Goal: Contribute content: Contribute content

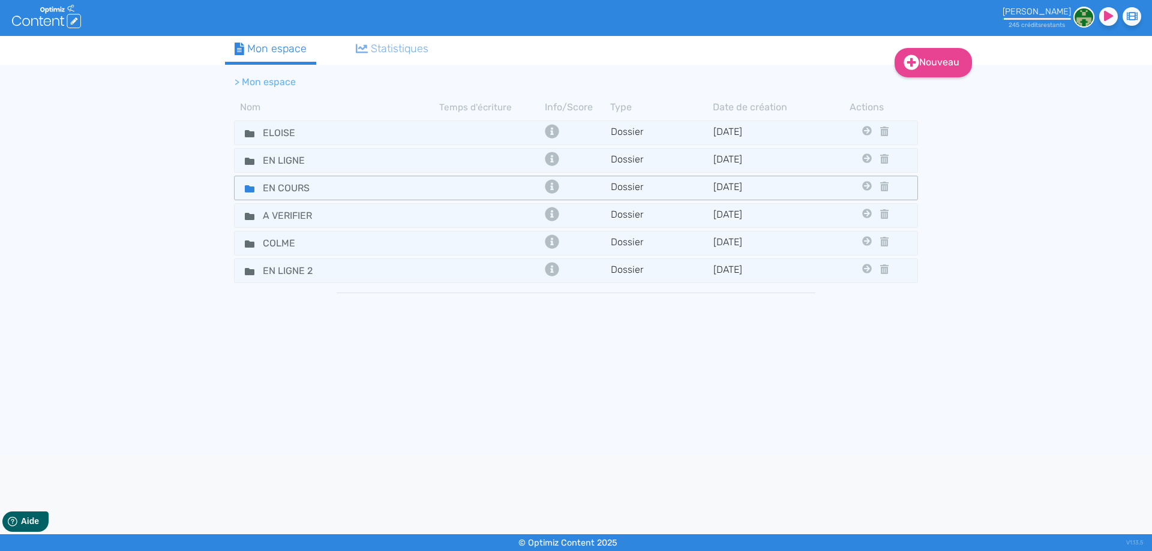
click at [247, 192] on icon at bounding box center [250, 188] width 10 height 7
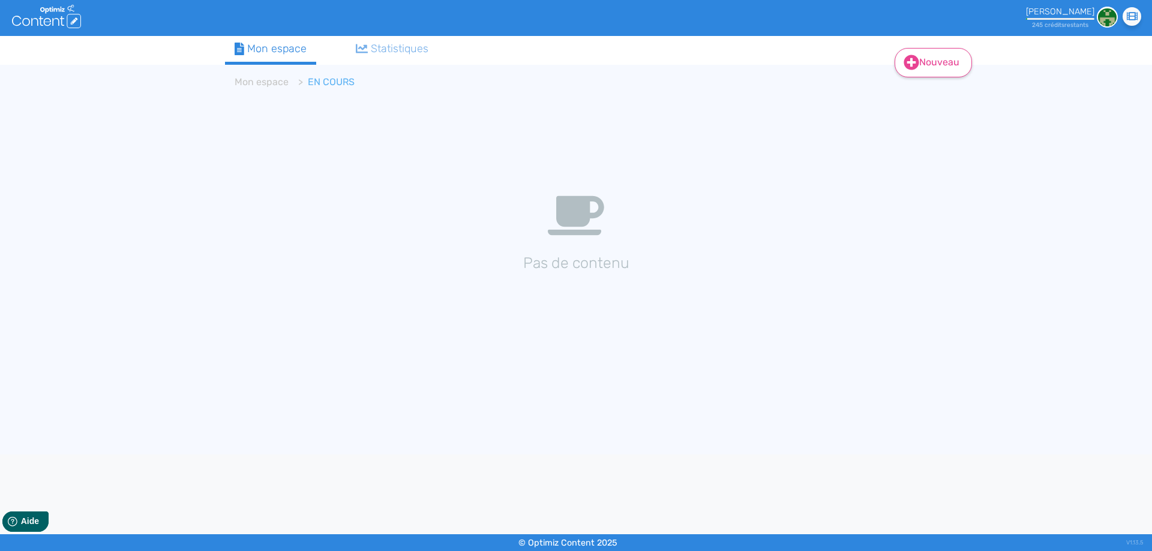
click at [930, 71] on link "Nouveau" at bounding box center [933, 62] width 77 height 29
click at [924, 94] on button "Contenu" at bounding box center [941, 92] width 96 height 19
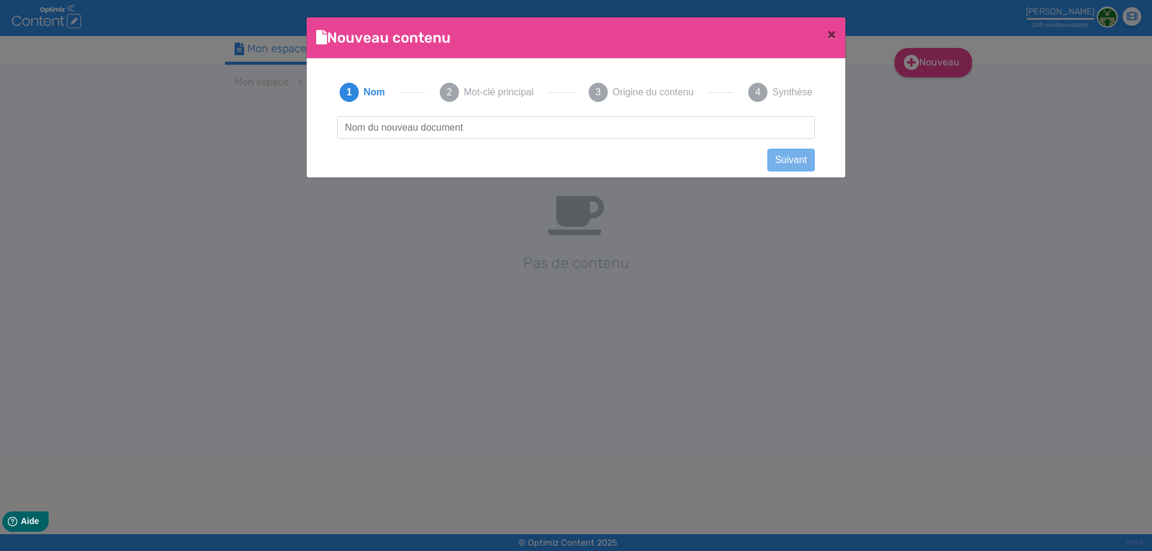
scroll to position [1, 0]
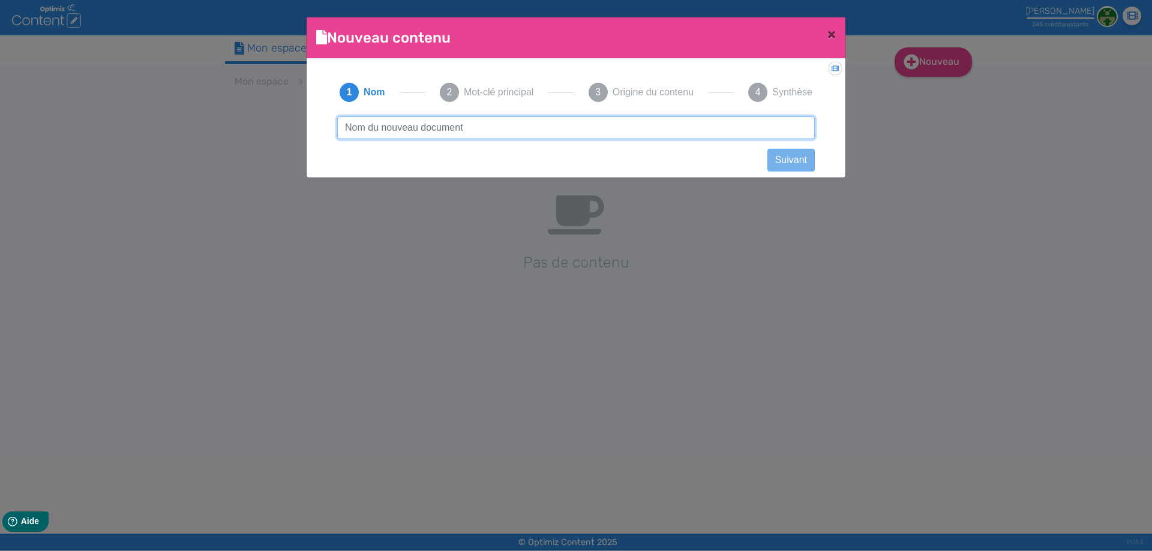
click at [419, 128] on input "text" at bounding box center [576, 127] width 478 height 23
paste input "Fleur de CBD Blue Dream - IZI"
type input "Fleur de CBD Blue Dream - IZI"
drag, startPoint x: 509, startPoint y: 125, endPoint x: 146, endPoint y: 116, distance: 363.1
click at [146, 116] on ngb-modal-window "Nouveau contenu × Didacticiel: Créer un document 1 Nom 2 Mot-clé principal 3 Or…" at bounding box center [576, 275] width 1152 height 551
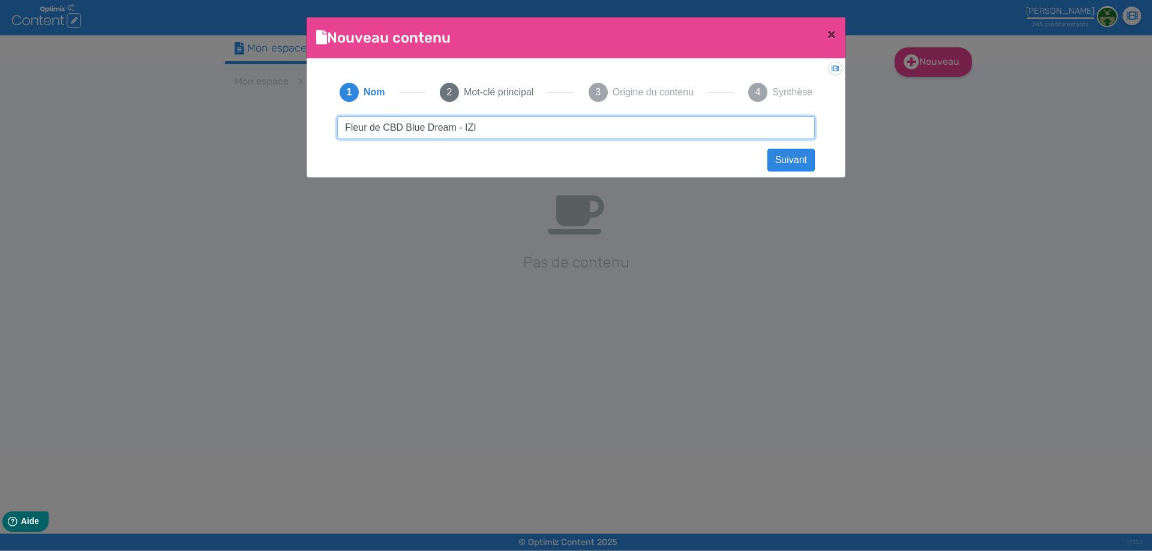
click button "Suivant" at bounding box center [790, 160] width 47 height 23
paste input "Fleur de CBD Blue Dream - IZI"
type input "Fleur de CBD Blue Dream - IZI"
drag, startPoint x: 507, startPoint y: 128, endPoint x: 622, endPoint y: 122, distance: 115.3
click at [618, 119] on input "Fleur de CBD Blue Dream - IZI" at bounding box center [576, 127] width 478 height 23
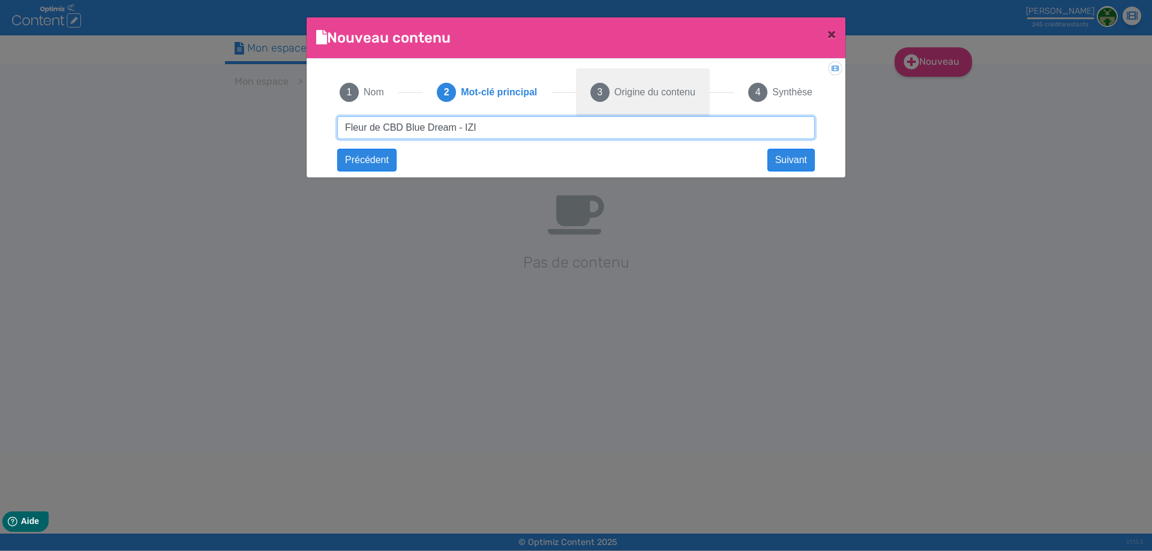
click button "Suivant" at bounding box center [0, 0] width 0 height 0
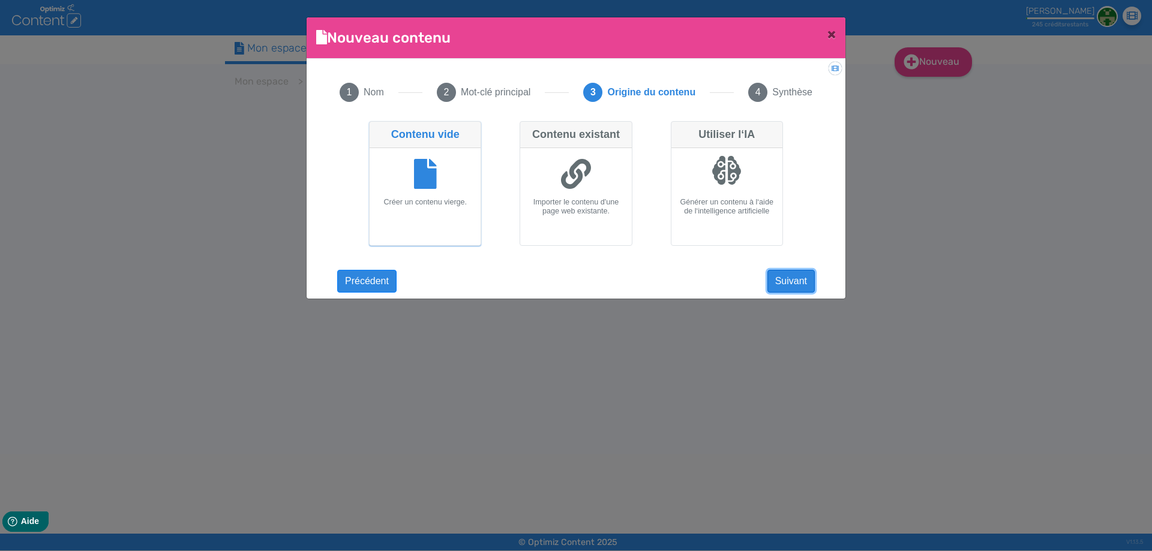
click at [804, 276] on button "Suivant" at bounding box center [790, 281] width 47 height 23
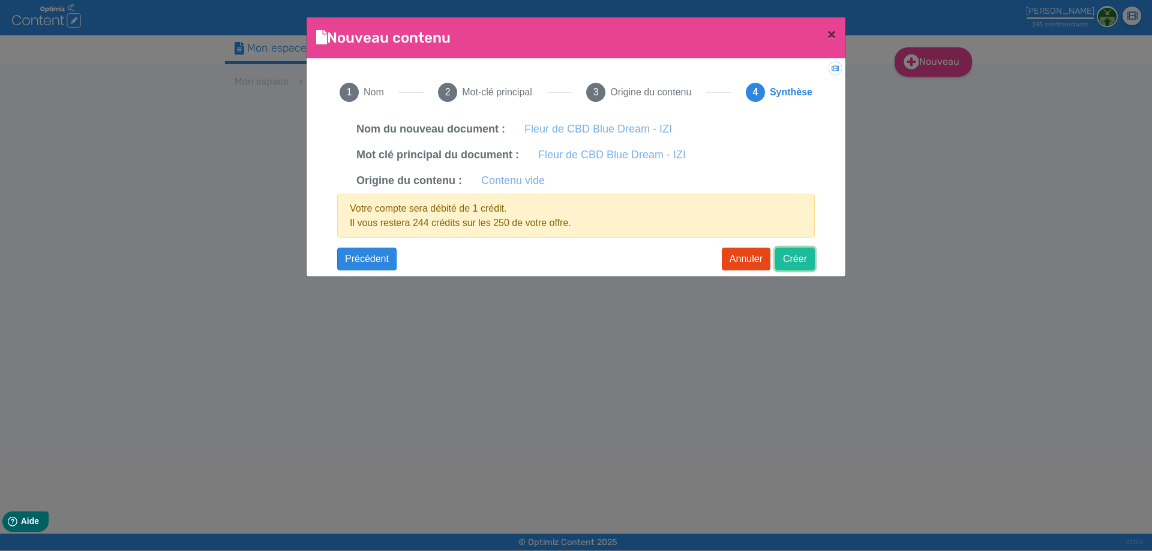
click at [799, 261] on button "Créer" at bounding box center [795, 259] width 40 height 23
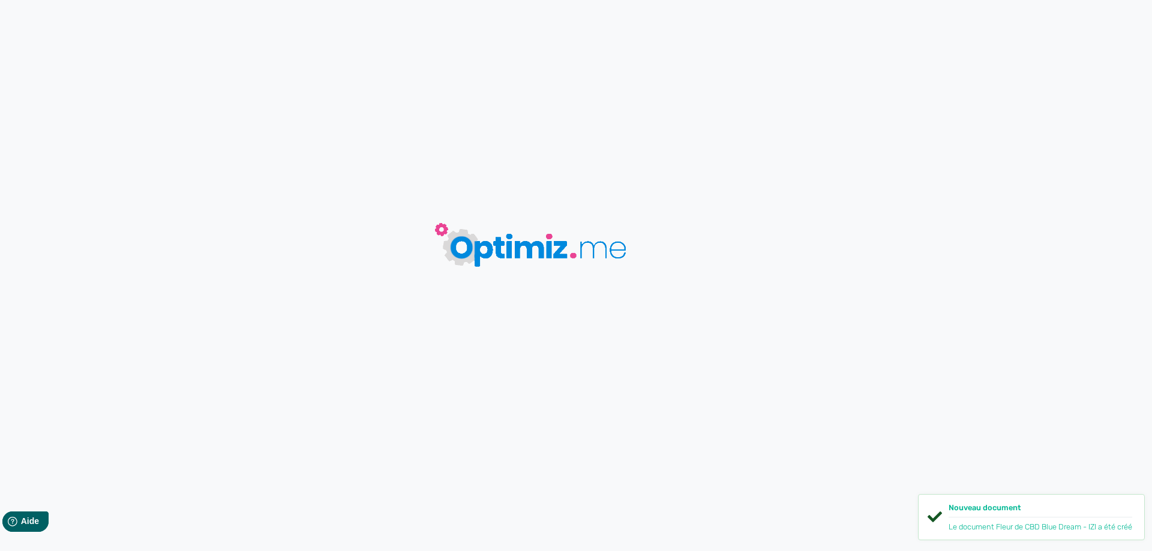
type input "Fleur de CBD Blue Dream - IZI"
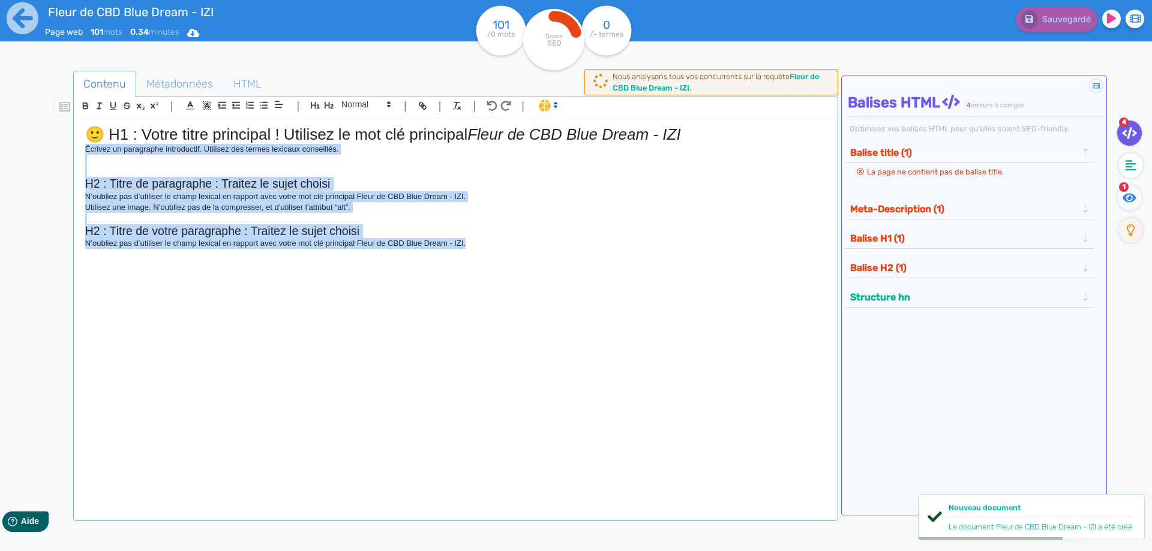
drag, startPoint x: 513, startPoint y: 257, endPoint x: 19, endPoint y: 152, distance: 504.8
click at [19, 152] on div "Fleur de CBD Blue Dream - IZI Page web 101 mots 0.34 minutes Html Pdf Word 101 …" at bounding box center [576, 313] width 1152 height 627
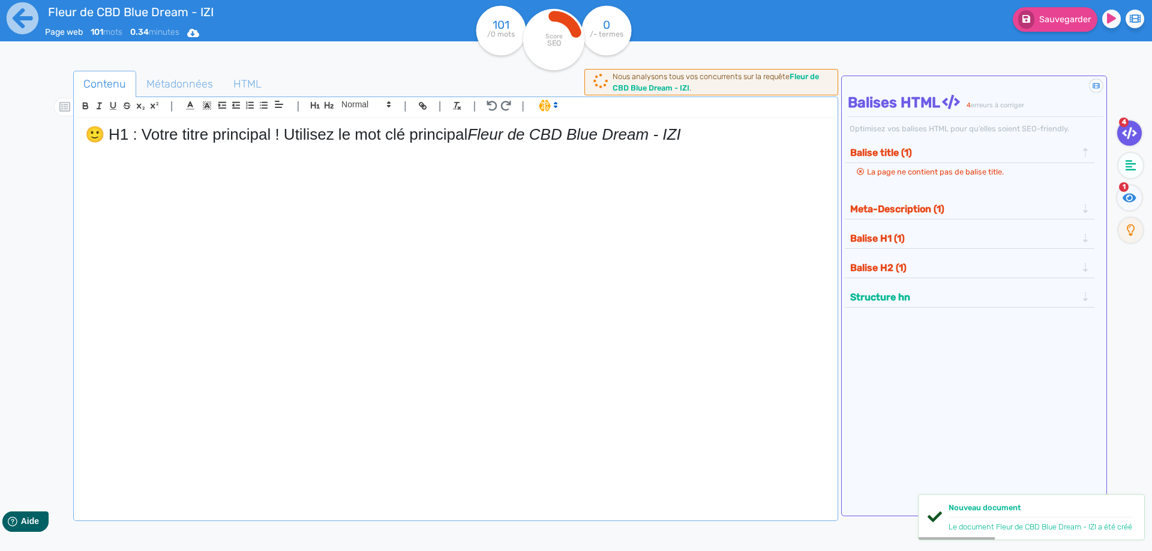
drag, startPoint x: 475, startPoint y: 134, endPoint x: 16, endPoint y: 119, distance: 459.2
click at [0, 118] on div "Fleur de CBD Blue Dream - IZI Page web 101 mots 0.34 minutes Html Pdf Word 101 …" at bounding box center [576, 313] width 1152 height 627
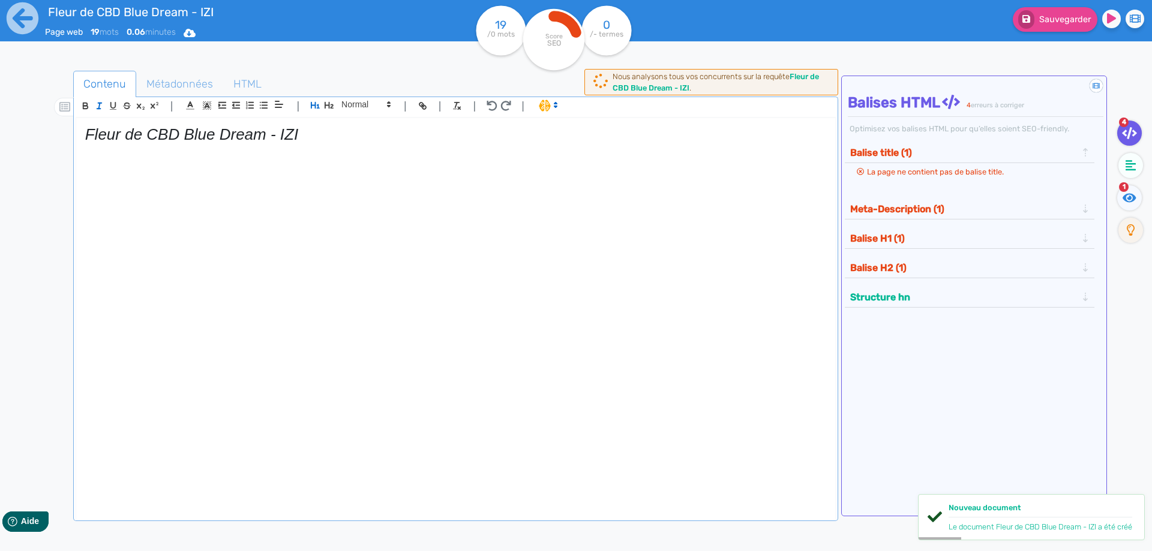
click at [108, 134] on em "Fleur de CBD Blue Dream - IZI" at bounding box center [191, 134] width 213 height 18
click at [95, 104] on icon "button" at bounding box center [99, 106] width 10 height 10
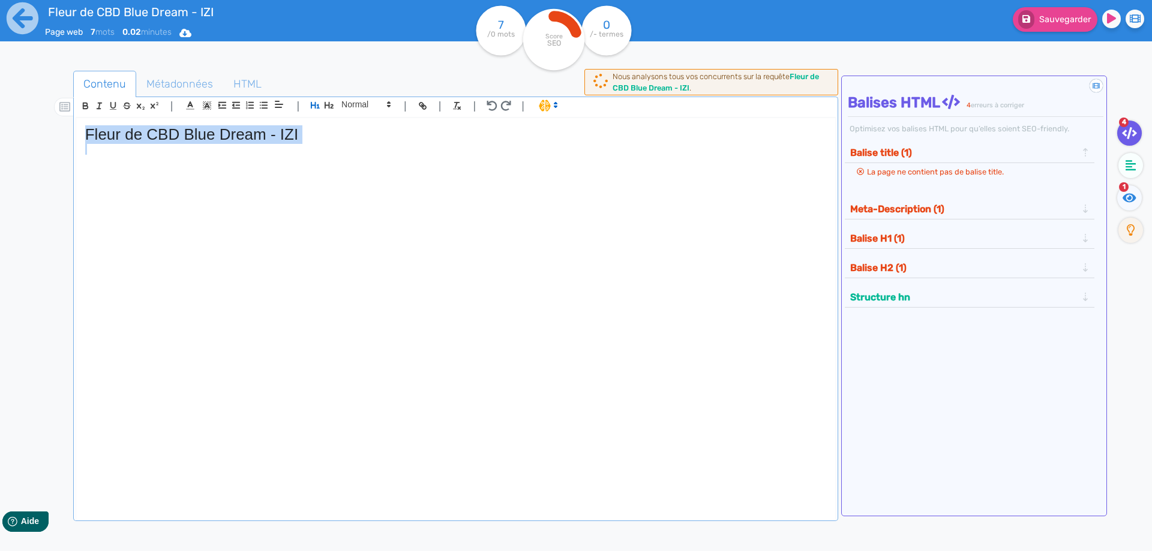
click at [337, 145] on p at bounding box center [455, 149] width 741 height 11
click at [338, 135] on h1 "Fleur de CBD Blue Dream - IZI" at bounding box center [455, 134] width 741 height 19
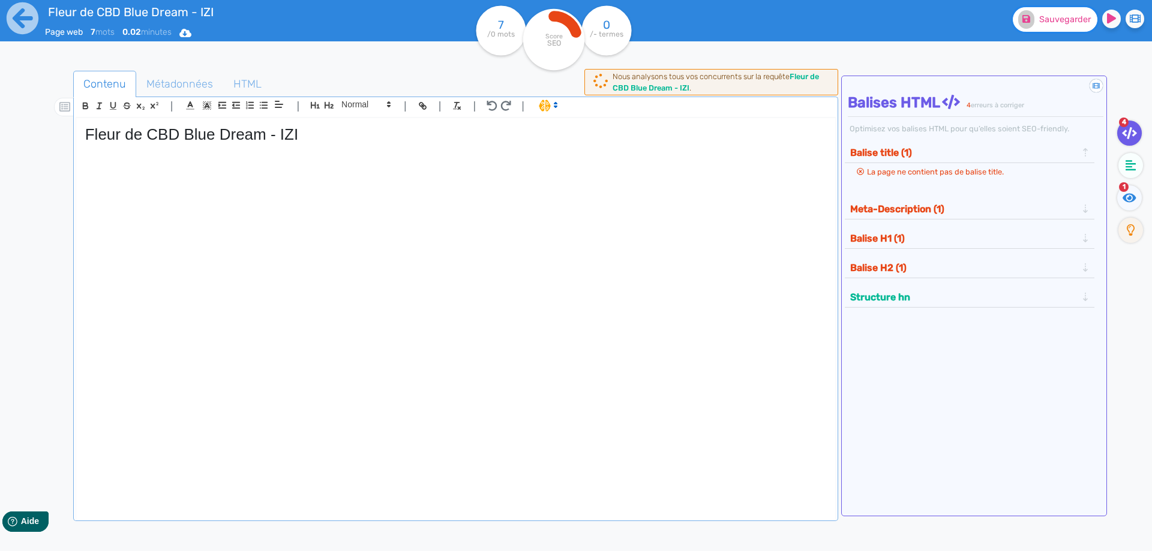
click at [1050, 28] on button "Sauvegarder" at bounding box center [1055, 19] width 85 height 25
click at [246, 130] on h1 "Fleur de CBD Blue Dream - IZI" at bounding box center [455, 134] width 741 height 19
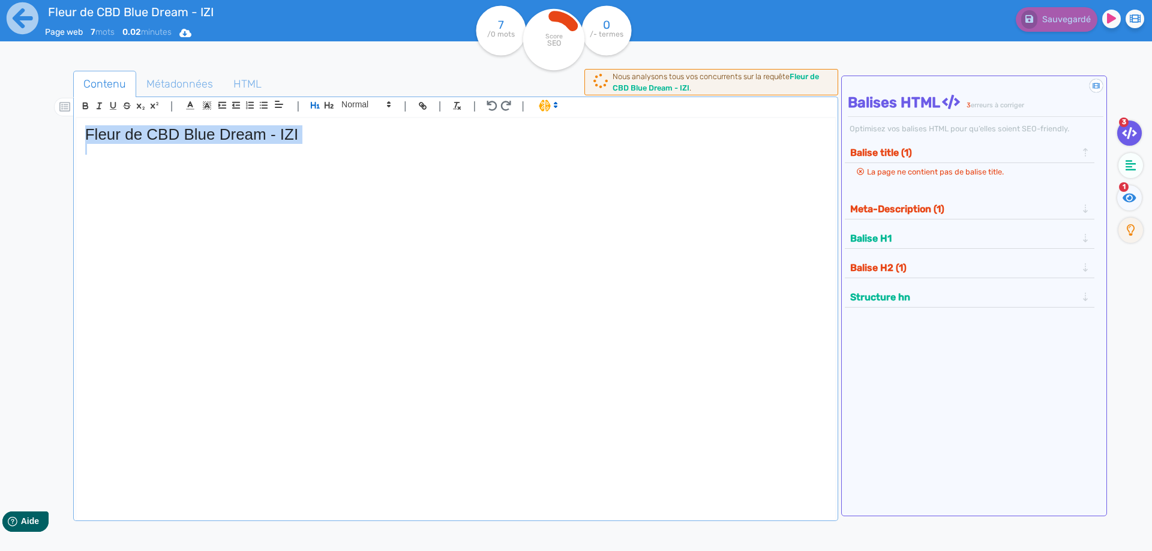
click at [246, 130] on h1 "Fleur de CBD Blue Dream - IZI" at bounding box center [455, 134] width 741 height 19
copy h1 "Fleur de CBD Blue Dream - IZI"
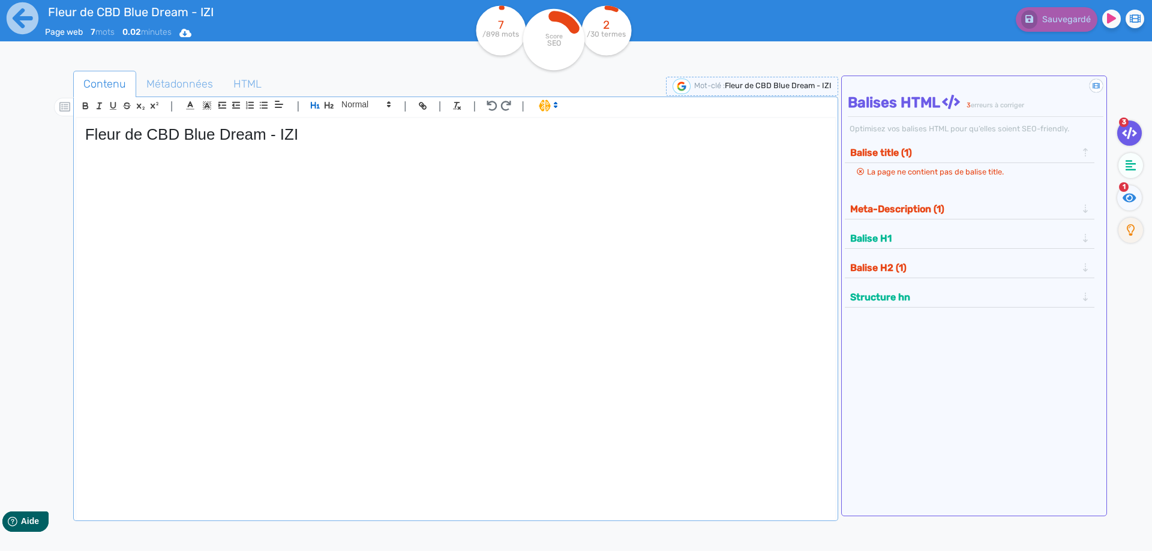
click at [239, 261] on div "Fleur de CBD Blue Dream - IZI" at bounding box center [455, 311] width 759 height 386
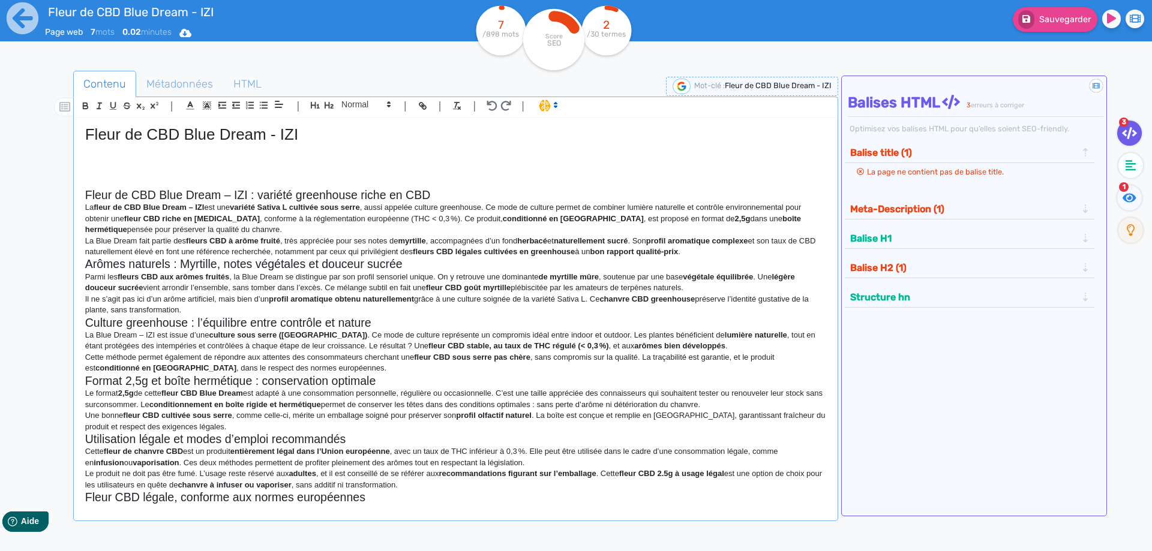
scroll to position [44, 0]
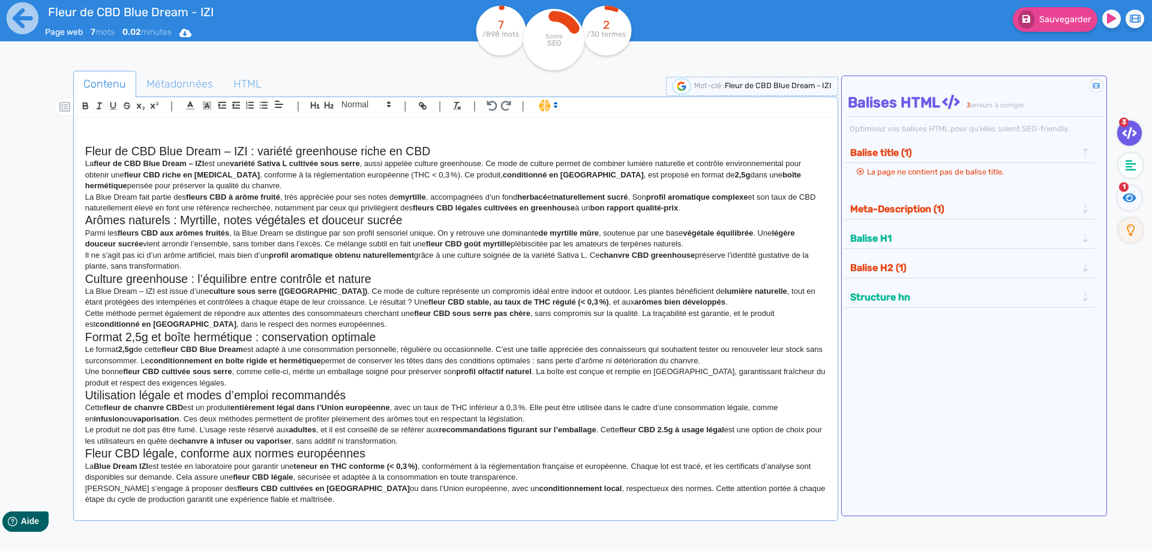
click at [479, 151] on h2 "Fleur de CBD Blue Dream – IZI : variété greenhouse riche en CBD" at bounding box center [455, 152] width 741 height 14
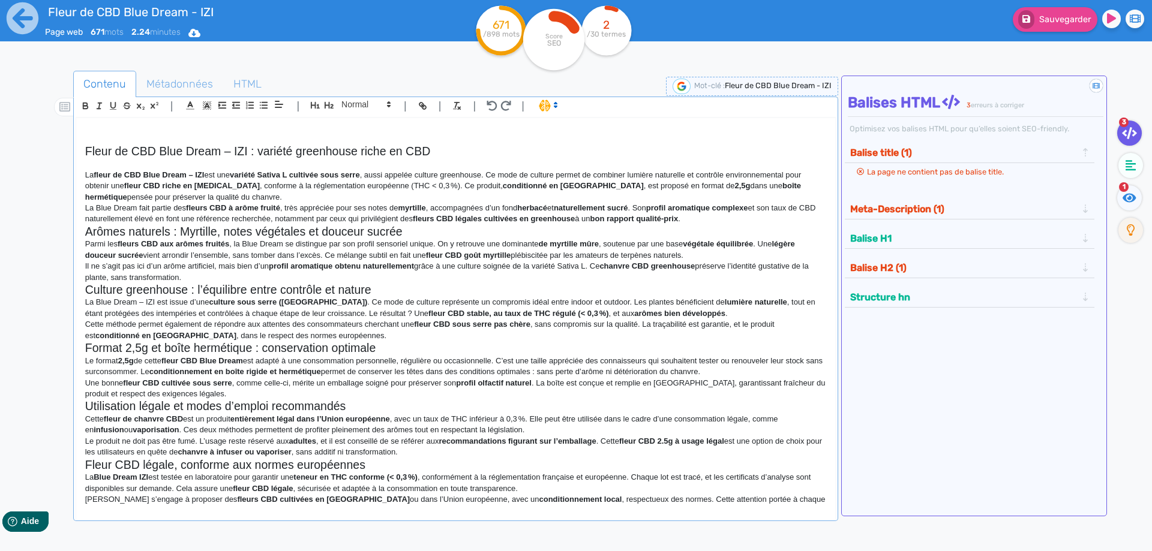
click at [269, 189] on p "La fleur de CBD Blue Dream – IZI est une variété Sativa L cultivée sous serre ,…" at bounding box center [455, 186] width 741 height 33
click at [297, 191] on p "La fleur de CBD Blue Dream – IZI est une variété Sativa L cultivée sous serre ,…" at bounding box center [455, 186] width 741 height 33
click at [254, 195] on p "La fleur de CBD Blue Dream – IZI est une variété Sativa L cultivée sous serre ,…" at bounding box center [455, 186] width 741 height 33
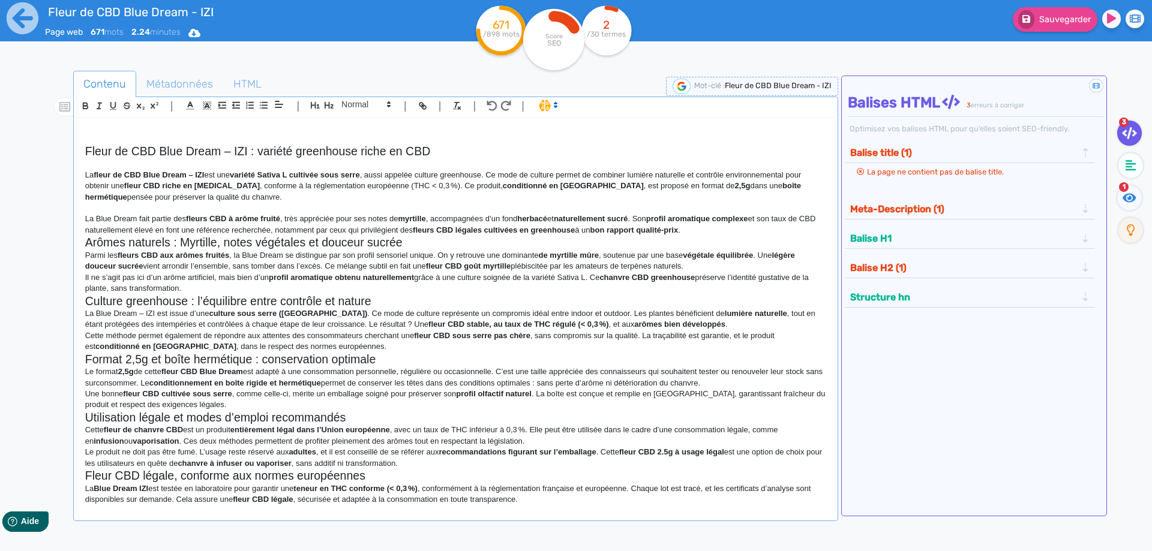
click at [754, 232] on p "La Blue Dream fait partie des fleurs CBD à arôme fruité , très appréciée pour s…" at bounding box center [455, 225] width 741 height 22
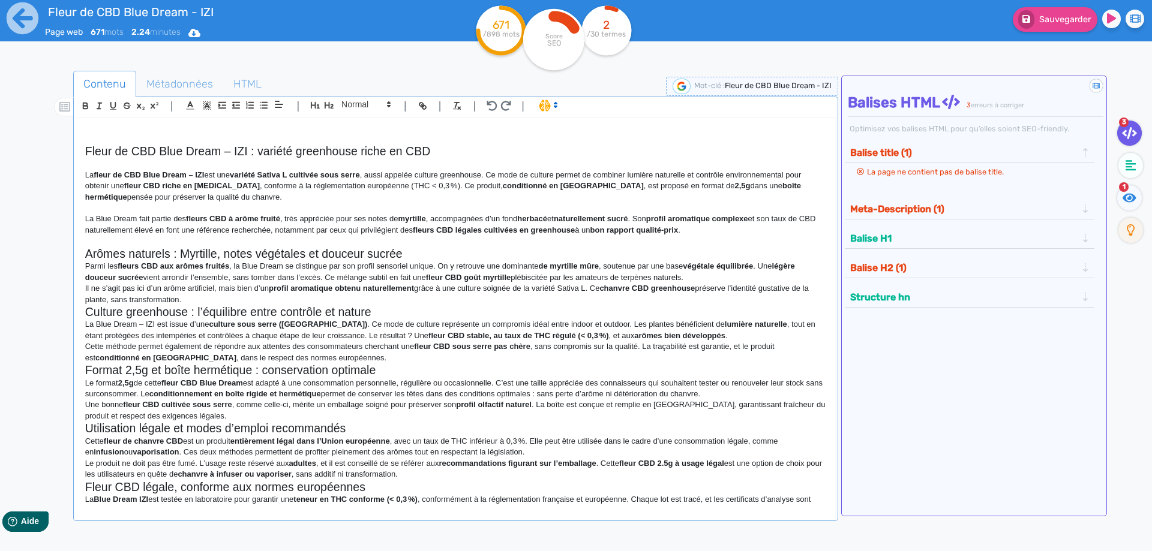
click at [451, 248] on h2 "Arômes naturels : Myrtille, notes végétales et douceur sucrée" at bounding box center [455, 254] width 741 height 14
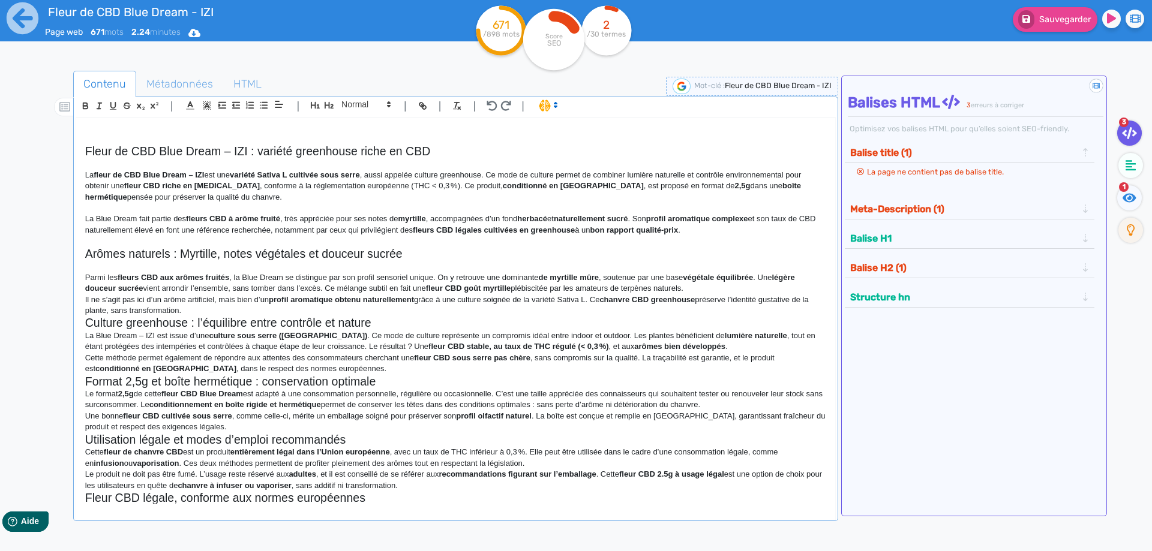
click at [703, 288] on p "Parmi les fleurs CBD aux arômes fruités , la Blue Dream se distingue par son pr…" at bounding box center [455, 283] width 741 height 22
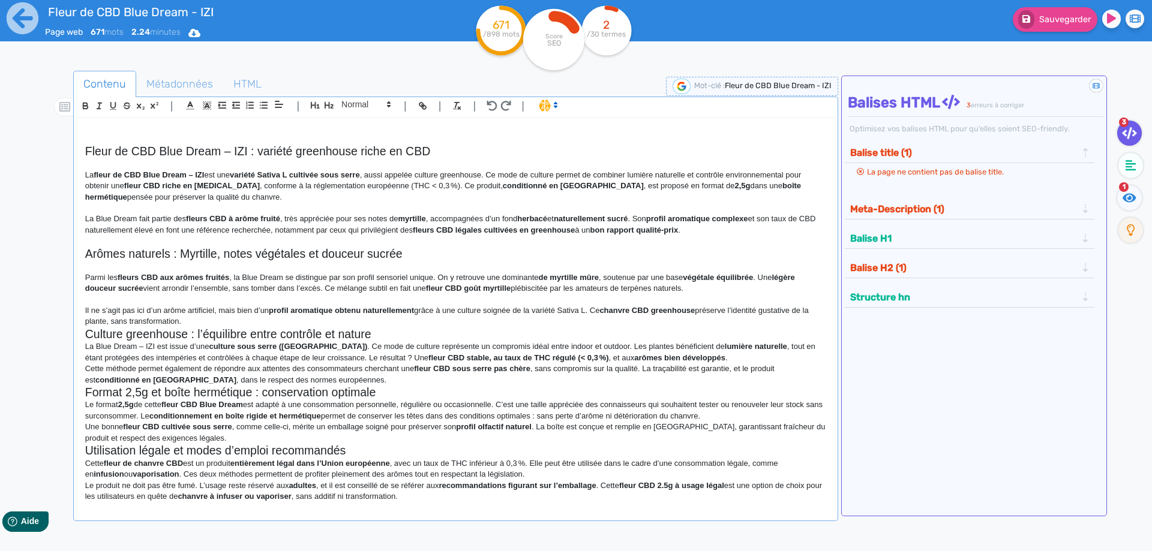
click at [475, 316] on p "Il ne s’agit pas ici d’un arôme artificiel, mais bien d’un profil aromatique ob…" at bounding box center [455, 316] width 741 height 22
click at [463, 321] on p "Il ne s’agit pas ici d’un arôme artificiel, mais bien d’un profil aromatique ob…" at bounding box center [455, 316] width 741 height 22
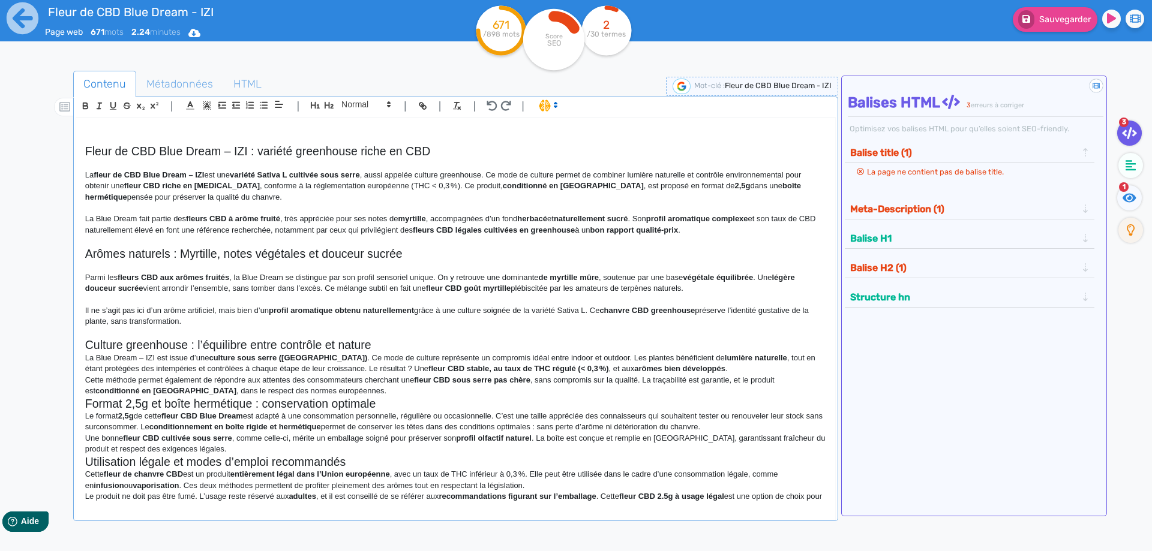
click at [406, 346] on h2 "Culture greenhouse : l’équilibre entre contrôle et nature" at bounding box center [455, 345] width 741 height 14
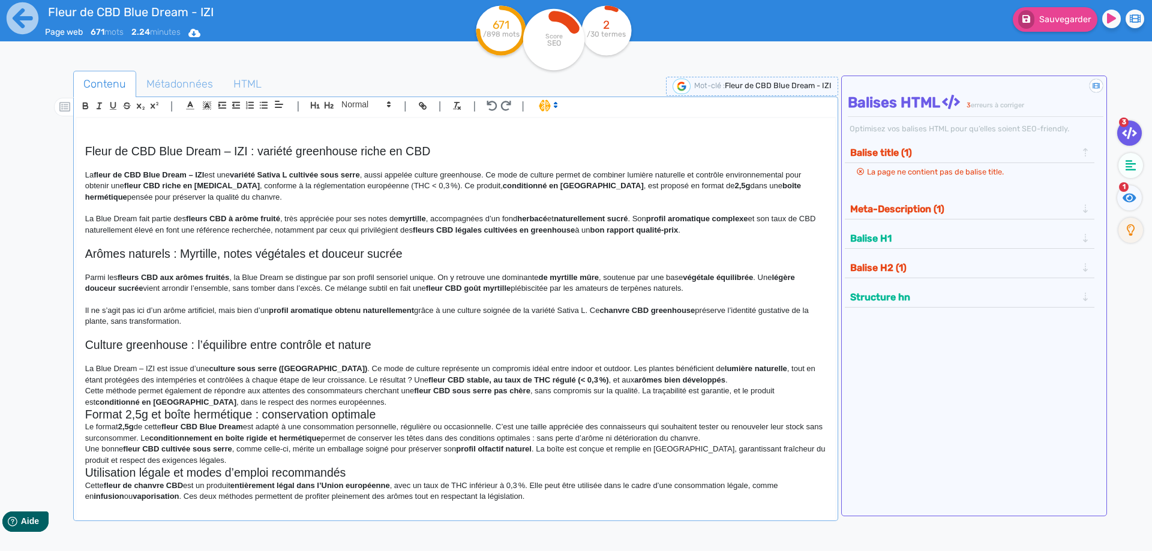
drag, startPoint x: 734, startPoint y: 380, endPoint x: 728, endPoint y: 382, distance: 6.1
click at [734, 380] on p "La Blue Dream – IZI est issue d’une culture sous serre (greenhouse) . Ce mode d…" at bounding box center [455, 375] width 741 height 22
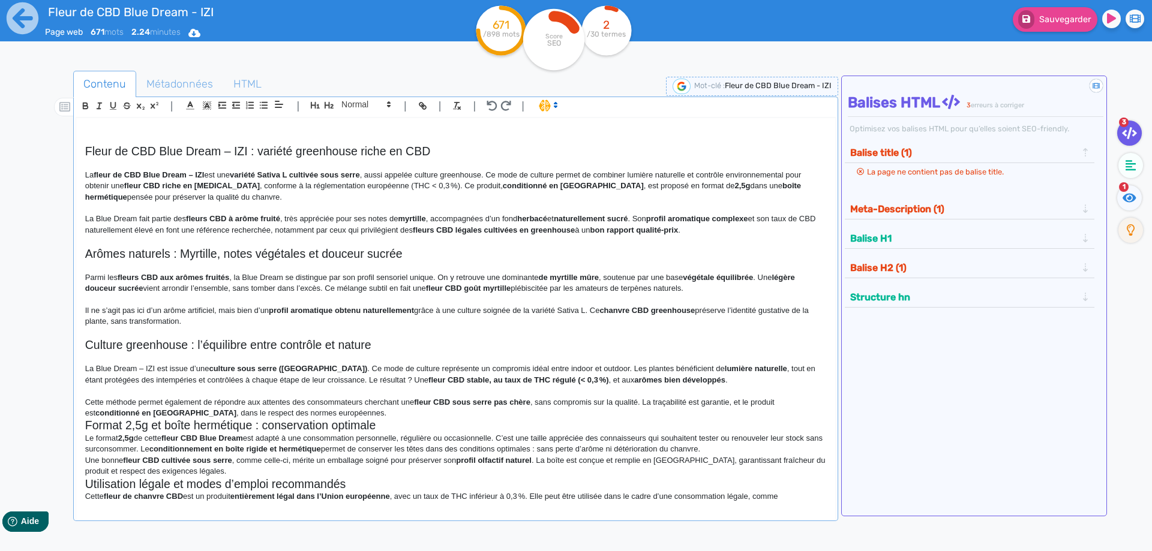
click at [661, 410] on p "Cette méthode permet également de répondre aux attentes des consommateurs cherc…" at bounding box center [455, 408] width 741 height 22
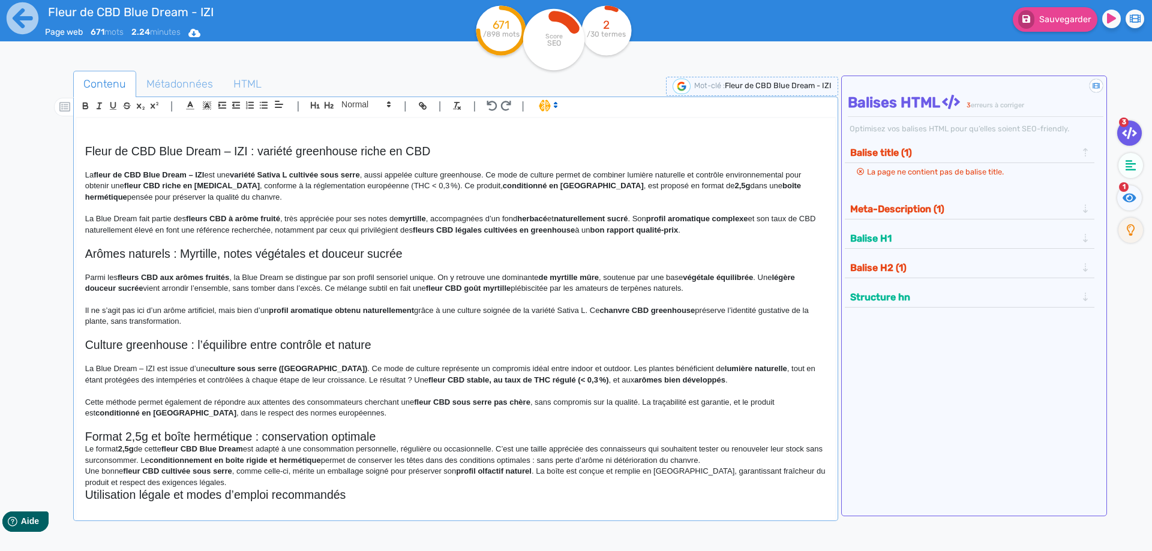
click at [576, 439] on h2 "Format 2,5g et boîte hermétique : conservation optimale" at bounding box center [455, 437] width 741 height 14
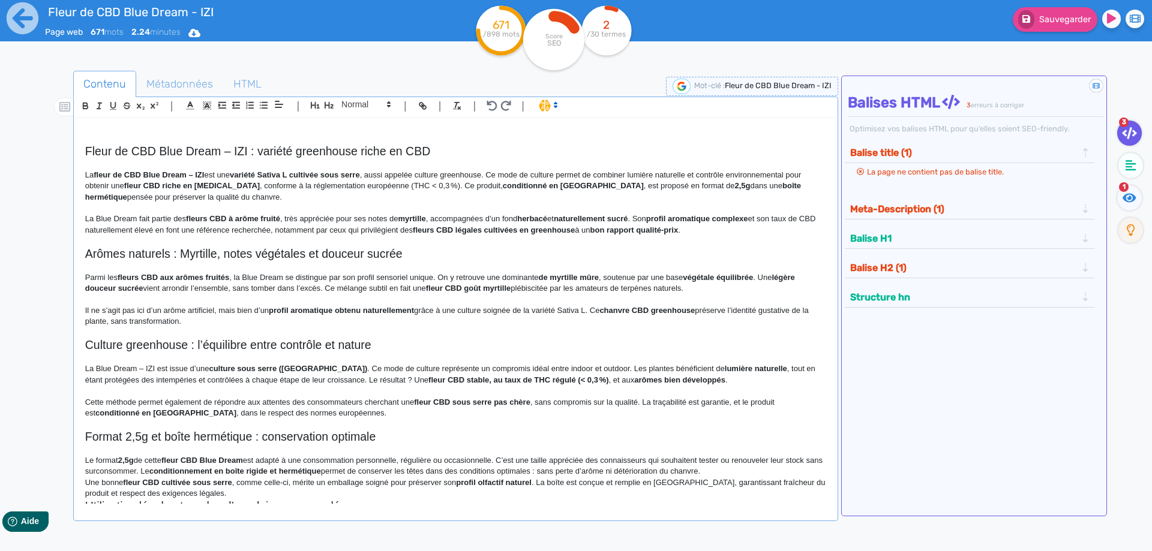
click at [745, 475] on p "Le format 2,5g de cette fleur CBD Blue Dream est adapté à une consommation pers…" at bounding box center [455, 466] width 741 height 22
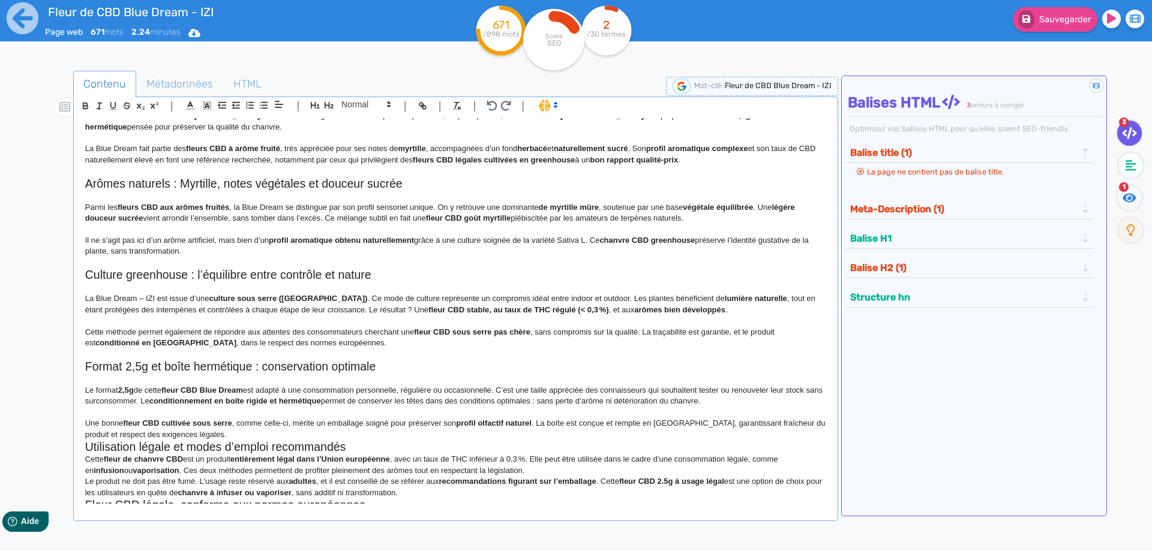
scroll to position [174, 0]
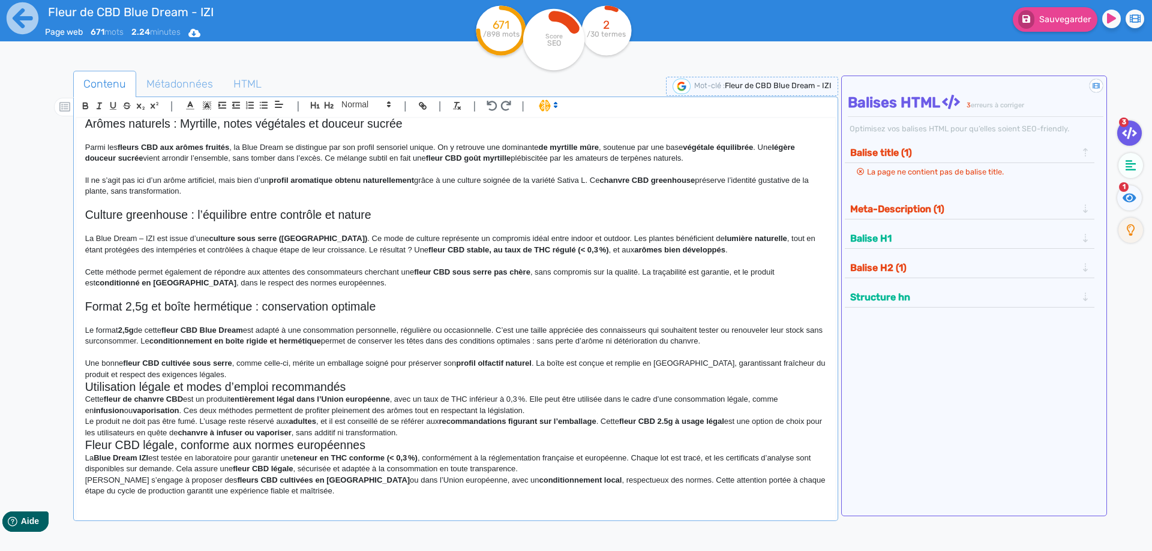
drag, startPoint x: 289, startPoint y: 365, endPoint x: 289, endPoint y: 377, distance: 12.0
click at [289, 369] on p "Une bonne fleur CBD cultivée sous serre , comme celle-ci, mérite un emballage s…" at bounding box center [455, 369] width 741 height 22
click at [289, 377] on p "Une bonne fleur CBD cultivée sous serre , comme celle-ci, mérite un emballage s…" at bounding box center [455, 369] width 741 height 22
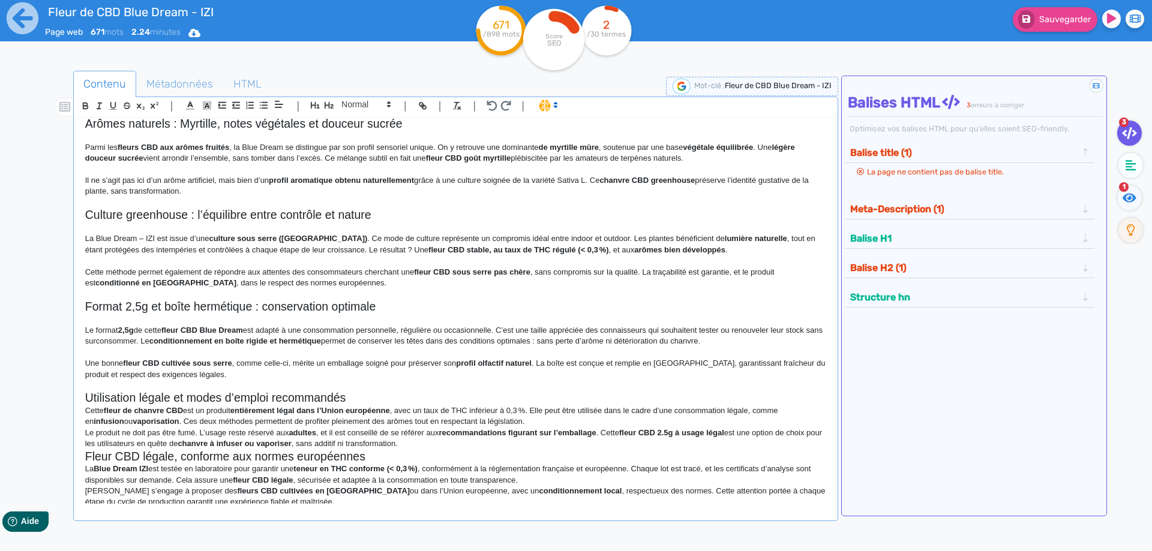
click at [373, 392] on h2 "Utilisation légale et modes d’emploi recommandés" at bounding box center [455, 398] width 741 height 14
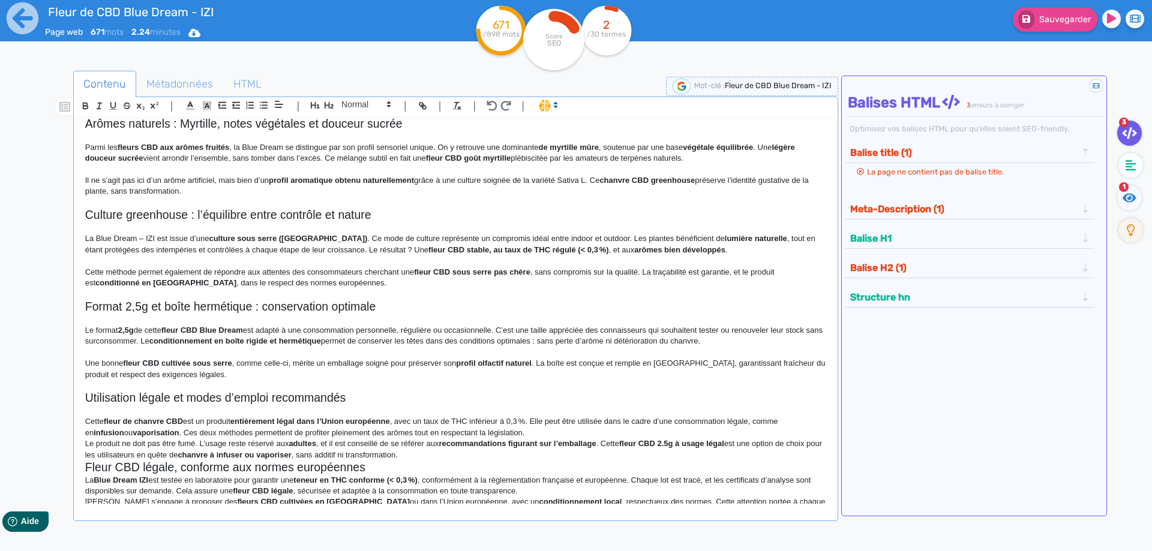
click at [568, 429] on p "Cette fleur de chanvre CBD est un produit entièrement légal dans l’Union europé…" at bounding box center [455, 427] width 741 height 22
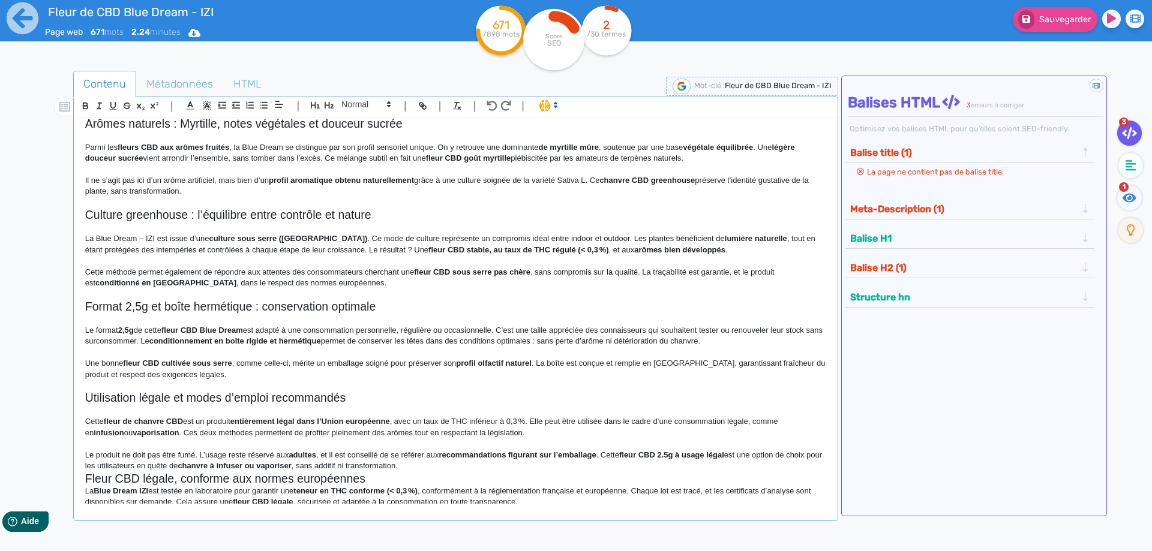
click at [516, 457] on strong "recommandations figurant sur l’emballage" at bounding box center [517, 455] width 157 height 9
click at [514, 473] on h2 "Fleur CBD légale, conforme aux normes européennes" at bounding box center [455, 479] width 741 height 14
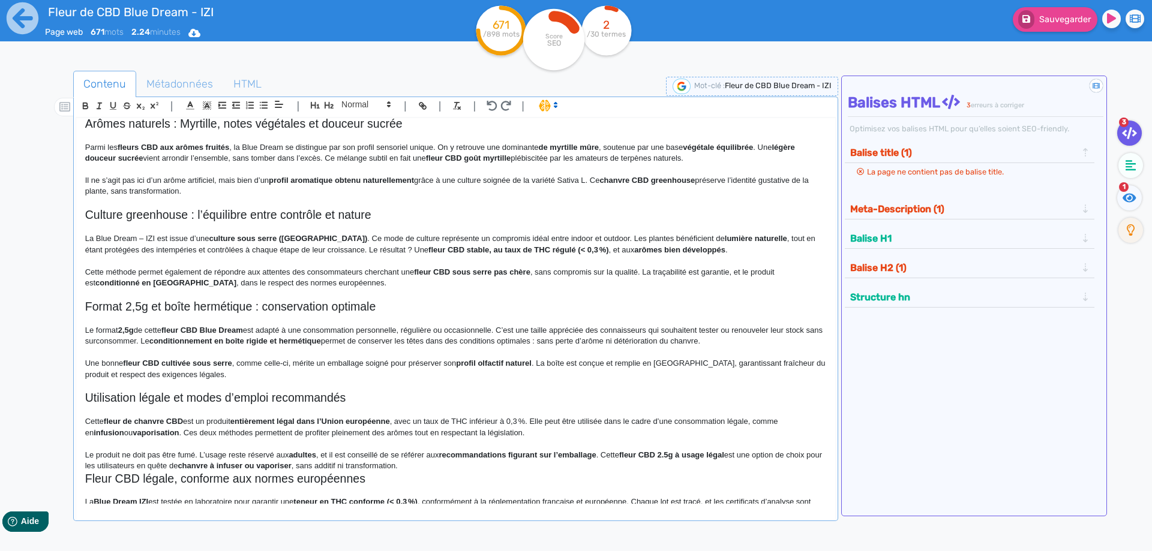
click at [510, 474] on h2 "Fleur CBD légale, conforme aux normes européennes" at bounding box center [455, 479] width 741 height 14
click at [511, 471] on p "Le produit ne doit pas être fumé. L’usage reste réservé aux adultes , et il est…" at bounding box center [455, 461] width 741 height 22
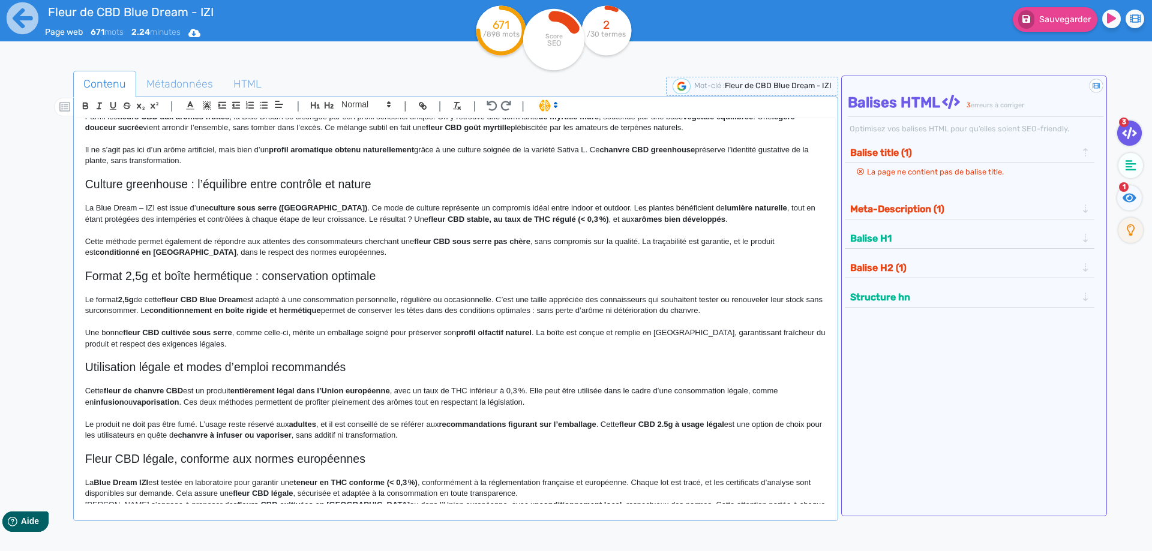
scroll to position [230, 0]
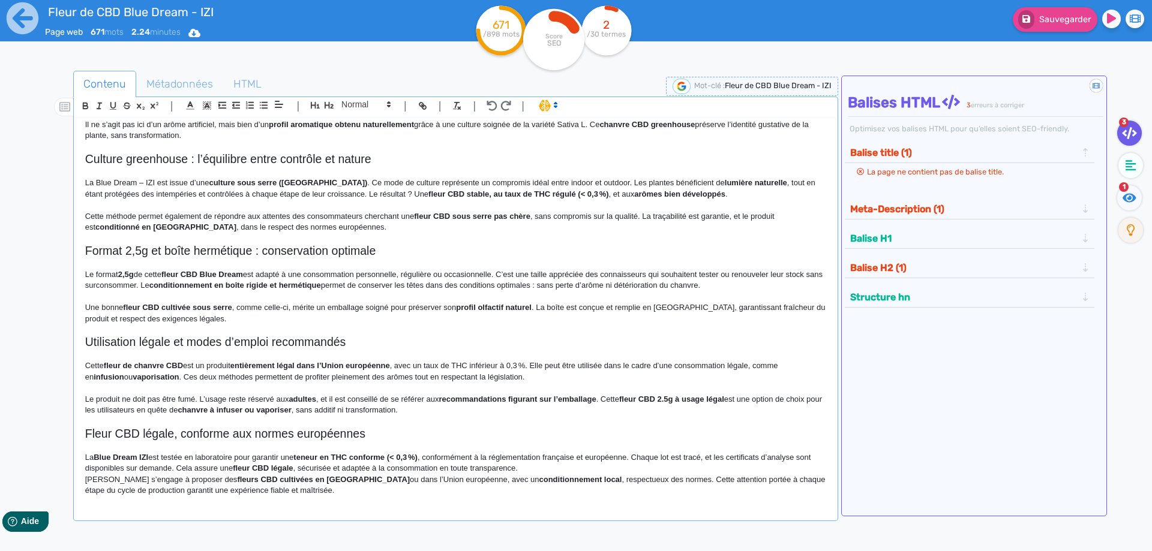
click at [570, 468] on p "La Blue Dream IZI est testée en laboratoire pour garantir une teneur en THC con…" at bounding box center [455, 463] width 741 height 22
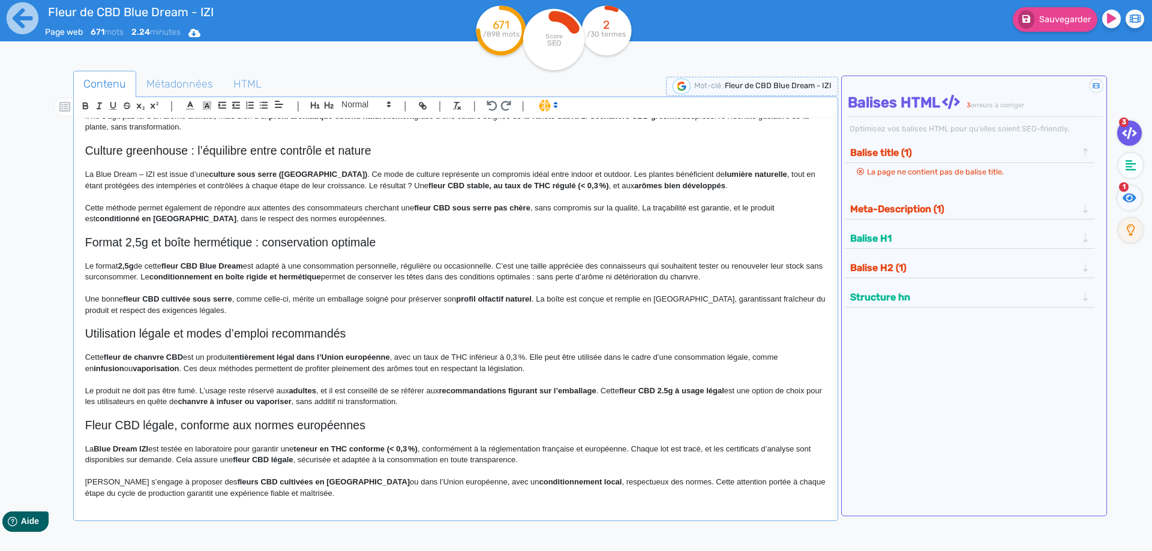
scroll to position [241, 0]
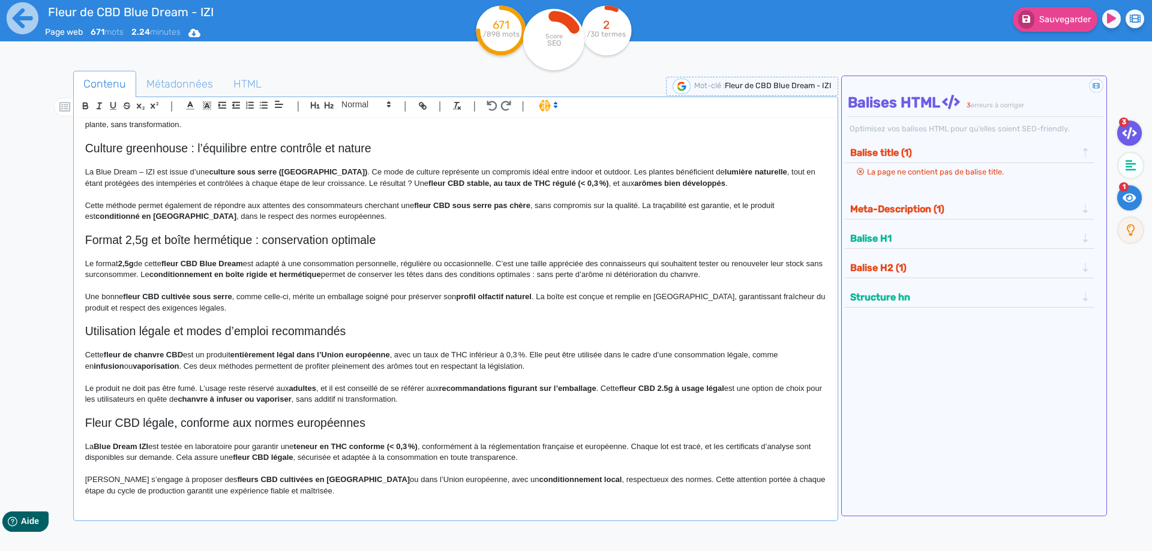
click at [1131, 191] on fa-icon at bounding box center [1129, 197] width 25 height 25
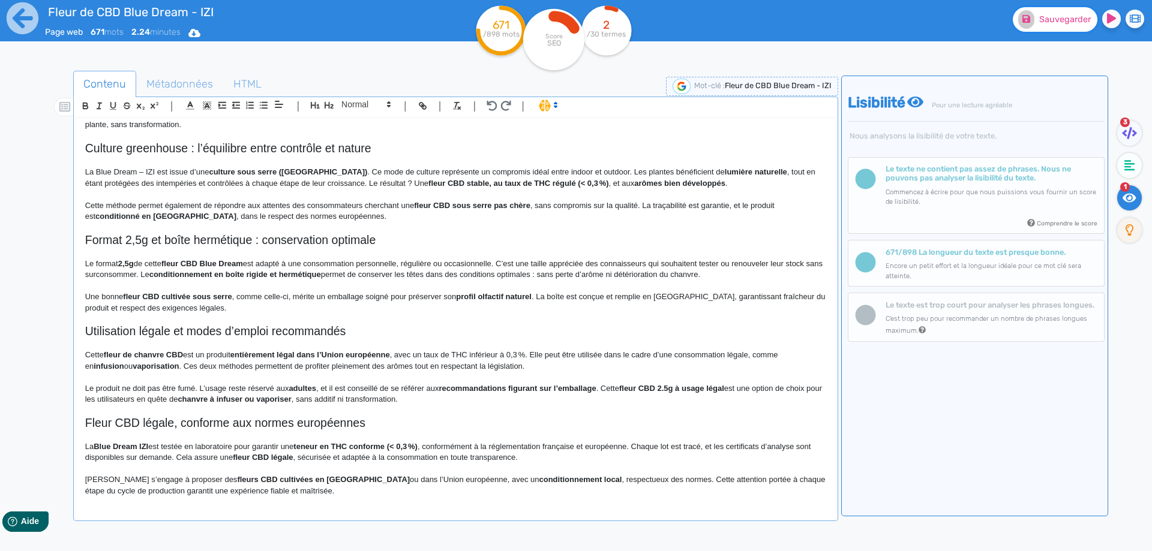
click at [1061, 19] on span "Sauvegarder" at bounding box center [1065, 19] width 52 height 10
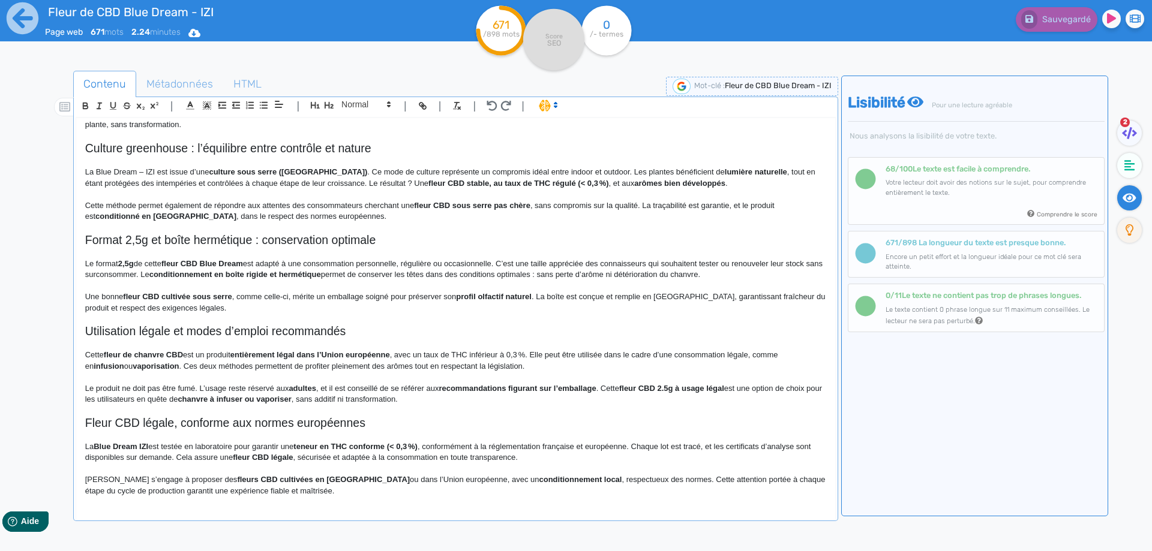
scroll to position [0, 0]
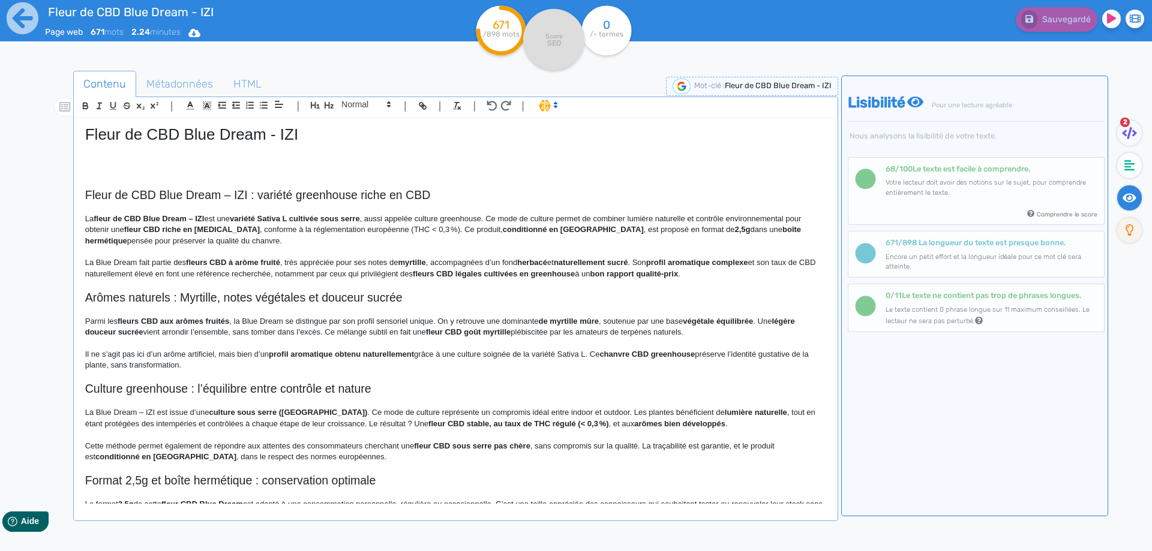
click at [227, 197] on h2 "Fleur de CBD Blue Dream – IZI : variété greenhouse riche en CBD" at bounding box center [455, 195] width 741 height 14
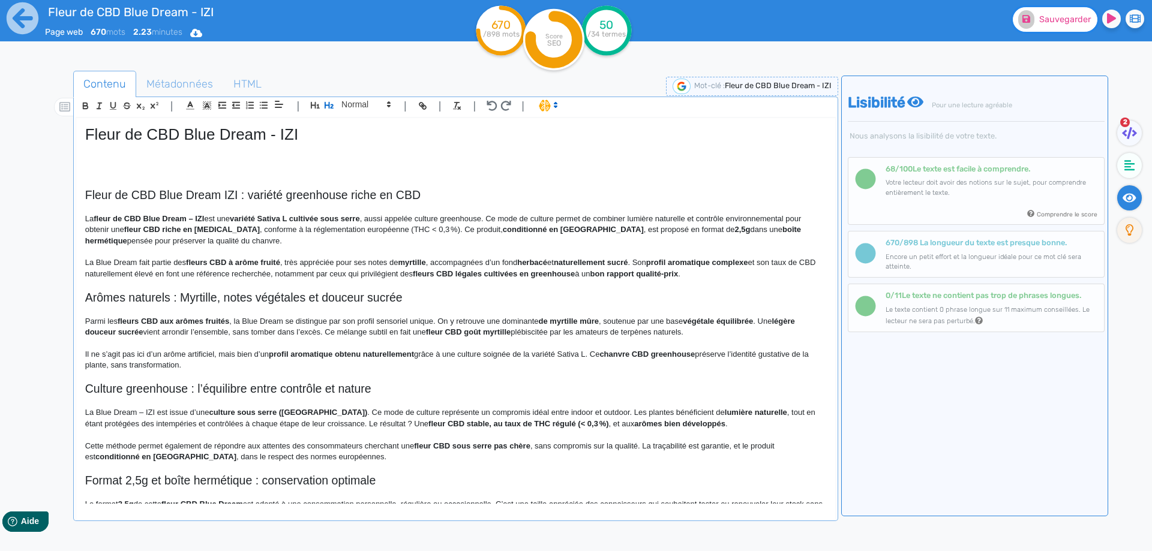
click at [1036, 19] on button "Sauvegarder" at bounding box center [1055, 19] width 85 height 25
click at [191, 220] on strong "fleur de CBD Blue Dream – IZI" at bounding box center [149, 218] width 110 height 9
drag, startPoint x: 191, startPoint y: 220, endPoint x: 202, endPoint y: 223, distance: 10.6
click at [202, 223] on p "La fleur de CBD Blue Dream – IZI est une variété Sativa L cultivée sous serre ,…" at bounding box center [455, 230] width 741 height 33
click at [102, 218] on strong "fleur de CBD Blue Dream" at bounding box center [140, 218] width 93 height 9
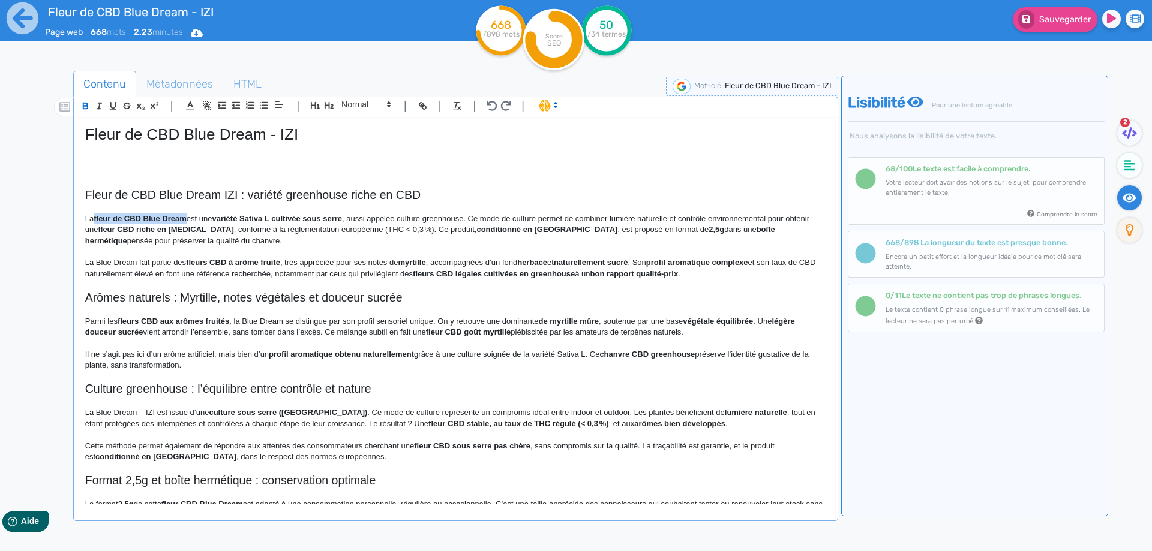
drag, startPoint x: 102, startPoint y: 218, endPoint x: 183, endPoint y: 220, distance: 81.0
click at [207, 220] on p "La fleur de CBD Blue Dream est une variété Sativa L cultivée sous serre , aussi…" at bounding box center [455, 230] width 741 height 33
click at [526, 216] on p "La fleur de CBD Blue Dream est une variété Sativa L cultivée sous serre , aussi…" at bounding box center [455, 230] width 741 height 33
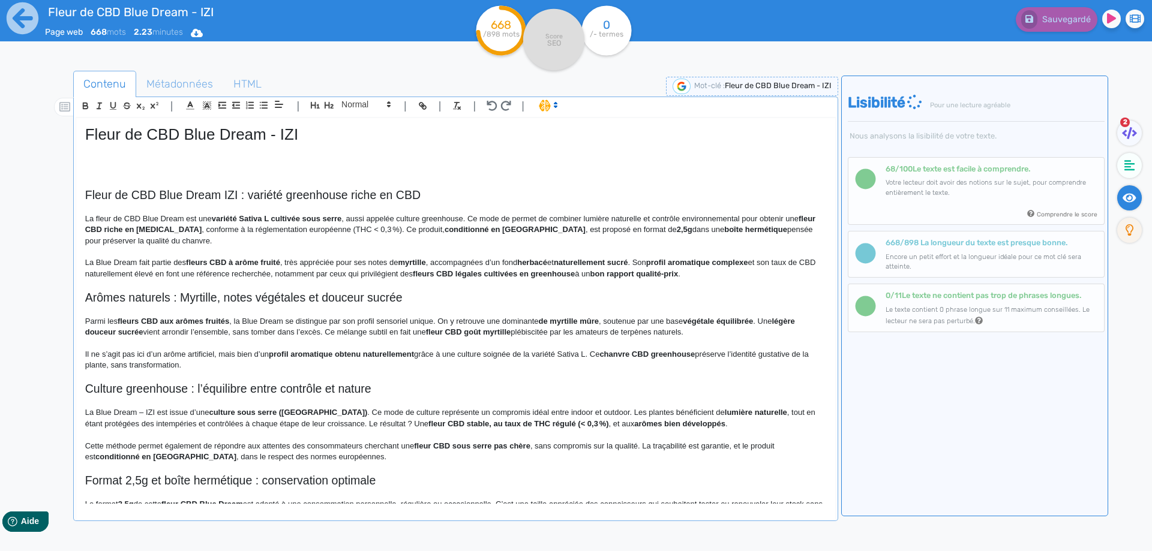
click at [490, 215] on p "La fleur de CBD Blue Dream est une variété Sativa L cultivée sous serre , aussi…" at bounding box center [455, 230] width 741 height 33
drag, startPoint x: 490, startPoint y: 215, endPoint x: 519, endPoint y: 215, distance: 29.4
click at [519, 215] on p "La fleur de CBD Blue Dream est une variété Sativa L cultivée sous serre , aussi…" at bounding box center [455, 230] width 741 height 33
click at [482, 215] on p "La fleur de CBD Blue Dream est une variété Sativa L cultivée sous serre , aussi…" at bounding box center [455, 230] width 741 height 33
drag, startPoint x: 487, startPoint y: 215, endPoint x: 508, endPoint y: 215, distance: 21.0
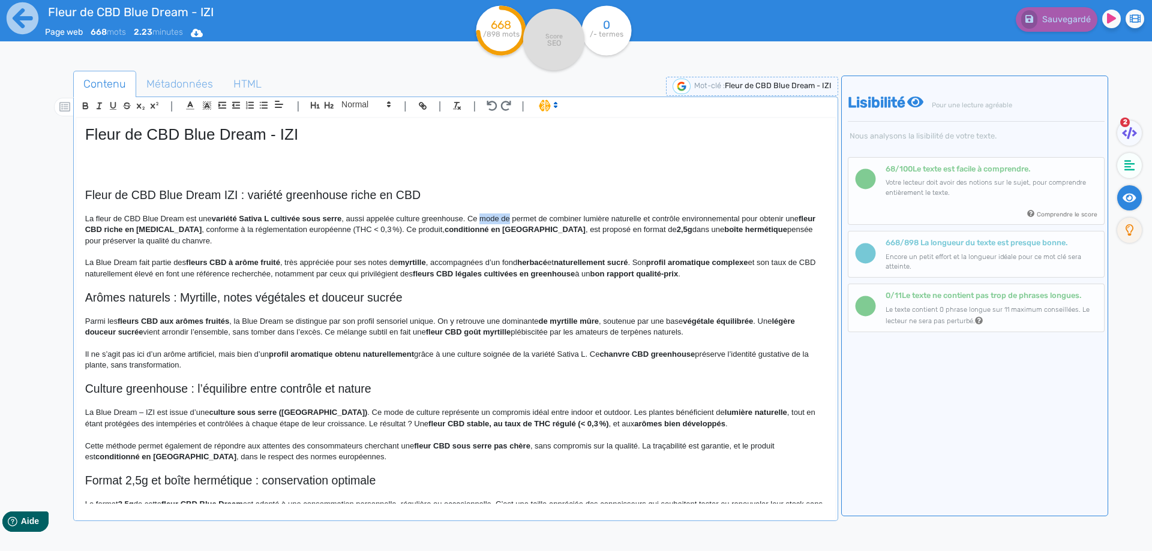
click at [508, 215] on p "La fleur de CBD Blue Dream est une variété Sativa L cultivée sous serre , aussi…" at bounding box center [455, 230] width 741 height 33
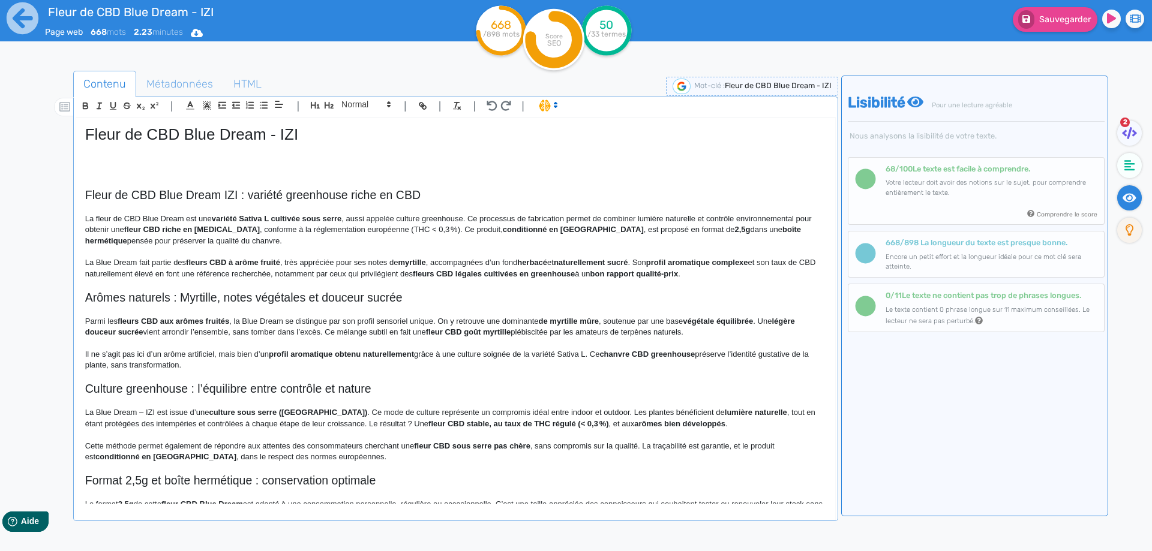
click at [131, 229] on strong "fleur CBD riche en cannabidiol" at bounding box center [192, 229] width 136 height 9
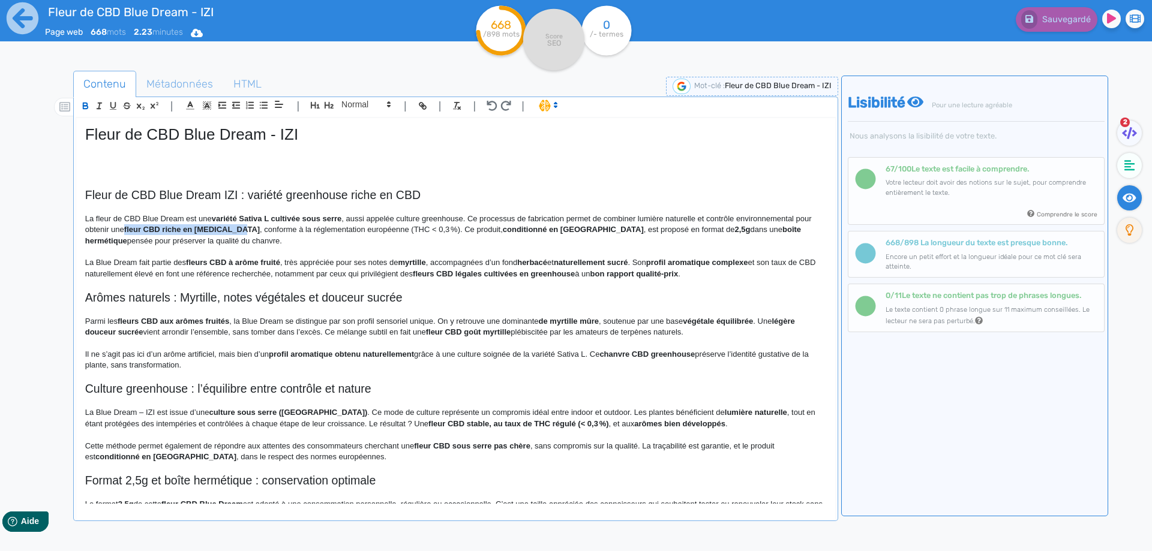
drag, startPoint x: 131, startPoint y: 229, endPoint x: 212, endPoint y: 232, distance: 81.7
click at [212, 232] on strong "fleur CBD riche en cannabidiol" at bounding box center [192, 229] width 136 height 9
click at [238, 238] on p "La fleur de CBD Blue Dream est une variété Sativa L cultivée sous serre , aussi…" at bounding box center [455, 230] width 741 height 33
click at [386, 229] on p "La fleur de CBD Blue Dream est une variété Sativa L cultivée sous serre , aussi…" at bounding box center [455, 230] width 741 height 33
drag, startPoint x: 388, startPoint y: 230, endPoint x: 429, endPoint y: 230, distance: 41.4
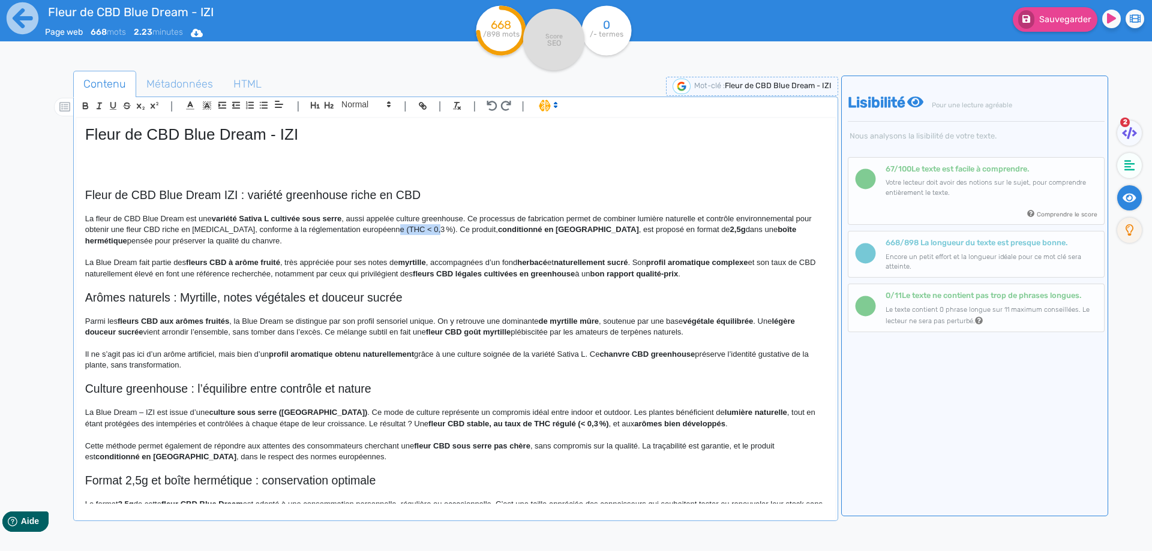
click at [429, 230] on p "La fleur de CBD Blue Dream est une variété Sativa L cultivée sous serre , aussi…" at bounding box center [455, 230] width 741 height 33
click at [242, 232] on p "La fleur de CBD Blue Dream est une variété Sativa L cultivée sous serre , aussi…" at bounding box center [455, 230] width 741 height 33
drag, startPoint x: 242, startPoint y: 232, endPoint x: 347, endPoint y: 231, distance: 105.6
click at [347, 231] on p "La fleur de CBD Blue Dream est une variété Sativa L cultivée sous serre , aussi…" at bounding box center [455, 230] width 741 height 33
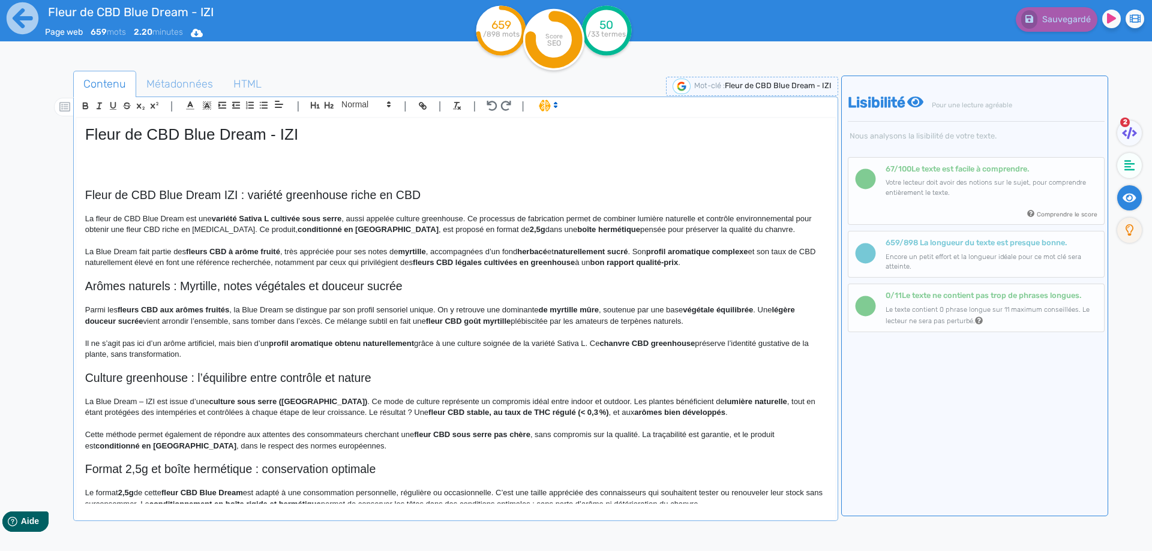
click at [301, 232] on strong "conditionné en France" at bounding box center [368, 229] width 141 height 9
drag, startPoint x: 301, startPoint y: 232, endPoint x: 354, endPoint y: 227, distance: 53.0
click at [354, 227] on strong "conditionné en France" at bounding box center [368, 229] width 141 height 9
click at [373, 228] on p "La fleur de CBD Blue Dream est une variété Sativa L cultivée sous serre , aussi…" at bounding box center [455, 225] width 741 height 22
click at [525, 229] on strong "2,5g" at bounding box center [533, 229] width 16 height 9
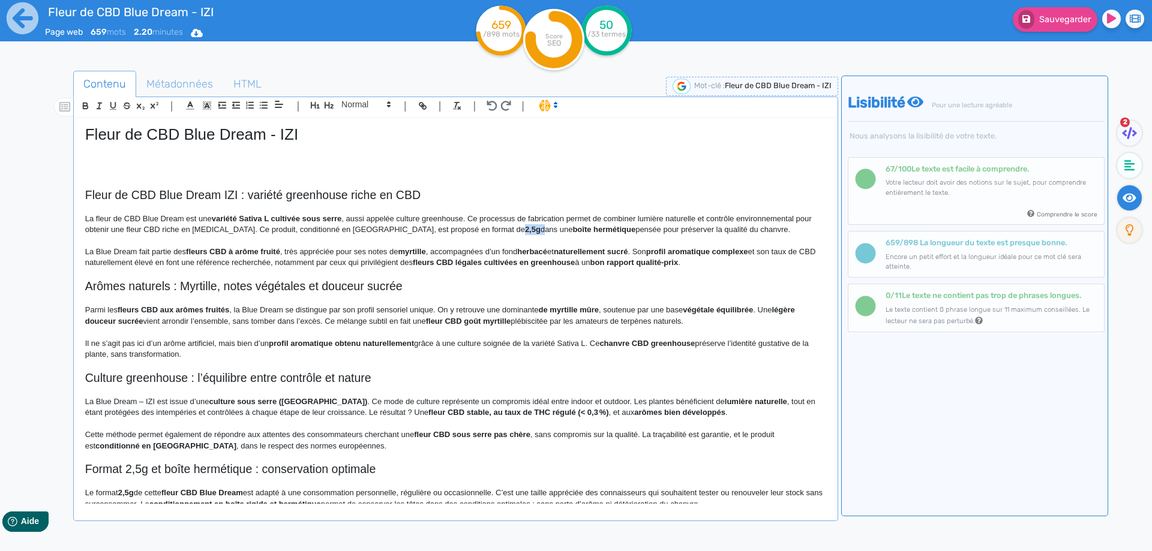
click at [525, 229] on strong "2,5g" at bounding box center [533, 229] width 16 height 9
click at [414, 230] on p "La fleur de CBD Blue Dream est une variété Sativa L cultivée sous serre , aussi…" at bounding box center [455, 225] width 741 height 22
click at [449, 231] on p "La fleur de CBD Blue Dream est une variété Sativa L cultivée sous serre , aussi…" at bounding box center [455, 225] width 741 height 22
click at [491, 227] on p "La fleur de CBD Blue Dream est une variété Sativa L cultivée sous serre , aussi…" at bounding box center [455, 225] width 741 height 22
drag, startPoint x: 491, startPoint y: 227, endPoint x: 544, endPoint y: 227, distance: 52.8
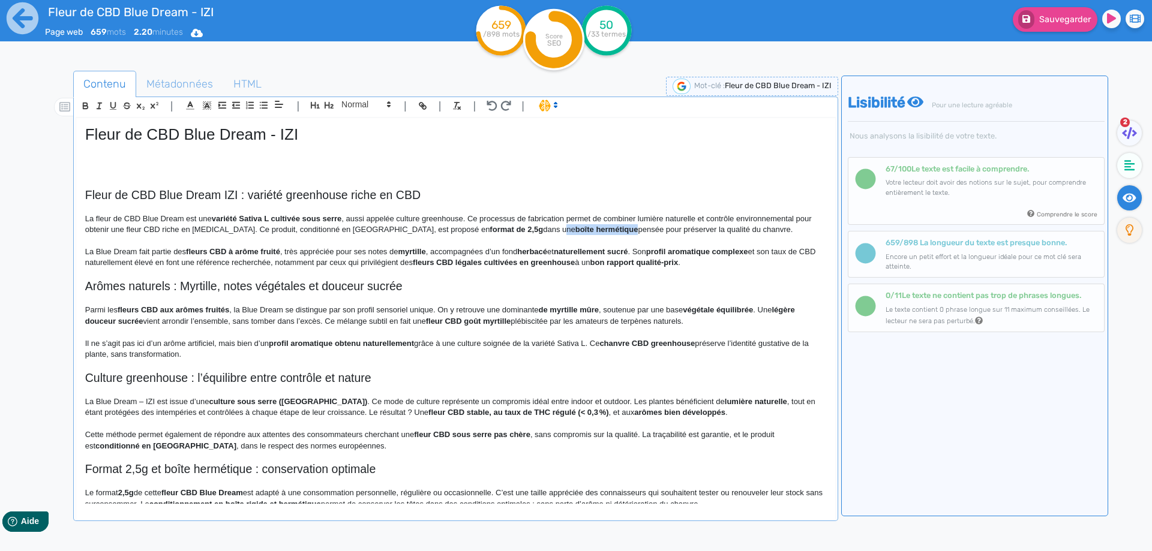
click at [544, 227] on p "La fleur de CBD Blue Dream est une variété Sativa L cultivée sous serre , aussi…" at bounding box center [455, 225] width 741 height 22
click at [538, 227] on p "La fleur de CBD Blue Dream est une variété Sativa L cultivée sous serre , aussi…" at bounding box center [455, 225] width 741 height 22
click at [557, 232] on p "La fleur de CBD Blue Dream est une variété Sativa L cultivée sous serre , aussi…" at bounding box center [455, 225] width 741 height 22
click at [558, 232] on p "La fleur de CBD Blue Dream est une variété Sativa L cultivée sous serre , aussi…" at bounding box center [455, 225] width 741 height 22
click at [1086, 16] on span "Sauvegarder" at bounding box center [1065, 19] width 52 height 10
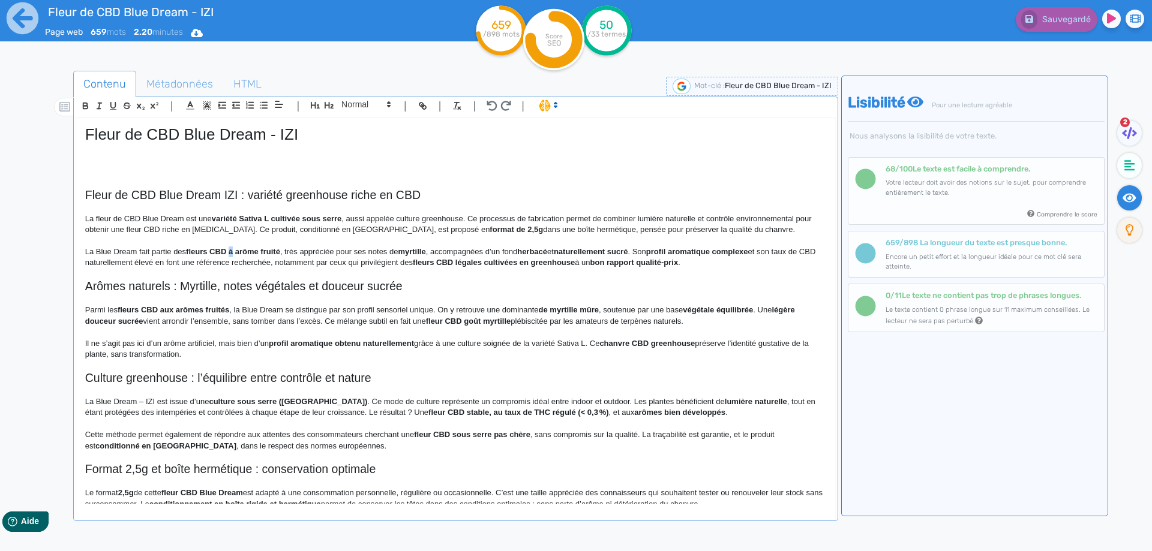
click at [234, 253] on strong "fleurs CBD à arôme fruité" at bounding box center [233, 251] width 94 height 9
click at [430, 248] on strong "myrtille" at bounding box center [437, 251] width 28 height 9
click at [575, 252] on p "La Blue Dream fait partie des fleurs CBD avec un arôme fruité , très appréciée …" at bounding box center [455, 258] width 741 height 22
click at [581, 250] on strong "herbacé" at bounding box center [596, 251] width 30 height 9
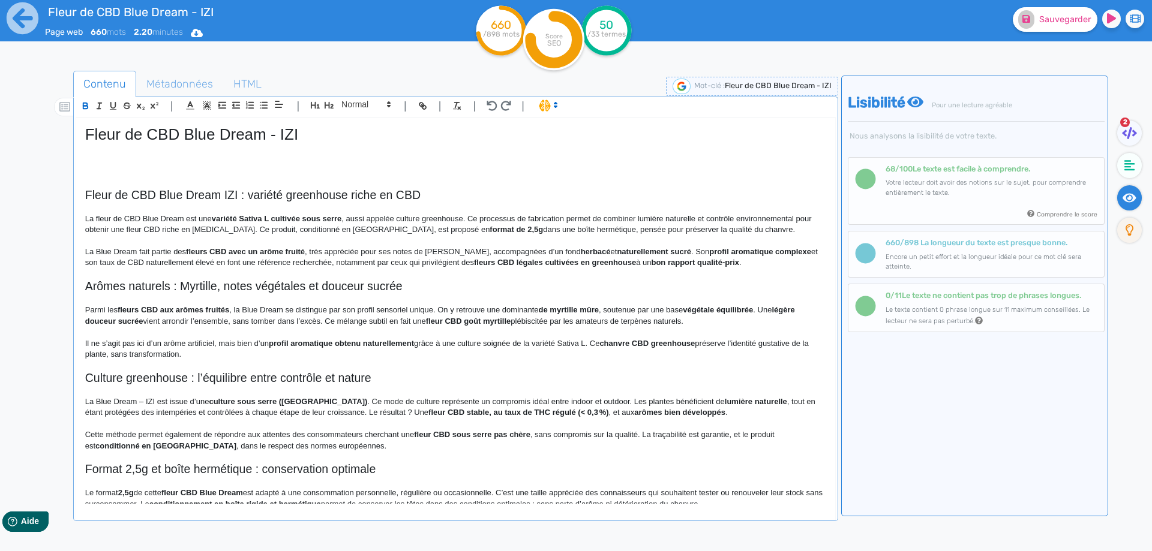
drag, startPoint x: 561, startPoint y: 250, endPoint x: 642, endPoint y: 249, distance: 81.0
click at [611, 249] on strong "herbacé" at bounding box center [596, 251] width 30 height 9
click at [605, 251] on strong "herbacé et naturellement sucré" at bounding box center [638, 251] width 115 height 9
click at [581, 252] on strong "herbacé et sucré" at bounding box center [612, 251] width 62 height 9
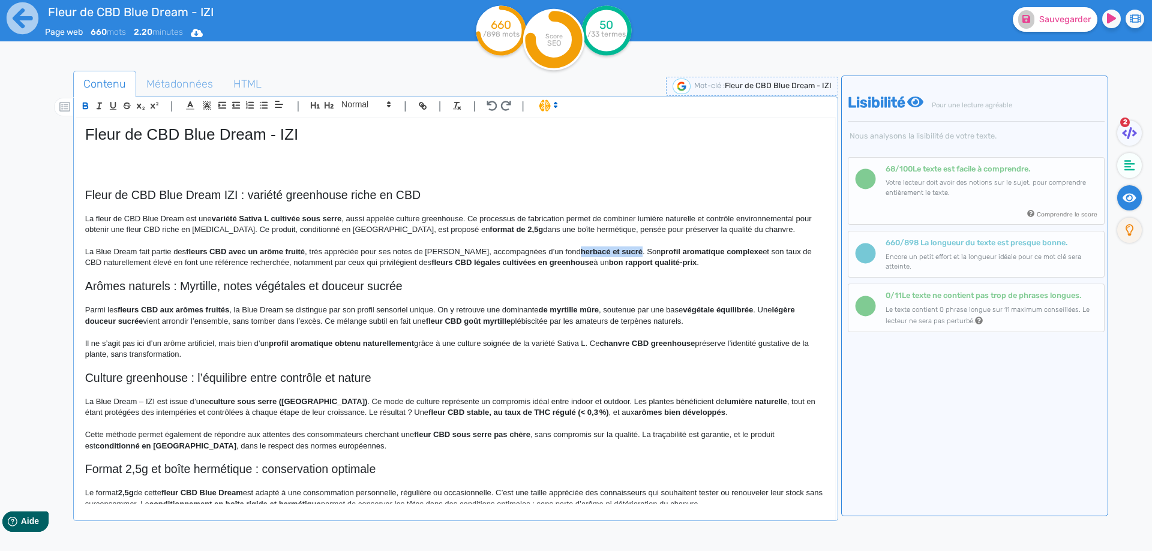
drag, startPoint x: 556, startPoint y: 252, endPoint x: 593, endPoint y: 252, distance: 37.8
click at [638, 253] on strong "profil aromatique complexe" at bounding box center [671, 251] width 102 height 9
click at [121, 260] on p "La Blue Dream fait partie des fleurs CBD avec un arôme fruité , très appréciée …" at bounding box center [455, 258] width 741 height 22
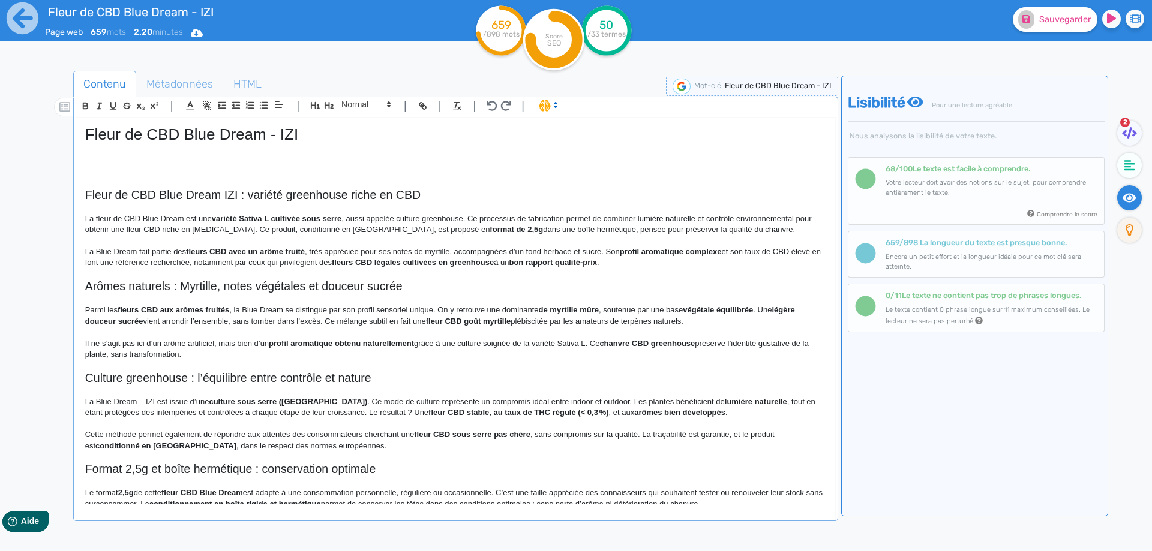
click at [201, 263] on p "La Blue Dream fait partie des fleurs CBD avec un arôme fruité , très appréciée …" at bounding box center [455, 258] width 741 height 22
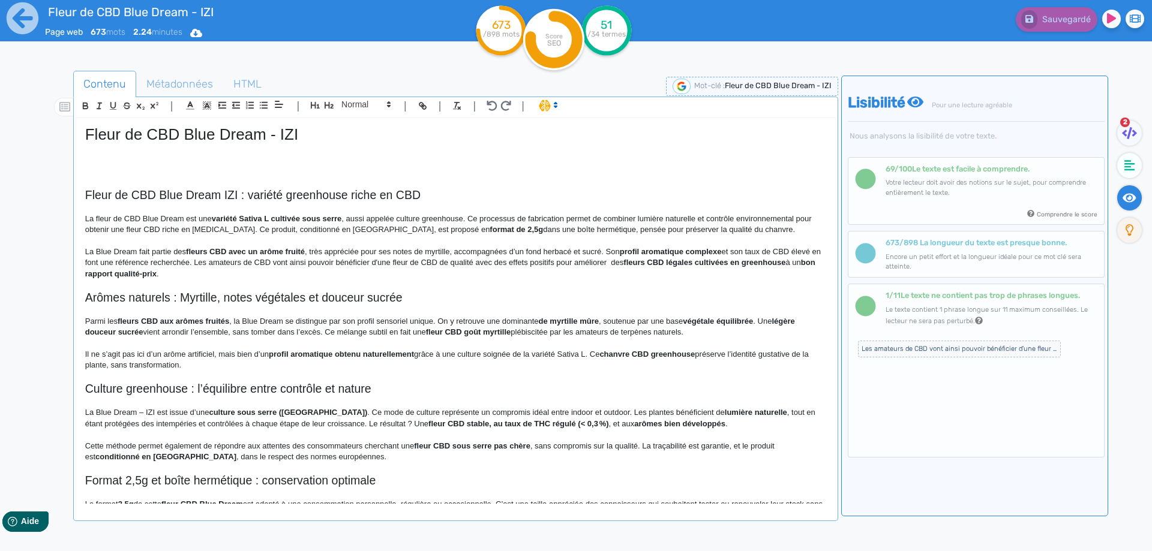
click at [64, 289] on div at bounding box center [54, 347] width 38 height 559
click at [110, 348] on p at bounding box center [455, 343] width 741 height 11
click at [594, 263] on p "La Blue Dream fait partie des fleurs CBD avec un arôme fruité , très appréciée …" at bounding box center [455, 263] width 741 height 33
click at [695, 265] on p "La Blue Dream fait partie des fleurs CBD avec un arôme fruité , très appréciée …" at bounding box center [455, 263] width 741 height 33
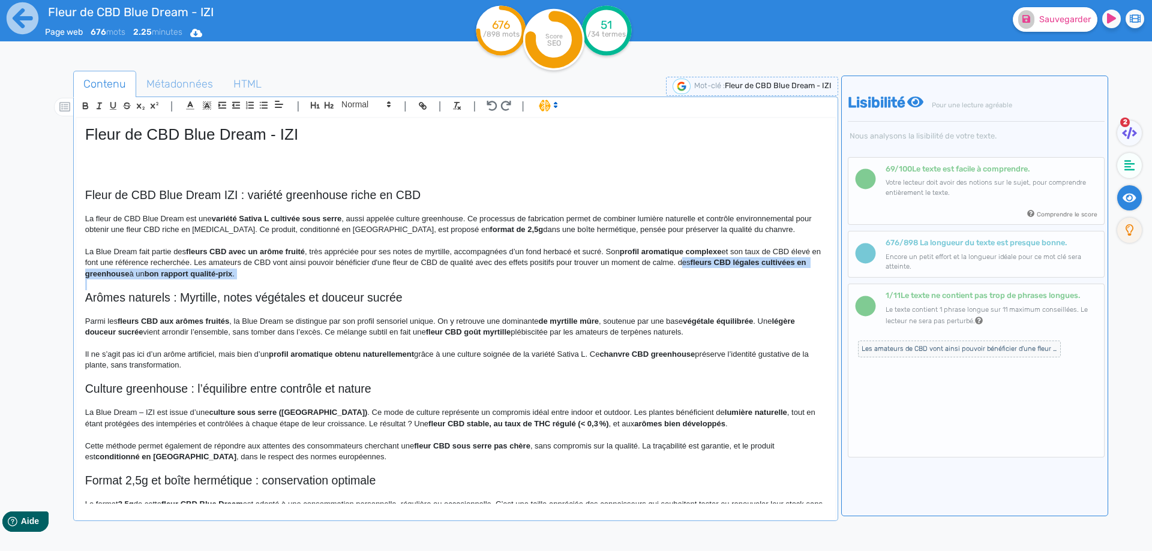
click at [694, 269] on p "La Blue Dream fait partie des fleurs CBD avec un arôme fruité , très appréciée …" at bounding box center [455, 263] width 741 height 33
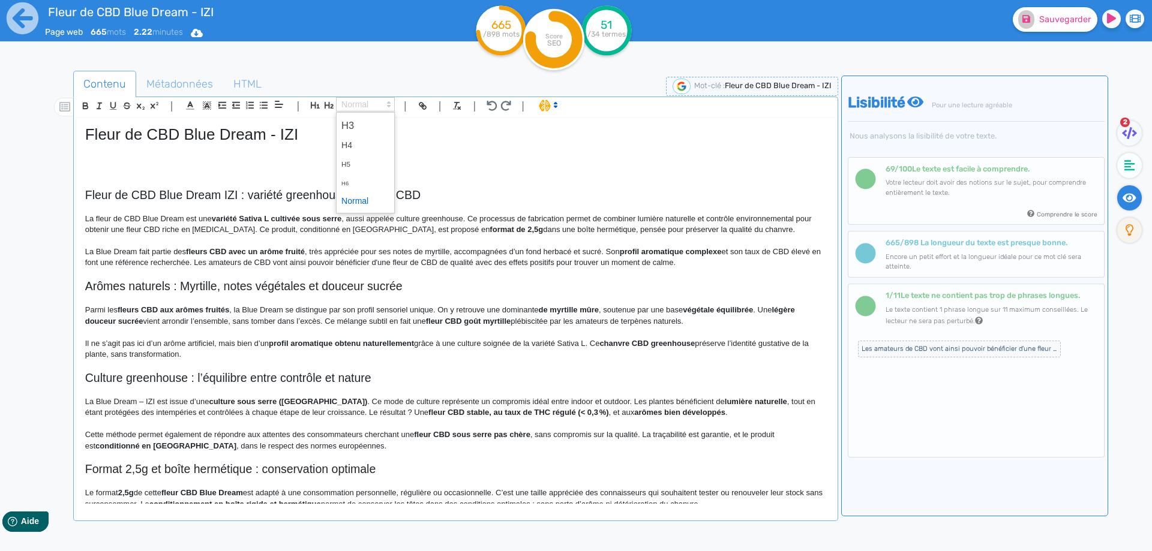
click at [371, 105] on span at bounding box center [365, 104] width 59 height 14
click at [366, 205] on span at bounding box center [365, 201] width 48 height 19
click at [332, 274] on p at bounding box center [455, 274] width 741 height 11
click at [332, 287] on h2 "Arômes naturels : Myrtille, notes végétales et douceur sucrée" at bounding box center [455, 287] width 741 height 14
click at [373, 99] on span at bounding box center [365, 104] width 59 height 14
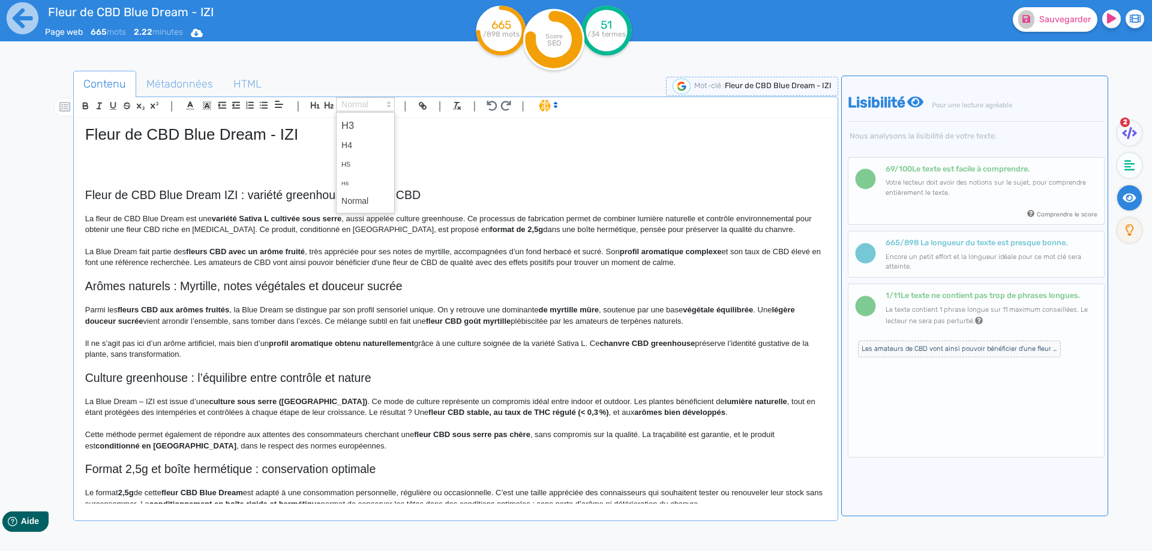
click at [356, 129] on span at bounding box center [365, 125] width 48 height 21
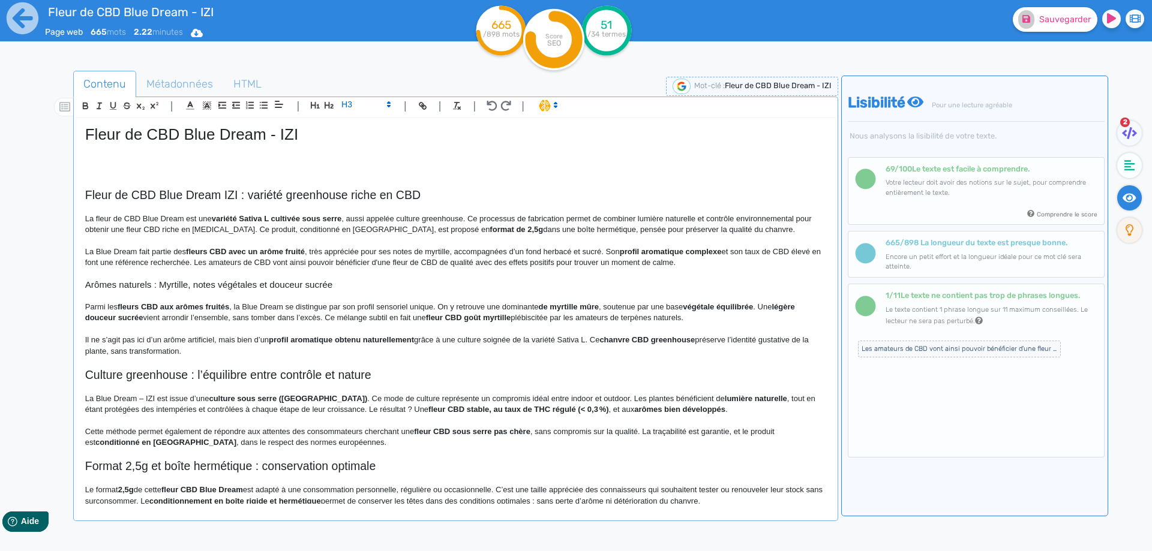
click at [142, 282] on h3 "Arômes naturels : Myrtille, notes végétales et douceur sucrée" at bounding box center [455, 285] width 741 height 11
click at [142, 281] on h3 "Arômes naturels : Myrtille, notes végétales et douceur sucrée" at bounding box center [455, 285] width 741 height 11
click at [301, 287] on h3 "Arômes de la fleur CBD Blue Dream : myrtille, notes végétales et douceur sucrée" at bounding box center [455, 285] width 741 height 11
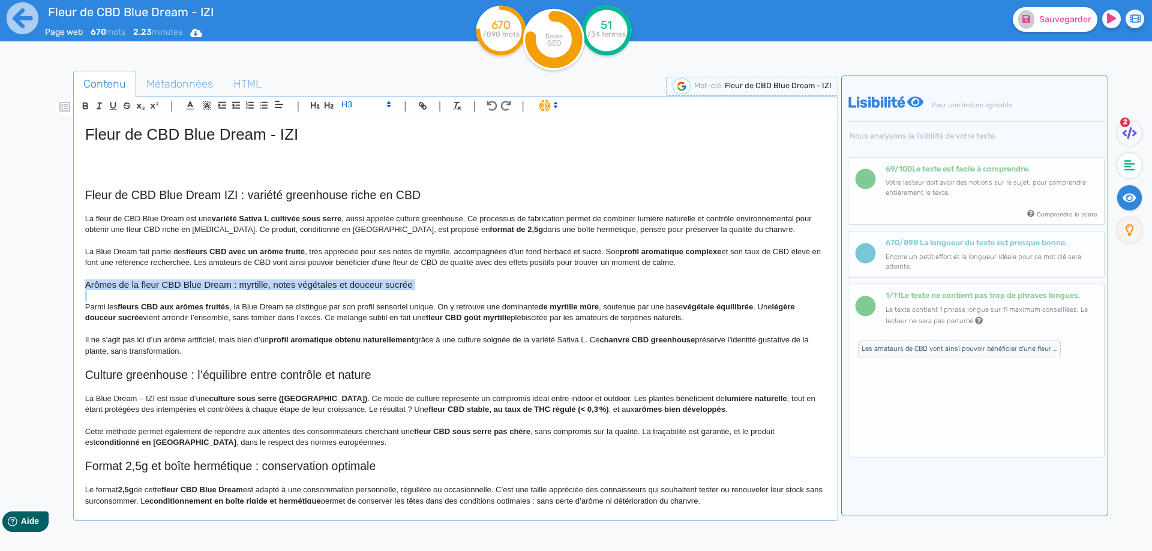
click at [259, 286] on h3 "Arômes de la fleur CBD Blue Dream : myrtille, notes végétales et douceur sucrée" at bounding box center [455, 285] width 741 height 11
drag, startPoint x: 259, startPoint y: 286, endPoint x: 394, endPoint y: 280, distance: 134.6
click at [394, 280] on h3 "Arômes de la fleur CBD Blue Dream : myrtille, notes végétales et douceur sucrée" at bounding box center [455, 285] width 741 height 11
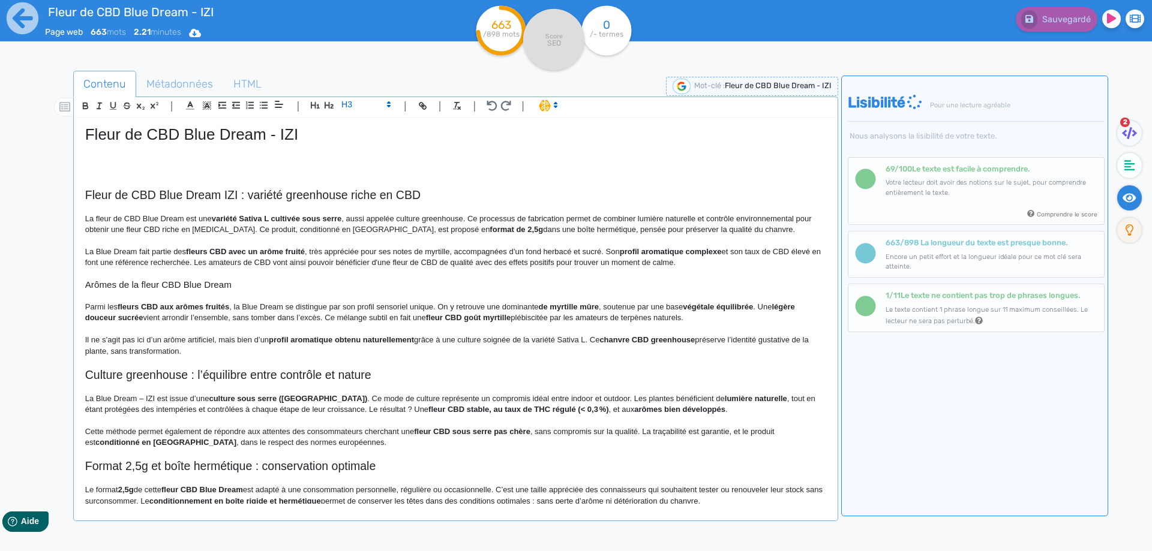
click at [168, 305] on strong "fleurs CBD aux arômes fruités" at bounding box center [174, 306] width 112 height 9
drag, startPoint x: 168, startPoint y: 305, endPoint x: 211, endPoint y: 305, distance: 43.2
click at [211, 305] on strong "fleurs CBD aux arômes fruités" at bounding box center [174, 306] width 112 height 9
click at [142, 307] on strong "fleurs CBD" at bounding box center [138, 306] width 40 height 9
click at [121, 308] on strong "fleurs de CBD" at bounding box center [144, 306] width 52 height 9
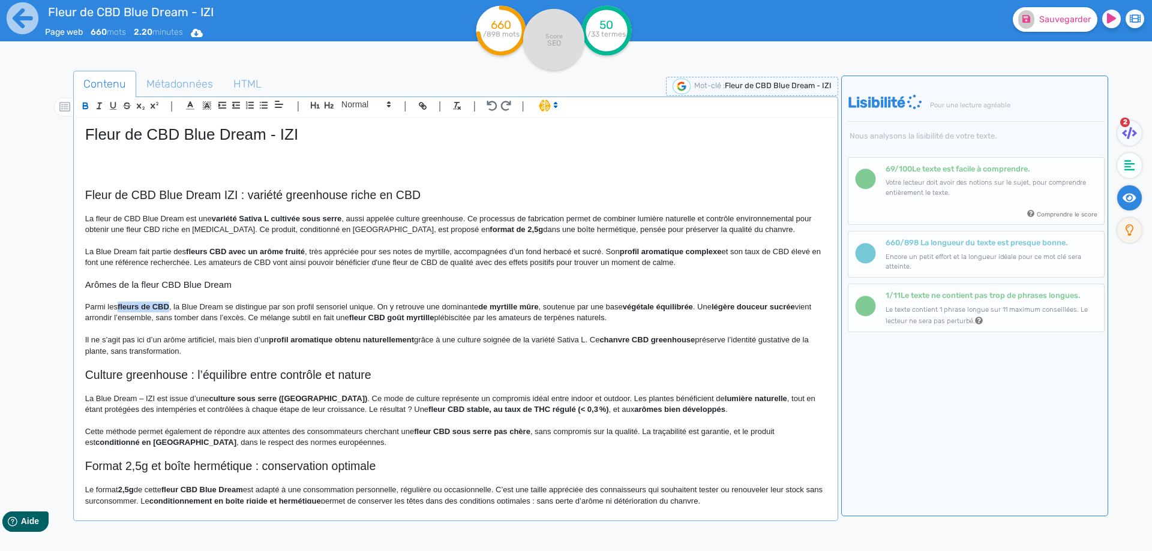
drag, startPoint x: 123, startPoint y: 308, endPoint x: 158, endPoint y: 304, distance: 35.7
click at [179, 302] on p "Parmi les fleurs de CBD, la Blue Dream se distingue par son profil sensoriel un…" at bounding box center [455, 313] width 741 height 22
click at [507, 307] on strong "de myrtille mûre" at bounding box center [533, 306] width 60 height 9
click at [553, 304] on strong "myrtille mûre" at bounding box center [538, 306] width 49 height 9
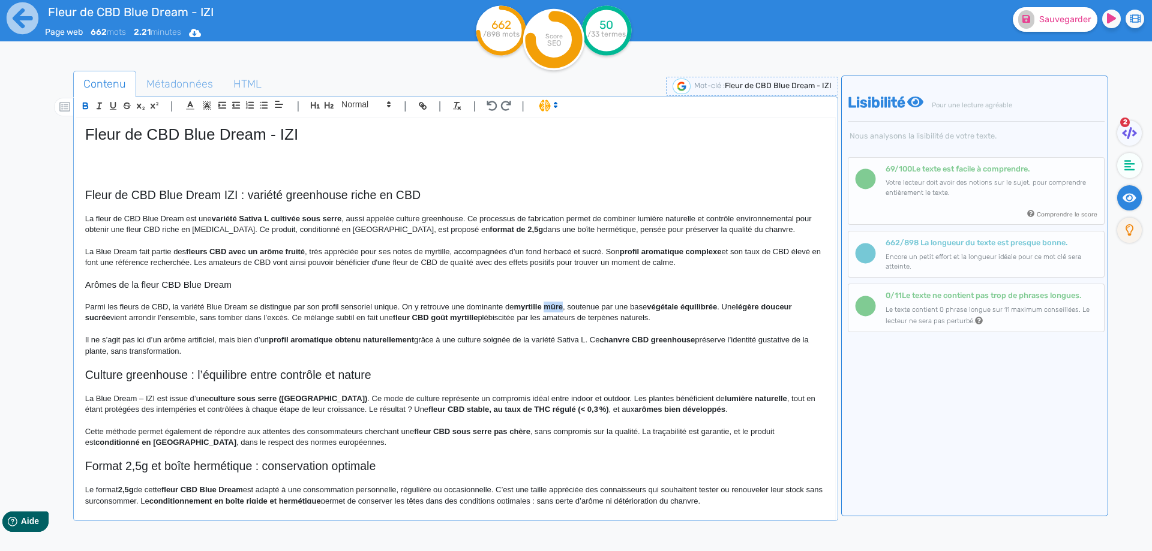
click at [553, 304] on strong "myrtille mûre" at bounding box center [538, 306] width 49 height 9
click at [615, 305] on p "Parmi les fleurs de CBD, la variété Blue Dream se distingue par son profil sens…" at bounding box center [455, 313] width 741 height 22
click at [667, 305] on p "Parmi les fleurs de CBD, la variété Blue Dream se distingue par son profil sens…" at bounding box center [455, 313] width 741 height 22
click at [701, 322] on p "Parmi les fleurs de CBD, la variété Blue Dream se distingue par son profil sens…" at bounding box center [455, 313] width 741 height 22
click at [754, 307] on strong "légère douceur sucrée" at bounding box center [756, 306] width 83 height 9
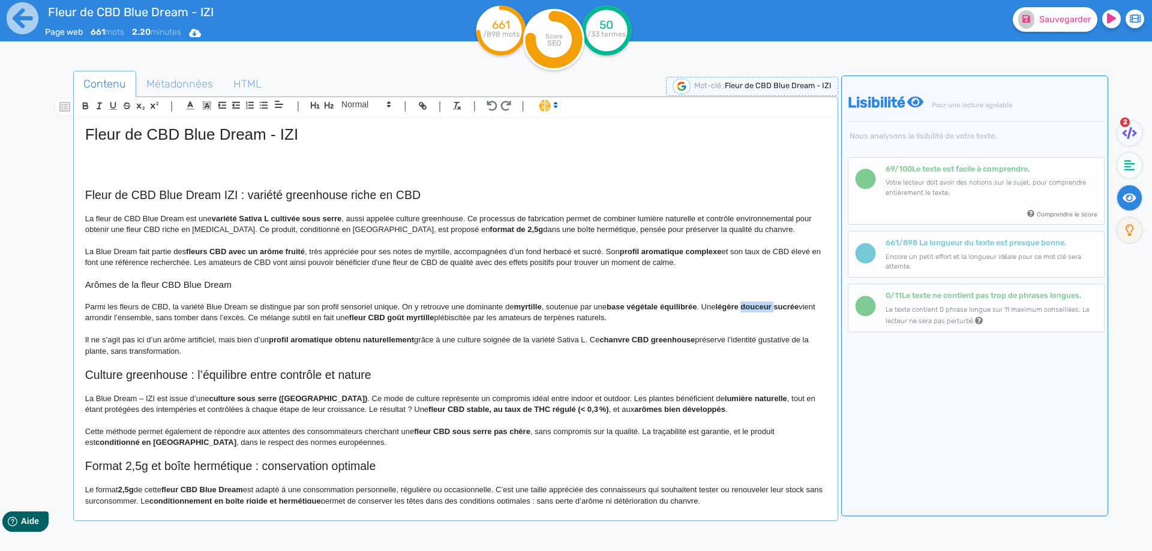
click at [754, 307] on strong "légère douceur sucrée" at bounding box center [756, 306] width 83 height 9
click at [780, 307] on strong "sucrée" at bounding box center [767, 306] width 25 height 9
click at [766, 310] on strong "sucré" at bounding box center [765, 306] width 21 height 9
click at [695, 344] on strong "chanvre CBD greenhouse" at bounding box center [646, 339] width 95 height 9
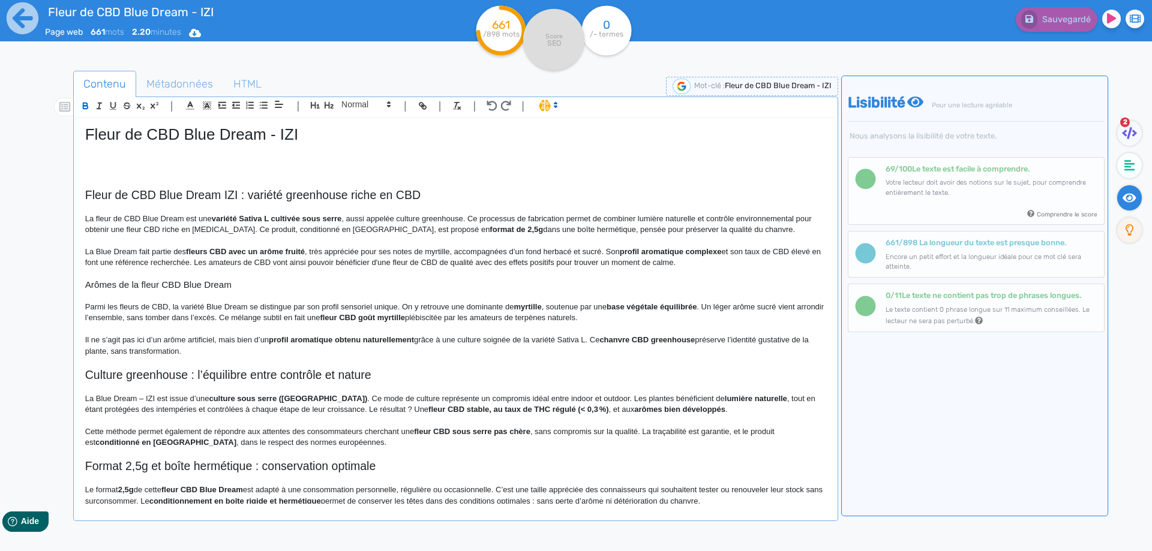
click at [397, 317] on strong "fleur CBD goût myrtille" at bounding box center [362, 317] width 85 height 9
drag, startPoint x: 397, startPoint y: 317, endPoint x: 423, endPoint y: 317, distance: 25.8
click at [405, 317] on strong "fleur CBD goût myrtille" at bounding box center [362, 317] width 85 height 9
click at [407, 321] on p "Parmi les fleurs de CBD, la variété Blue Dream se distingue par son profil sens…" at bounding box center [455, 313] width 741 height 22
drag, startPoint x: 407, startPoint y: 321, endPoint x: 359, endPoint y: 321, distance: 48.0
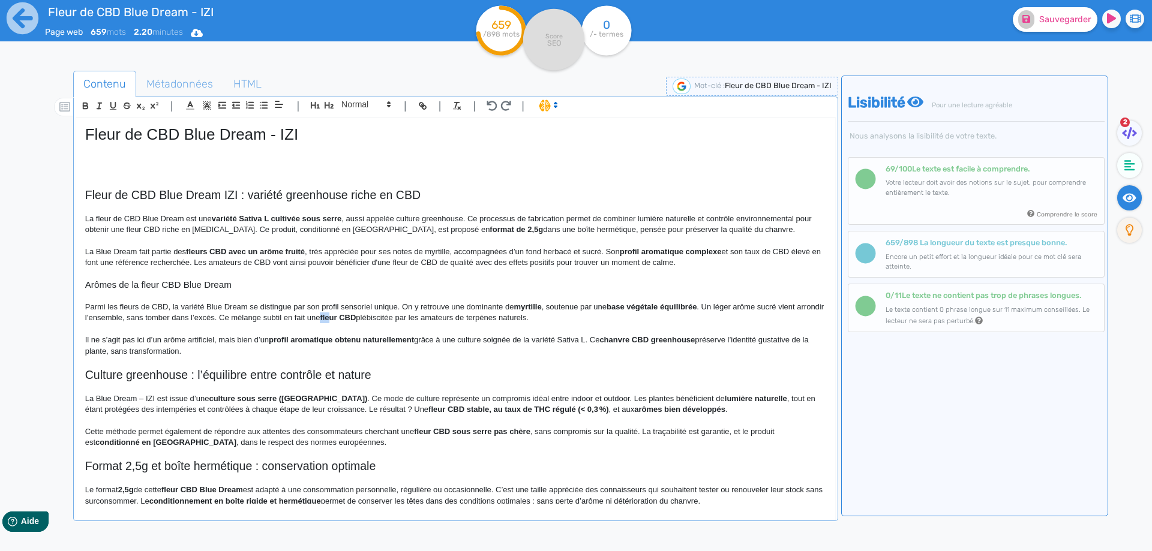
click at [359, 321] on p "Parmi les fleurs de CBD, la variété Blue Dream se distingue par son profil sens…" at bounding box center [455, 313] width 741 height 22
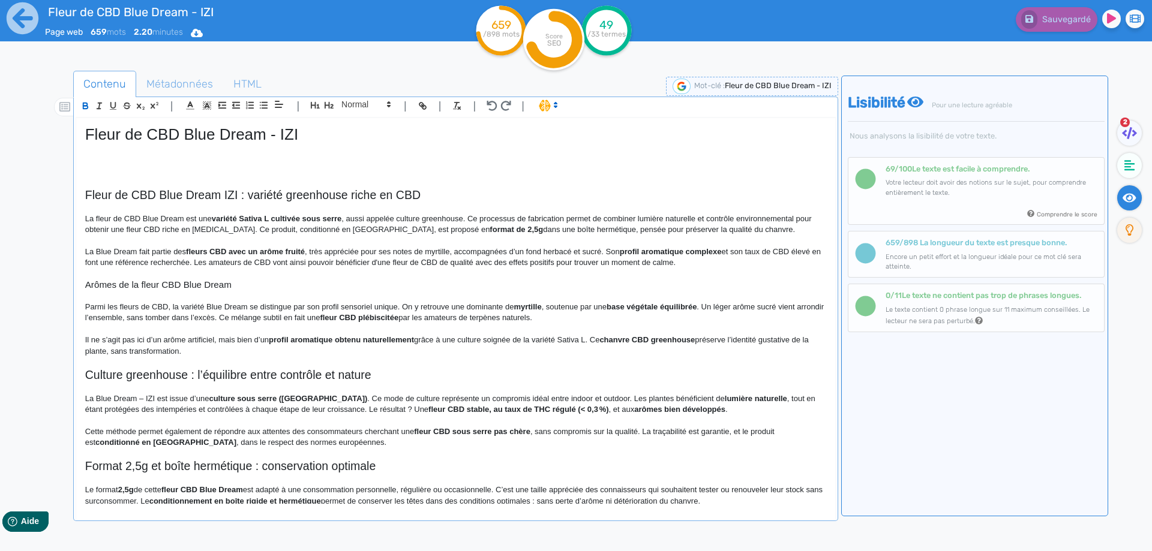
click at [433, 317] on p "Parmi les fleurs de CBD, la variété Blue Dream se distingue par son profil sens…" at bounding box center [455, 313] width 741 height 22
click at [252, 317] on p "Parmi les fleurs de CBD, la variété Blue Dream se distingue par son profil sens…" at bounding box center [455, 313] width 741 height 22
drag, startPoint x: 252, startPoint y: 317, endPoint x: 580, endPoint y: 323, distance: 328.3
click at [580, 323] on div "Fleur de CBD Blue Dream - IZI Fleur de CBD Blue Dream IZI : variété greenhouse …" at bounding box center [455, 311] width 759 height 386
click at [299, 340] on strong "profil aromatique obtenu naturellement" at bounding box center [341, 339] width 145 height 9
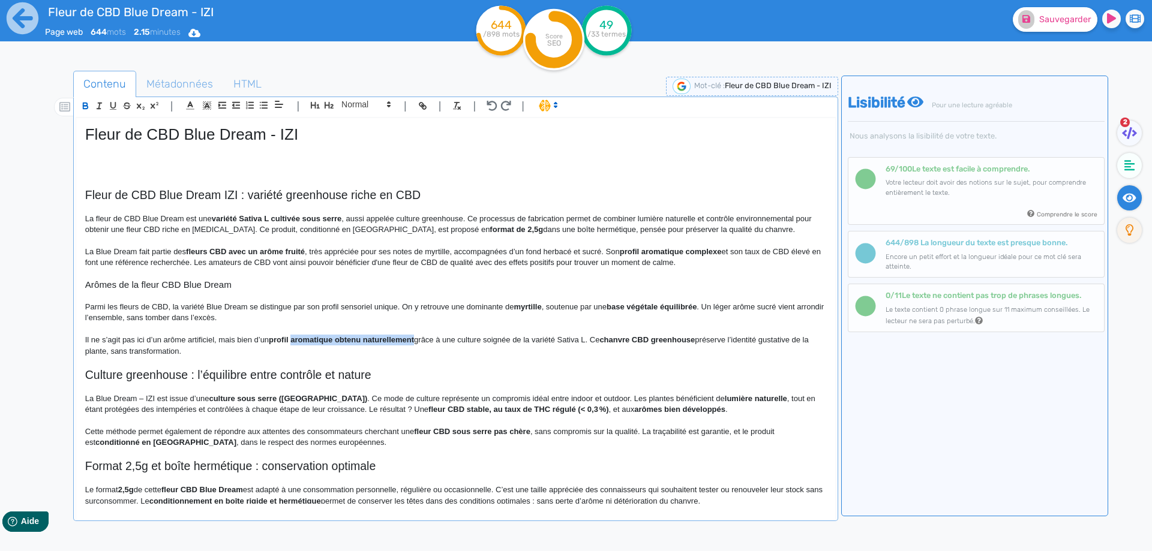
drag, startPoint x: 299, startPoint y: 340, endPoint x: 388, endPoint y: 339, distance: 89.4
click at [388, 339] on strong "profil aromatique obtenu naturellement" at bounding box center [341, 339] width 145 height 9
click at [274, 341] on strong "profil" at bounding box center [279, 339] width 20 height 9
click at [276, 341] on strong "profil" at bounding box center [279, 339] width 20 height 9
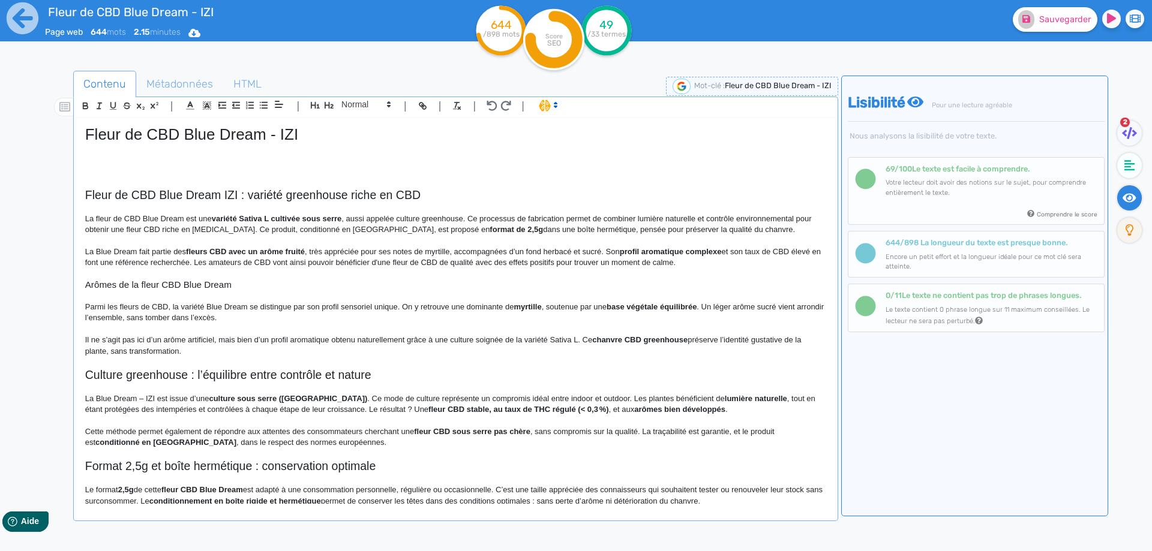
click at [357, 343] on p "Il ne s’agit pas ici d’un arôme artificiel, mais bien d’un profil aromatique ob…" at bounding box center [455, 346] width 741 height 22
click at [595, 340] on strong "chanvre CBD greenhouse" at bounding box center [639, 339] width 95 height 9
click at [604, 340] on p "Il ne s’agit pas ici d’un arôme artificiel, mais bien d’un profil aromatique ob…" at bounding box center [455, 346] width 741 height 22
click at [683, 335] on p "Il ne s’agit pas ici d’un arôme artificiel, mais bien d’un profil aromatique ob…" at bounding box center [455, 346] width 741 height 22
click at [678, 354] on p "Il ne s’agit pas ici d’un arôme artificiel, mais bien d’un profil aromatique ob…" at bounding box center [455, 346] width 741 height 22
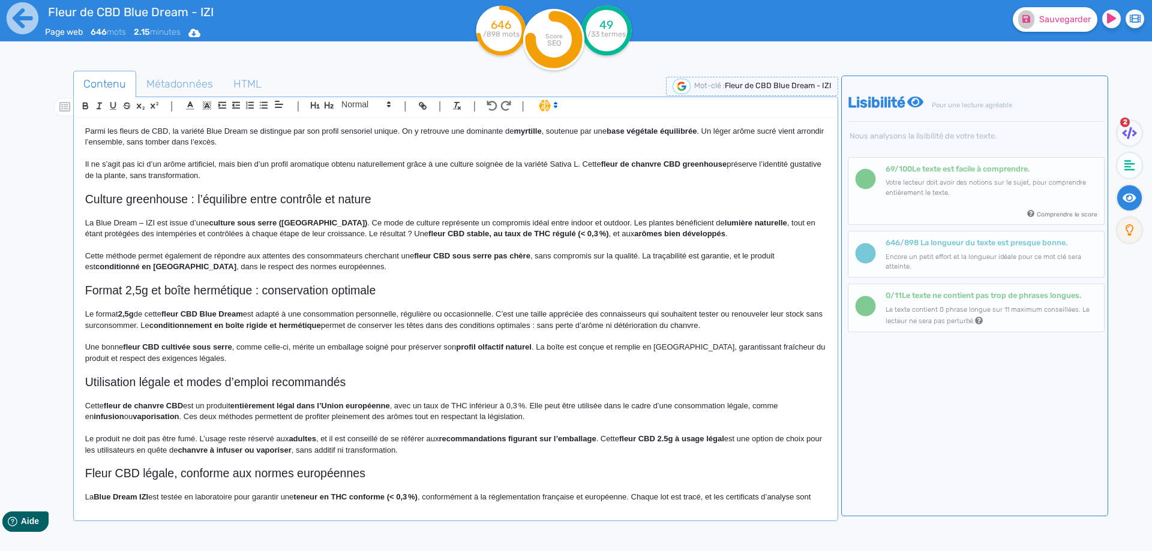
scroll to position [180, 0]
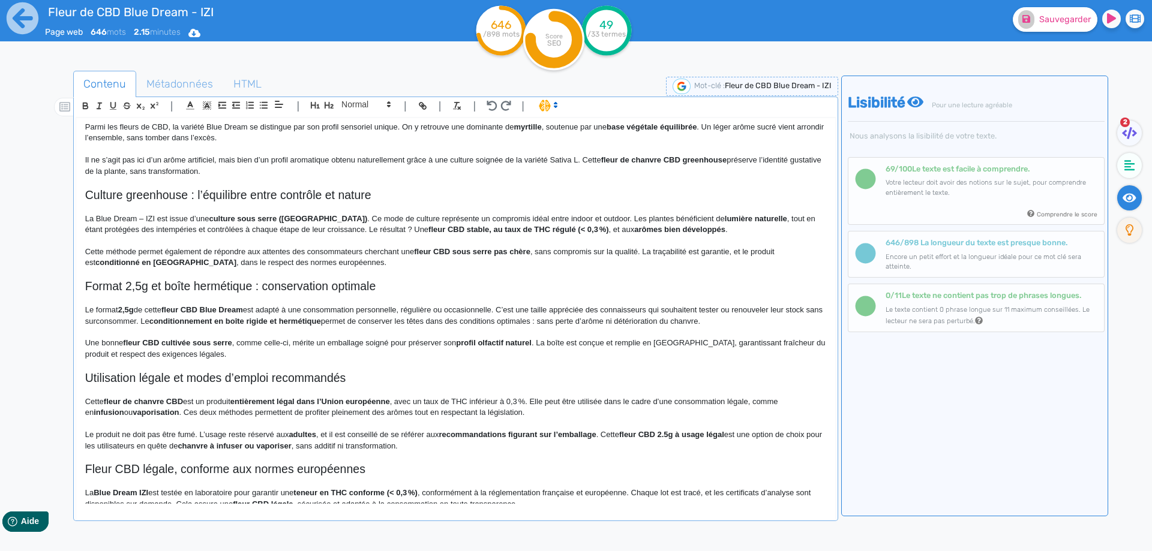
click at [246, 196] on h2 "Culture greenhouse : l’équilibre entre contrôle et nature" at bounding box center [455, 195] width 741 height 14
click at [377, 103] on span at bounding box center [365, 104] width 59 height 14
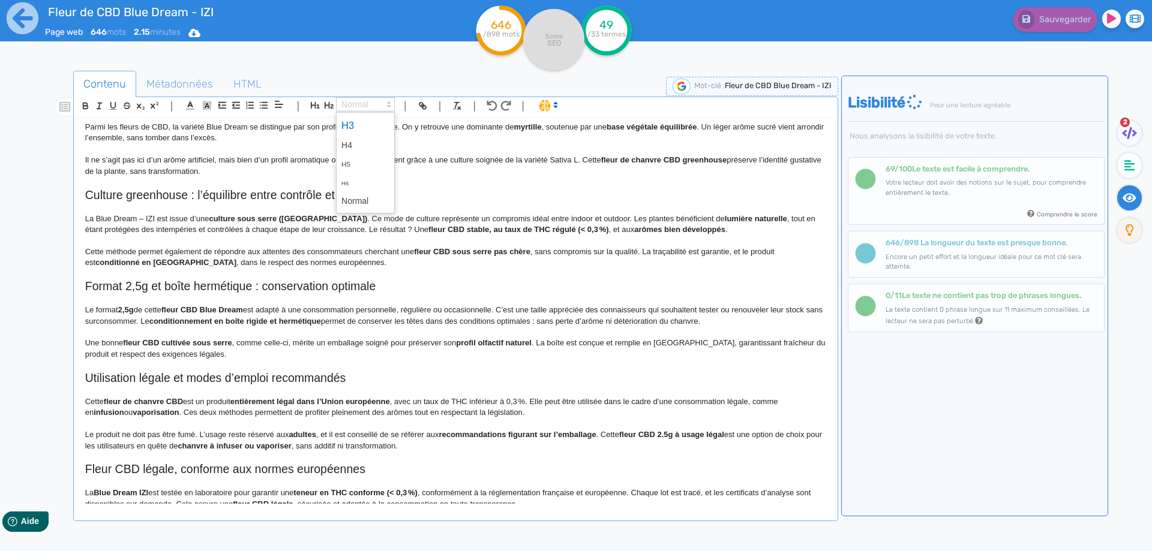
click at [363, 122] on span at bounding box center [365, 125] width 48 height 21
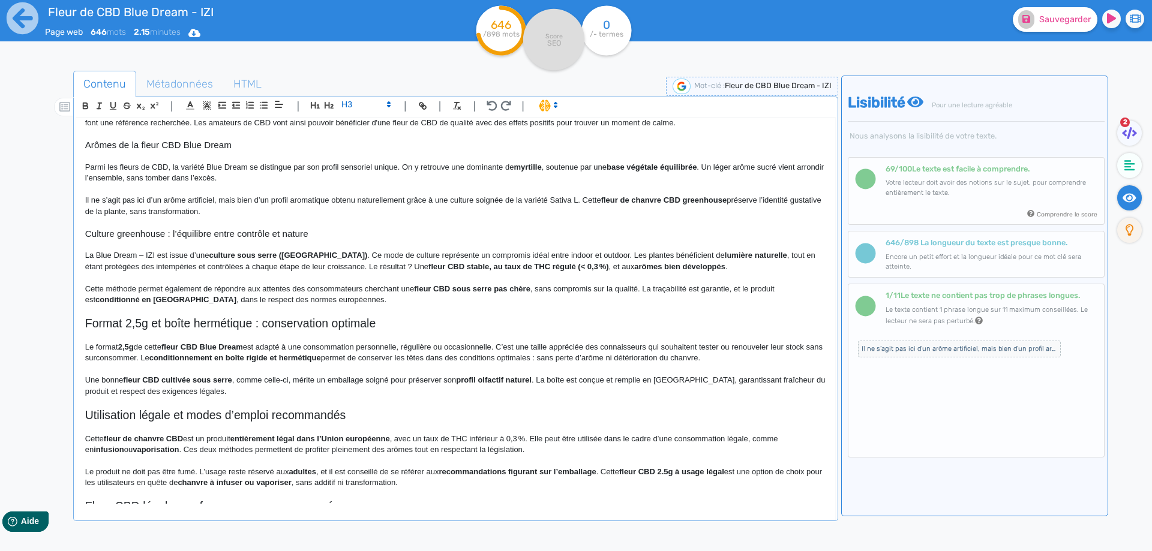
scroll to position [60, 0]
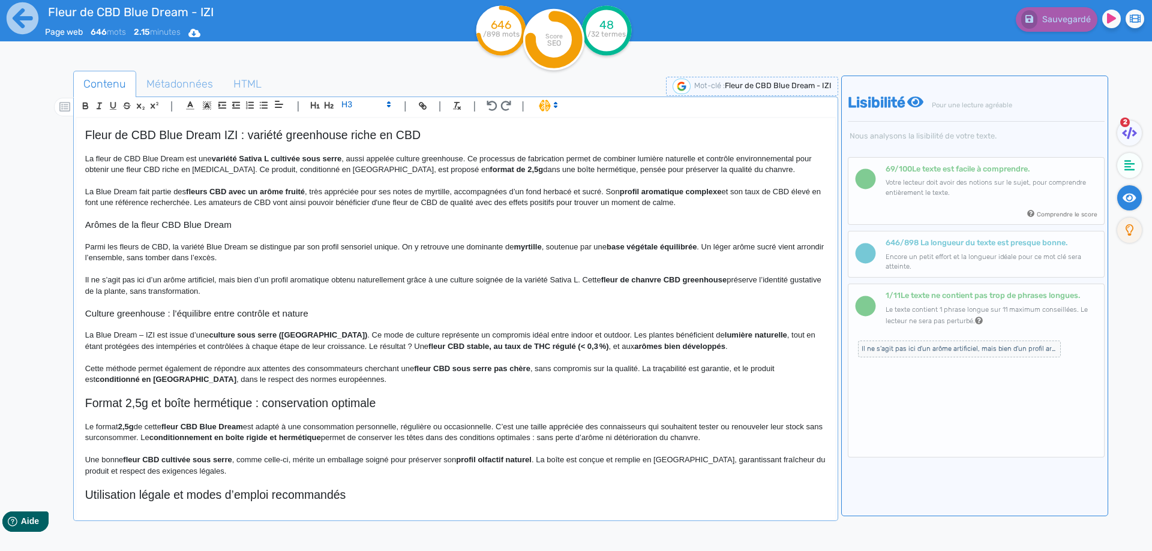
click at [81, 307] on div "Fleur de CBD Blue Dream - IZI Fleur de CBD Blue Dream IZI : variété greenhouse …" at bounding box center [455, 311] width 759 height 386
click at [81, 320] on div "Fleur de CBD Blue Dream - IZI Fleur de CBD Blue Dream IZI : variété greenhouse …" at bounding box center [455, 311] width 759 height 386
click at [85, 310] on h3 "Culture greenhouse : l’équilibre entre contrôle et nature" at bounding box center [455, 313] width 741 height 11
click at [304, 313] on h3 "Fleur Blue Dream CBD : une culture greenhouse : l’équilibre entre contrôle et n…" at bounding box center [455, 313] width 741 height 11
drag, startPoint x: 304, startPoint y: 313, endPoint x: 281, endPoint y: 310, distance: 23.0
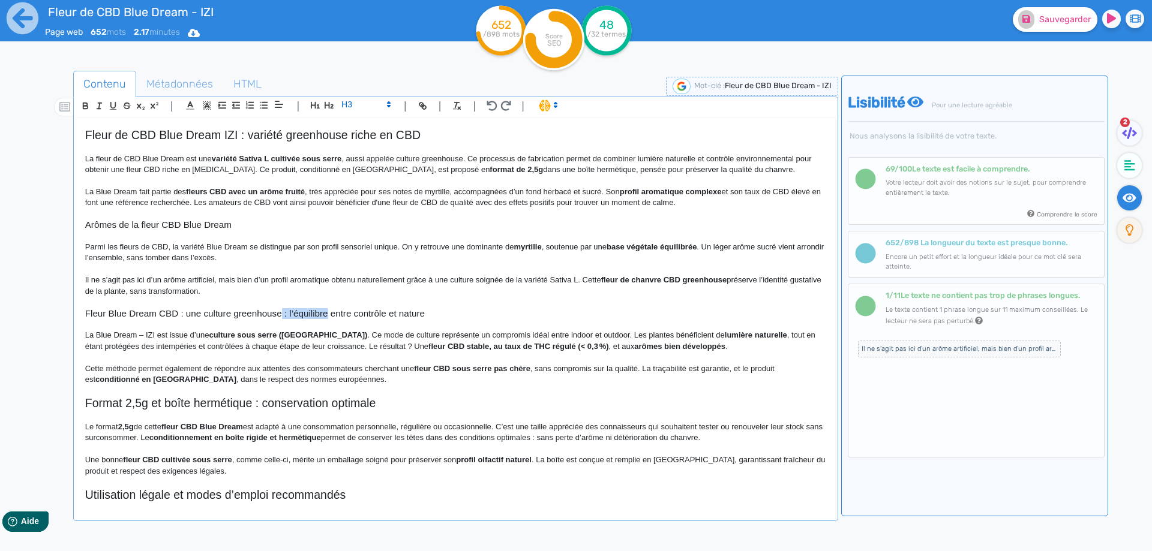
click at [281, 311] on h3 "Fleur Blue Dream CBD : une culture greenhouse : l’équilibre entre contrôle et n…" at bounding box center [455, 313] width 741 height 11
click at [139, 336] on p "La Blue Dream – IZI est issue d’une culture sous serre (greenhouse) . Ce mode d…" at bounding box center [455, 341] width 741 height 22
click at [144, 336] on p "La Blue Dream – IZI est issue d’une culture sous serre (greenhouse) . Ce mode d…" at bounding box center [455, 341] width 741 height 22
click at [417, 332] on p "La Blue Dream de chez IZI est issue d’une culture sous serre (greenhouse) . Ce …" at bounding box center [455, 341] width 741 height 22
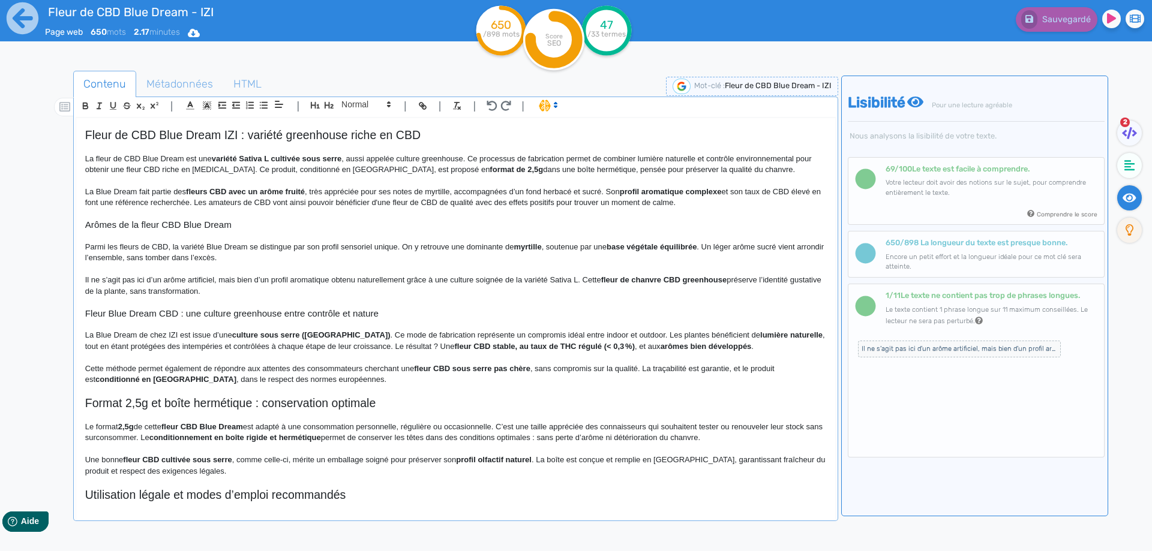
click at [760, 333] on strong "lumière naturelle" at bounding box center [791, 335] width 62 height 9
drag, startPoint x: 737, startPoint y: 333, endPoint x: 768, endPoint y: 334, distance: 31.2
click at [768, 334] on strong "lumière naturelle" at bounding box center [791, 335] width 62 height 9
click at [505, 329] on p at bounding box center [455, 324] width 741 height 11
click at [632, 334] on p "La Blue Dream de chez IZI est issue d’une culture sous serre (greenhouse) . Ce …" at bounding box center [455, 341] width 741 height 22
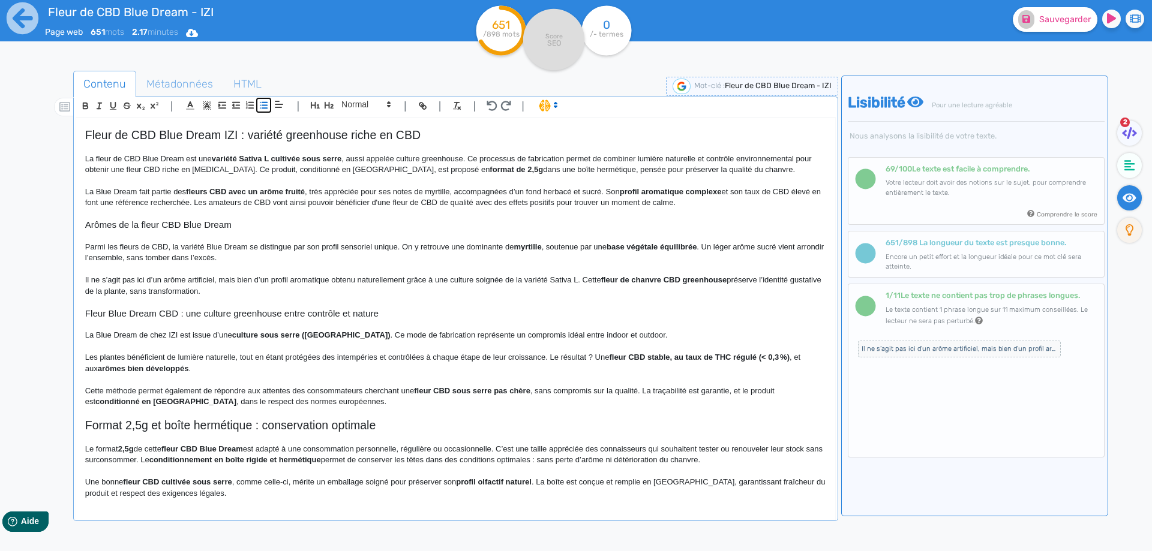
click at [262, 110] on icon "button" at bounding box center [264, 105] width 10 height 10
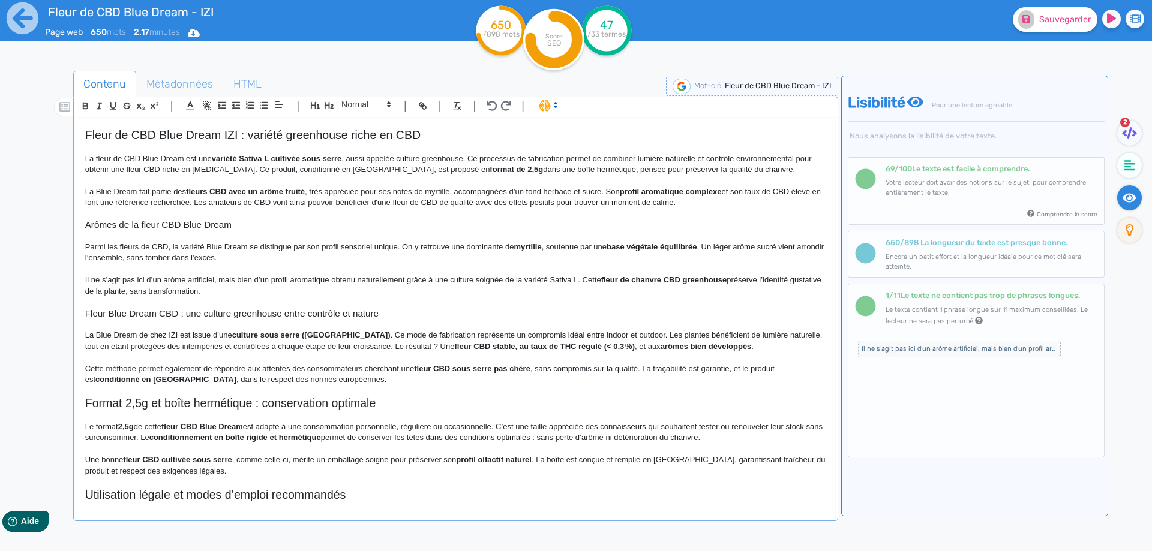
click at [454, 346] on strong "fleur CBD stable, au taux de THC régulé (< 0,3 %)" at bounding box center [544, 346] width 181 height 9
drag, startPoint x: 439, startPoint y: 346, endPoint x: 718, endPoint y: 348, distance: 279.0
click at [718, 348] on p "La Blue Dream de chez IZI est issue d’une culture sous serre (greenhouse) . Ce …" at bounding box center [455, 341] width 741 height 22
click at [571, 355] on p at bounding box center [455, 357] width 741 height 11
click at [493, 346] on p "La Blue Dream de chez IZI est issue d’une culture sous serre (greenhouse) . Ce …" at bounding box center [455, 341] width 741 height 22
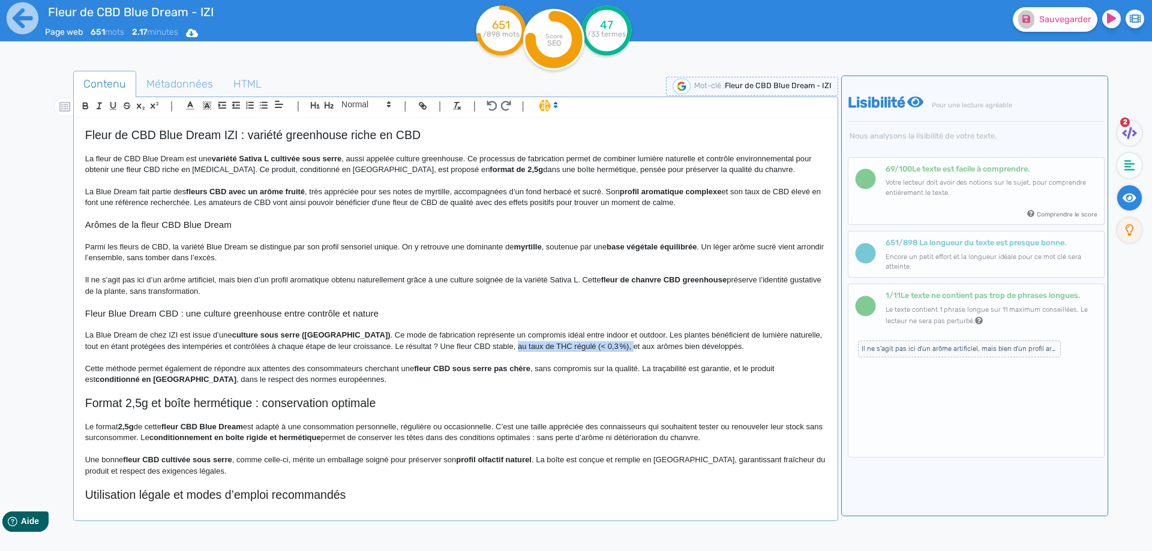
drag, startPoint x: 493, startPoint y: 346, endPoint x: 607, endPoint y: 346, distance: 114.0
click at [607, 346] on p "La Blue Dream de chez IZI est issue d’une culture sous serre (greenhouse) . Ce …" at bounding box center [455, 341] width 741 height 22
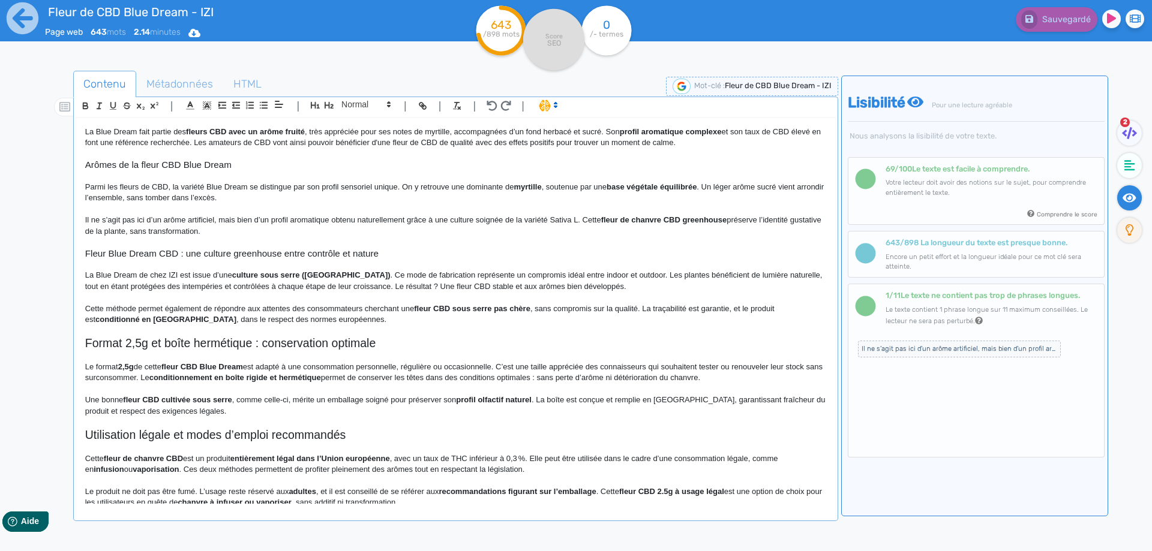
click at [492, 309] on strong "fleur CBD sous serre pas chère" at bounding box center [472, 308] width 116 height 9
click at [499, 308] on strong "fleur CBD sous serre pas chère" at bounding box center [472, 308] width 116 height 9
drag, startPoint x: 499, startPoint y: 308, endPoint x: 611, endPoint y: 307, distance: 112.8
click at [611, 307] on p "Cette méthode permet également de répondre aux attentes des consommateurs cherc…" at bounding box center [455, 315] width 741 height 22
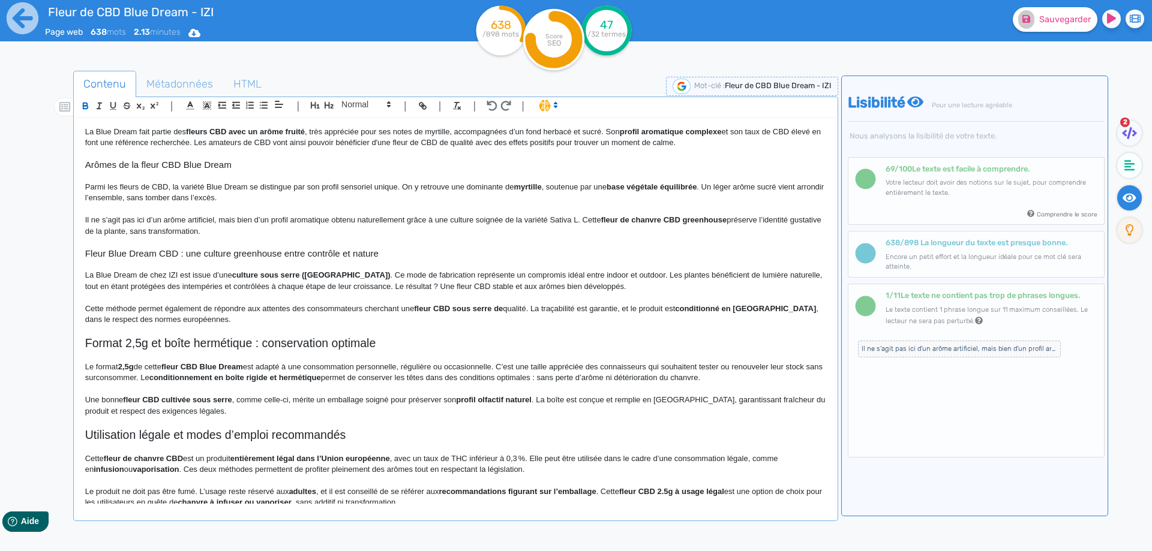
click at [532, 309] on p "Cette méthode permet également de répondre aux attentes des consommateurs cherc…" at bounding box center [455, 315] width 741 height 22
click at [422, 309] on strong "fleur CBD sous serre de" at bounding box center [458, 308] width 89 height 9
drag, startPoint x: 422, startPoint y: 309, endPoint x: 540, endPoint y: 310, distance: 117.6
click at [540, 310] on p "Cette méthode permet également de répondre aux attentes des consommateurs cherc…" at bounding box center [455, 315] width 741 height 22
click at [658, 304] on p "Cette méthode permet également de répondre aux attentes des consommateurs cherc…" at bounding box center [455, 315] width 741 height 22
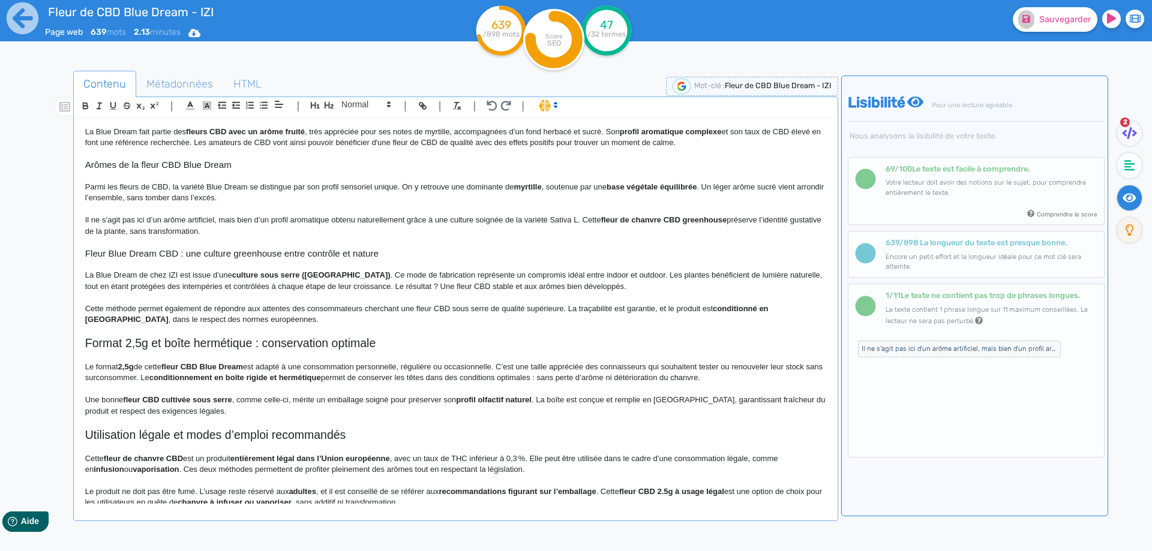
click at [740, 308] on strong "conditionné en France" at bounding box center [427, 314] width 685 height 20
drag, startPoint x: 740, startPoint y: 308, endPoint x: 775, endPoint y: 307, distance: 35.4
click at [770, 307] on strong "conditionné en France" at bounding box center [427, 314] width 685 height 20
click at [794, 308] on p "Cette méthode permet également de répondre aux attentes des consommateurs cherc…" at bounding box center [455, 315] width 741 height 22
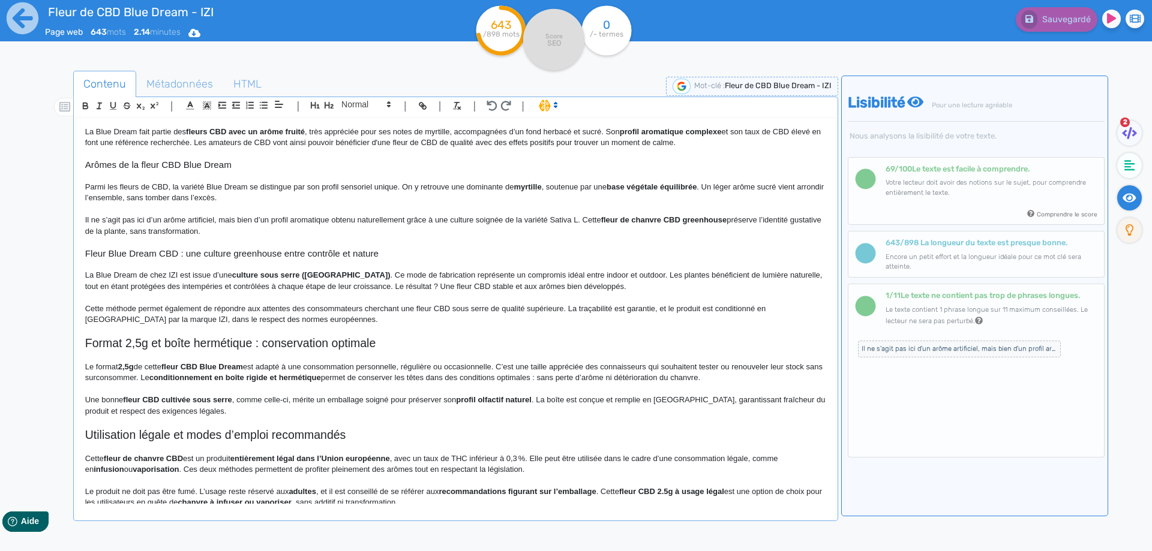
click at [265, 343] on h2 "Format 2,5g et boîte hermétique : conservation optimale" at bounding box center [455, 344] width 741 height 14
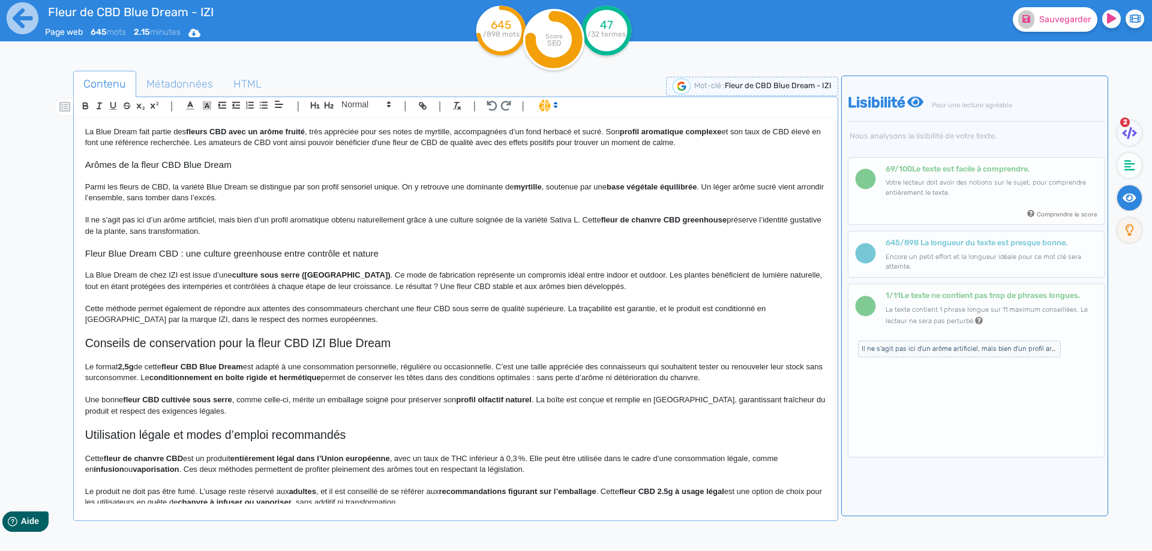
click at [87, 365] on p "Le format 2,5g de cette fleur CBD Blue Dream est adapté à une consommation pers…" at bounding box center [455, 373] width 741 height 22
click at [296, 361] on p at bounding box center [455, 356] width 741 height 11
click at [287, 365] on strong "fleur CBD Blue Dream" at bounding box center [323, 366] width 82 height 9
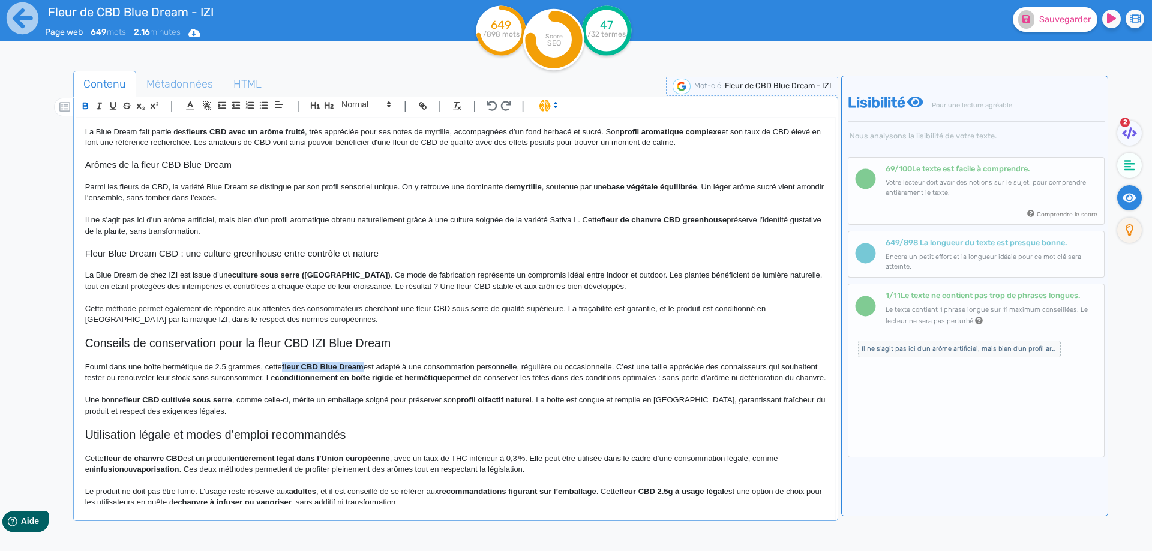
drag, startPoint x: 287, startPoint y: 365, endPoint x: 352, endPoint y: 370, distance: 65.0
click at [418, 364] on p "Fourni dans une boîte hermétique de 2.5 grammes, cette fleur CBD Blue Dream est…" at bounding box center [455, 373] width 741 height 22
click at [400, 364] on p "Fourni dans une boîte hermétique de 2.5 grammes, cette fleur CBD Blue Dream est…" at bounding box center [455, 373] width 741 height 22
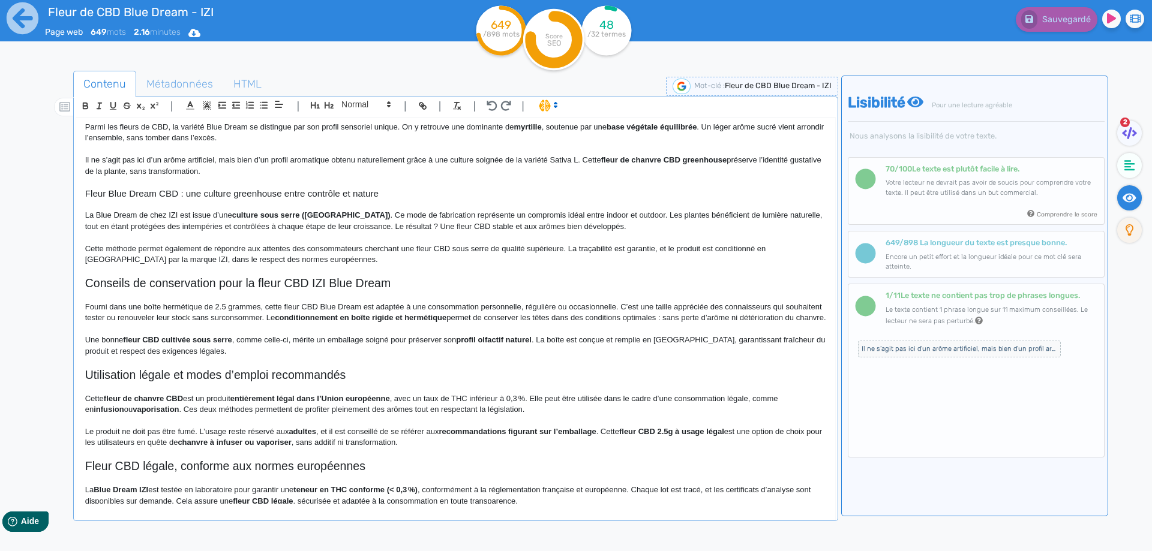
click at [244, 317] on p "Fourni dans une boîte hermétique de 2.5 grammes, cette fleur CBD Blue Dream est…" at bounding box center [455, 313] width 741 height 22
drag, startPoint x: 244, startPoint y: 317, endPoint x: 256, endPoint y: 318, distance: 12.0
click at [256, 318] on p "Fourni dans une boîte hermétique de 2.5 grammes, cette fleur CBD Blue Dream est…" at bounding box center [455, 313] width 741 height 22
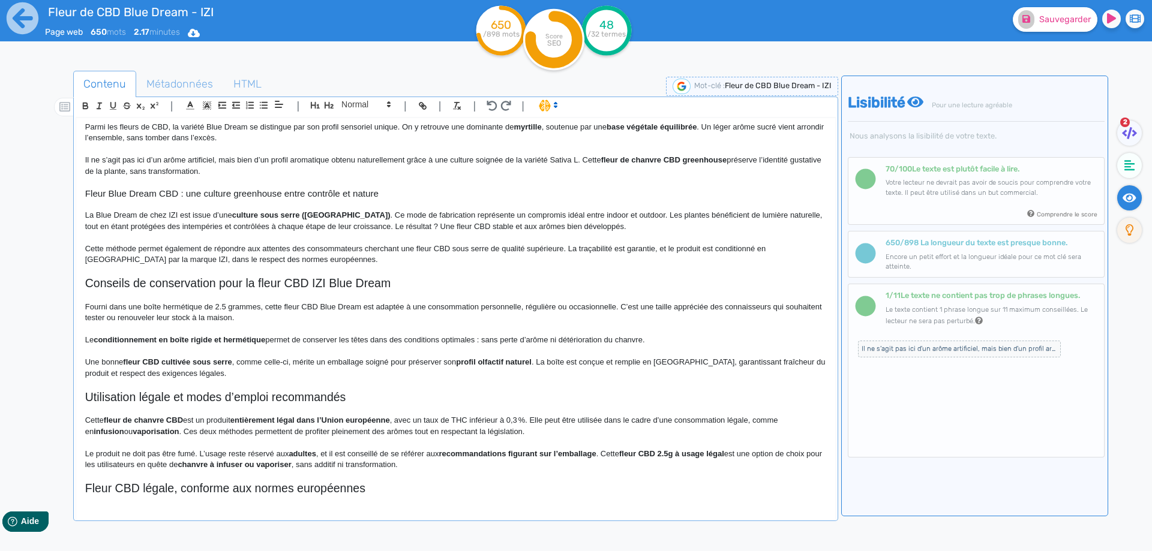
click at [491, 339] on p "Le conditionnement en boîte rigide et hermétique permet de conserver les têtes …" at bounding box center [455, 340] width 741 height 11
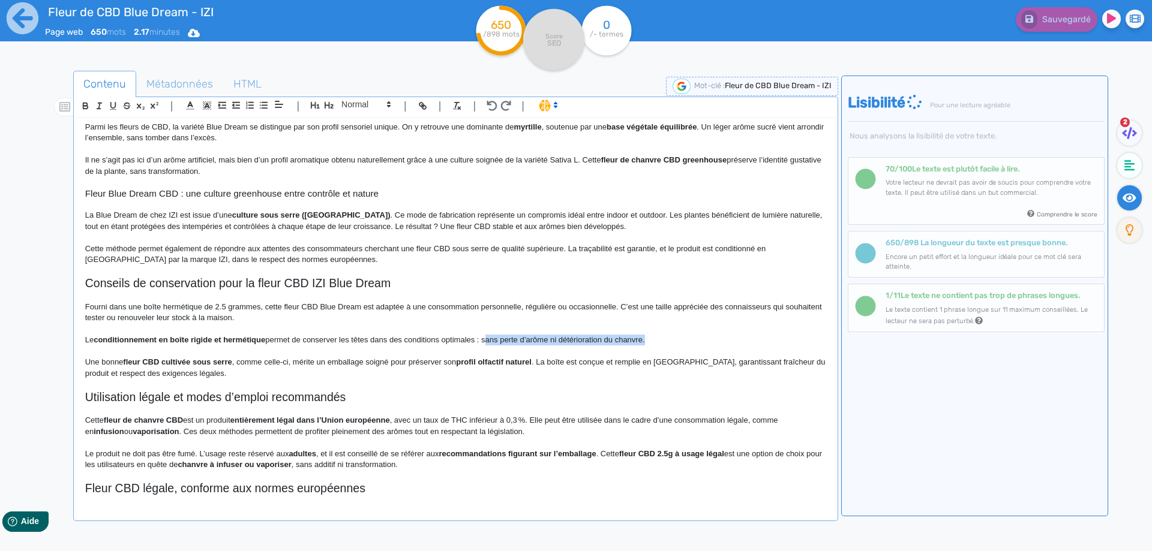
drag, startPoint x: 491, startPoint y: 339, endPoint x: 622, endPoint y: 337, distance: 131.4
click at [622, 337] on p "Le conditionnement en boîte rigide et hermétique permet de conserver les têtes …" at bounding box center [455, 340] width 741 height 11
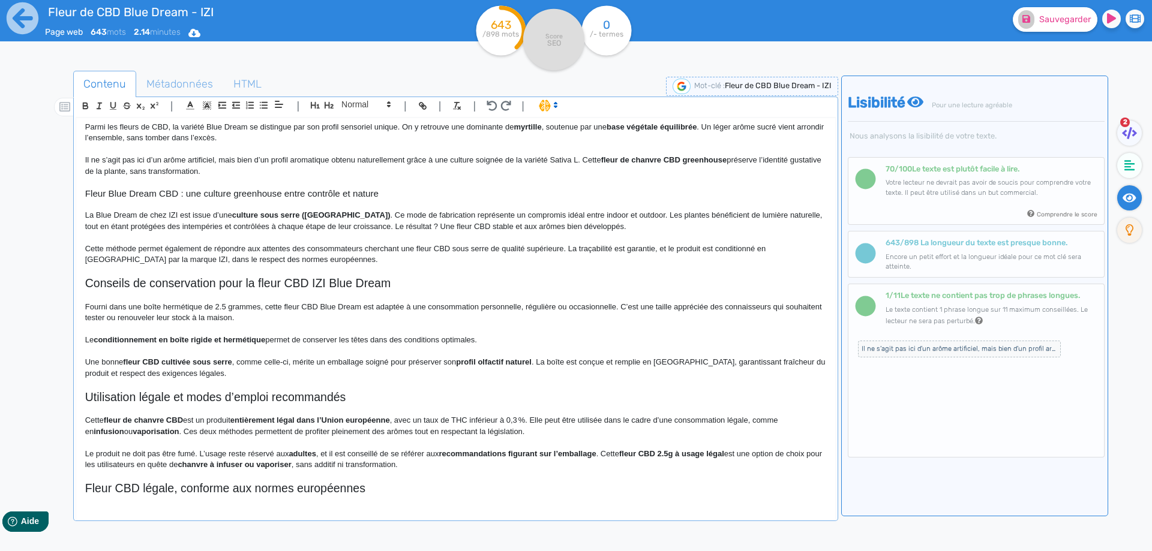
click at [552, 339] on p "Le conditionnement en boîte rigide et hermétique permet de conserver les têtes …" at bounding box center [455, 340] width 741 height 11
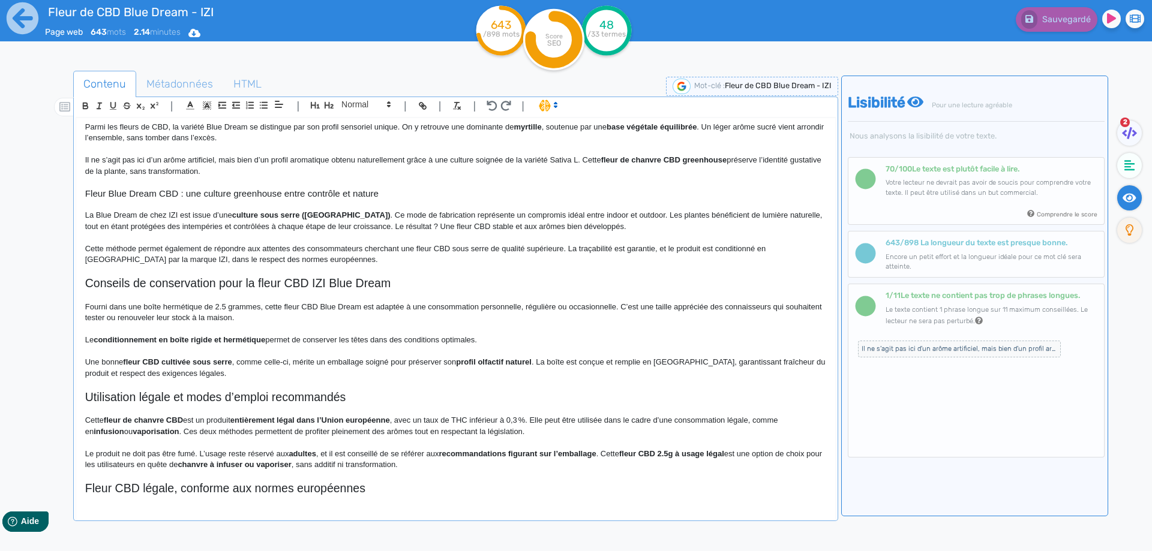
click at [358, 278] on h2 "Conseils de conservation pour la fleur CBD IZI Blue Dream" at bounding box center [455, 284] width 741 height 14
copy h2 "Conseils de conservation pour la fleur CBD IZI Blue Dream"
click at [92, 304] on p "Fourni dans une boîte hermétique de 2.5 grammes, cette fleur CBD Blue Dream est…" at bounding box center [455, 313] width 741 height 22
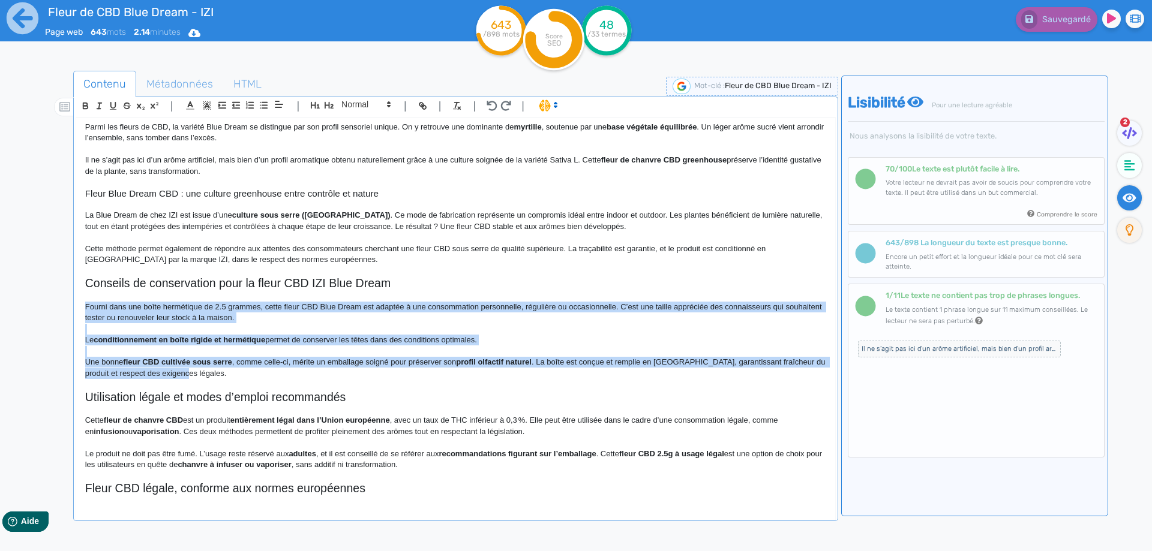
drag, startPoint x: 92, startPoint y: 304, endPoint x: 190, endPoint y: 376, distance: 121.4
click at [190, 376] on div "Fleur de CBD Blue Dream - IZI Fleur de CBD Blue Dream IZI : variété greenhouse …" at bounding box center [455, 311] width 759 height 386
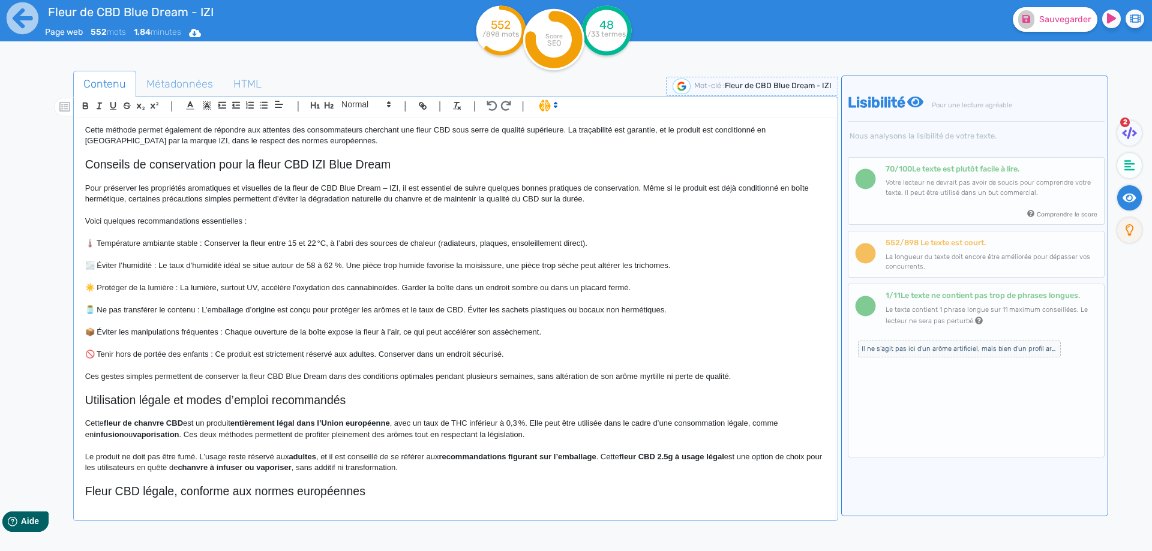
scroll to position [299, 0]
click at [385, 188] on p "Pour préserver les propriétés aromatiques et visuelles de la fleur de CBD Blue …" at bounding box center [455, 193] width 741 height 22
drag, startPoint x: 385, startPoint y: 188, endPoint x: 394, endPoint y: 187, distance: 9.7
click at [394, 187] on p "Pour préserver les propriétés aromatiques et visuelles de la fleur de CBD Blue …" at bounding box center [455, 193] width 741 height 22
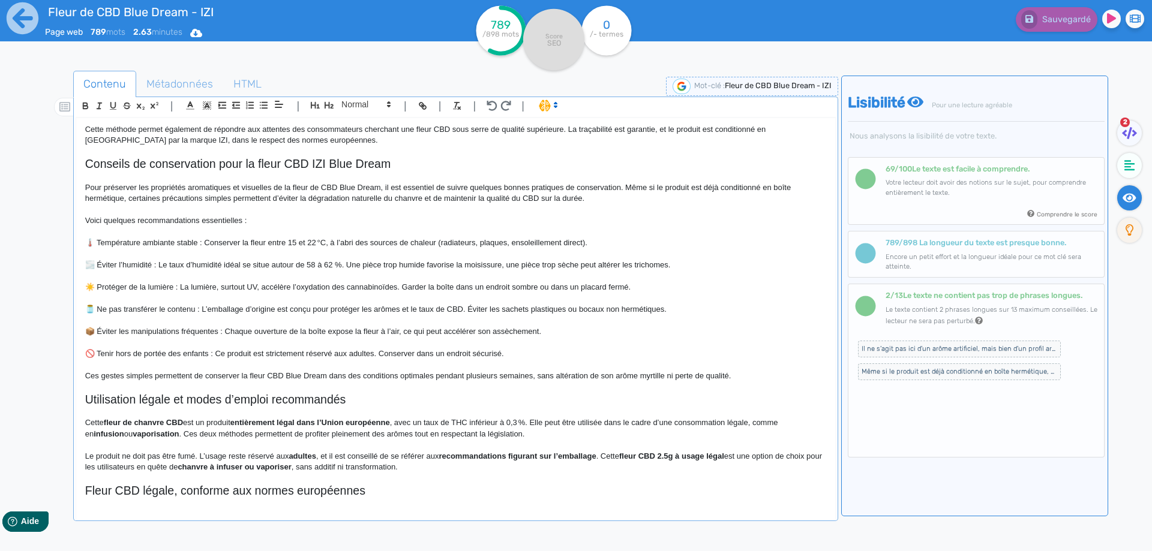
click at [767, 187] on p "Pour préserver les propriétés aromatiques et visuelles de la fleur de CBD Blue …" at bounding box center [455, 193] width 741 height 22
click at [214, 198] on p "Pour préserver les propriétés aromatiques et visuelles de la fleur de CBD Blue …" at bounding box center [455, 193] width 741 height 22
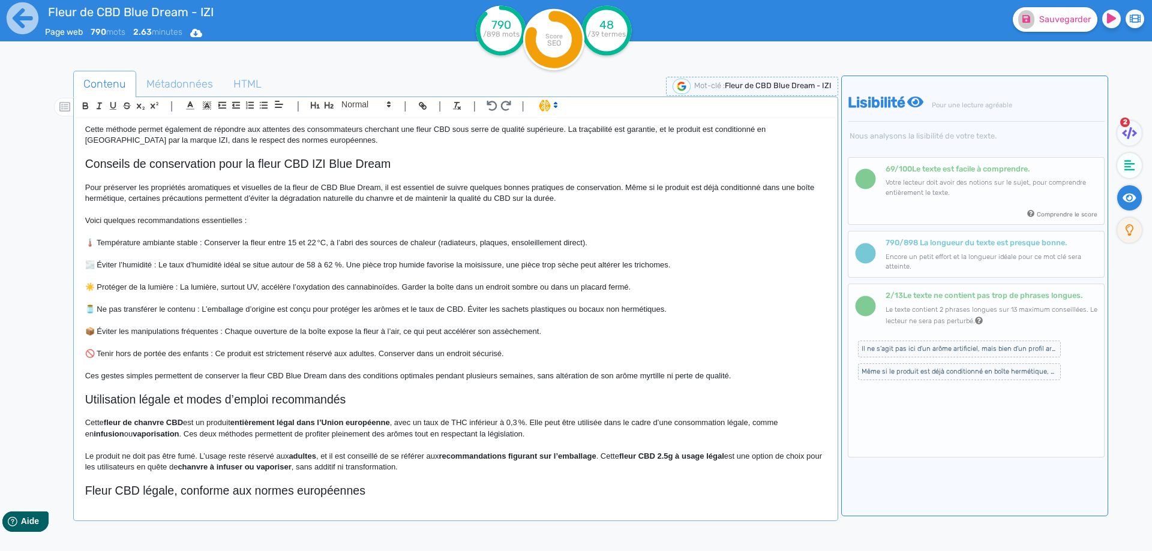
click at [395, 199] on p "Pour préserver les propriétés aromatiques et visuelles de la fleur de CBD Blue …" at bounding box center [455, 193] width 741 height 22
drag, startPoint x: 395, startPoint y: 199, endPoint x: 548, endPoint y: 196, distance: 153.6
click at [548, 196] on p "Pour préserver les propriétés aromatiques et visuelles de la fleur de CBD Blue …" at bounding box center [455, 193] width 741 height 22
click at [446, 202] on p "Pour préserver les propriétés aromatiques et visuelles de la fleur de CBD Blue …" at bounding box center [455, 193] width 741 height 22
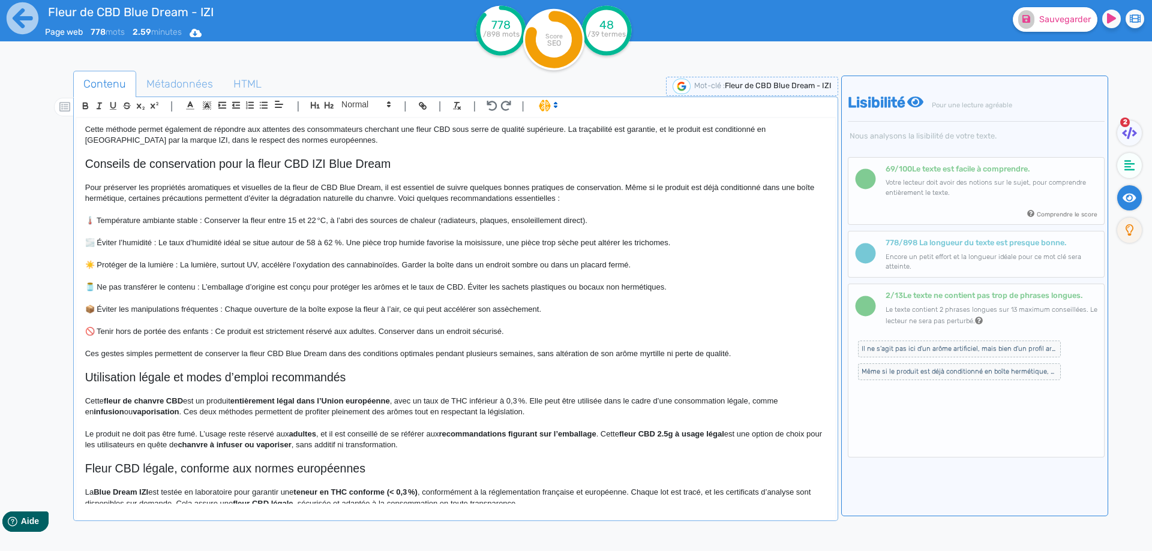
click at [97, 224] on p "🌡️ Température ambiante stable : Conserver la fleur entre 15 et 22 °C, à l’abri…" at bounding box center [455, 220] width 741 height 11
click at [86, 233] on p at bounding box center [455, 232] width 741 height 11
click at [92, 224] on p "🌡️ Température ambiante stable : Conserver la fleur entre 15 et 22 °C, à l’abri…" at bounding box center [455, 220] width 741 height 11
drag, startPoint x: 94, startPoint y: 235, endPoint x: 94, endPoint y: 242, distance: 7.8
click at [94, 238] on div "Fleur de CBD Blue Dream - IZI Fleur de CBD Blue Dream IZI : variété greenhouse …" at bounding box center [455, 311] width 759 height 386
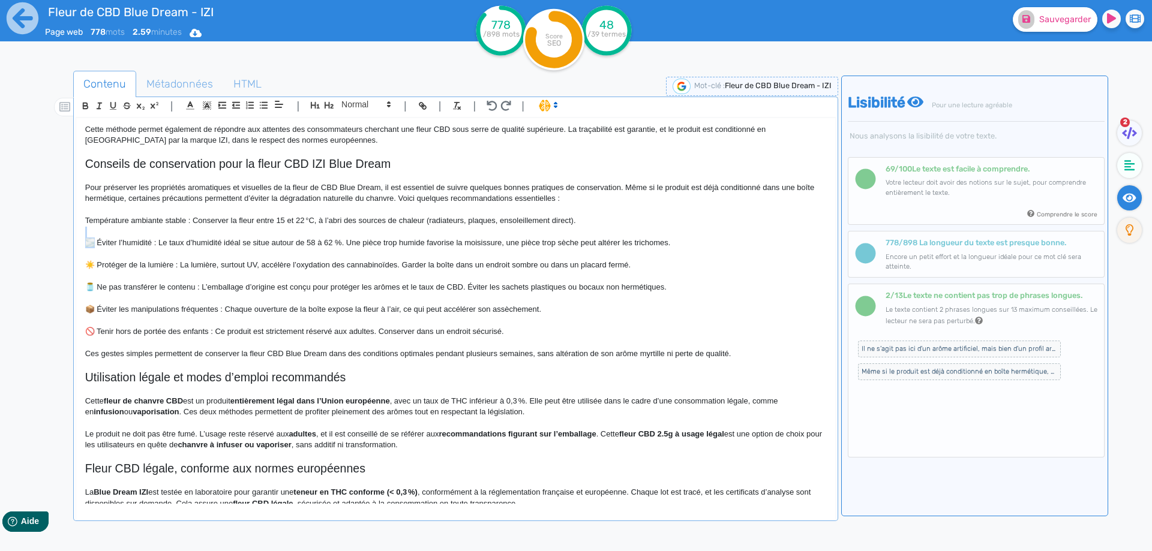
click at [96, 242] on p "🌫️ Éviter l’humidité : Le taux d’humidité idéal se situe autour de 58 à 62 %. U…" at bounding box center [455, 243] width 741 height 11
click at [98, 242] on p "🌫️ Éviter l’humidité : Le taux d’humidité idéal se situe autour de 58 à 62 %. U…" at bounding box center [455, 243] width 741 height 11
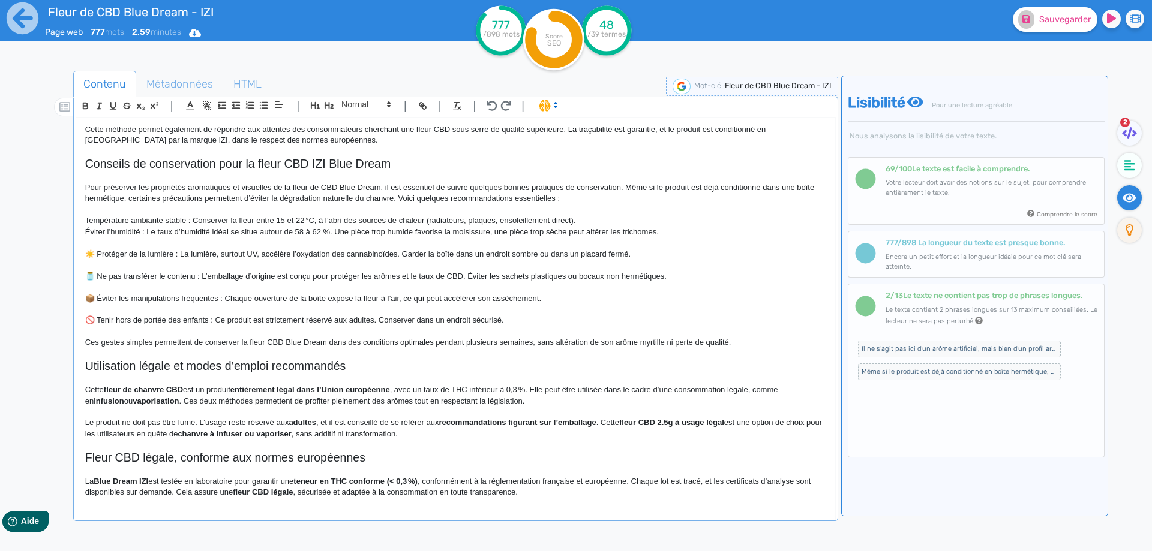
click at [95, 253] on p "☀️ Protéger de la lumière : La lumière, surtout UV, accélère l’oxydation des ca…" at bounding box center [455, 254] width 741 height 11
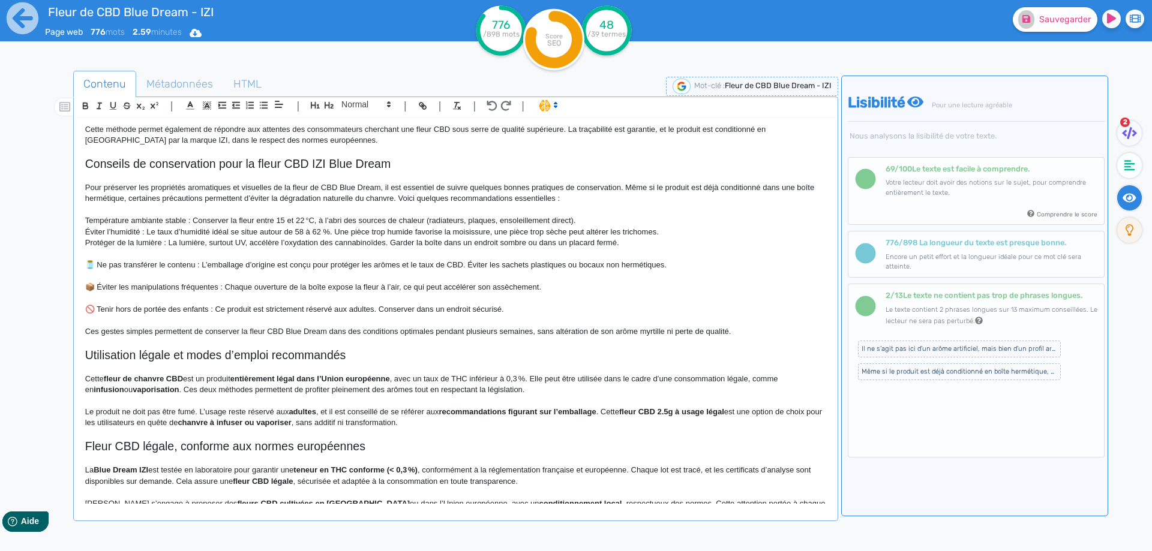
click at [97, 256] on p at bounding box center [455, 254] width 741 height 11
click at [94, 265] on p "🫙 Ne pas transférer le contenu : L’emballage d’origine est conçu pour protéger …" at bounding box center [455, 265] width 741 height 11
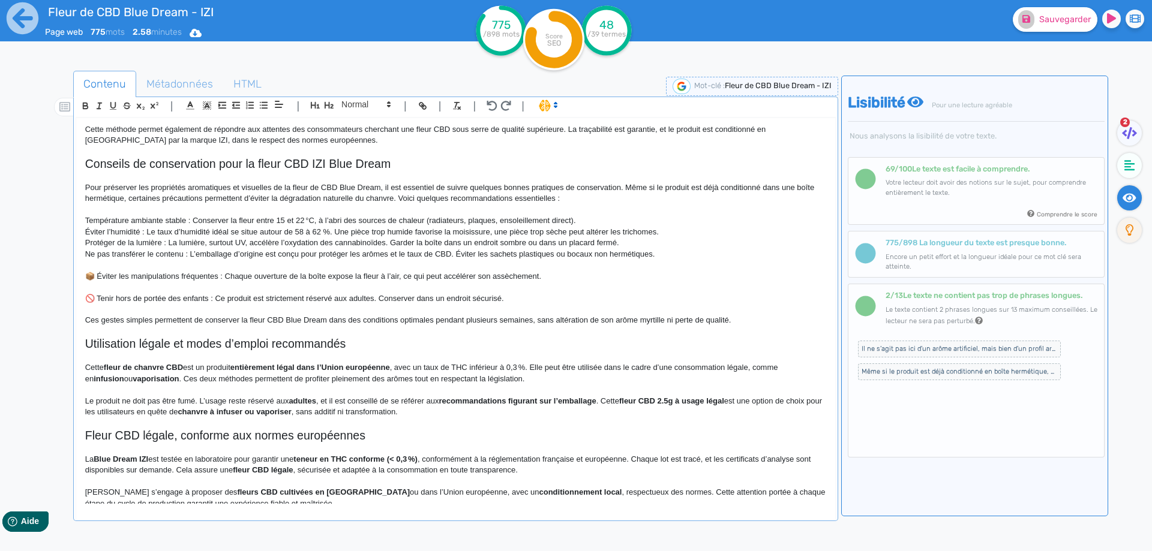
click at [96, 268] on p at bounding box center [455, 265] width 741 height 11
click at [99, 274] on p "📦 Éviter les manipulations fréquentes : Chaque ouverture de la boîte expose la …" at bounding box center [455, 276] width 741 height 11
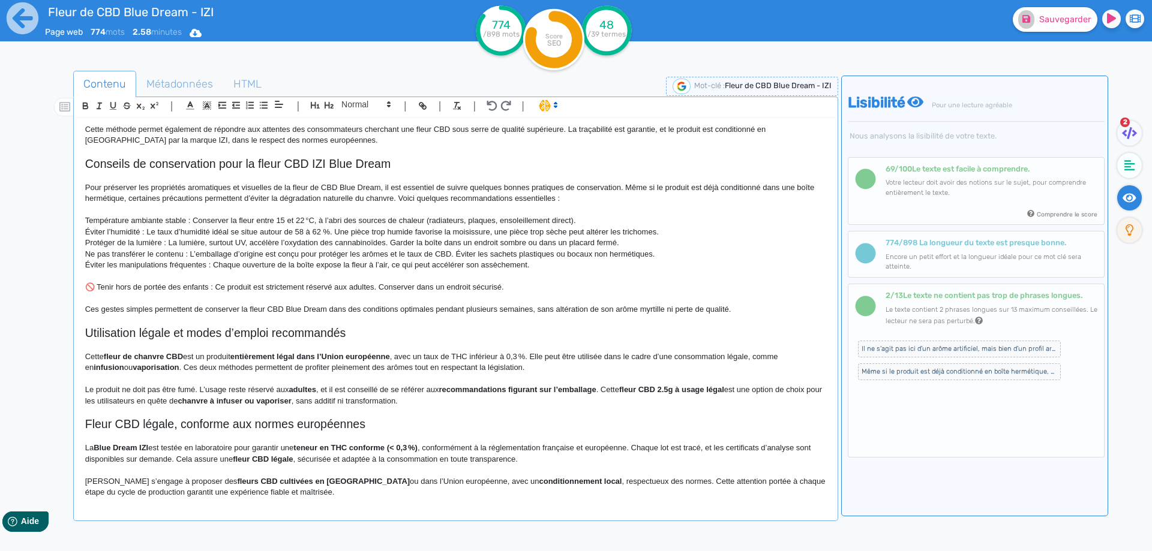
click at [98, 283] on p "🚫 Tenir hors de portée des enfants : Ce produit est strictement réservé aux adu…" at bounding box center [455, 287] width 741 height 11
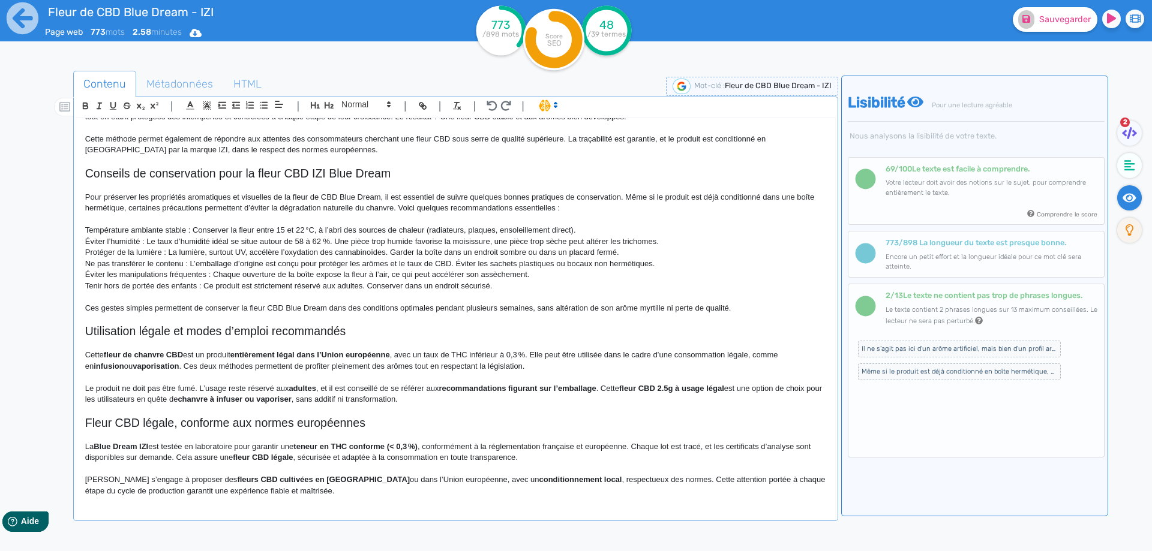
scroll to position [290, 0]
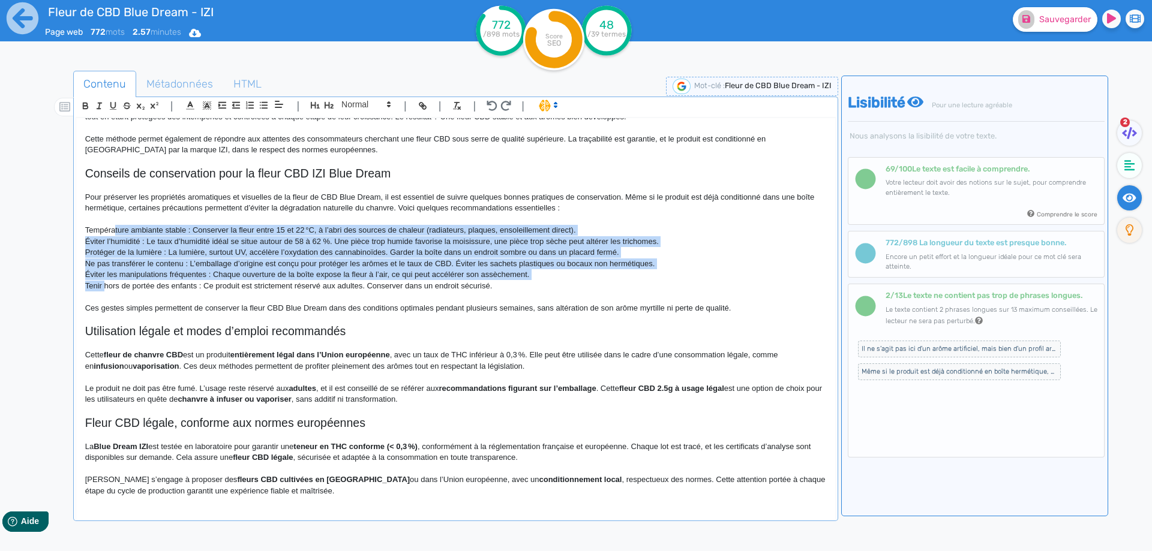
drag, startPoint x: 106, startPoint y: 286, endPoint x: 116, endPoint y: 233, distance: 53.8
click at [116, 233] on div "Fleur de CBD Blue Dream - IZI Fleur de CBD Blue Dream IZI : variété greenhouse …" at bounding box center [455, 311] width 759 height 386
click at [264, 108] on line "button" at bounding box center [264, 108] width 5 height 0
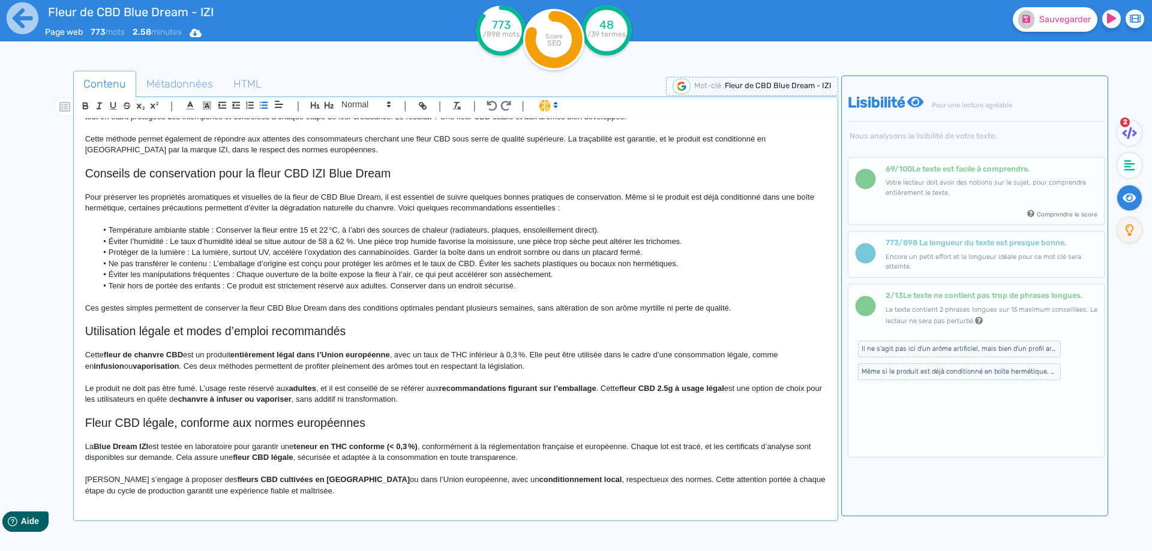
click at [355, 317] on p at bounding box center [455, 319] width 741 height 11
click at [221, 229] on li "Température ambiante stable : Conserver la fleur entre 15 et 22 °C, à l’abri de…" at bounding box center [461, 230] width 729 height 11
click at [503, 236] on li "Éviter l’humidité : Le taux d’humidité idéal se situe autour de 58 à 62 %. Une …" at bounding box center [461, 241] width 729 height 11
click at [506, 232] on li "Température ambiante stable : conserver la fleur entre 15 et 22 °C, à l’abri de…" at bounding box center [461, 230] width 729 height 11
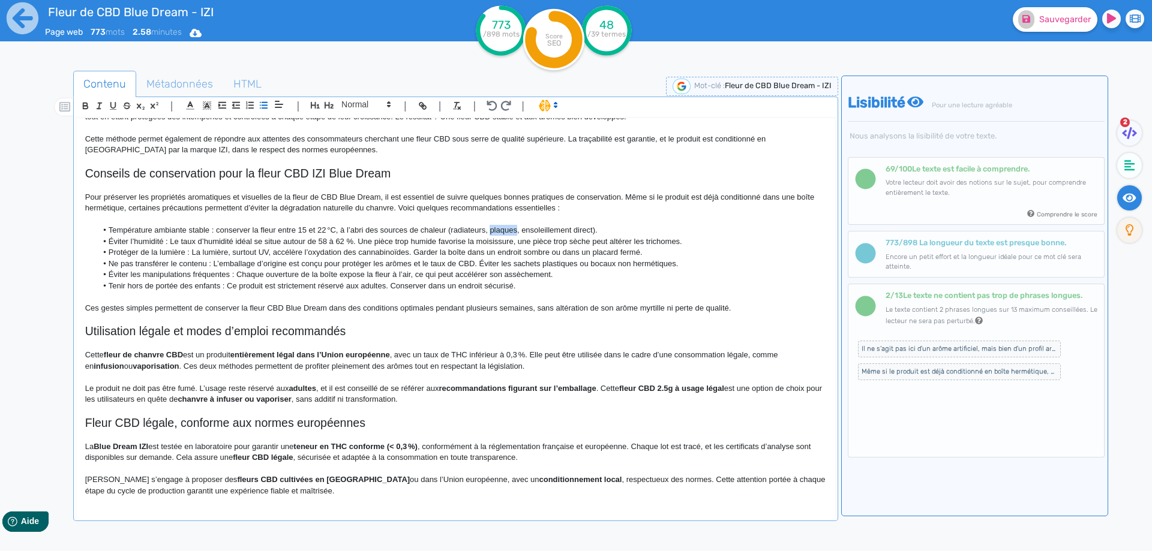
click at [506, 232] on li "Température ambiante stable : conserver la fleur entre 15 et 22 °C, à l’abri de…" at bounding box center [461, 230] width 729 height 11
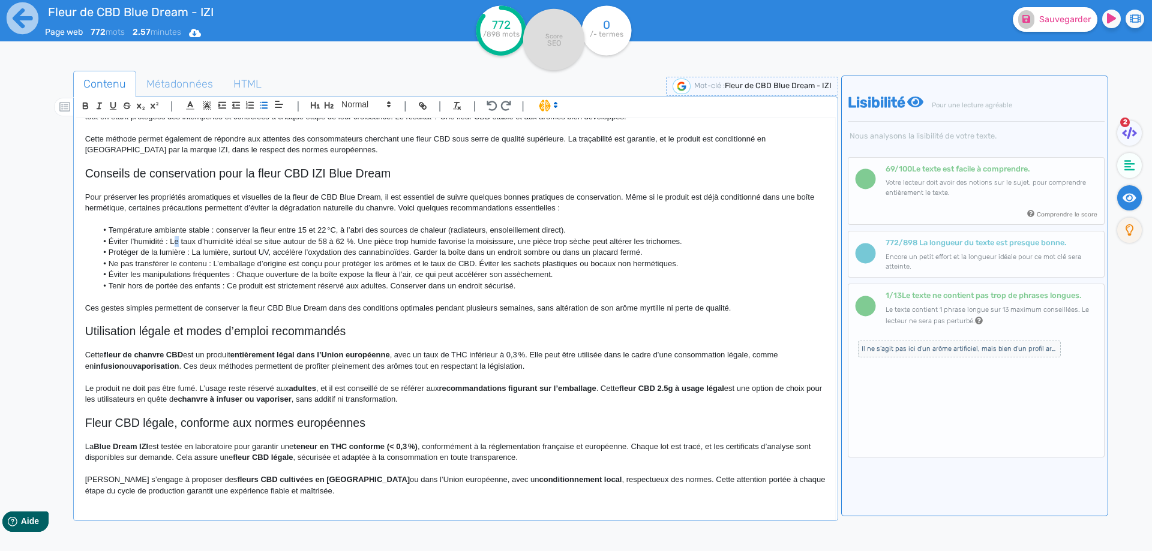
click at [172, 245] on li "Éviter l’humidité : Le taux d’humidité idéal se situe autour de 58 à 62 %. Une …" at bounding box center [461, 241] width 729 height 11
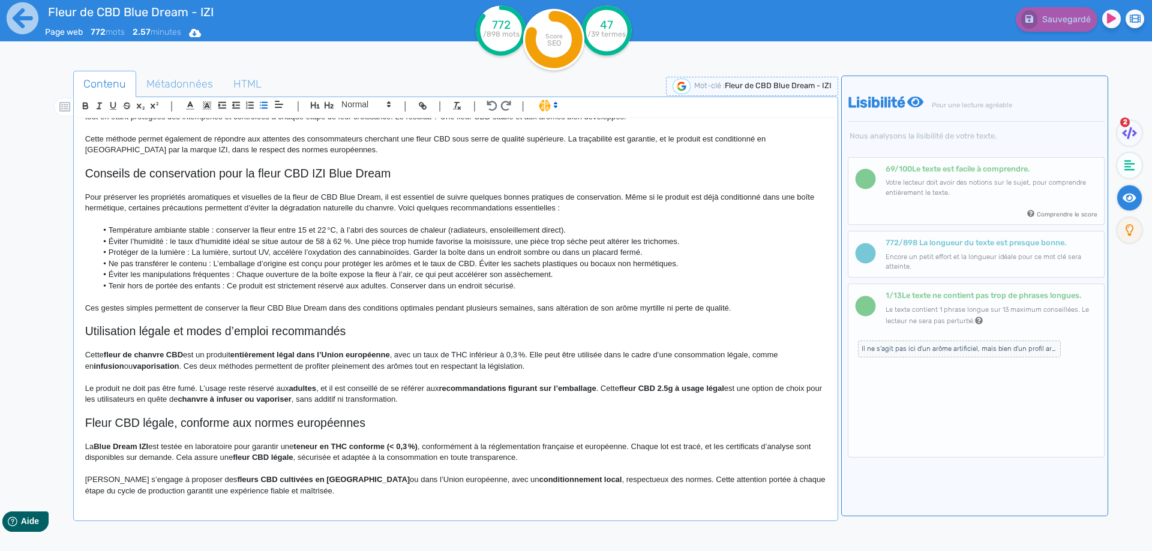
click at [171, 240] on li "Éviter l’humidité : le taux d’humidité idéal se situe autour de 58 à 62 %. Une …" at bounding box center [461, 241] width 729 height 11
drag, startPoint x: 171, startPoint y: 240, endPoint x: 346, endPoint y: 240, distance: 175.2
click at [346, 240] on li "Éviter l’humidité : le taux d’humidité idéal se situe autour de 58 à 62 %. Une …" at bounding box center [461, 241] width 729 height 11
click at [191, 251] on li "Protéger de la lumière : La lumière, surtout UV, accélère l’oxydation des canna…" at bounding box center [461, 252] width 729 height 11
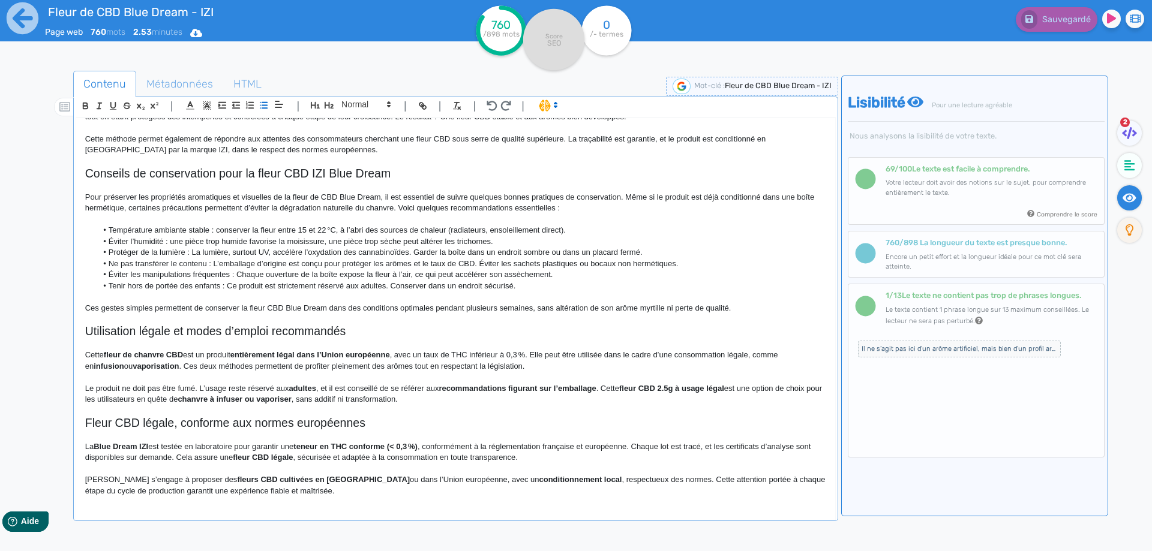
click at [206, 251] on li "Protéger de la lumière : La lumière, surtout UV, accélère l’oxydation des canna…" at bounding box center [461, 252] width 729 height 11
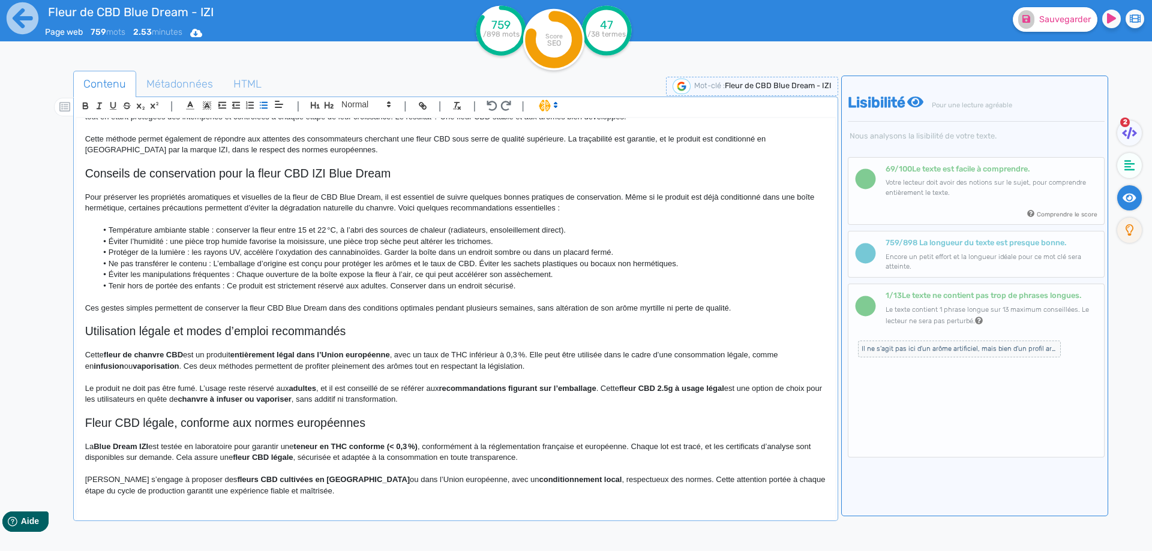
click at [239, 253] on li "Protéger de la lumière : les rayons UV, accélère l’oxydation des cannabinoïdes.…" at bounding box center [461, 252] width 729 height 11
click at [269, 251] on li "Protéger de la lumière : les rayons UV accélère l’oxydation des cannabinoïdes. …" at bounding box center [461, 252] width 729 height 11
click at [274, 253] on li "Protéger de la lumière : les rayons UV accélère l’oxydation des cannabinoïdes. …" at bounding box center [461, 252] width 729 height 11
click at [270, 253] on li "Protéger de la lumière : les rayons UV accélère l’oxydation des cannabinoïdes. …" at bounding box center [461, 252] width 729 height 11
click at [213, 262] on li "Ne pas transférer le contenu : L’emballage d’origine est conçu pour protéger le…" at bounding box center [461, 264] width 729 height 11
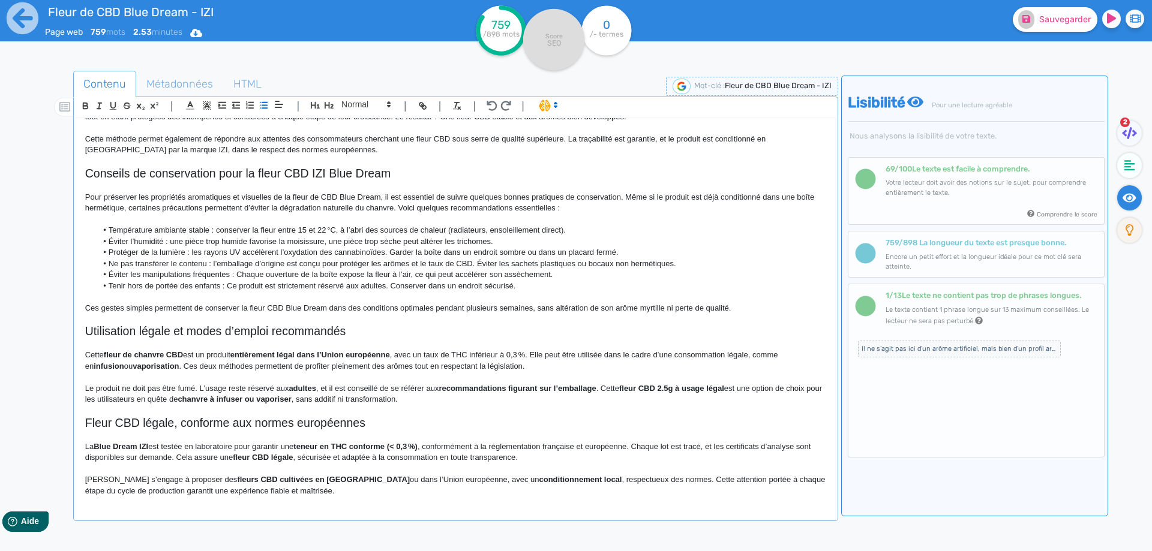
click at [355, 271] on li "Éviter les manipulations fréquentes : Chaque ouverture de la boîte expose la fl…" at bounding box center [461, 274] width 729 height 11
click at [359, 261] on li "Ne pas transférer le contenu : l’emballage d’origine est conçu pour protéger le…" at bounding box center [461, 264] width 729 height 11
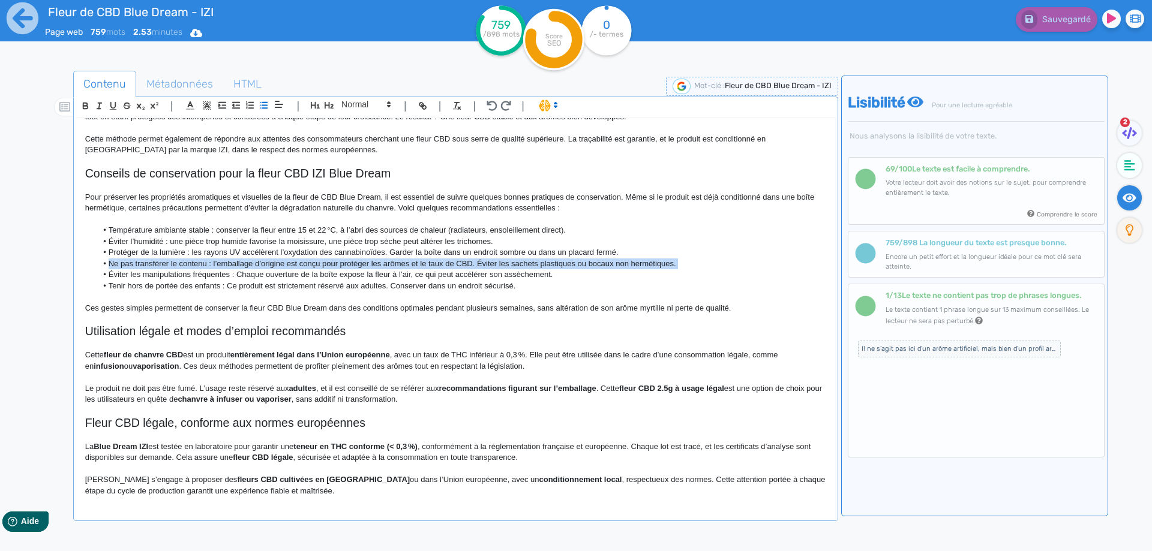
click at [359, 261] on li "Ne pas transférer le contenu : l’emballage d’origine est conçu pour protéger le…" at bounding box center [461, 264] width 729 height 11
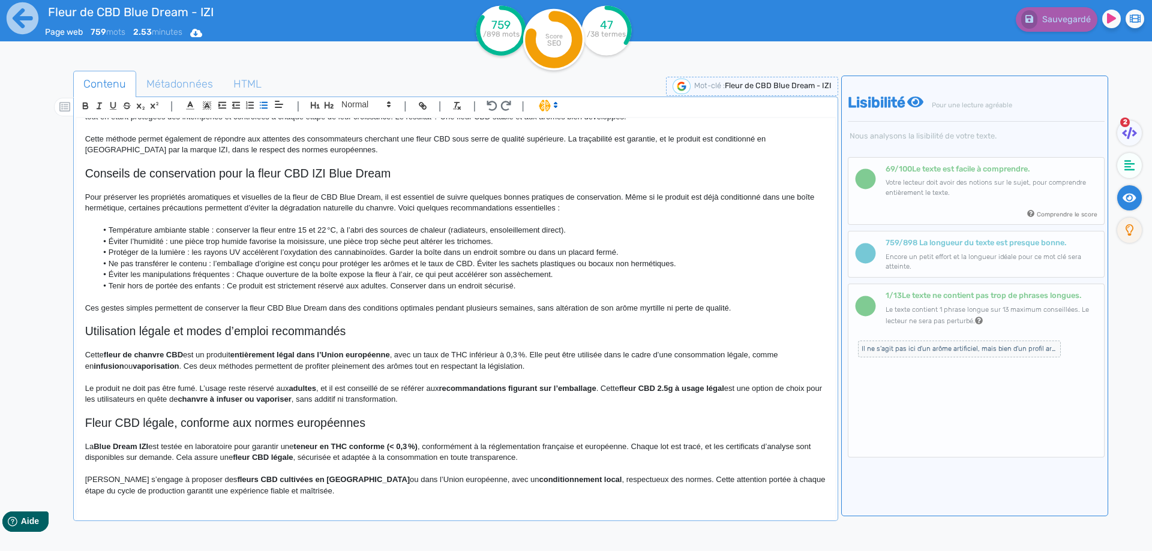
scroll to position [279, 0]
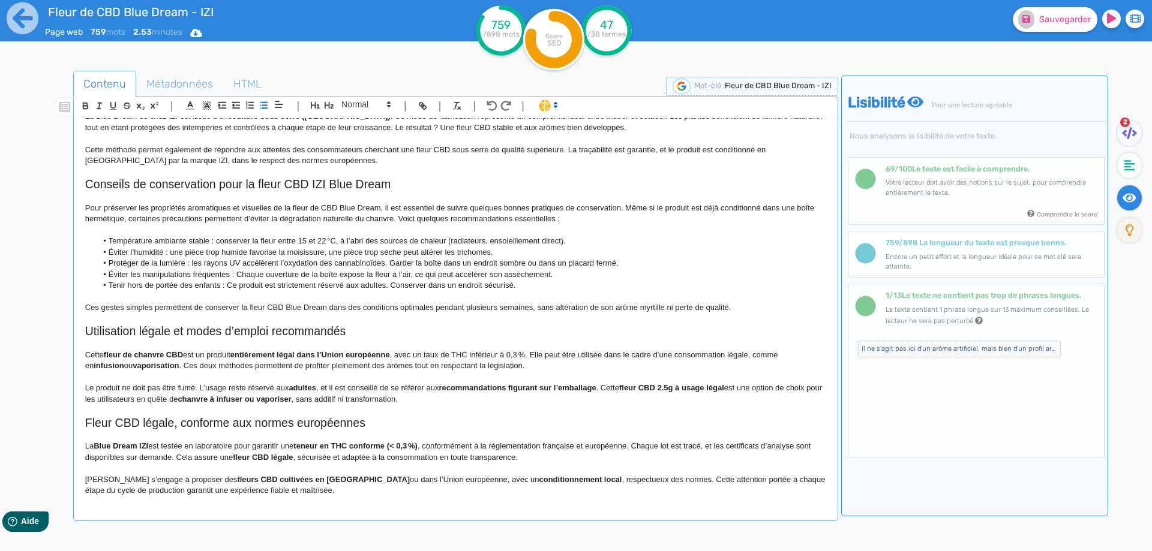
click at [247, 275] on li "Éviter les manipulations fréquentes : Chaque ouverture de la boîte expose la fl…" at bounding box center [461, 274] width 729 height 11
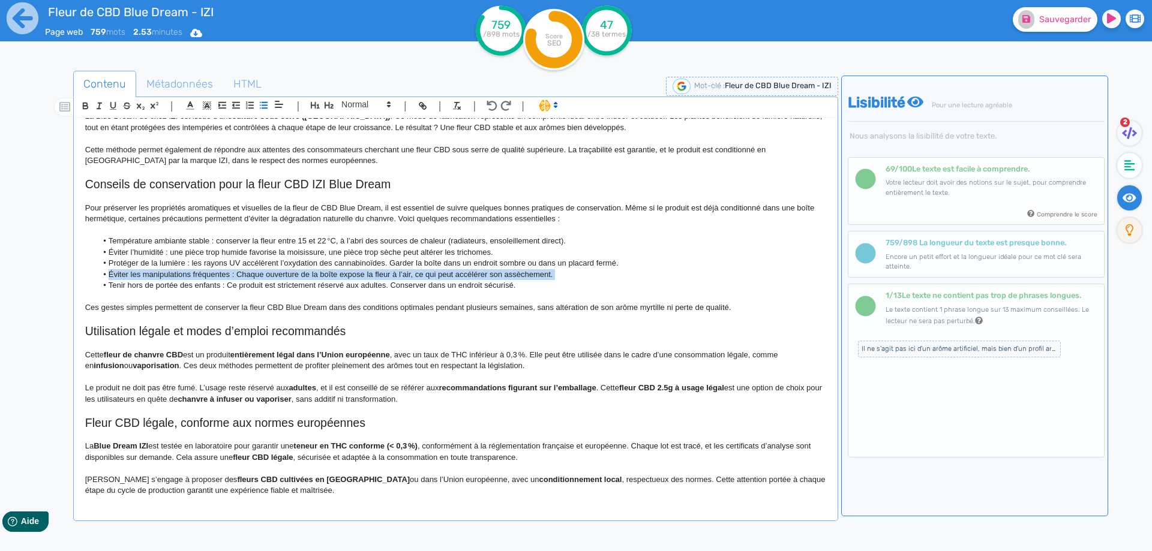
click at [247, 275] on li "Éviter les manipulations fréquentes : Chaque ouverture de la boîte expose la fl…" at bounding box center [461, 274] width 729 height 11
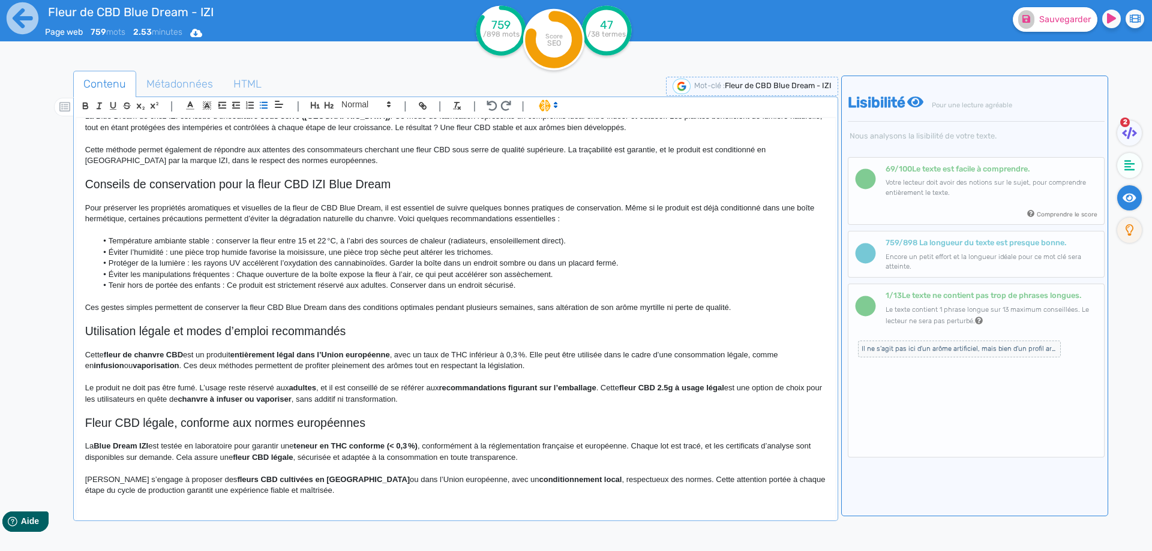
scroll to position [268, 0]
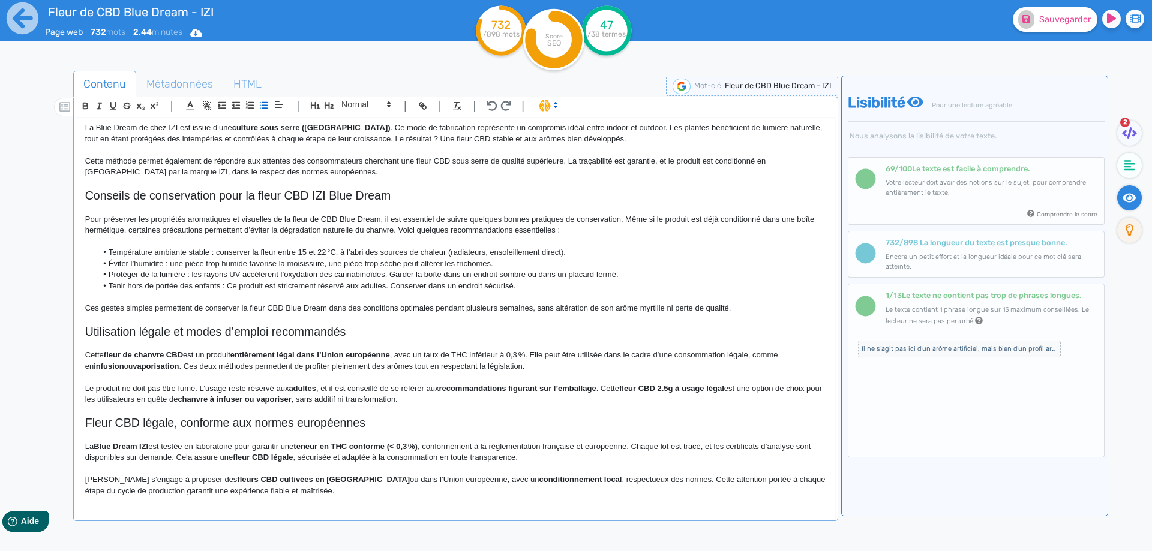
click at [231, 290] on li "Tenir hors de portée des enfants : Ce produit est strictement réservé aux adult…" at bounding box center [461, 286] width 729 height 11
click at [423, 286] on li "Tenir hors de portée des enfants : ce produit est strictement réservé aux adult…" at bounding box center [461, 286] width 729 height 11
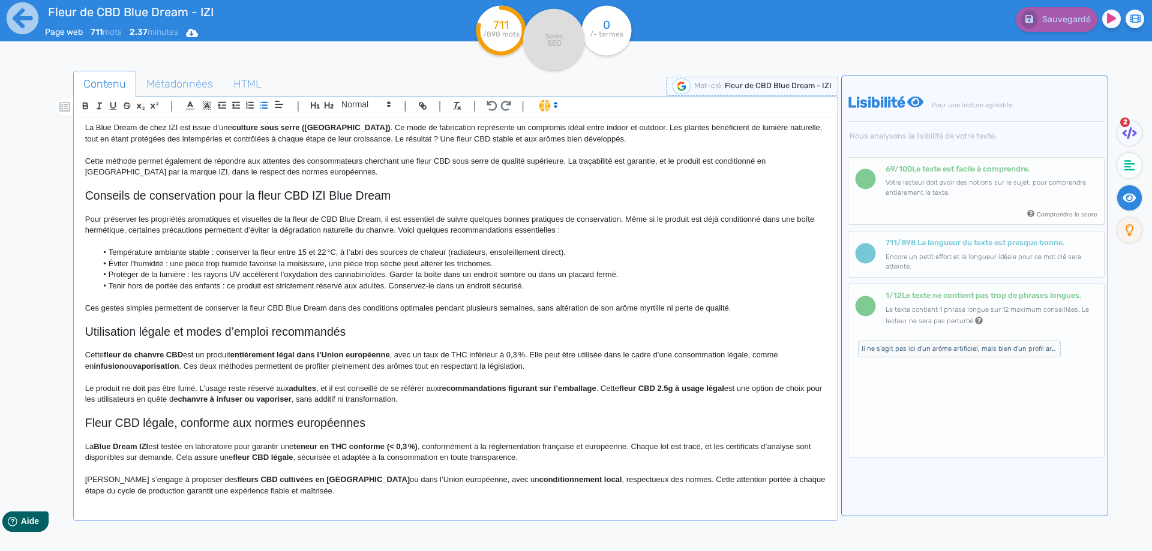
click at [659, 303] on p "Ces gestes simples permettent de conserver la fleur CBD Blue Dream dans des con…" at bounding box center [455, 308] width 741 height 11
click at [1063, 13] on button "Sauvegarder" at bounding box center [1055, 19] width 85 height 25
click at [84, 356] on div "Fleur de CBD Blue Dream - IZI Fleur de CBD Blue Dream IZI : variété greenhouse …" at bounding box center [455, 311] width 759 height 386
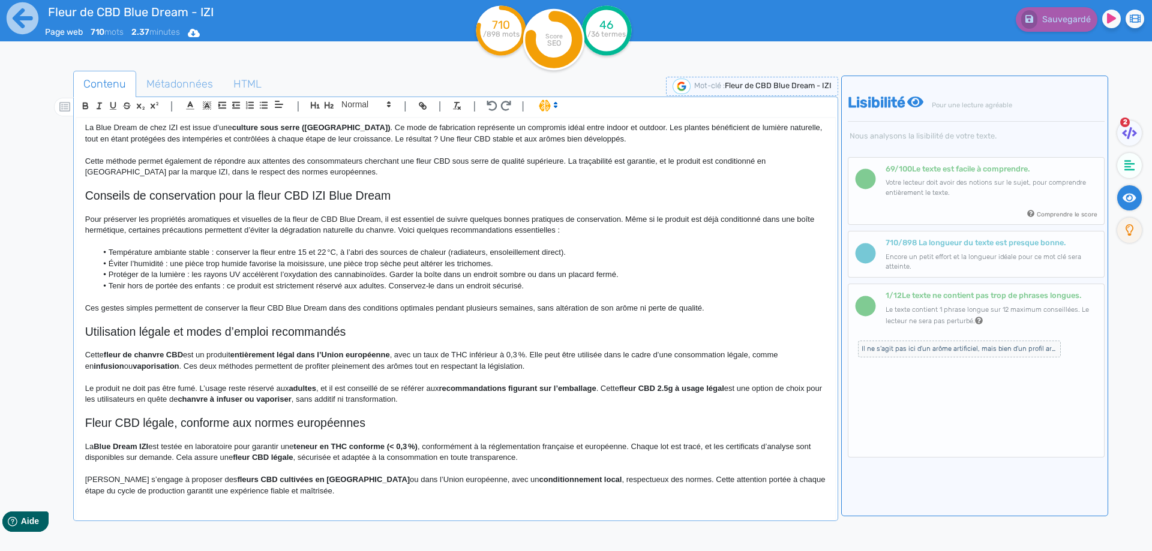
click at [158, 362] on strong "vaporisation" at bounding box center [156, 366] width 46 height 9
click at [254, 356] on strong "entièrement légal dans l’Union européenne" at bounding box center [310, 354] width 160 height 9
drag, startPoint x: 254, startPoint y: 356, endPoint x: 352, endPoint y: 356, distance: 97.8
click at [412, 356] on p "Cette fleur de chanvre CBD est un produit entièrement légal dans l’Union europé…" at bounding box center [455, 361] width 741 height 22
click at [506, 353] on p "Cette fleur de chanvre CBD est un produit entièrement légal dans l’Union europé…" at bounding box center [455, 361] width 741 height 22
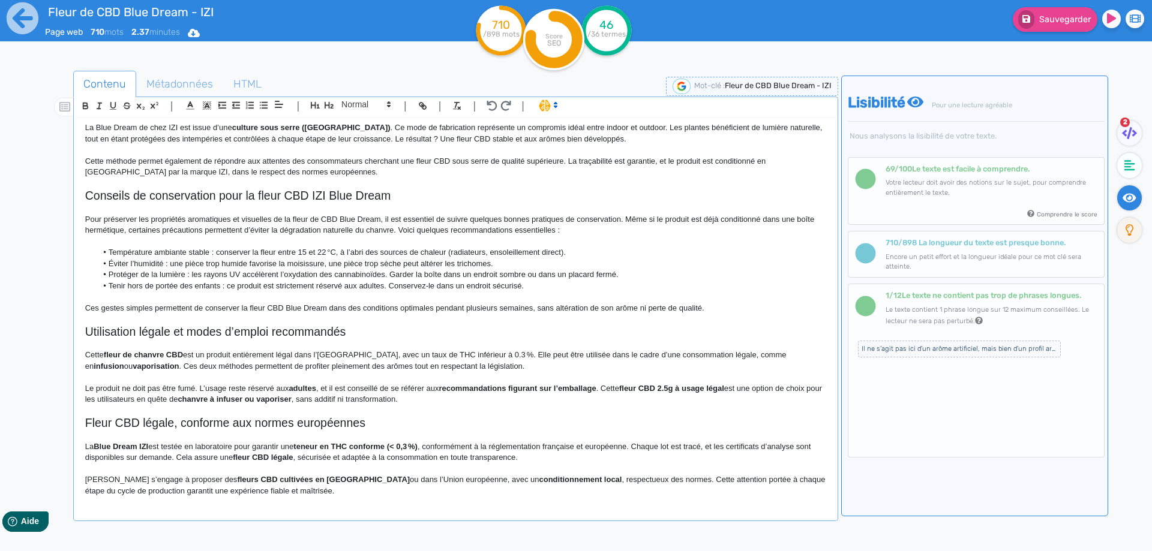
click at [155, 365] on strong "vaporisation" at bounding box center [156, 366] width 46 height 9
click at [154, 365] on strong "vaporisation" at bounding box center [156, 366] width 46 height 9
click at [757, 353] on p "Cette fleur de chanvre CBD est un produit entièrement légal dans l’Union europé…" at bounding box center [455, 361] width 741 height 22
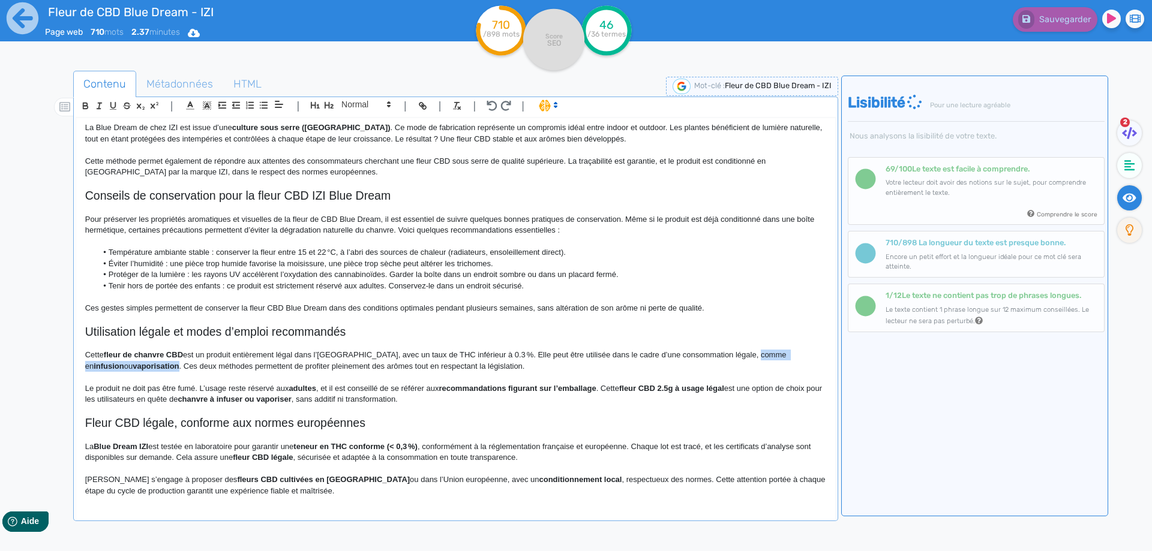
drag, startPoint x: 757, startPoint y: 353, endPoint x: 144, endPoint y: 365, distance: 612.7
click at [144, 365] on p "Cette fleur de chanvre CBD est un produit entièrement légal dans l’Union europé…" at bounding box center [455, 361] width 741 height 22
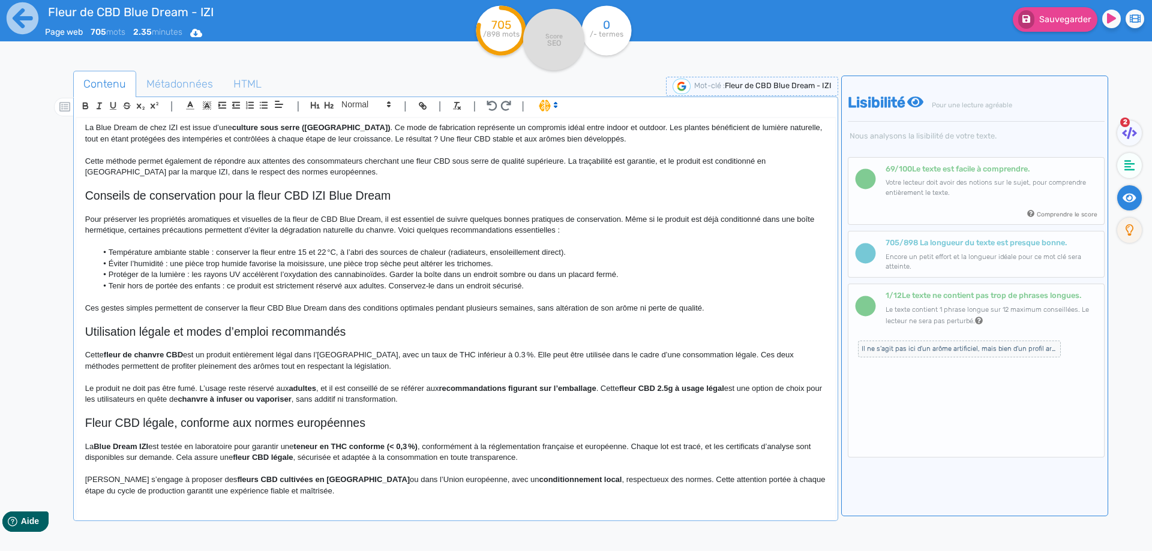
click at [751, 354] on p "Cette fleur de chanvre CBD est un produit entièrement légal dans l’Union europé…" at bounding box center [455, 361] width 741 height 22
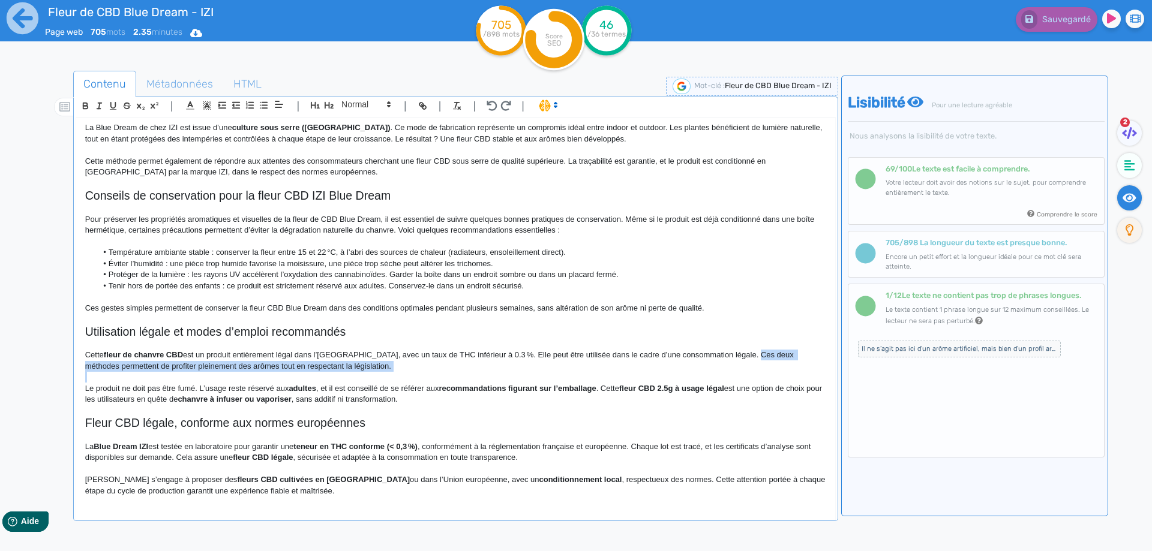
drag, startPoint x: 751, startPoint y: 354, endPoint x: 740, endPoint y: 375, distance: 23.6
click at [740, 375] on div "Fleur de CBD Blue Dream - IZI Fleur de CBD Blue Dream IZI : variété greenhouse …" at bounding box center [455, 311] width 759 height 386
click at [740, 375] on p at bounding box center [455, 377] width 741 height 11
click at [755, 355] on p "Cette fleur de chanvre CBD est un produit entièrement légal dans l’Union europé…" at bounding box center [455, 361] width 741 height 22
drag, startPoint x: 755, startPoint y: 355, endPoint x: 756, endPoint y: 364, distance: 9.1
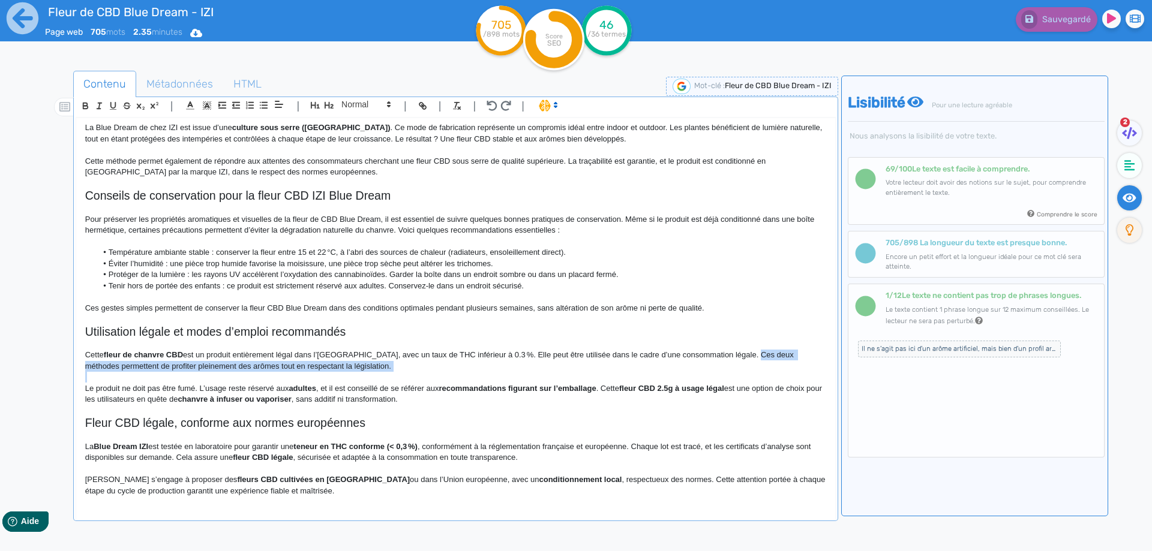
click at [756, 364] on p "Cette fleur de chanvre CBD est un produit entièrement légal dans l’Union europé…" at bounding box center [455, 361] width 741 height 22
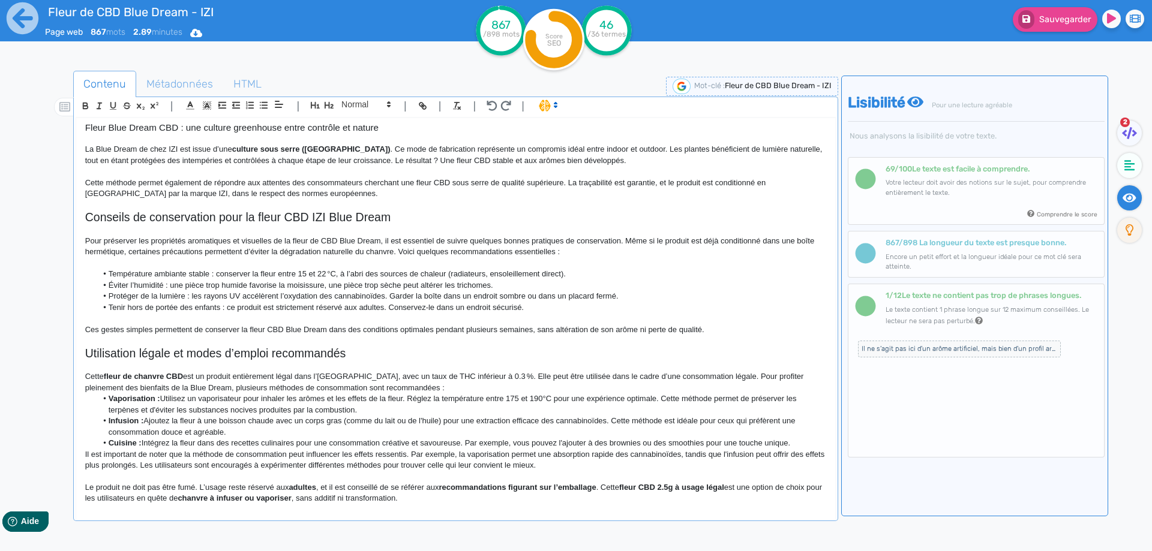
scroll to position [306, 0]
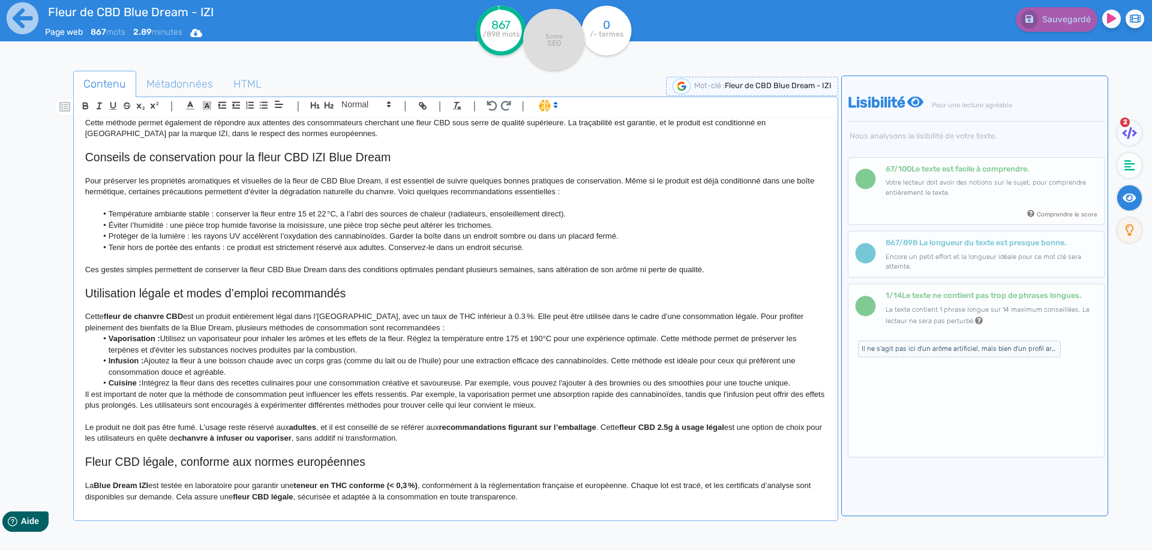
click at [115, 328] on p "Cette fleur de chanvre CBD est un produit entièrement légal dans l’Union europé…" at bounding box center [455, 322] width 741 height 22
click at [110, 329] on p "Cette fleur de chanvre CBD est un produit entièrement légal dans l’Union europé…" at bounding box center [455, 322] width 741 height 22
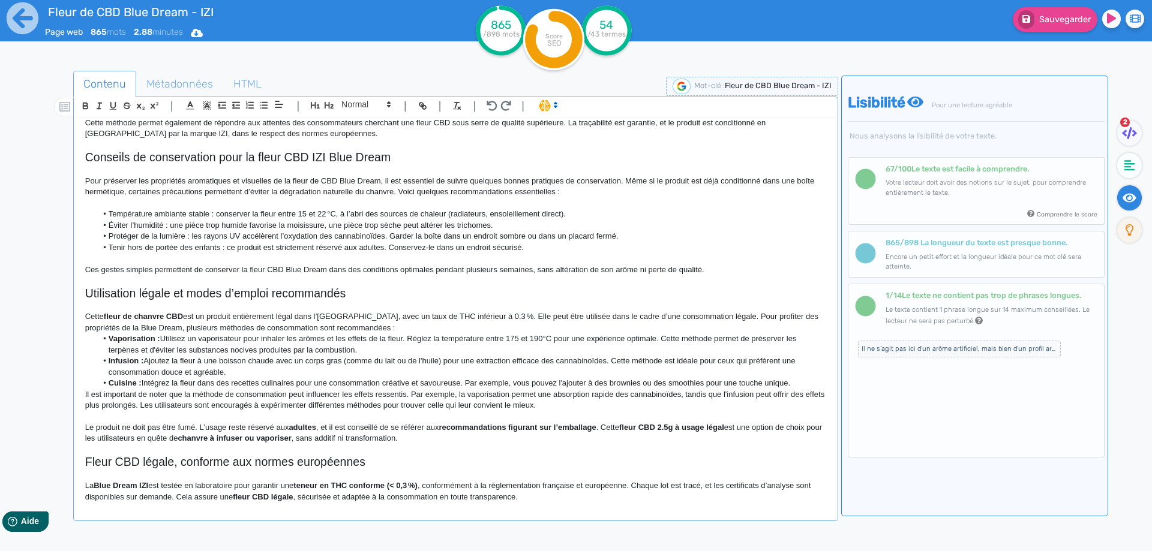
click at [421, 329] on p "Cette fleur de chanvre CBD est un produit entièrement légal dans l’Union europé…" at bounding box center [455, 322] width 741 height 22
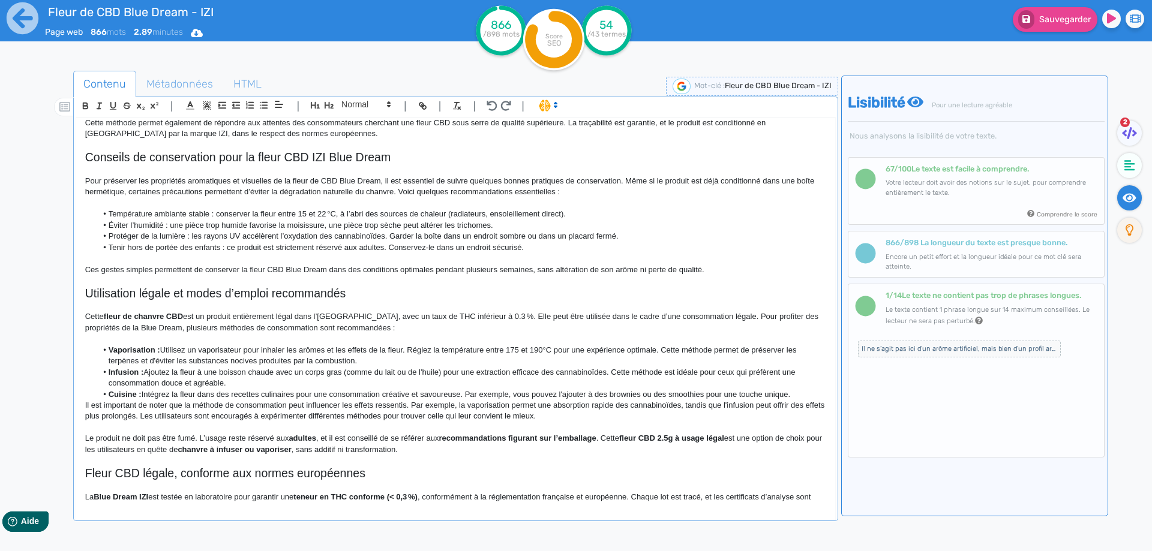
click at [799, 393] on li "Cuisine : Intégrez la fleur dans des recettes culinaires pour une consommation …" at bounding box center [461, 394] width 729 height 11
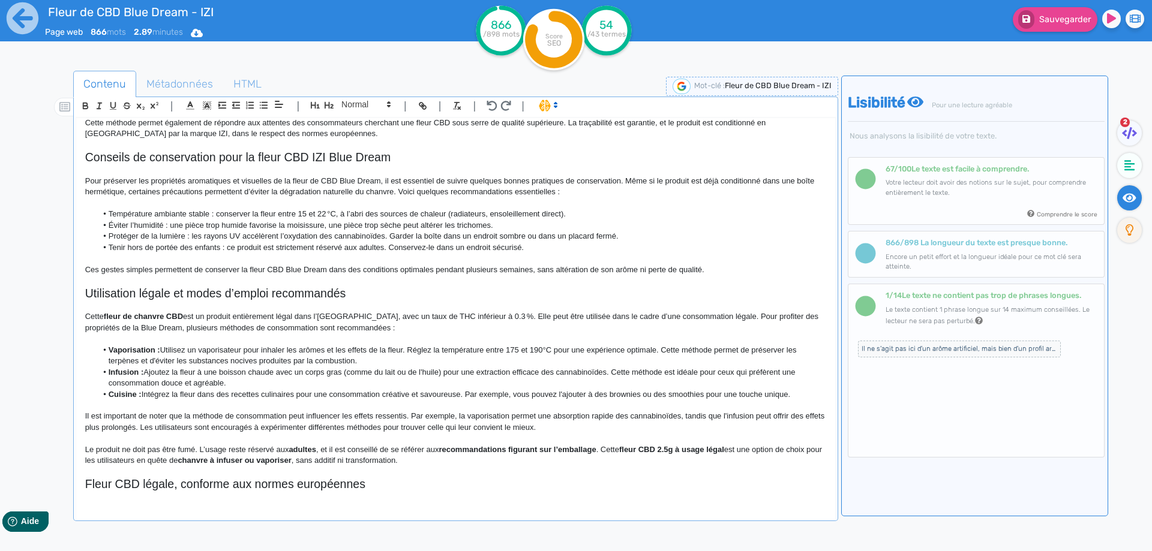
click at [161, 349] on li "Vaporisation : Utilisez un vaporisateur pour inhaler les arômes et les effets d…" at bounding box center [461, 356] width 729 height 22
click at [163, 349] on li "Vaporisation : Utilisez un vaporisateur pour inhaler les arômes et les effets d…" at bounding box center [461, 356] width 729 height 22
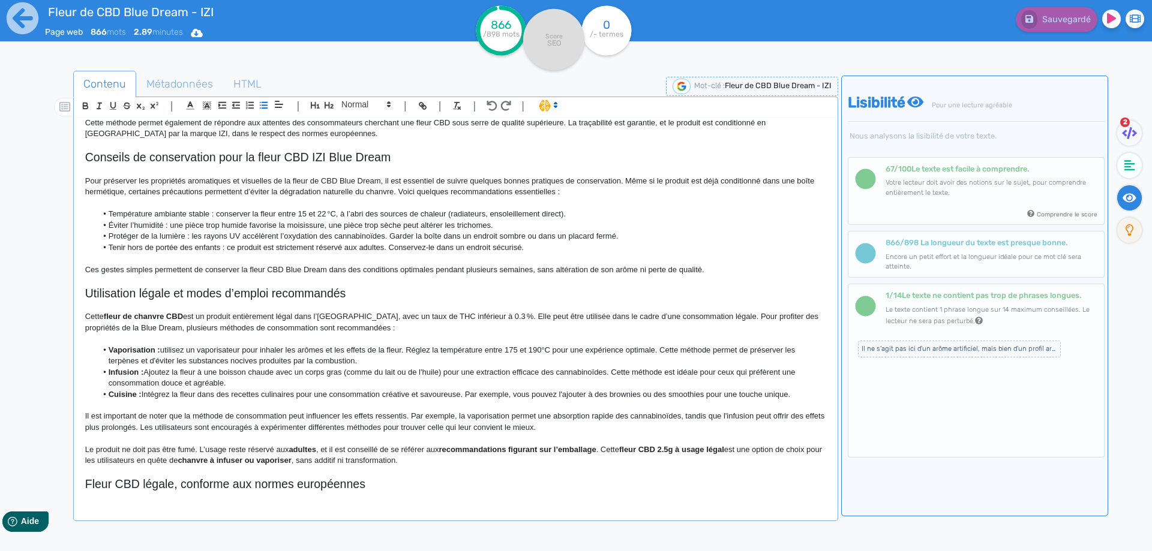
click at [666, 347] on li "Vaporisation : utilisez un vaporisateur pour inhaler les arômes et les effets d…" at bounding box center [461, 356] width 729 height 22
drag, startPoint x: 666, startPoint y: 347, endPoint x: 675, endPoint y: 362, distance: 17.0
click at [675, 362] on li "Vaporisation : utilisez un vaporisateur pour inhaler les arômes et les effets d…" at bounding box center [461, 356] width 729 height 22
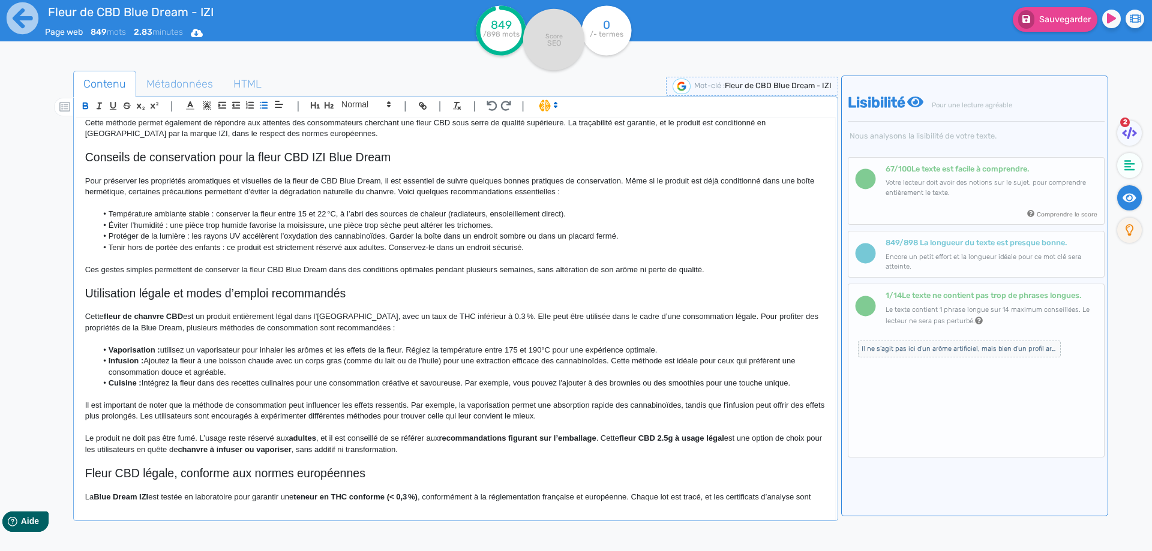
click at [148, 362] on li "Infusion : Ajoutez la fleur à une boisson chaude avec un corps gras (comme du l…" at bounding box center [461, 367] width 729 height 22
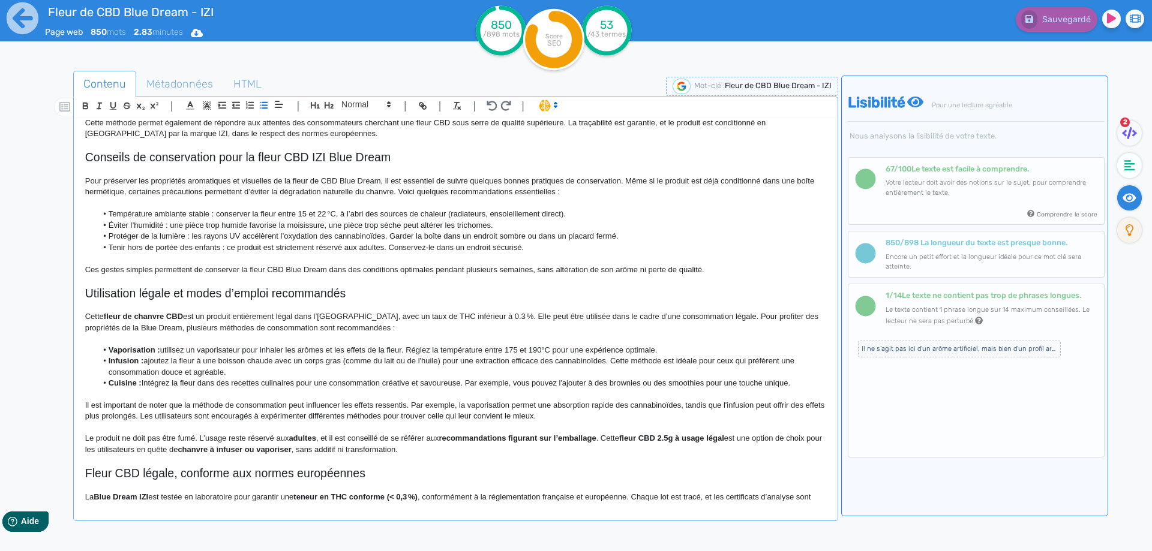
click at [614, 361] on li "Infusion : ajoutez la fleur à une boisson chaude avec un corps gras (comme du l…" at bounding box center [461, 367] width 729 height 22
drag, startPoint x: 614, startPoint y: 361, endPoint x: 619, endPoint y: 369, distance: 9.7
click at [619, 369] on li "Infusion : ajoutez la fleur à une boisson chaude avec un corps gras (comme du l…" at bounding box center [461, 367] width 729 height 22
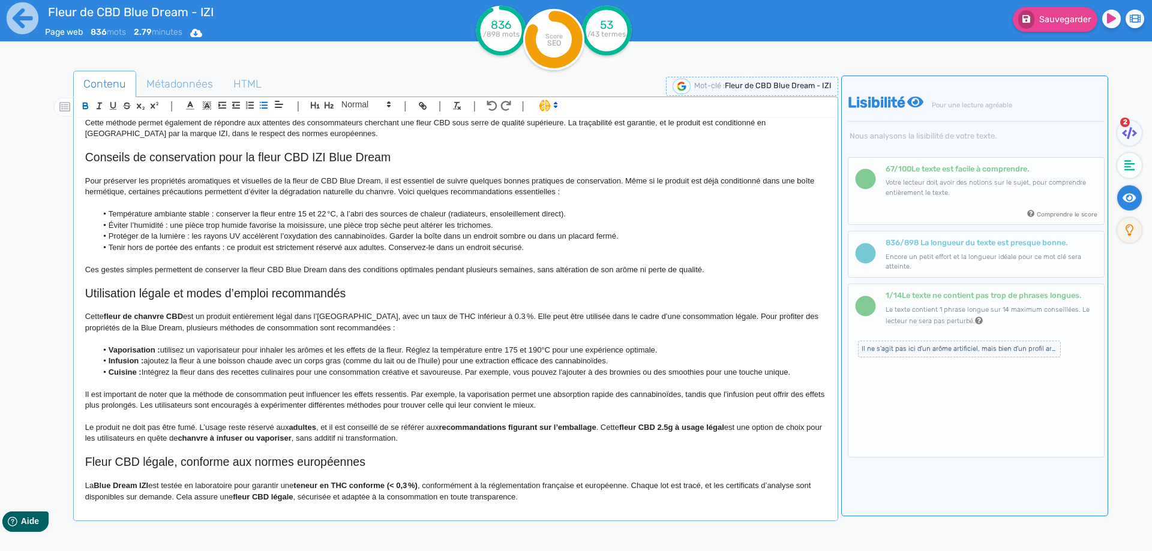
click at [149, 371] on li "Cuisine : Intégrez la fleur dans des recettes culinaires pour une consommation …" at bounding box center [461, 372] width 729 height 11
click at [149, 372] on li "Cuisine : Intégrez la fleur dans des recettes culinaires pour une consommation …" at bounding box center [461, 372] width 729 height 11
click at [145, 375] on li "Cuisine : Intégrez la fleur dans des recettes culinaires pour une consommation …" at bounding box center [461, 372] width 729 height 11
click at [476, 373] on li "Cuisine : intégrez la fleur dans des recettes culinaires pour une consommation …" at bounding box center [461, 372] width 729 height 11
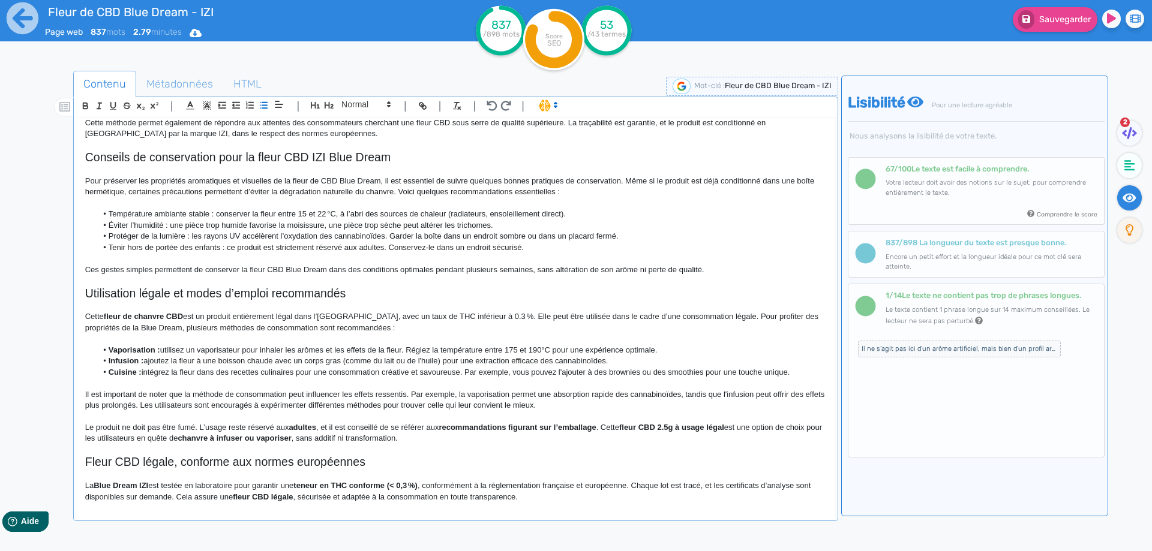
click at [415, 373] on li "Cuisine : intégrez la fleur dans des recettes culinaires pour une consommation …" at bounding box center [461, 372] width 729 height 11
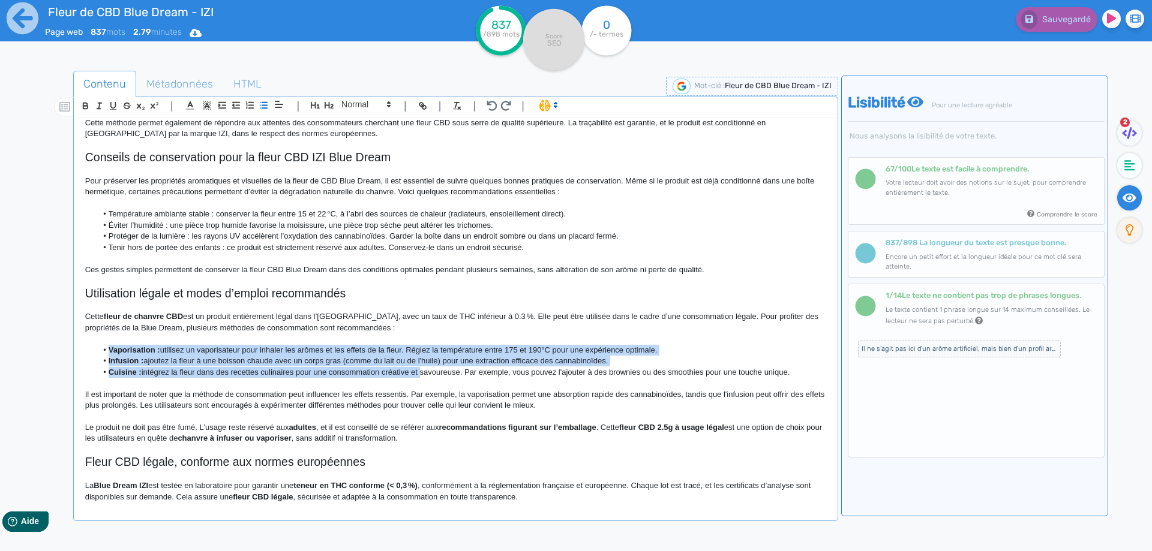
drag, startPoint x: 415, startPoint y: 373, endPoint x: 83, endPoint y: 355, distance: 332.9
click at [83, 355] on div "Fleur de CBD Blue Dream - IZI Fleur de CBD Blue Dream IZI : variété greenhouse …" at bounding box center [455, 311] width 759 height 386
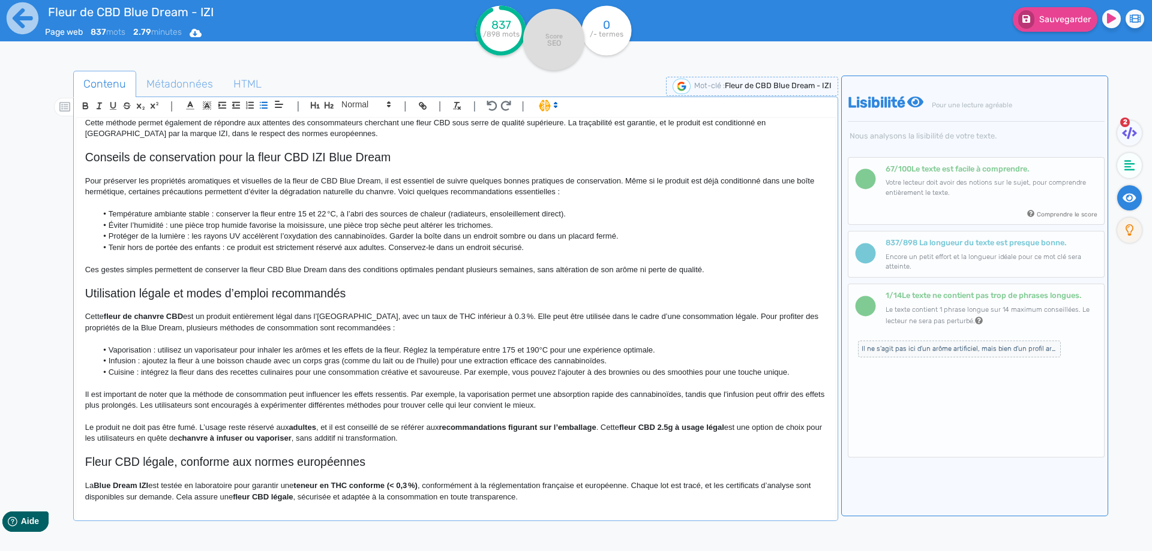
click at [153, 389] on p "Il est important de noter que la méthode de consommation peut influencer les ef…" at bounding box center [455, 400] width 741 height 22
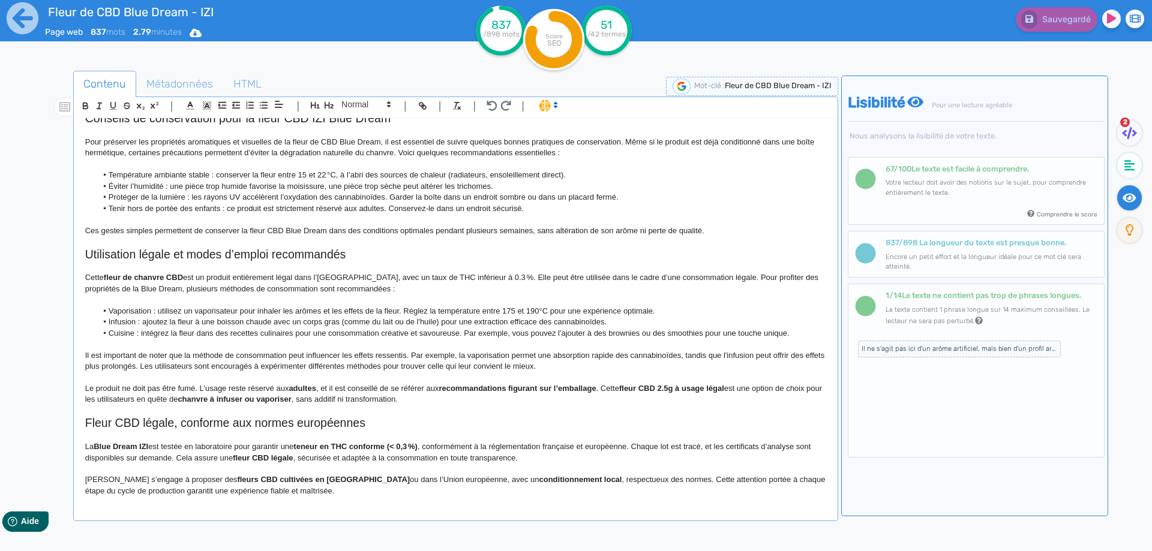
click at [191, 391] on p "Le produit ne doit pas être fumé. L’usage reste réservé aux adultes , et il est…" at bounding box center [455, 394] width 741 height 22
drag, startPoint x: 191, startPoint y: 391, endPoint x: 50, endPoint y: 383, distance: 141.2
click at [49, 384] on div "Contenu Métadonnées HTML | | H3 H4 H5 H6 Normal | | | | Fleur de CBD Blue Dream…" at bounding box center [593, 347] width 1117 height 559
click at [113, 391] on p "L’usage reste réservé aux adultes , et il est conseillé de se référer aux recom…" at bounding box center [455, 394] width 741 height 22
click at [167, 388] on p "L’usage de ce produit reste réservé aux adultes , et il est conseillé de se réf…" at bounding box center [455, 394] width 741 height 22
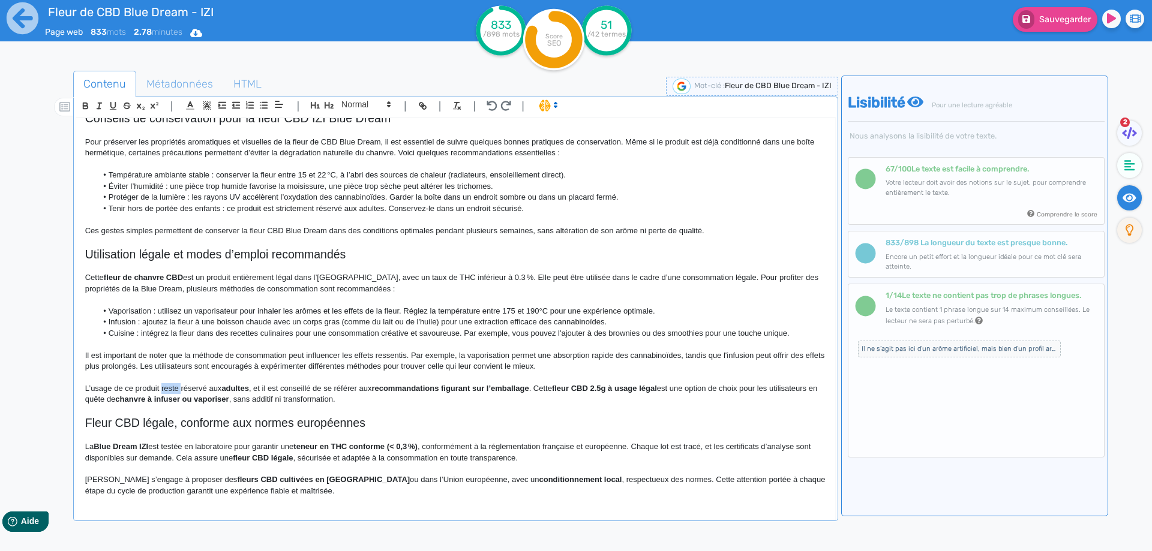
click at [167, 388] on p "L’usage de ce produit reste réservé aux adultes , et il est conseillé de se réf…" at bounding box center [455, 394] width 741 height 22
click at [223, 393] on p "L’usage de ce produit est réservé aux adultes , et il est conseillé de se référ…" at bounding box center [455, 394] width 741 height 22
click at [377, 392] on strong "recommandations figurant sur l’emballage" at bounding box center [443, 388] width 157 height 9
click at [247, 388] on p "L’usage de ce produit est réservé aux adultes, et il est conseillé de se référe…" at bounding box center [455, 394] width 741 height 22
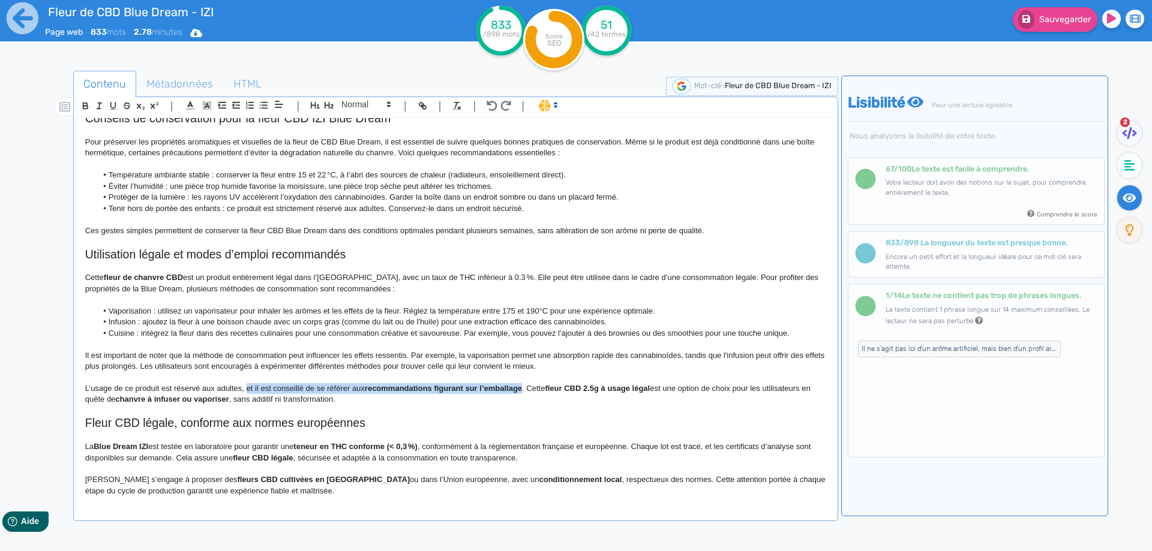
drag, startPoint x: 247, startPoint y: 388, endPoint x: 511, endPoint y: 389, distance: 264.6
click at [511, 389] on p "L’usage de ce produit est réservé aux adultes, et il est conseillé de se référe…" at bounding box center [455, 394] width 741 height 22
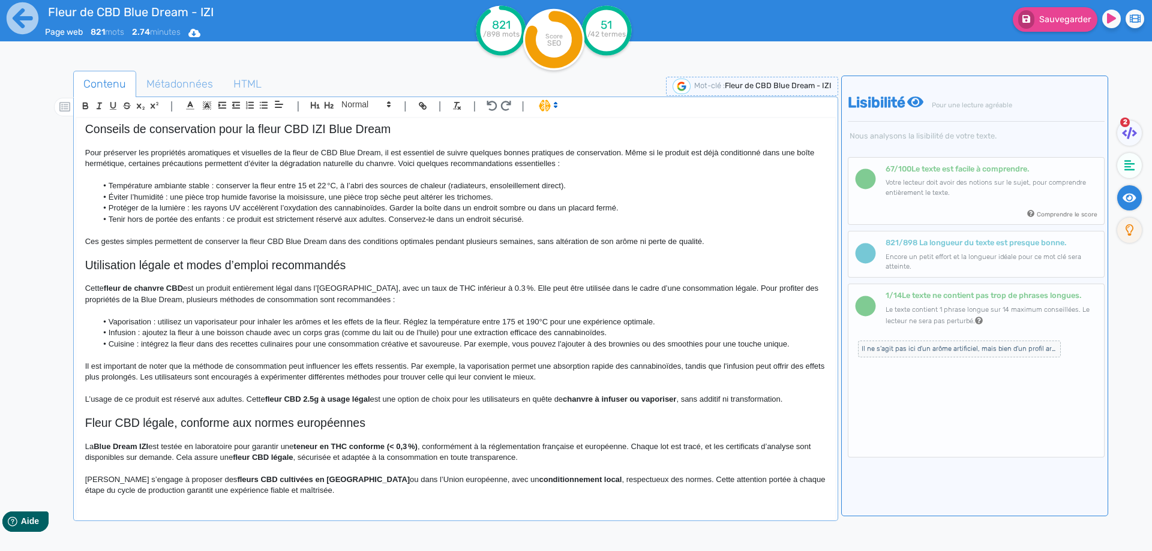
click at [252, 398] on p "L’usage de ce produit est réservé aux adultes. Cette fleur CBD 2.5g à usage lég…" at bounding box center [455, 399] width 741 height 11
click at [236, 400] on p "L’usage de ce produit est réservé aux adultes. Cette fleur CBD 2.5g à usage lég…" at bounding box center [455, 399] width 741 height 11
drag, startPoint x: 236, startPoint y: 400, endPoint x: 53, endPoint y: 401, distance: 183.6
click at [53, 401] on div "Contenu Métadonnées HTML | | H3 H4 H5 H6 Normal | | | | Fleur de CBD Blue Dream…" at bounding box center [593, 347] width 1117 height 559
click at [415, 398] on strong "chanvre à infuser ou vaporiser" at bounding box center [457, 399] width 113 height 9
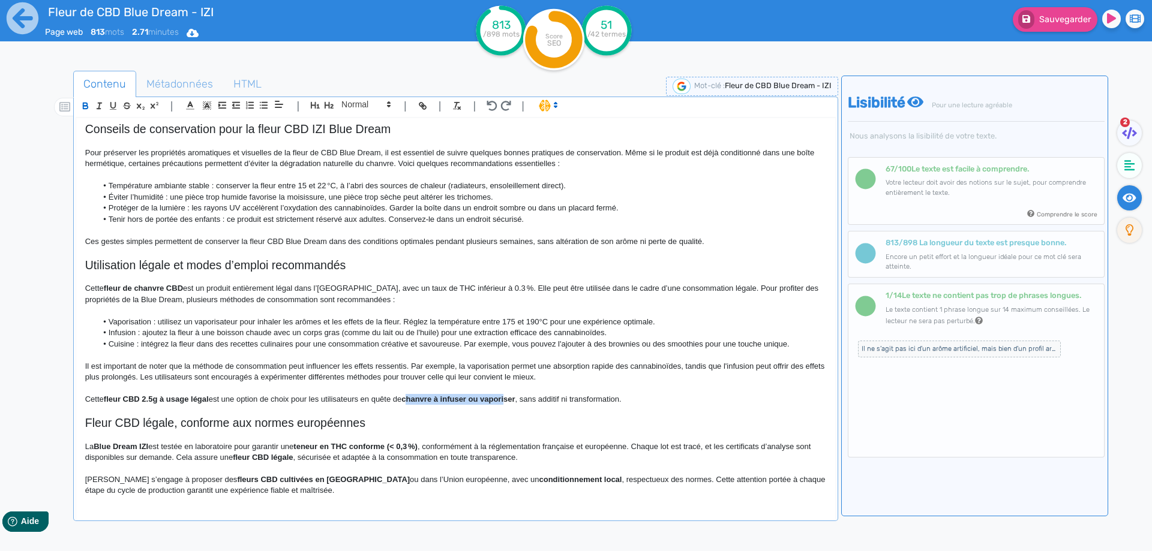
drag, startPoint x: 415, startPoint y: 398, endPoint x: 510, endPoint y: 398, distance: 94.8
click at [510, 398] on strong "chanvre à infuser ou vaporiser" at bounding box center [457, 399] width 113 height 9
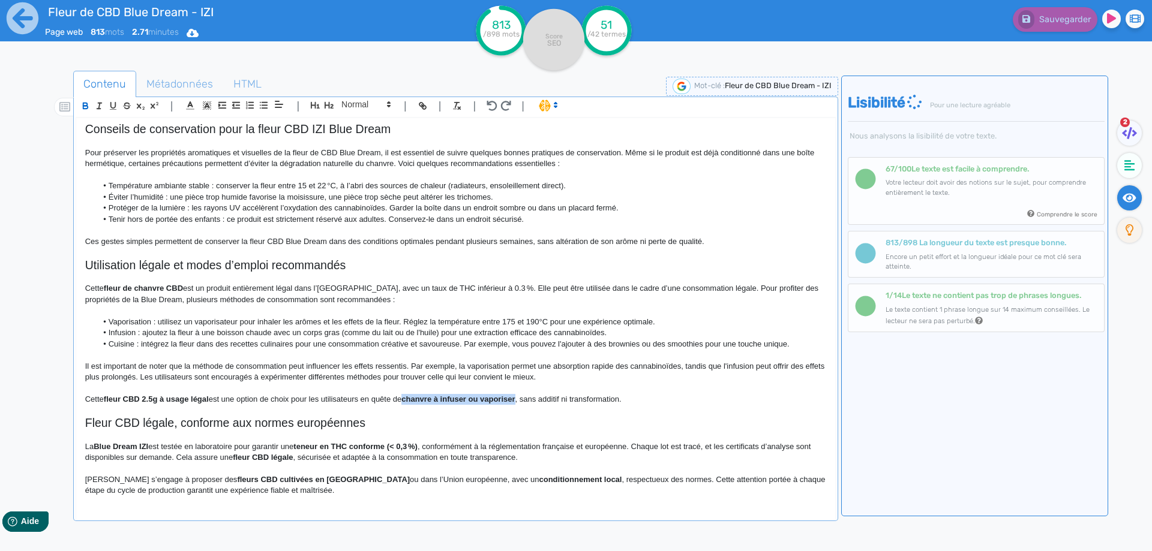
drag, startPoint x: 510, startPoint y: 398, endPoint x: 418, endPoint y: 400, distance: 92.4
click at [418, 400] on strong "chanvre à infuser ou vaporiser" at bounding box center [457, 399] width 113 height 9
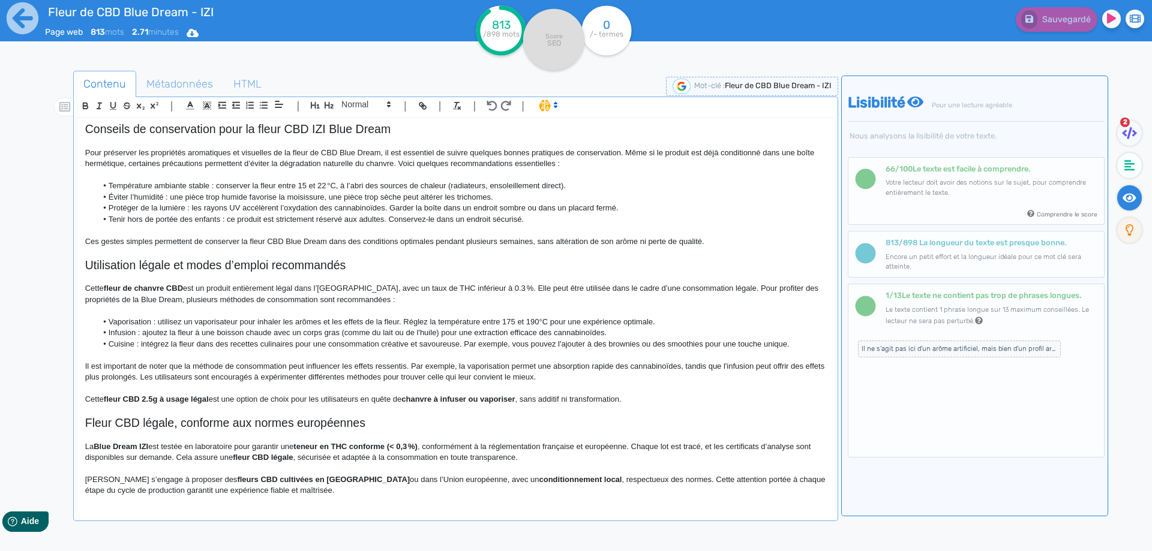
click at [429, 361] on p "Il est important de noter que la méthode de consommation peut influencer les ef…" at bounding box center [455, 372] width 741 height 22
click at [105, 400] on p "Cette fleur CBD 2.5g à usage légal est une option de choix pour les utilisateur…" at bounding box center [455, 399] width 741 height 11
drag, startPoint x: 105, startPoint y: 400, endPoint x: 195, endPoint y: 401, distance: 90.0
click at [195, 401] on p "Cette fleur CBD 2.5g à usage légal est une option de choix pour les utilisateur…" at bounding box center [455, 399] width 741 height 11
click at [211, 377] on p "Il est important de noter que la méthode de consommation peut influencer les ef…" at bounding box center [455, 372] width 741 height 22
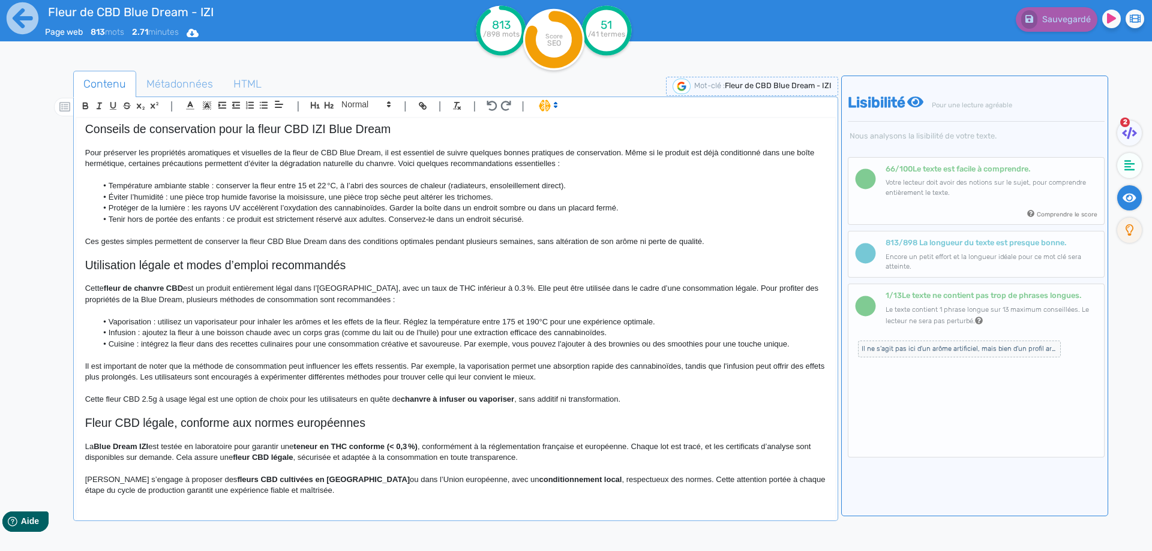
click at [418, 447] on strong "teneur en THC conforme (< 0,3 %)" at bounding box center [355, 446] width 124 height 9
drag, startPoint x: 425, startPoint y: 446, endPoint x: 301, endPoint y: 446, distance: 124.2
click at [301, 446] on p "La Blue Dream IZI est testée en laboratoire pour garantir une teneur en THC con…" at bounding box center [455, 453] width 741 height 22
click at [431, 458] on p "La Blue Dream IZI est testée en laboratoire pour garantir une teneur en THC con…" at bounding box center [455, 453] width 741 height 22
click at [434, 448] on p "La Blue Dream IZI est testée en laboratoire pour garantir une teneur en THC con…" at bounding box center [455, 453] width 741 height 22
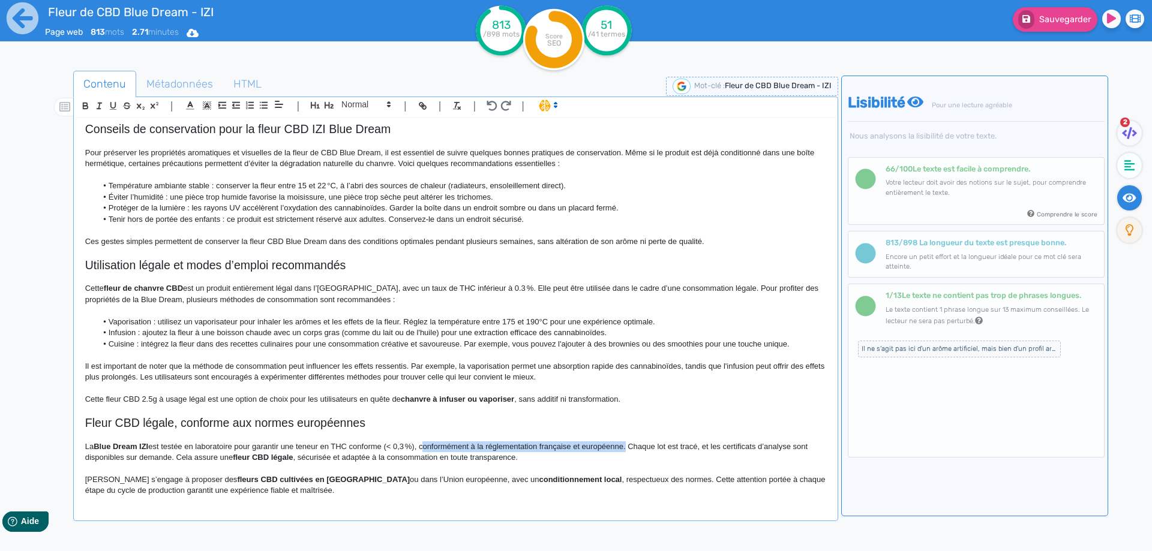
drag, startPoint x: 434, startPoint y: 448, endPoint x: 599, endPoint y: 446, distance: 165.6
click at [599, 446] on p "La Blue Dream IZI est testée en laboratoire pour garantir une teneur en THC con…" at bounding box center [455, 453] width 741 height 22
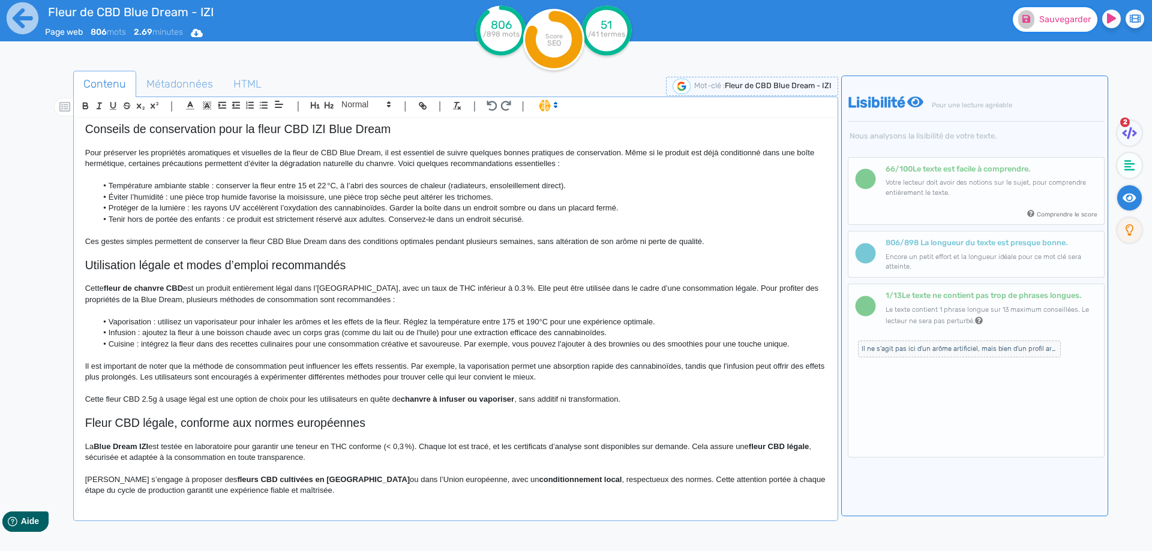
click at [1046, 27] on button "Sauvegarder" at bounding box center [1055, 19] width 85 height 25
click at [430, 449] on p "La Blue Dream IZI est testée en laboratoire pour garantir une teneur en THC con…" at bounding box center [455, 453] width 741 height 22
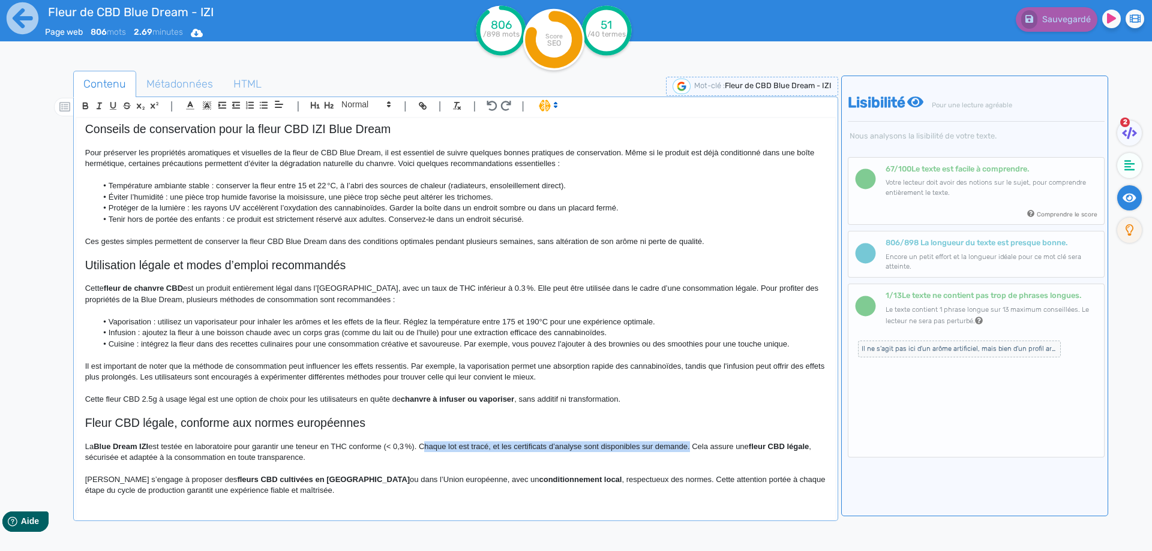
drag, startPoint x: 431, startPoint y: 449, endPoint x: 673, endPoint y: 444, distance: 241.9
click at [673, 444] on p "La Blue Dream IZI est testée en laboratoire pour garantir une teneur en THC con…" at bounding box center [455, 453] width 741 height 22
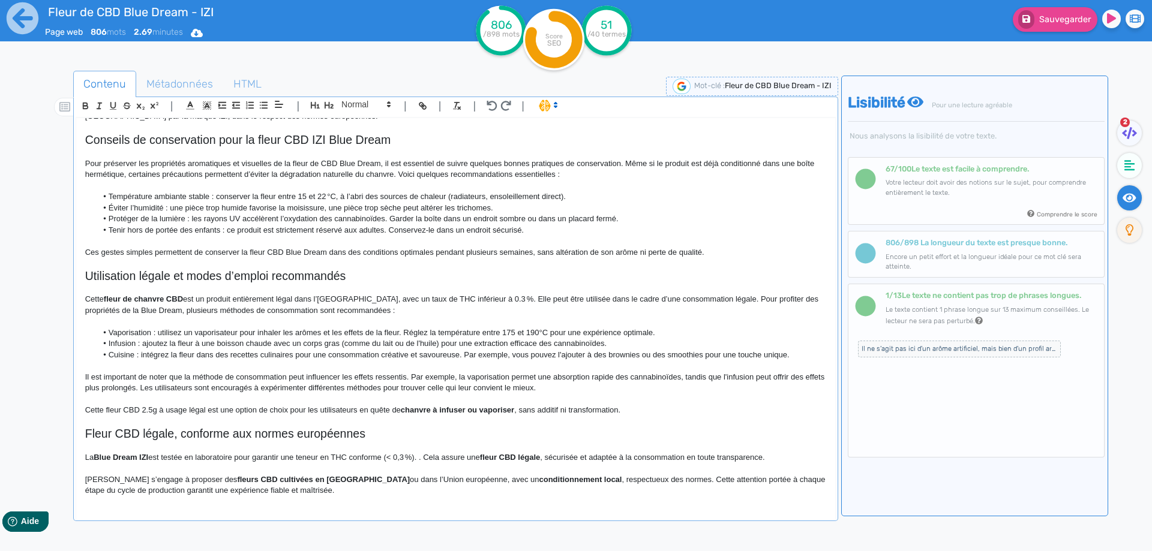
scroll to position [323, 0]
click at [498, 458] on strong "fleur CBD légale" at bounding box center [506, 457] width 60 height 9
click at [487, 457] on strong "fleur CBD légale" at bounding box center [506, 457] width 60 height 9
click at [488, 457] on strong "fleur CBD légale" at bounding box center [506, 457] width 60 height 9
click at [556, 464] on p at bounding box center [455, 468] width 741 height 11
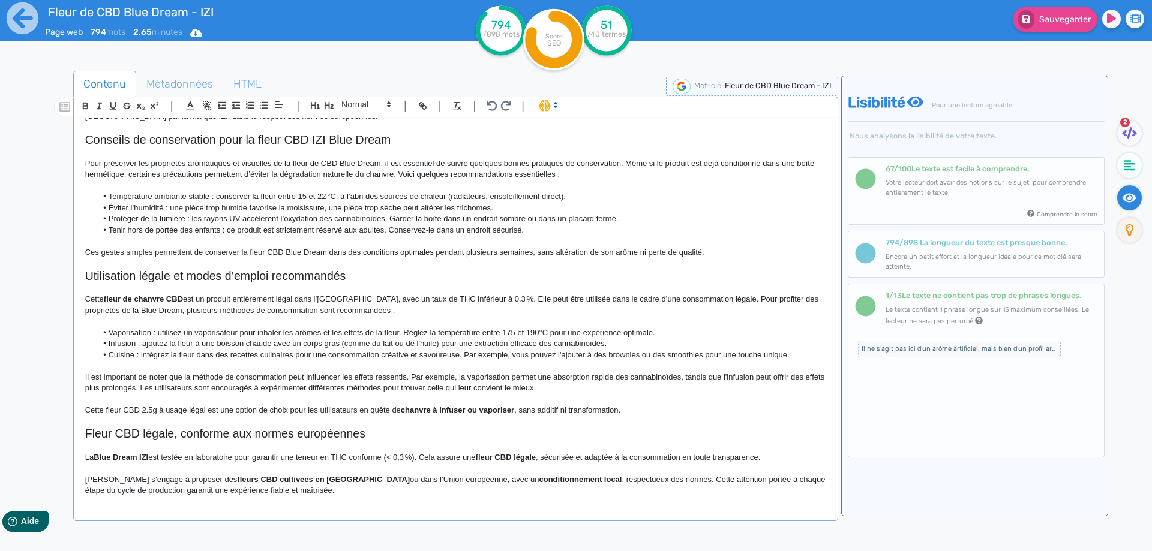
click at [479, 451] on p at bounding box center [455, 446] width 741 height 11
click at [484, 455] on strong "fleur CBD légale" at bounding box center [506, 457] width 60 height 9
drag, startPoint x: 484, startPoint y: 455, endPoint x: 527, endPoint y: 456, distance: 43.2
click at [525, 458] on p "La Blue Dream IZI est testée en laboratoire pour garantir une teneur en THC con…" at bounding box center [455, 457] width 741 height 11
click at [785, 455] on p "La Blue Dream IZI est testée en laboratoire pour garantir une teneur en THC con…" at bounding box center [455, 457] width 741 height 11
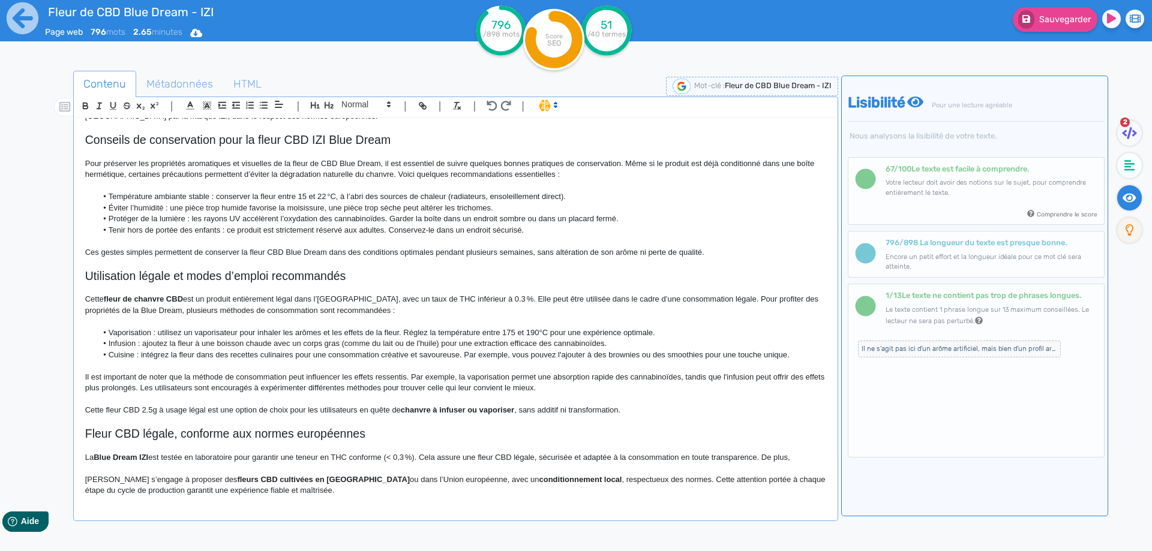
scroll to position [312, 0]
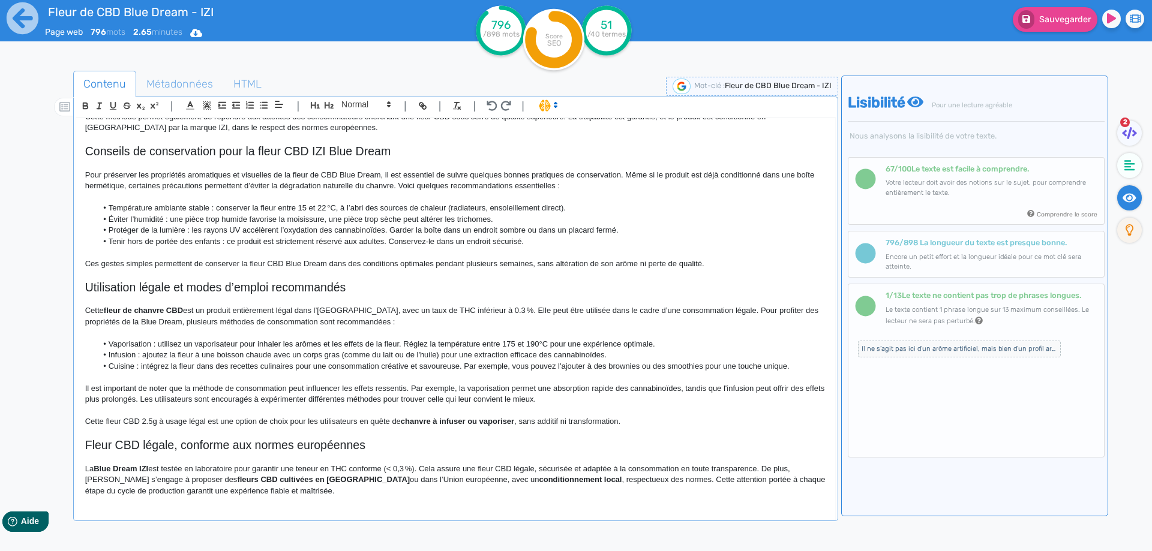
click at [294, 480] on p "La Blue Dream IZI est testée en laboratoire pour garantir une teneur en THC con…" at bounding box center [455, 480] width 741 height 33
drag, startPoint x: 294, startPoint y: 480, endPoint x: 361, endPoint y: 478, distance: 67.2
click at [361, 478] on p "La Blue Dream IZI est testée en laboratoire pour garantir une teneur en THC con…" at bounding box center [455, 480] width 741 height 33
click at [442, 481] on strong "conditionnement local" at bounding box center [483, 479] width 83 height 9
drag, startPoint x: 325, startPoint y: 481, endPoint x: 388, endPoint y: 481, distance: 62.4
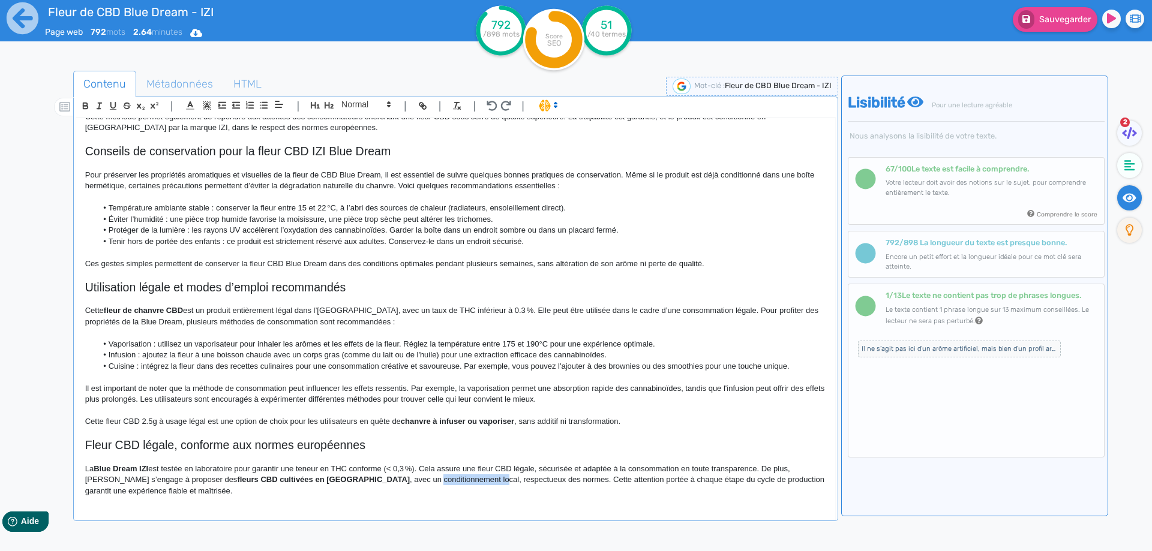
click at [388, 481] on p "La Blue Dream IZI est testée en laboratoire pour garantir une teneur en THC con…" at bounding box center [455, 480] width 741 height 33
drag, startPoint x: 388, startPoint y: 481, endPoint x: 295, endPoint y: 481, distance: 92.4
click at [295, 481] on p "La Blue Dream IZI est testée en laboratoire pour garantir une teneur en THC con…" at bounding box center [455, 480] width 741 height 33
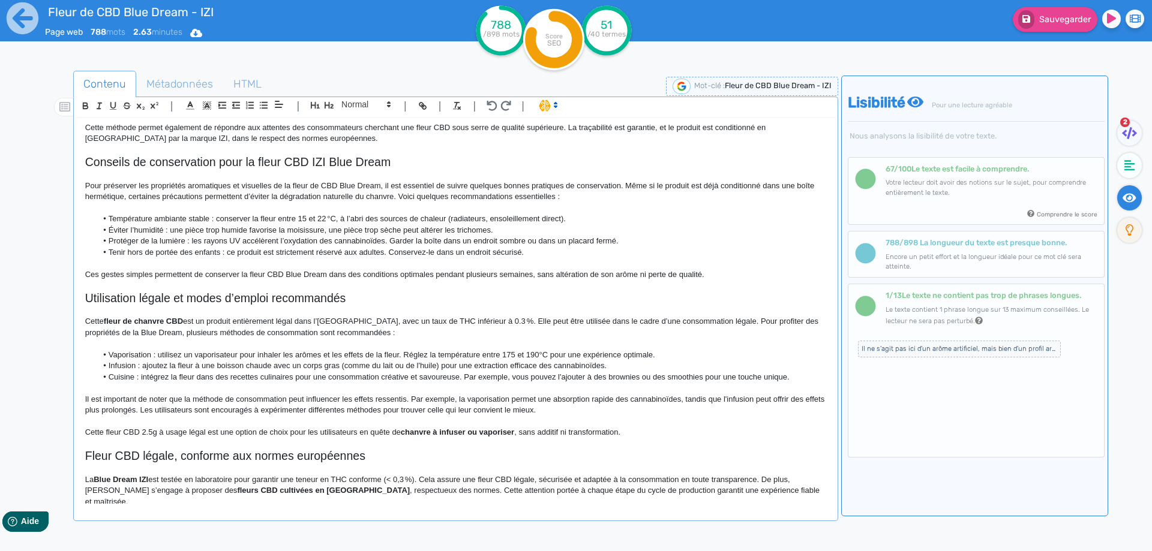
click at [332, 489] on p "La Blue Dream IZI est testée en laboratoire pour garantir une teneur en THC con…" at bounding box center [455, 491] width 741 height 33
drag, startPoint x: 739, startPoint y: 491, endPoint x: 428, endPoint y: 490, distance: 310.8
click at [428, 490] on p "La Blue Dream IZI est testée en laboratoire pour garantir une teneur en THC con…" at bounding box center [455, 491] width 741 height 33
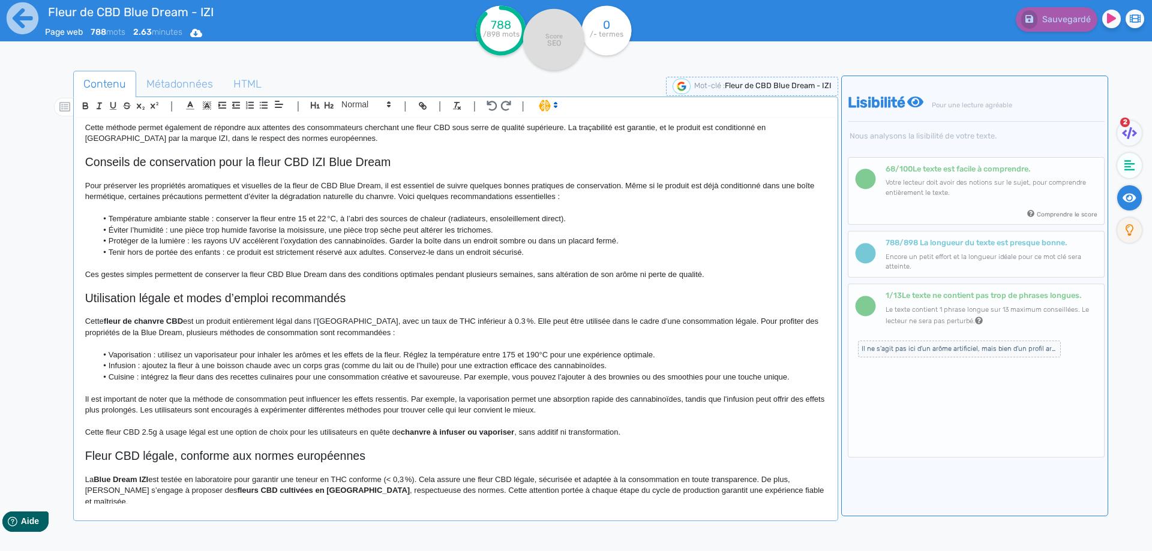
click at [100, 454] on h2 "Fleur CBD légale, conforme aux normes européennes" at bounding box center [455, 456] width 741 height 14
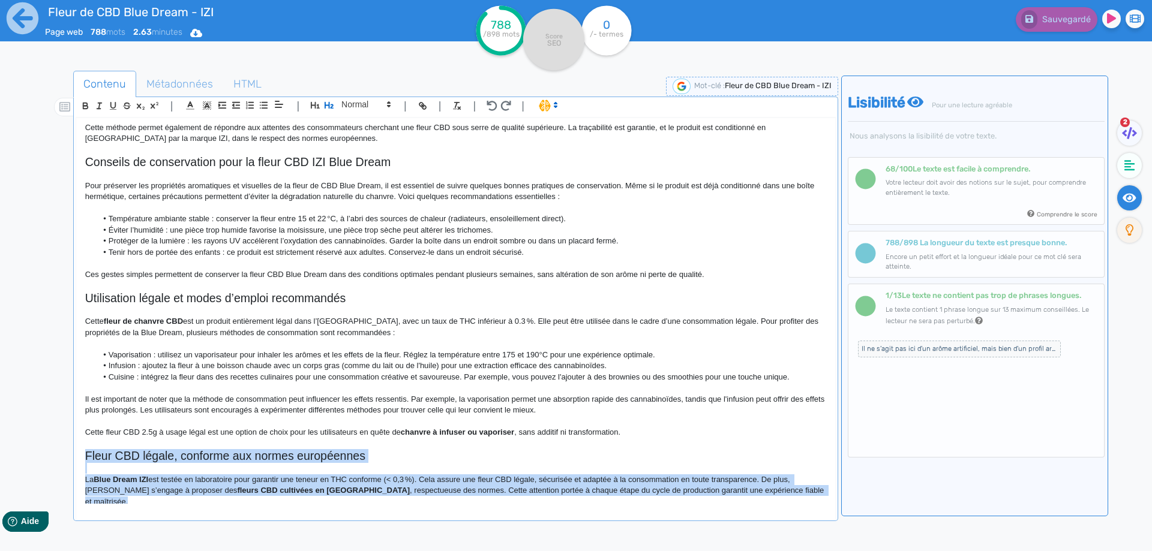
drag, startPoint x: 100, startPoint y: 454, endPoint x: 840, endPoint y: 575, distance: 749.5
click at [840, 551] on html "Fleur de CBD Blue Dream - IZI Page web 788 mots 2.63 minutes Html Pdf Word 788 …" at bounding box center [576, 275] width 1152 height 551
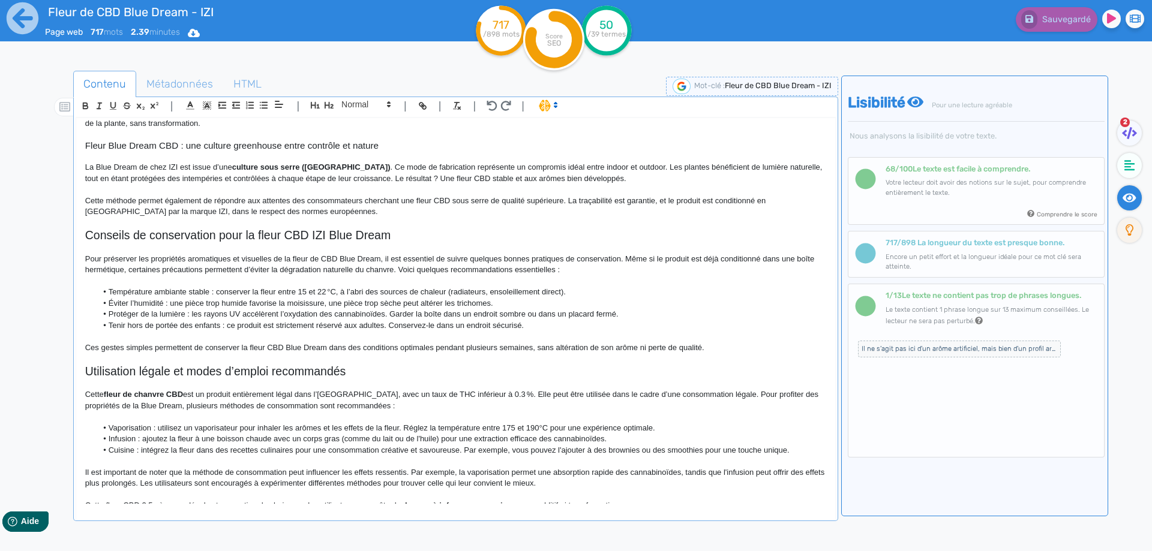
scroll to position [242, 0]
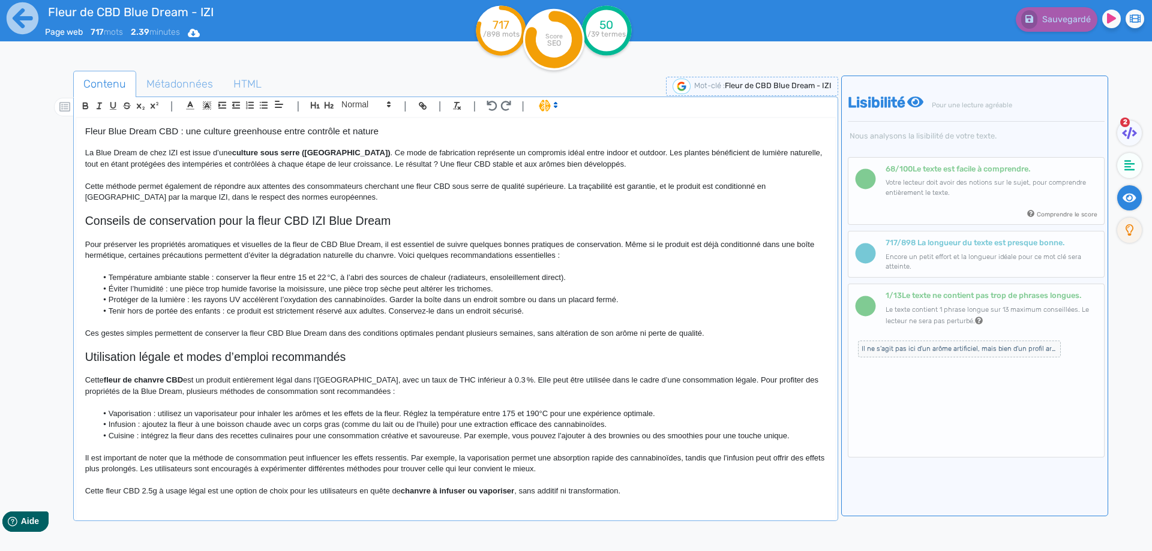
click at [648, 486] on p "Cette fleur CBD 2.5g à usage légal est une option de choix pour les utilisateur…" at bounding box center [455, 491] width 741 height 11
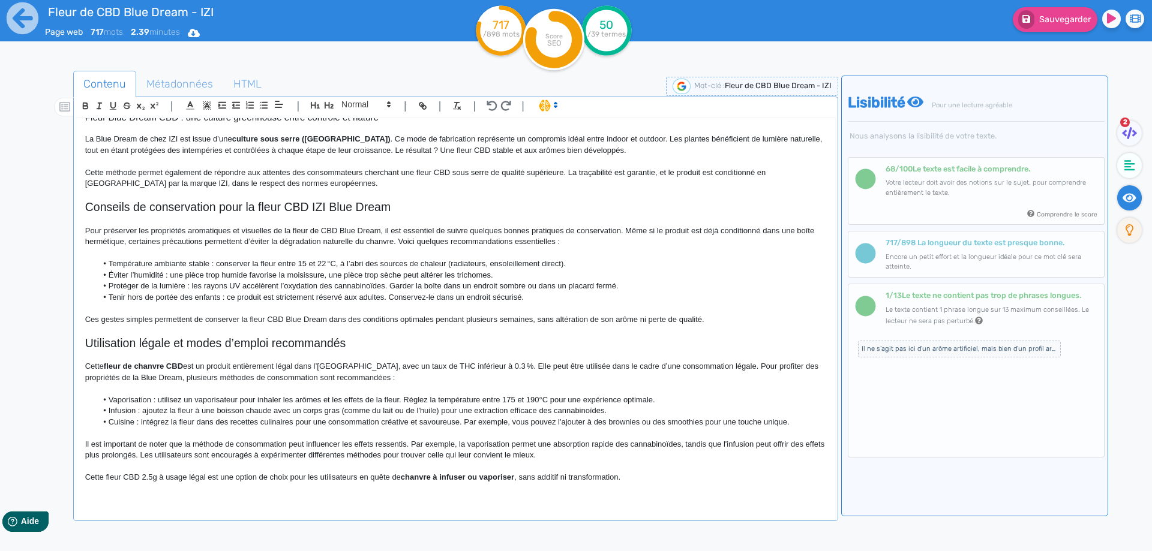
scroll to position [270, 0]
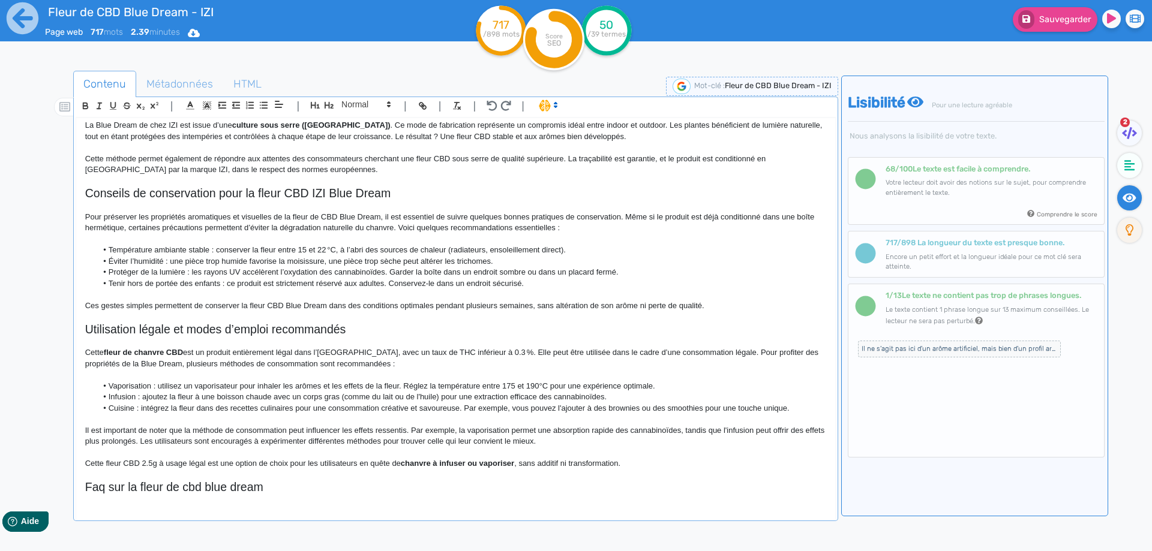
click at [169, 490] on h2 "Faq sur la fleur de cbd blue dream" at bounding box center [455, 488] width 741 height 14
click at [89, 486] on h2 "Faq sur la fleur de cbd blue dream" at bounding box center [455, 488] width 741 height 14
click at [200, 487] on h2 "FAQ sur la fleur de cbd blue dream" at bounding box center [455, 488] width 741 height 14
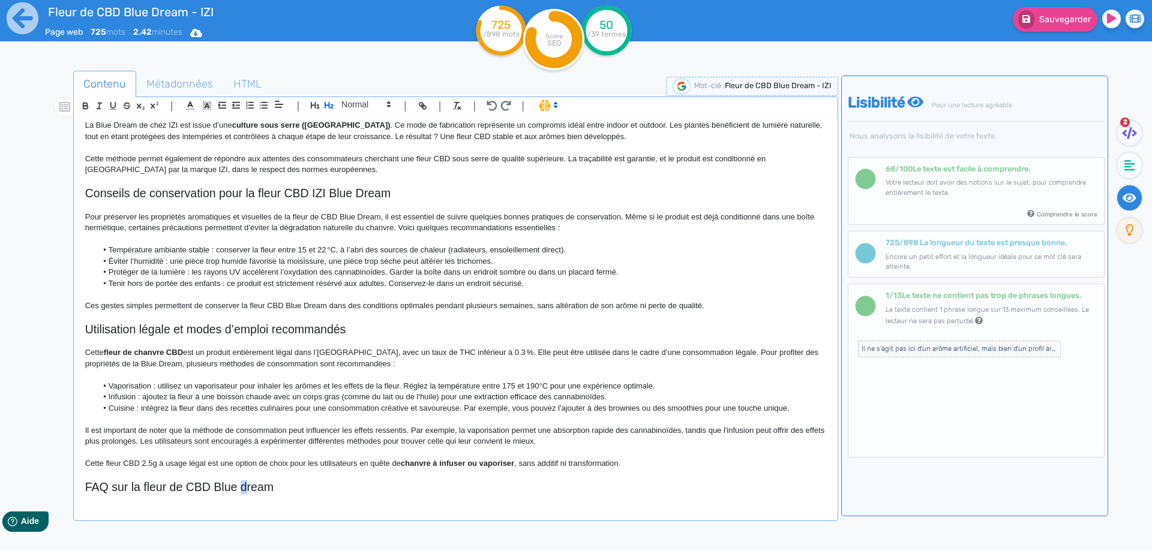
click at [245, 487] on h2 "FAQ sur la fleur de CBD Blue dream" at bounding box center [455, 488] width 741 height 14
click at [187, 484] on h2 "FAQ sur la fleur de CBD Blue Dream" at bounding box center [455, 488] width 741 height 14
click at [302, 495] on p at bounding box center [455, 499] width 741 height 11
click at [309, 486] on h2 "FAQ sur la fleur de CBD Blue Dream" at bounding box center [455, 488] width 741 height 14
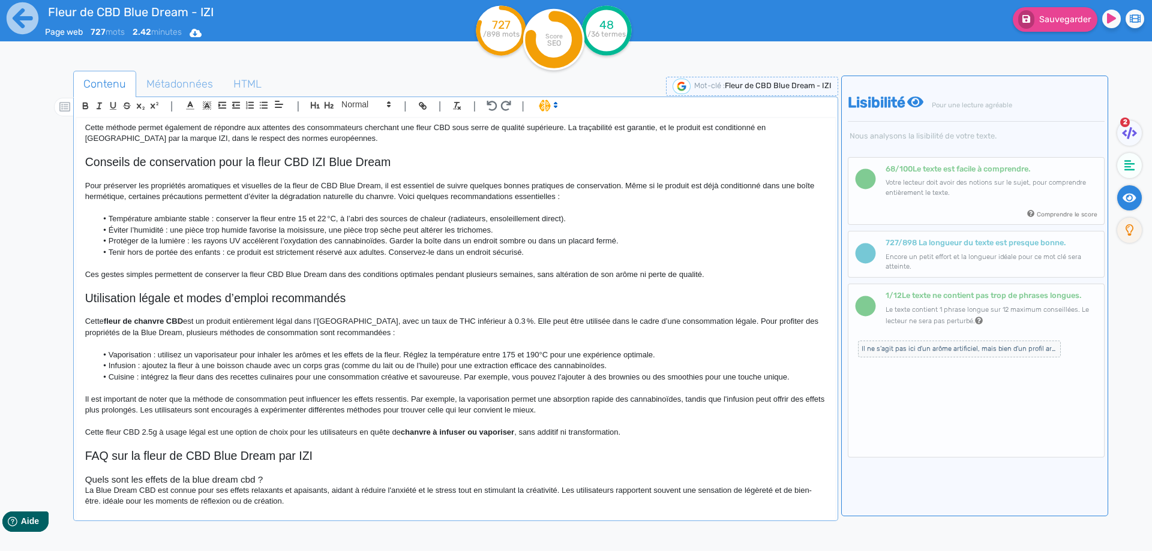
scroll to position [314, 0]
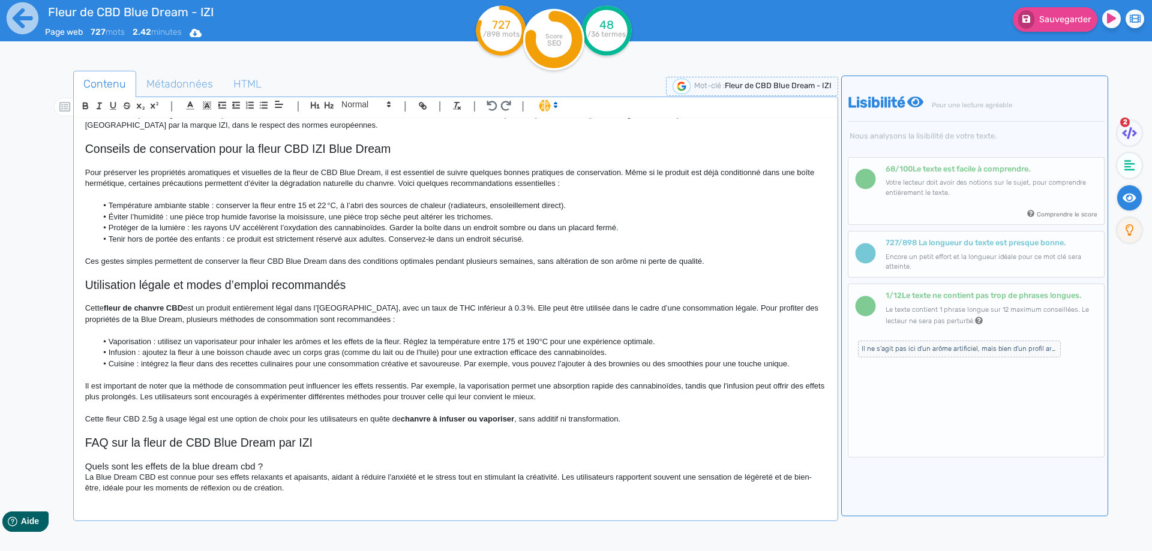
click at [282, 463] on h3 "Quels sont les effets de la blue dream cbd ?" at bounding box center [455, 466] width 741 height 11
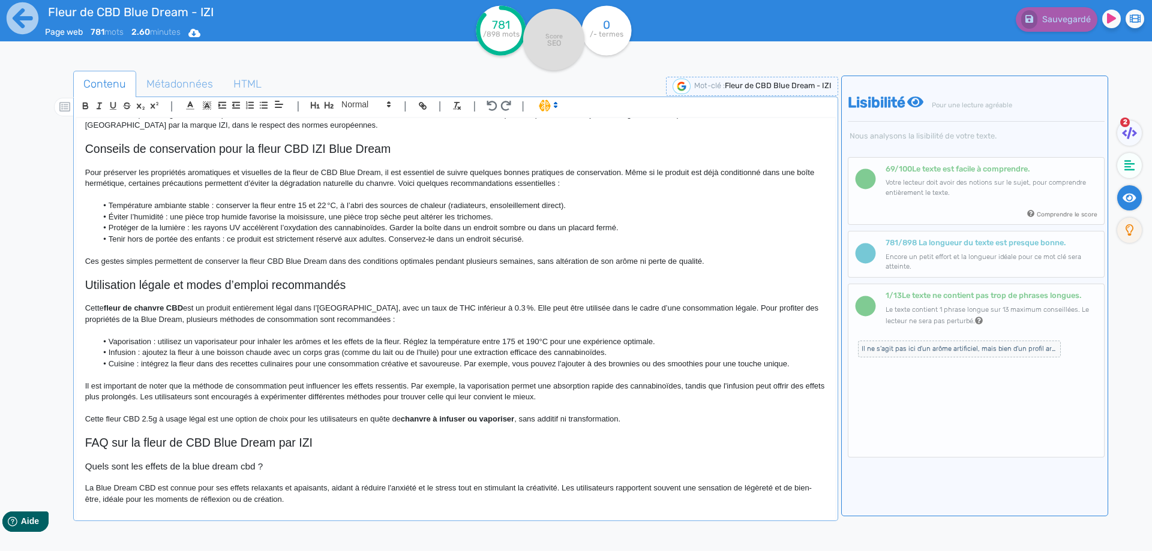
click at [384, 487] on p "La Blue Dream CBD est connue pour ses effets relaxants et apaisants, aidant à r…" at bounding box center [455, 494] width 741 height 22
click at [339, 489] on p "La Blue Dream CBD est connue pour ses effets relaxants et apaisants, aidant à r…" at bounding box center [455, 494] width 741 height 22
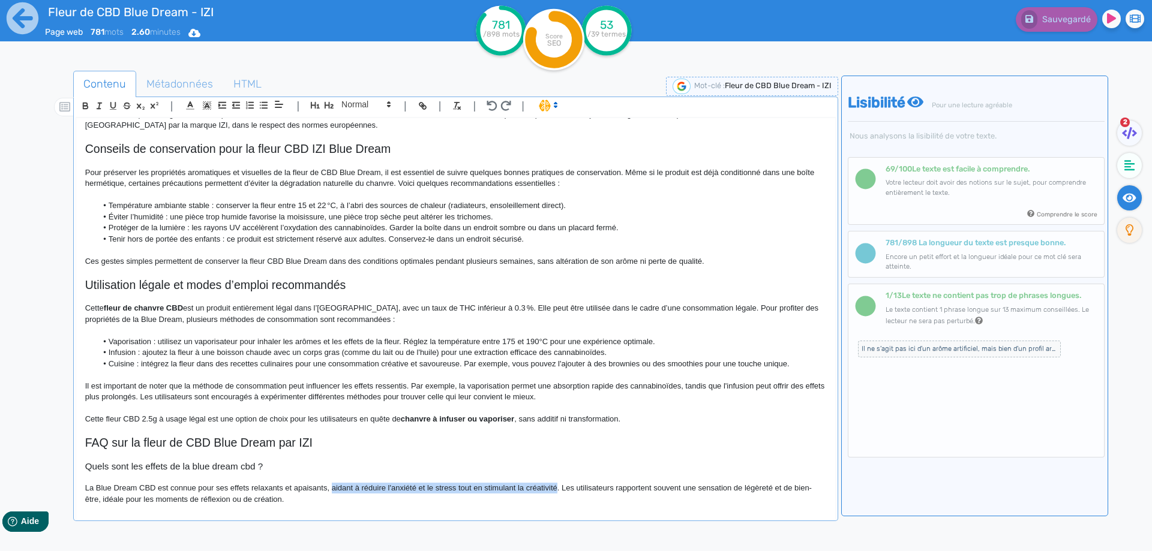
drag, startPoint x: 339, startPoint y: 489, endPoint x: 533, endPoint y: 486, distance: 194.4
click at [533, 486] on p "La Blue Dream CBD est connue pour ses effets relaxants et apaisants, aidant à r…" at bounding box center [455, 494] width 741 height 22
click at [398, 482] on p at bounding box center [455, 477] width 741 height 11
click at [397, 484] on p "La Blue Dream CBD est connue pour ses effets relaxants et apaisants, aidant à r…" at bounding box center [455, 494] width 741 height 22
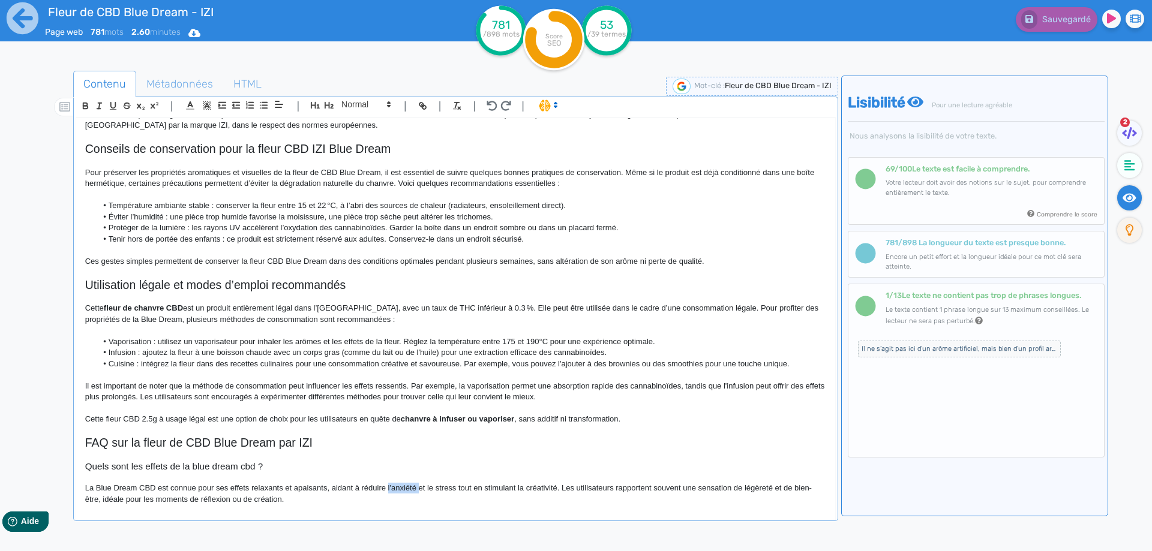
click at [397, 484] on p "La Blue Dream CBD est connue pour ses effets relaxants et apaisants, aidant à r…" at bounding box center [455, 494] width 741 height 22
click at [423, 488] on p "La Blue Dream CBD est connue pour ses effets relaxants et apaisants, aidant à r…" at bounding box center [455, 494] width 741 height 22
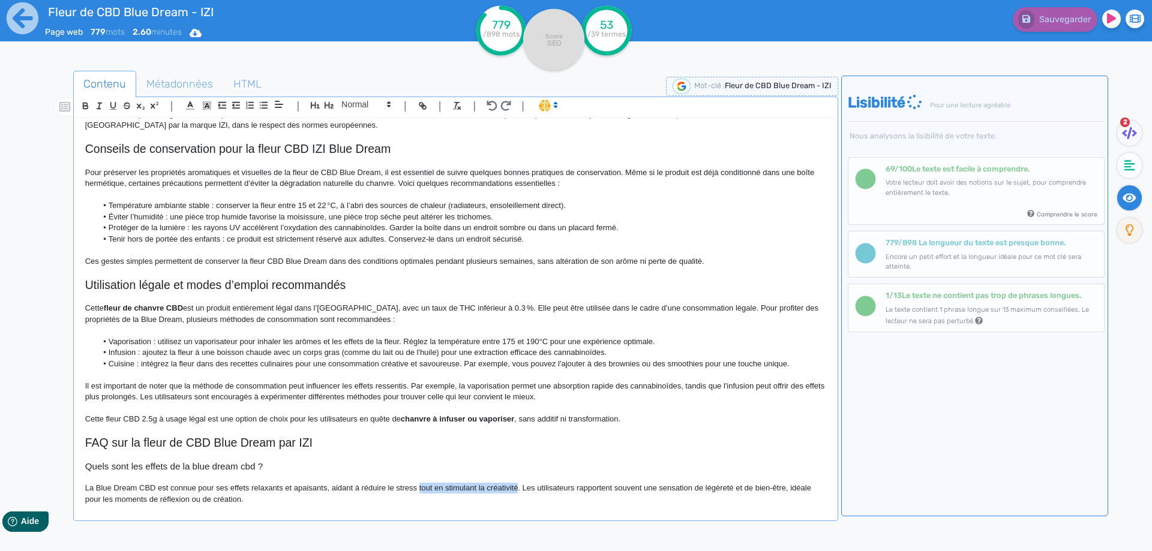
drag, startPoint x: 423, startPoint y: 488, endPoint x: 502, endPoint y: 490, distance: 78.6
click at [502, 490] on p "La Blue Dream CBD est connue pour ses effets relaxants et apaisants, aidant à r…" at bounding box center [455, 494] width 741 height 22
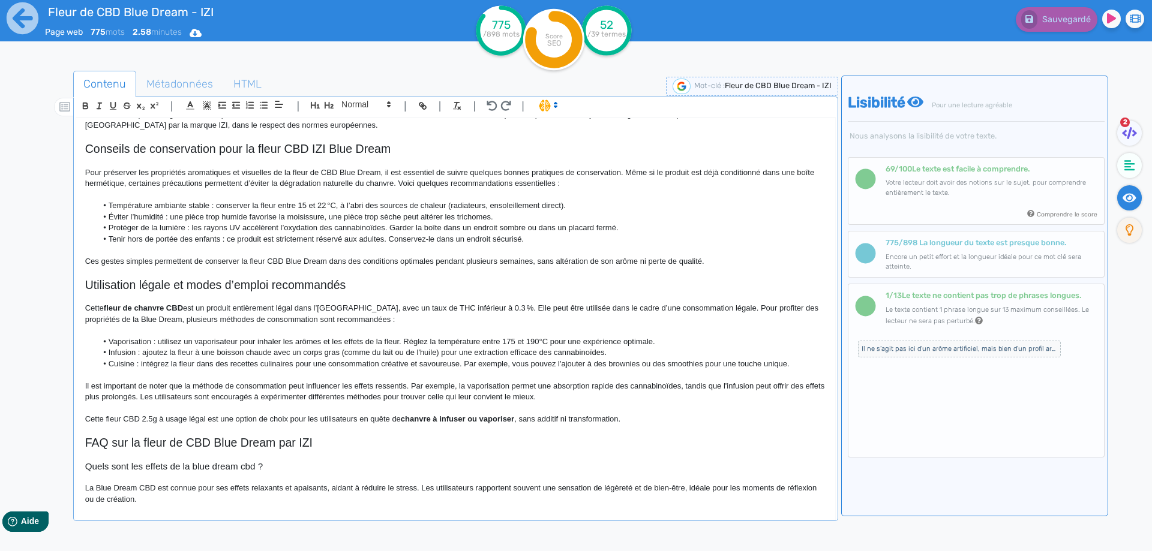
click at [635, 489] on p "La Blue Dream CBD est connue pour ses effets relaxants et apaisants, aidant à r…" at bounding box center [455, 494] width 741 height 22
drag, startPoint x: 635, startPoint y: 489, endPoint x: 672, endPoint y: 488, distance: 36.6
click at [672, 488] on p "La Blue Dream CBD est connue pour ses effets relaxants et apaisants, aidant à r…" at bounding box center [455, 494] width 741 height 22
click at [424, 484] on p "La Blue Dream CBD est connue pour ses effets relaxants et apaisants, aidant à r…" at bounding box center [455, 488] width 741 height 11
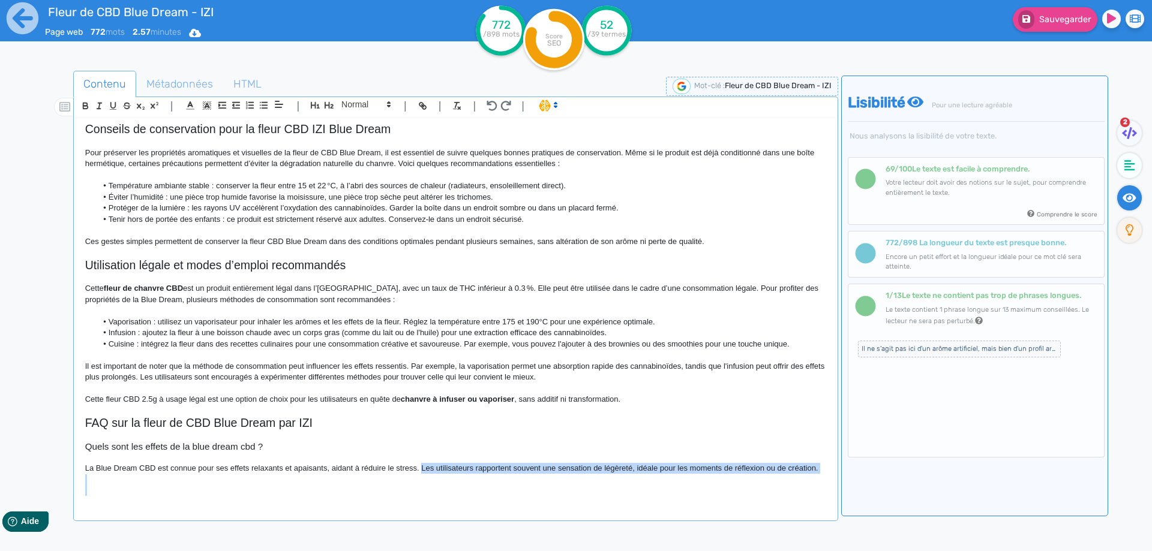
drag, startPoint x: 424, startPoint y: 484, endPoint x: 466, endPoint y: 516, distance: 53.5
click at [466, 516] on div "Fleur de CBD Blue Dream - IZI Fleur de CBD Blue Dream IZI : variété greenhouse …" at bounding box center [456, 321] width 760 height 407
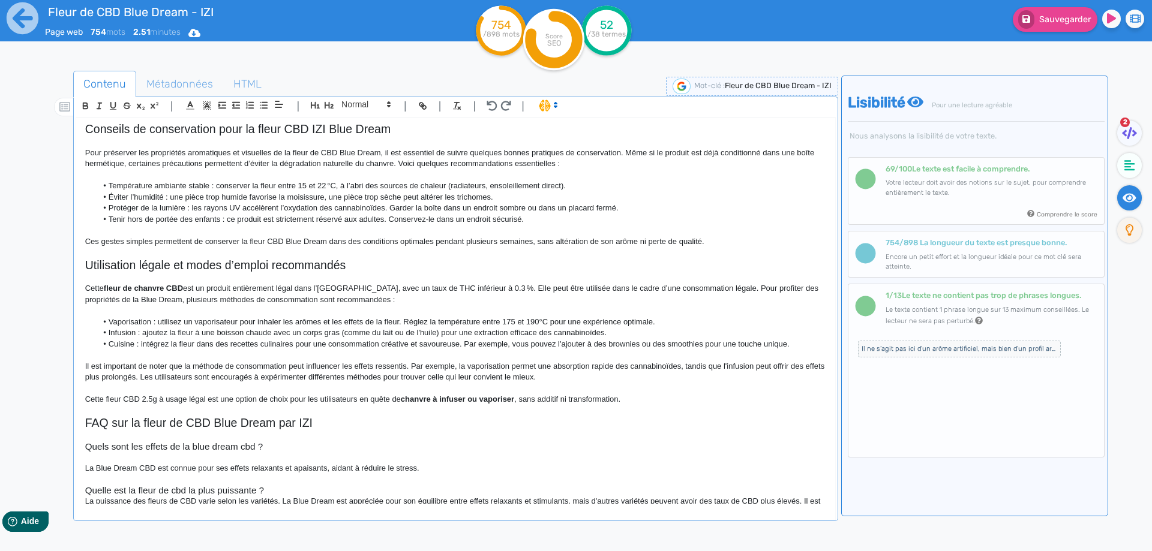
scroll to position [358, 0]
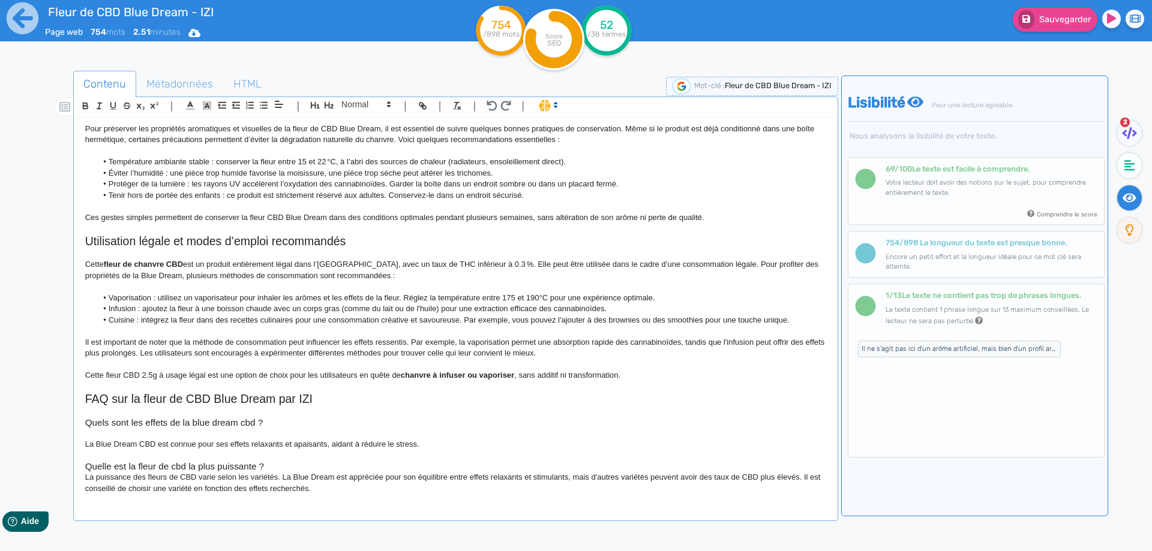
click at [292, 458] on p at bounding box center [455, 456] width 741 height 11
click at [289, 467] on h3 "Quelle est la fleur de cbd la plus puissante ?" at bounding box center [455, 466] width 741 height 11
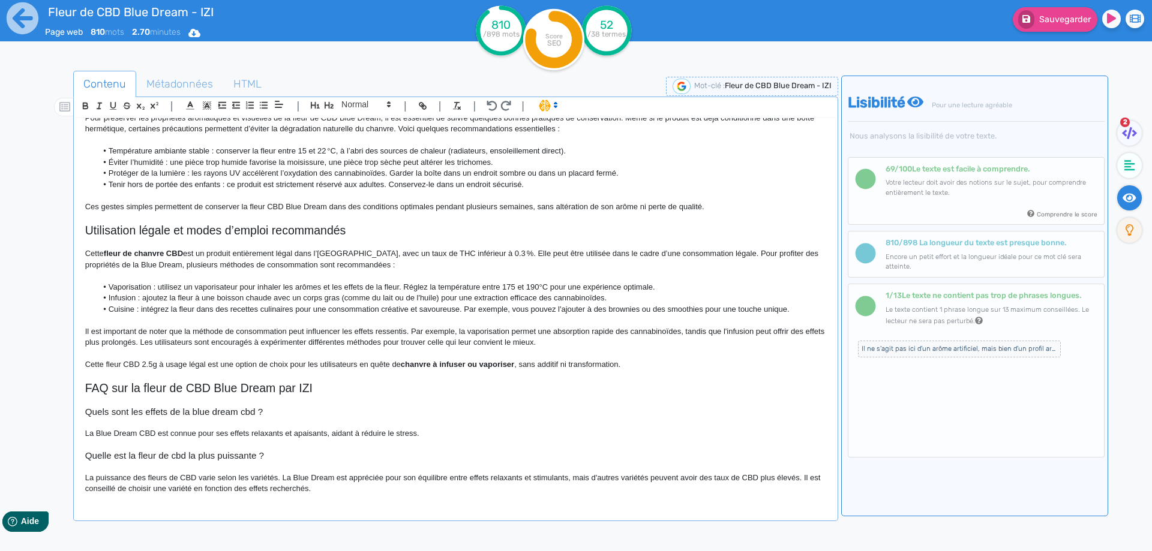
scroll to position [378, 0]
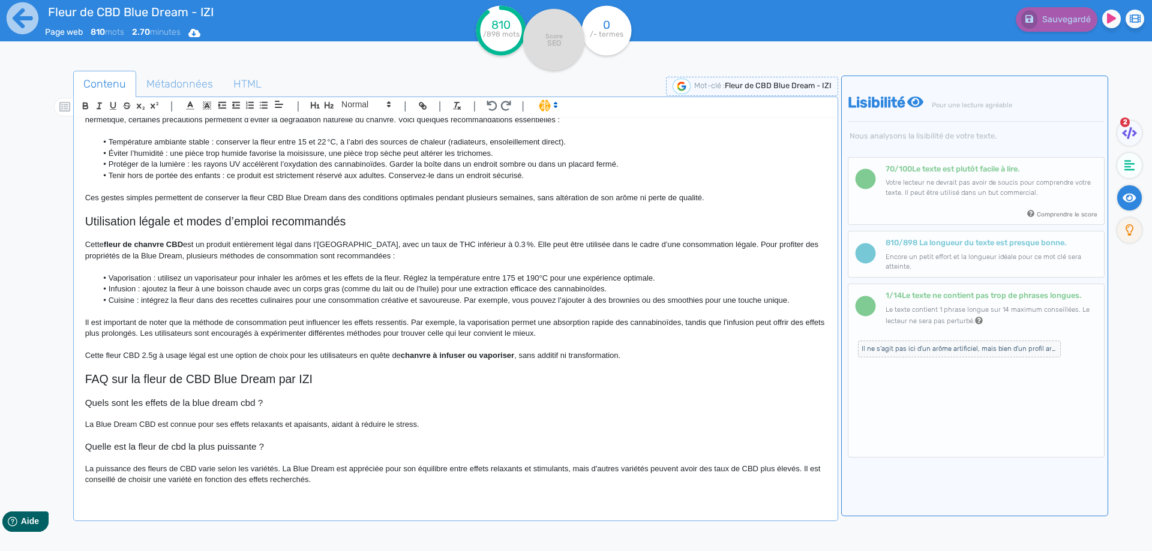
click at [374, 476] on p "La puissance des fleurs de CBD varie selon les variétés. La Blue Dream est appr…" at bounding box center [455, 475] width 741 height 22
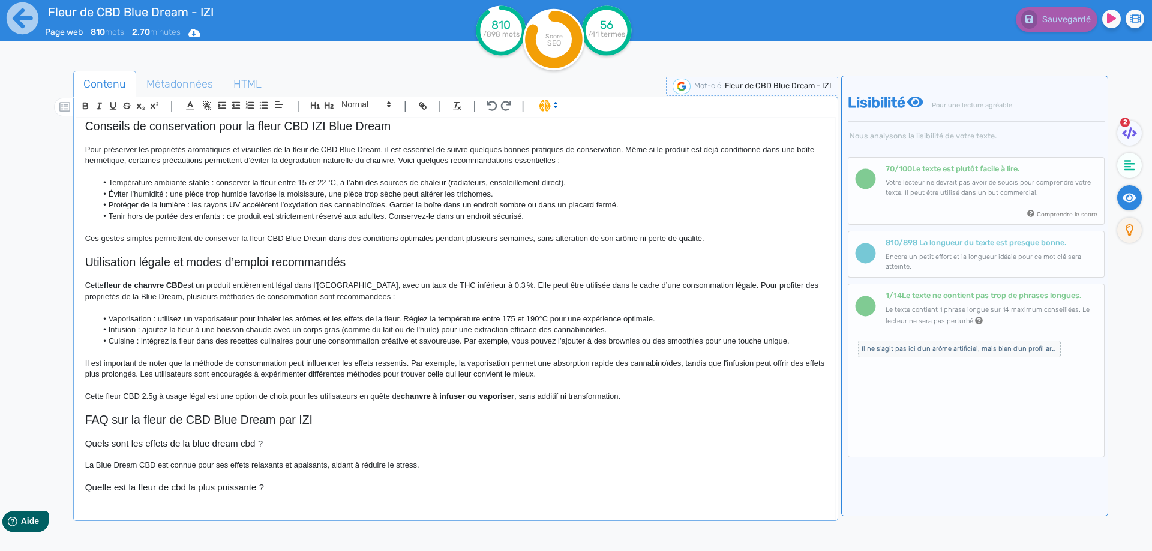
scroll to position [400, 0]
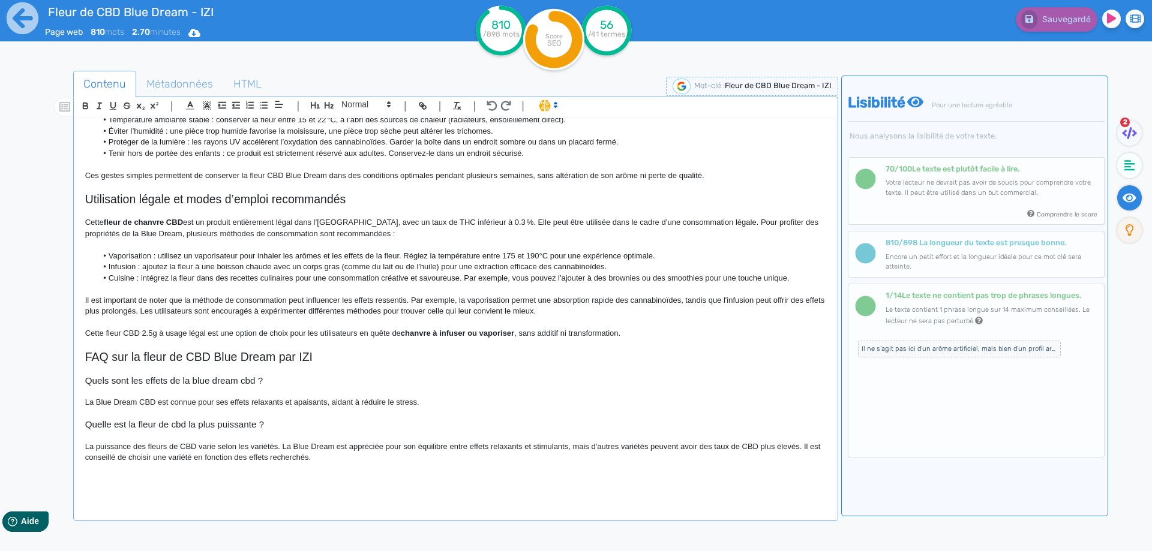
click at [141, 484] on p at bounding box center [455, 480] width 741 height 11
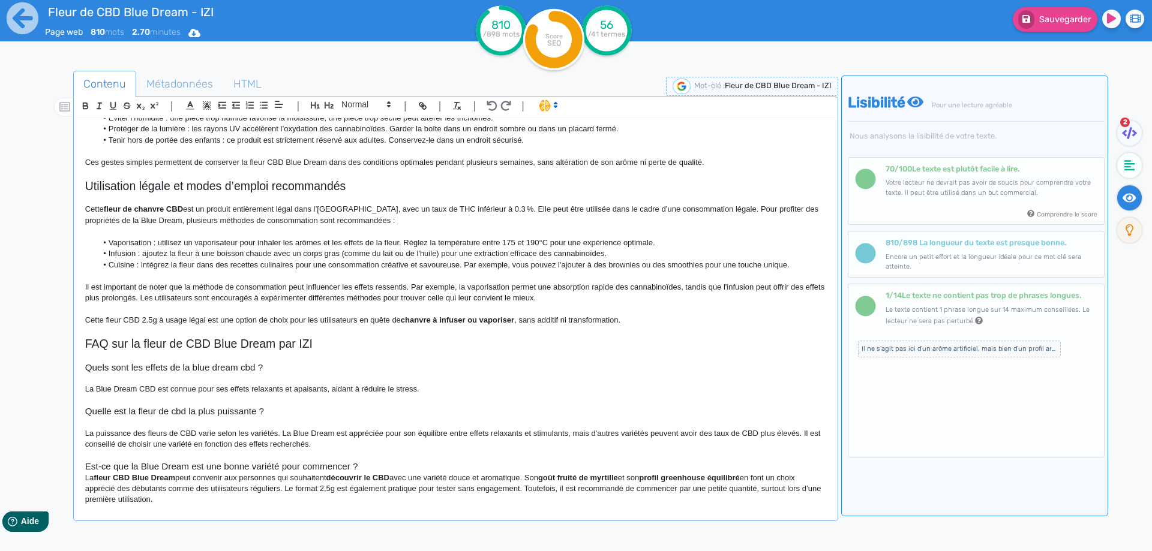
scroll to position [433, 0]
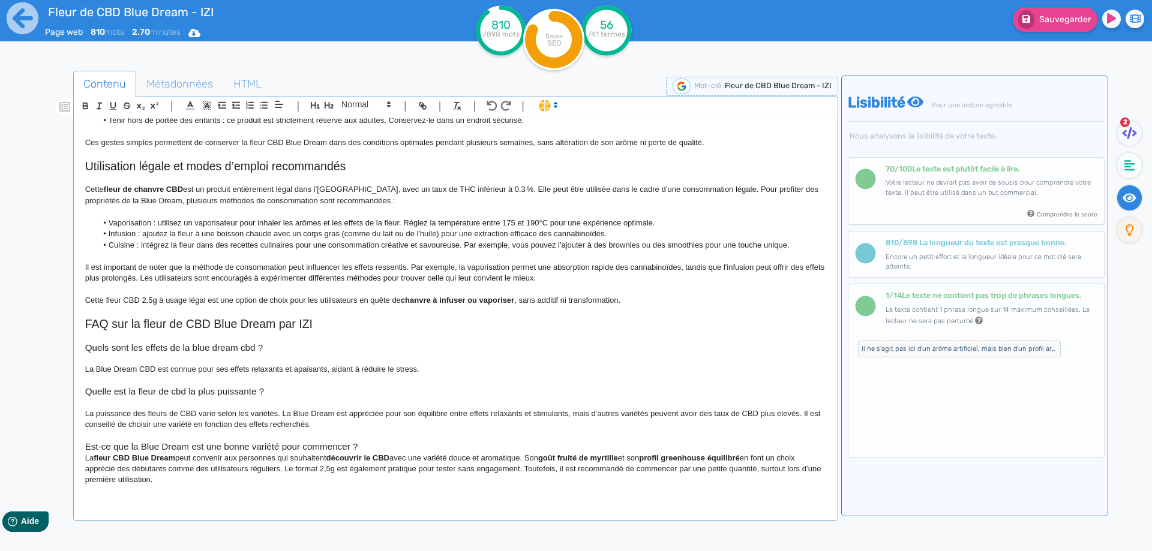
click at [381, 440] on p at bounding box center [455, 436] width 741 height 11
click at [377, 443] on h3 "Est-ce que la Blue Dream est une bonne variété pour commencer ?" at bounding box center [455, 447] width 741 height 11
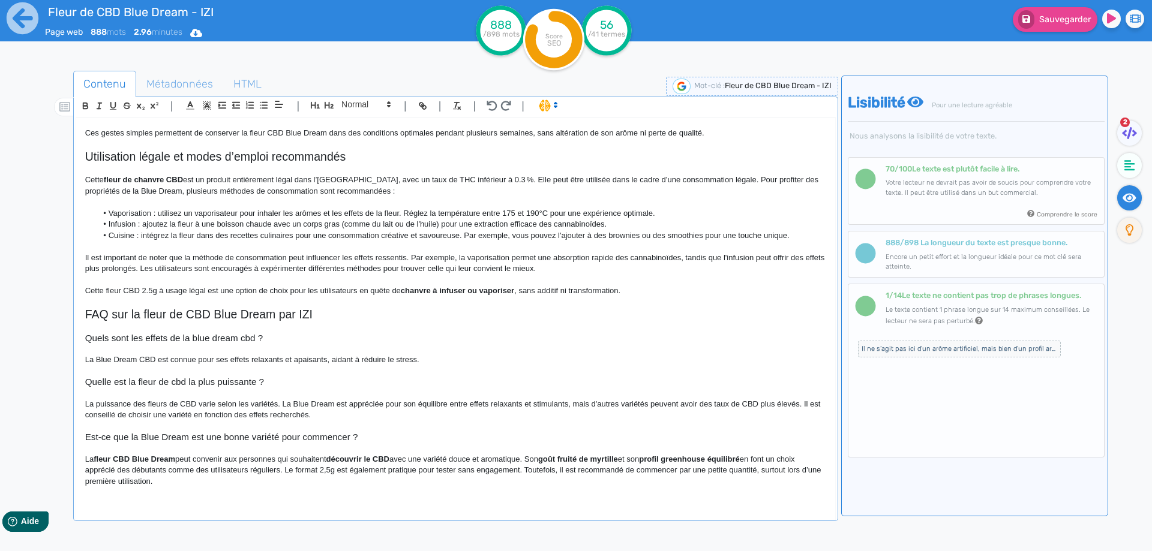
scroll to position [445, 0]
click at [104, 458] on strong "fleur CBD Blue Dream" at bounding box center [135, 457] width 82 height 9
drag, startPoint x: 104, startPoint y: 458, endPoint x: 169, endPoint y: 457, distance: 64.8
click at [342, 454] on strong "découvrir le CBD" at bounding box center [357, 457] width 63 height 9
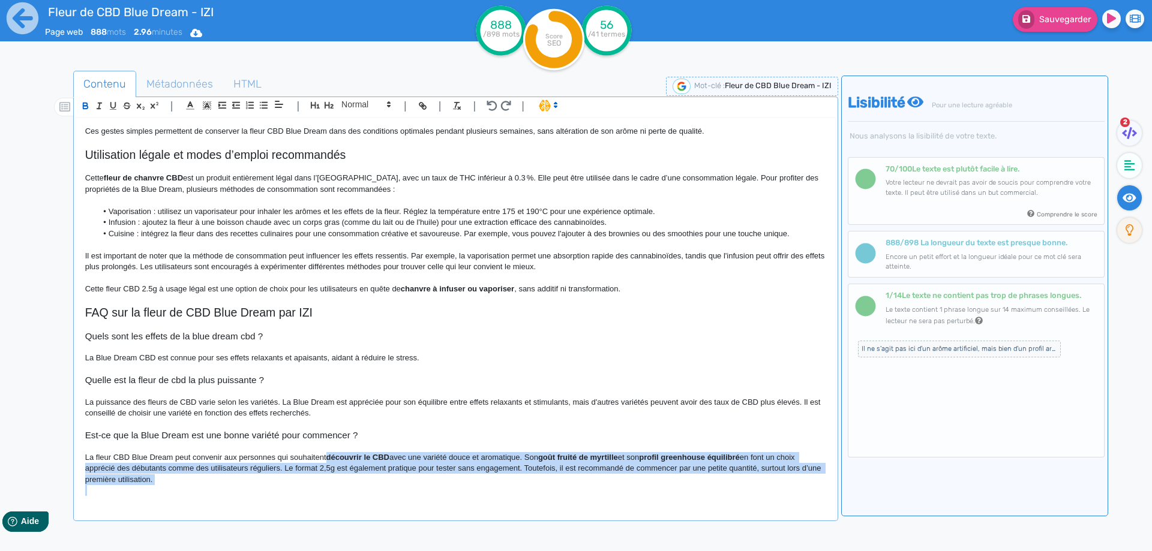
drag, startPoint x: 342, startPoint y: 454, endPoint x: 353, endPoint y: 502, distance: 49.8
click at [353, 502] on div "Fleur de CBD Blue Dream - IZI Fleur de CBD Blue Dream IZI : variété greenhouse …" at bounding box center [455, 311] width 759 height 386
click at [332, 502] on div "Fleur de CBD Blue Dream - IZI Fleur de CBD Blue Dream IZI : variété greenhouse …" at bounding box center [455, 311] width 759 height 386
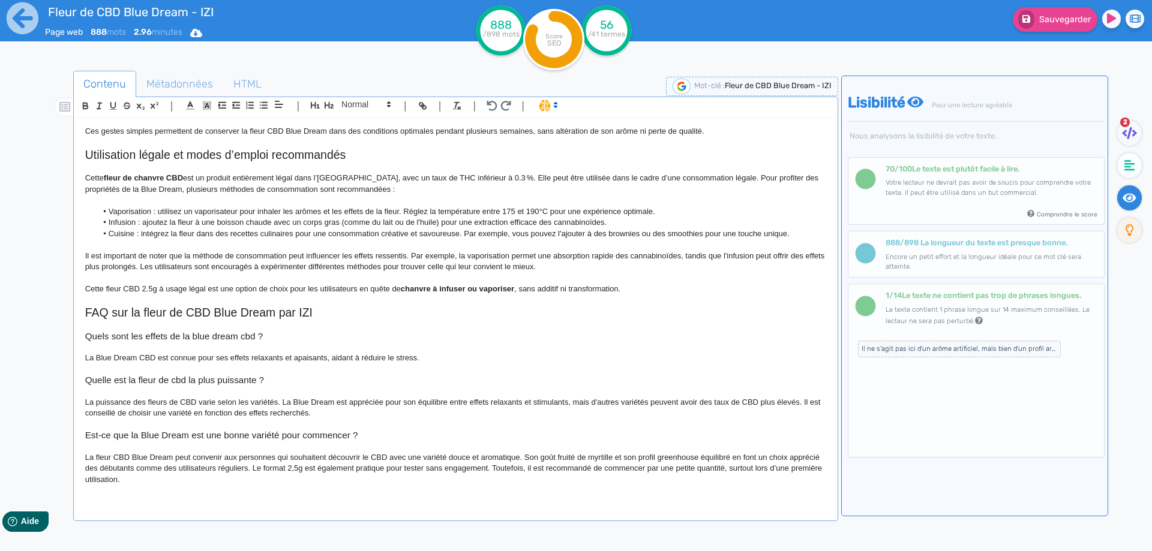
click at [392, 456] on p "La fleur CBD Blue Dream peut convenir aux personnes qui souhaitent découvrir le…" at bounding box center [455, 468] width 741 height 33
drag, startPoint x: 392, startPoint y: 456, endPoint x: 504, endPoint y: 455, distance: 112.2
click at [504, 455] on div "Fleur de CBD Blue Dream - IZI Fleur de CBD Blue Dream IZI : variété greenhouse …" at bounding box center [455, 311] width 759 height 386
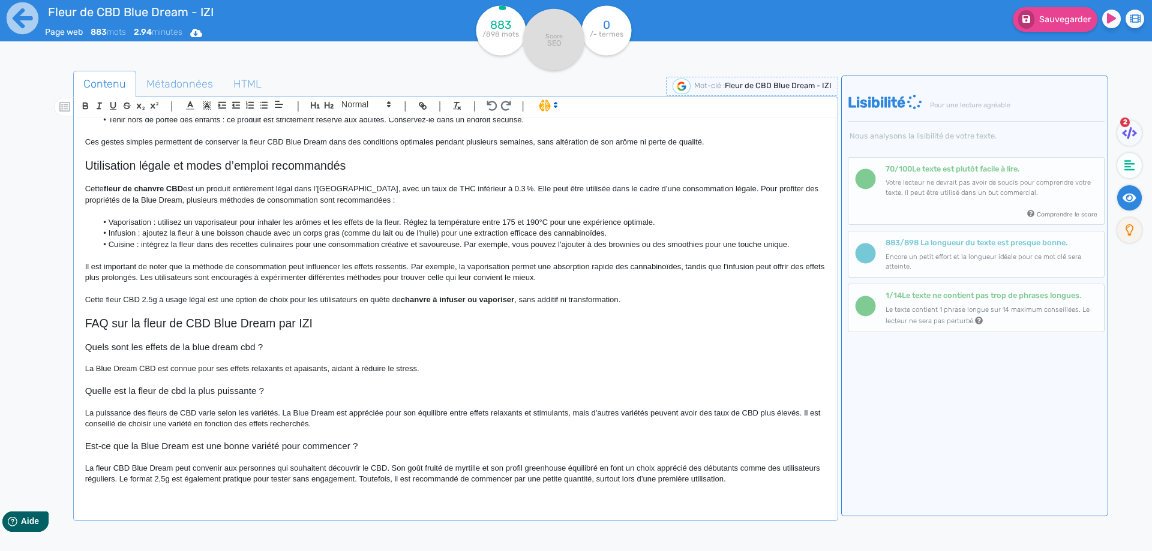
scroll to position [434, 0]
click at [584, 466] on p "La fleur CBD Blue Dream peut convenir aux personnes qui souhaitent découvrir le…" at bounding box center [455, 474] width 741 height 22
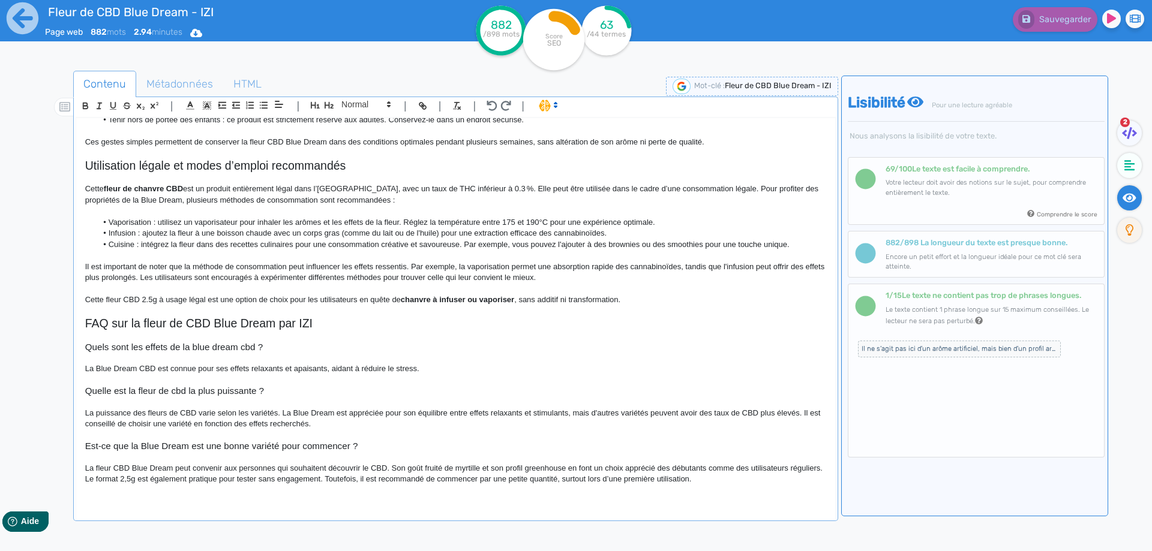
click at [124, 481] on p "La fleur CBD Blue Dream peut convenir aux personnes qui souhaitent découvrir le…" at bounding box center [455, 474] width 741 height 22
click at [366, 478] on p "La fleur CBD Blue Dream peut convenir aux personnes qui souhaitent découvrir le…" at bounding box center [455, 474] width 741 height 22
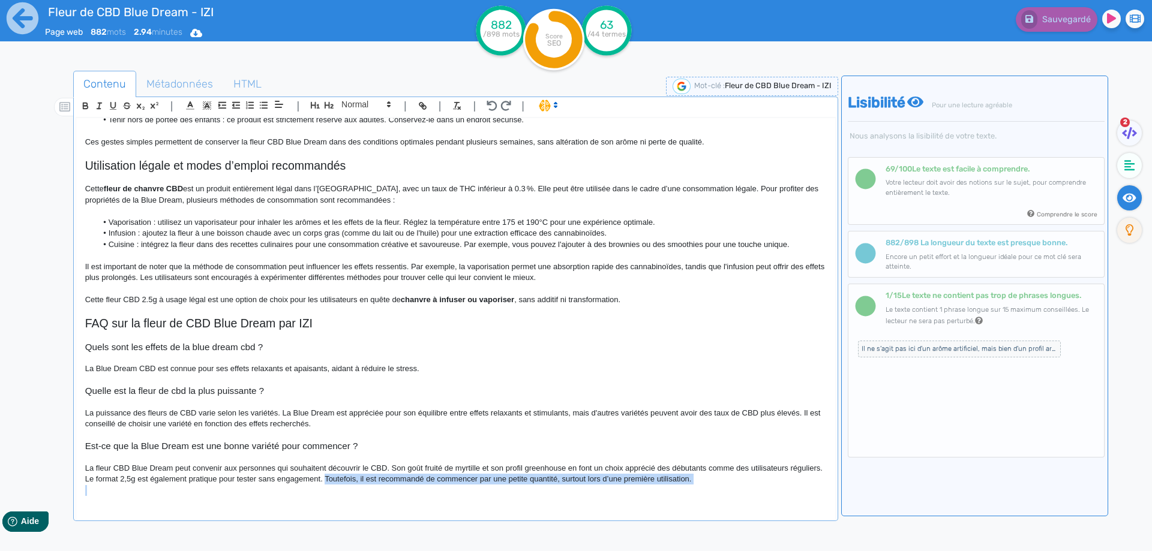
drag, startPoint x: 366, startPoint y: 478, endPoint x: 819, endPoint y: 480, distance: 453.0
click at [819, 480] on div "Fleur de CBD Blue Dream - IZI Fleur de CBD Blue Dream IZI : variété greenhouse …" at bounding box center [455, 311] width 759 height 386
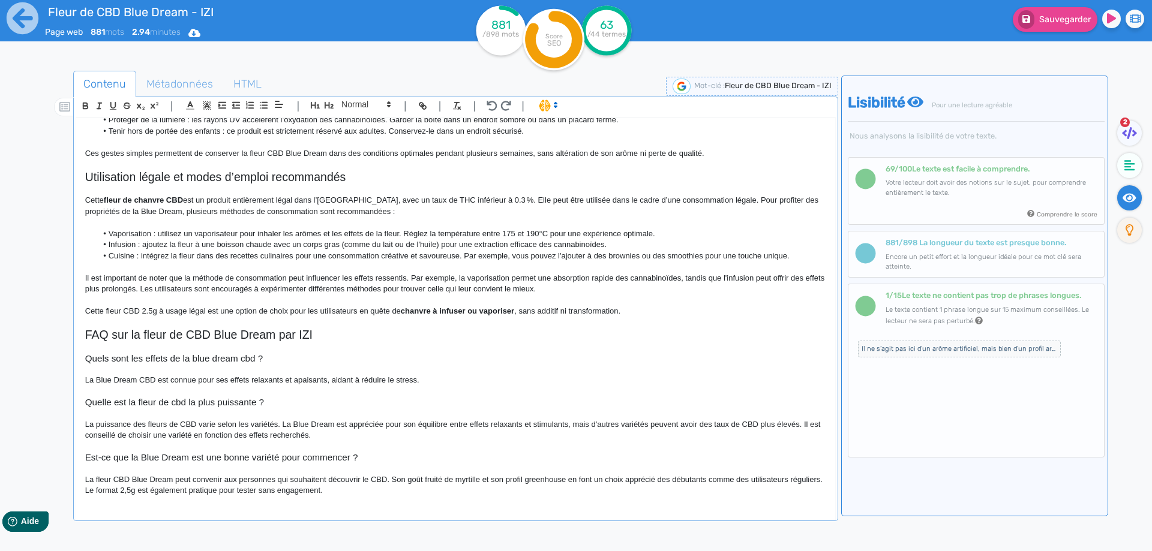
scroll to position [422, 0]
click at [1067, 27] on button "Sauvegarder" at bounding box center [1055, 19] width 85 height 25
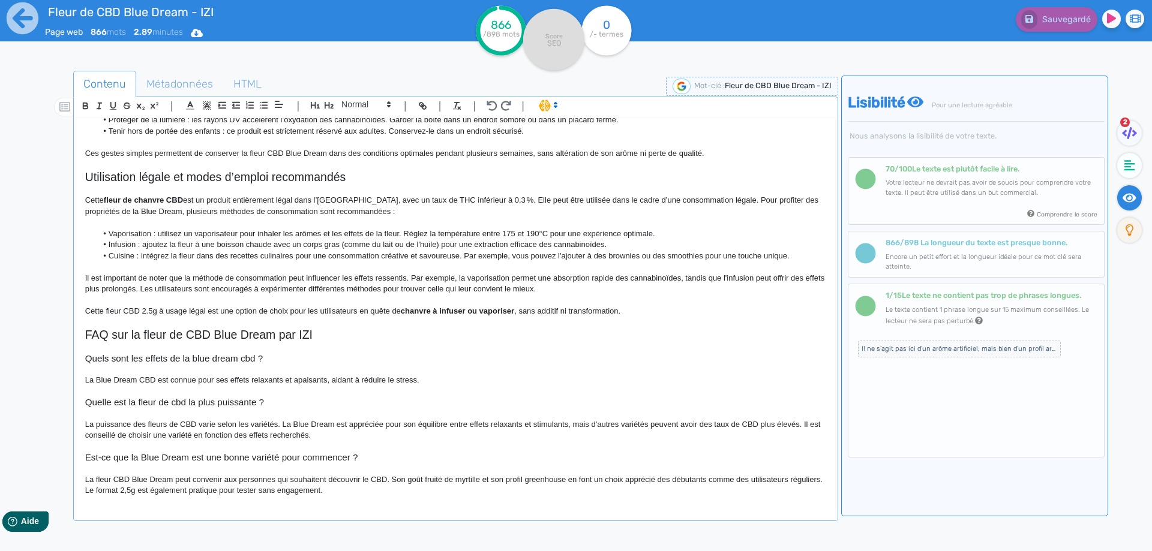
click at [956, 352] on span "Il ne s’agit pas ici d’un arôme artificiel, mais bien d’un profil aromatique ob…" at bounding box center [959, 349] width 203 height 17
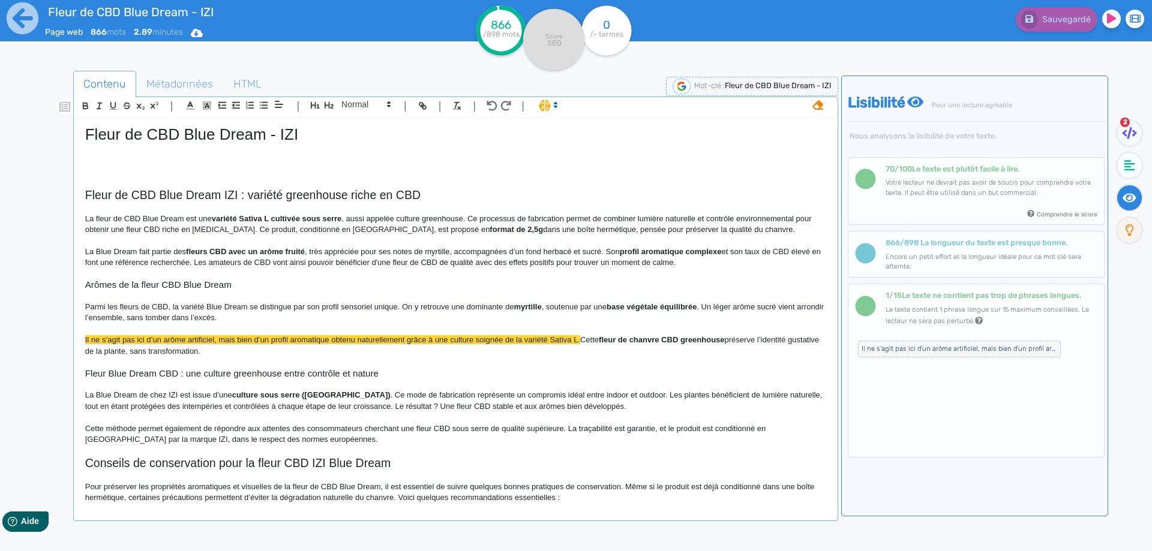
click at [376, 340] on span "Il ne s’agit pas ici d’un arôme artificiel, mais bien d’un profil aromatique ob…" at bounding box center [332, 339] width 495 height 9
click at [415, 358] on p at bounding box center [455, 362] width 741 height 11
click at [507, 342] on span "Il ne s’agit pas ici d’un arôme artificiel, mais bien d’un profil aromatique ob…" at bounding box center [332, 339] width 495 height 9
drag, startPoint x: 507, startPoint y: 342, endPoint x: 568, endPoint y: 339, distance: 61.3
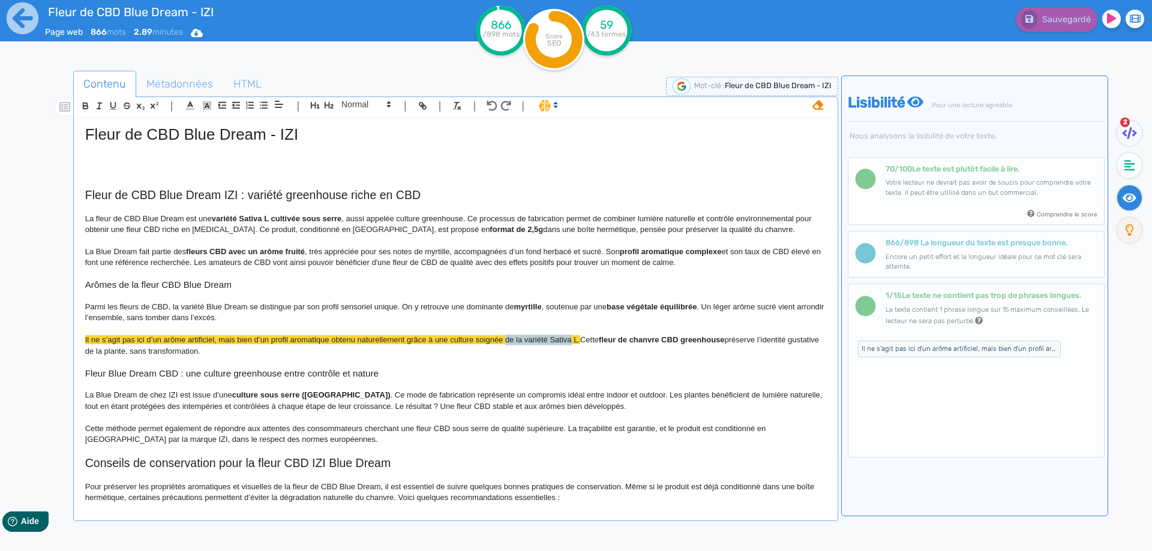
click at [568, 339] on span "Il ne s’agit pas ici d’un arôme artificiel, mais bien d’un profil aromatique ob…" at bounding box center [332, 339] width 495 height 9
click at [1042, 22] on span "Sauvegarder" at bounding box center [1065, 19] width 52 height 10
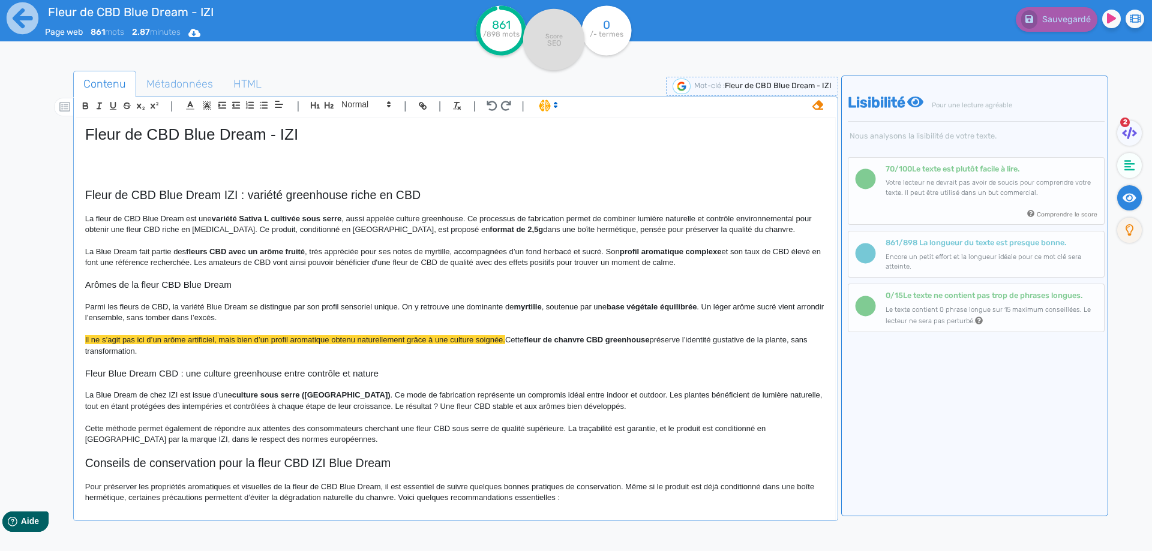
click at [812, 107] on icon at bounding box center [817, 105] width 11 height 10
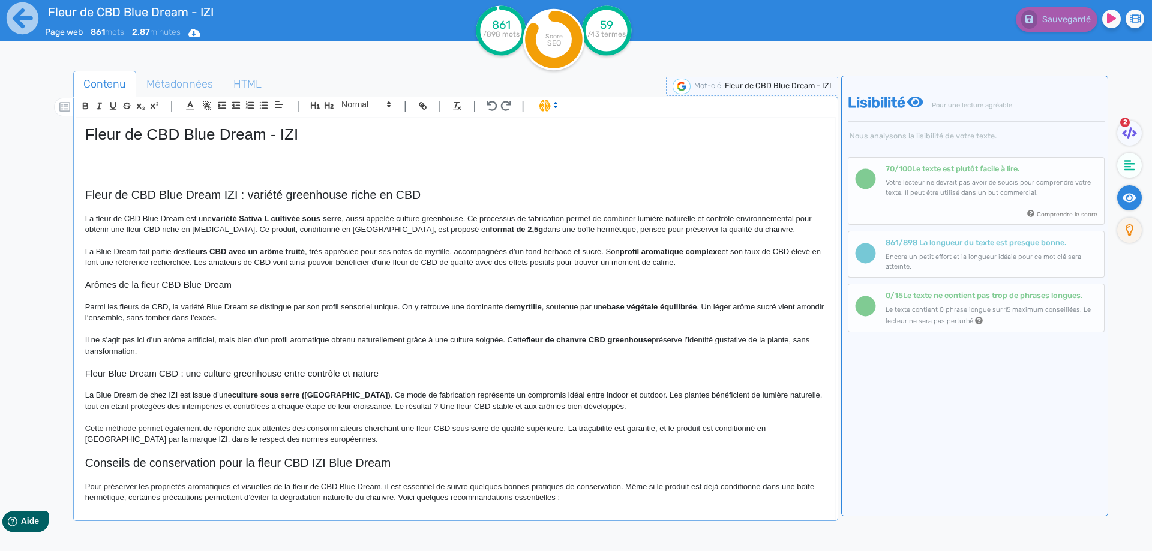
click at [211, 146] on p at bounding box center [455, 149] width 741 height 11
click at [203, 157] on p at bounding box center [455, 160] width 741 height 11
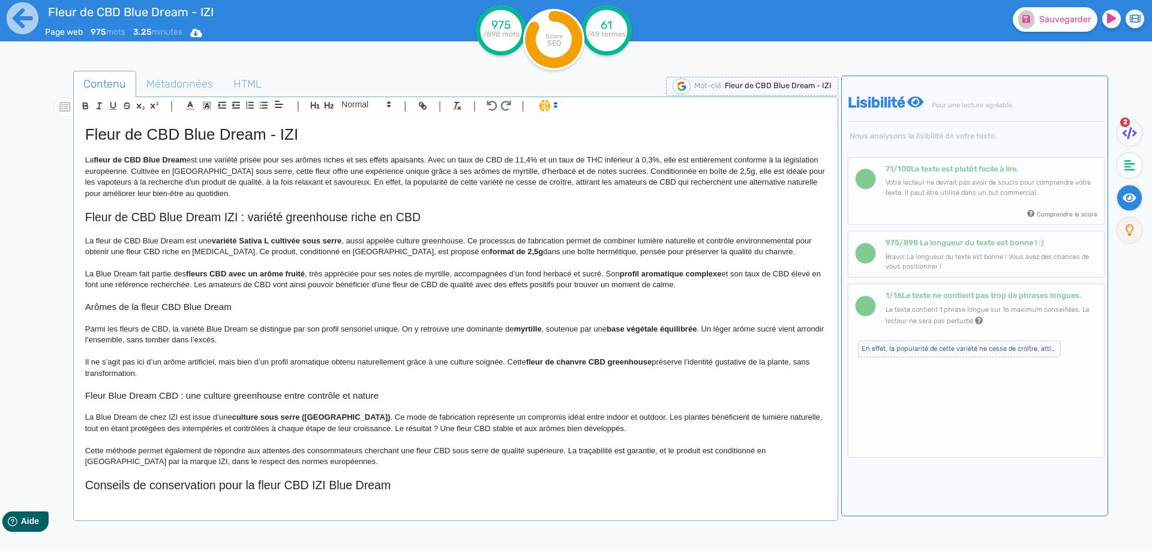
click at [105, 160] on strong "fleur de CBD Blue Dream" at bounding box center [140, 159] width 93 height 9
click at [187, 162] on strong "fleur de CBD Blue Dream" at bounding box center [140, 159] width 93 height 9
click at [326, 157] on p "La fleur de CBD Blue Dream de la marque IZI est une variété prisée pour ses arô…" at bounding box center [455, 177] width 741 height 44
click at [572, 157] on p "La fleur de CBD Blue Dream de la marque IZI est une variété prisée pour ses arô…" at bounding box center [455, 177] width 741 height 44
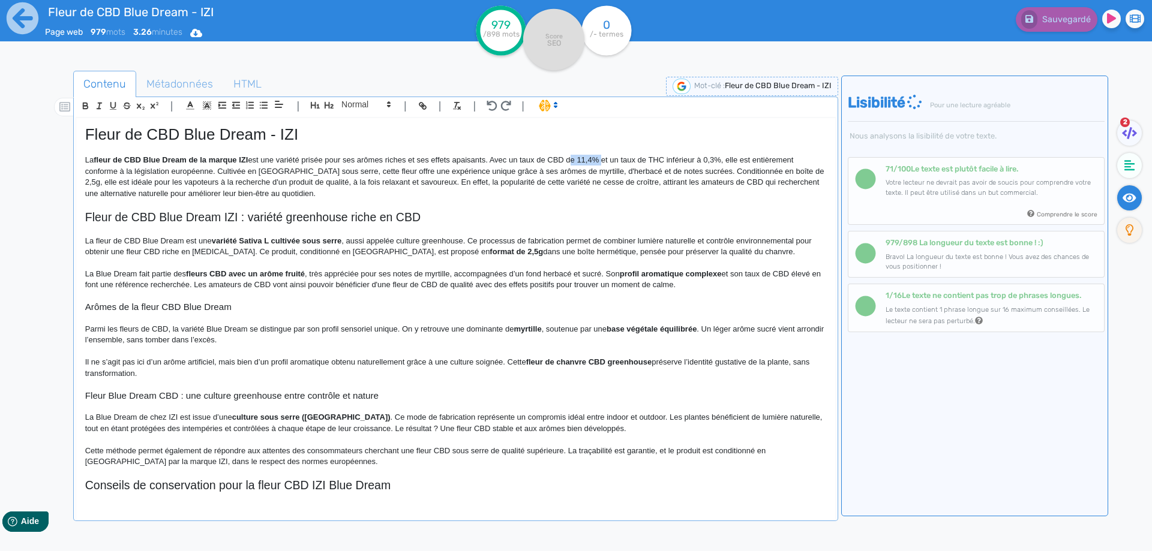
drag, startPoint x: 572, startPoint y: 157, endPoint x: 598, endPoint y: 157, distance: 25.8
click at [598, 157] on p "La fleur de CBD Blue Dream de la marque IZI est une variété prisée pour ses arô…" at bounding box center [455, 177] width 741 height 44
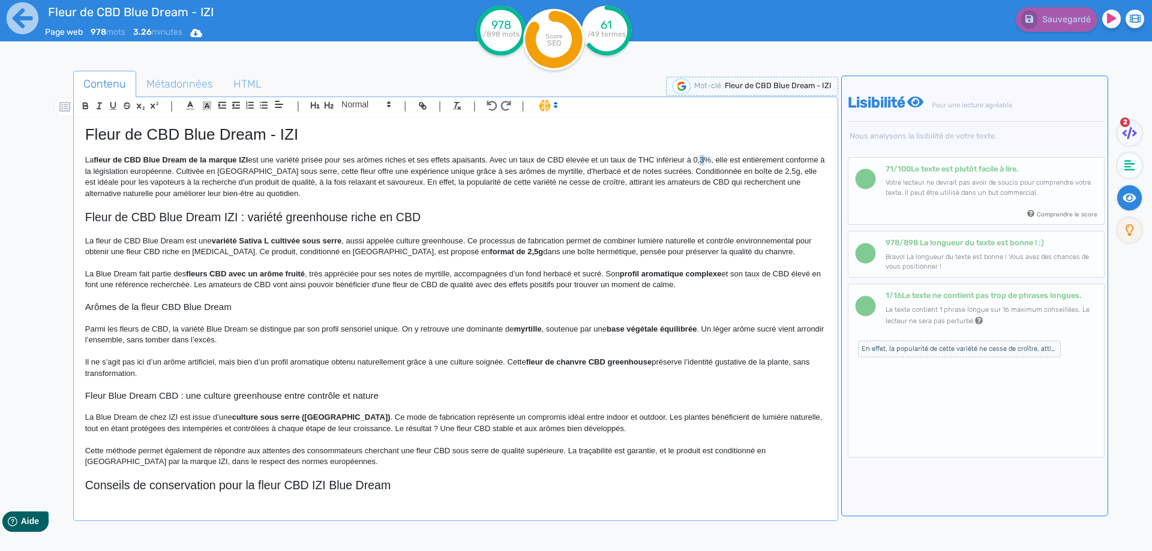
click at [701, 160] on p "La fleur de CBD Blue Dream de la marque IZI est une variété prisée pour ses arô…" at bounding box center [455, 177] width 741 height 44
click at [776, 160] on p "La fleur de CBD Blue Dream de la marque IZI est une variété prisée pour ses arô…" at bounding box center [455, 177] width 741 height 44
click at [169, 170] on p "La fleur de CBD Blue Dream de la marque IZI est une variété prisée pour ses arô…" at bounding box center [455, 177] width 741 height 44
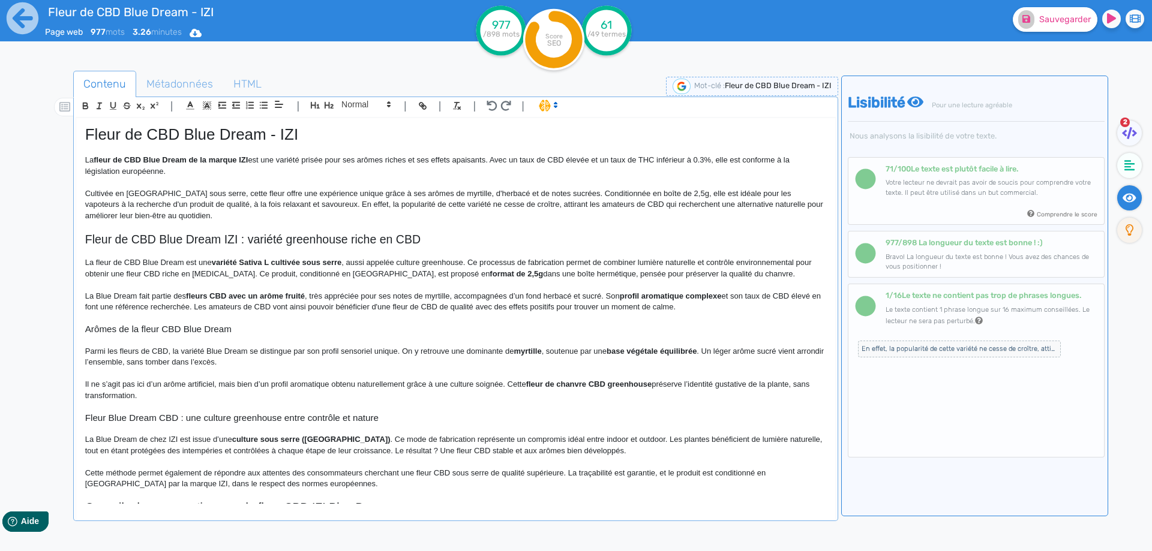
click at [226, 194] on p "Cultivée en France sous serre, cette fleur offre une expérience unique grâce à …" at bounding box center [455, 204] width 741 height 33
click at [228, 194] on p "Cultivée en France sous serre, cette fleur offre une expérience unique grâce à …" at bounding box center [455, 204] width 741 height 33
click at [464, 192] on p "Cultivée en France sous serre, cette fleur CBD offre une expérience unique grâc…" at bounding box center [455, 204] width 741 height 33
click at [502, 193] on p "Cultivée en France sous serre, cette fleur CBD offre une expérience unique grâc…" at bounding box center [455, 204] width 741 height 33
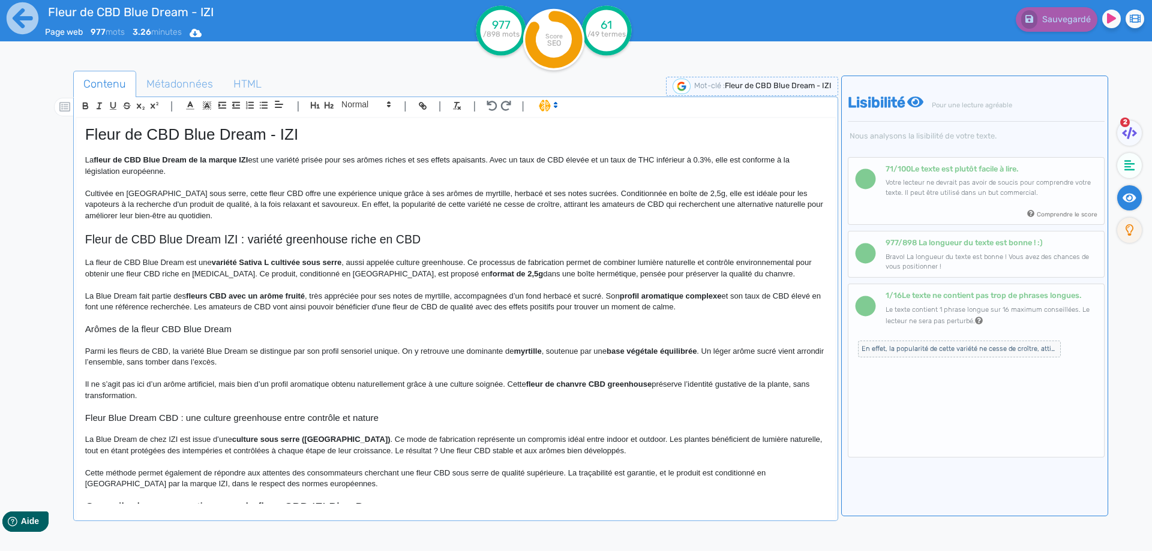
click at [668, 194] on p "Cultivée en France sous serre, cette fleur CBD offre une expérience unique grâc…" at bounding box center [455, 204] width 741 height 33
click at [331, 206] on p "Cultivée en France sous serre, cette fleur CBD offre une expérience unique grâc…" at bounding box center [455, 204] width 741 height 33
click at [373, 201] on p "Cultivée en France sous serre, cette fleur CBD offre une expérience unique grâc…" at bounding box center [455, 204] width 741 height 33
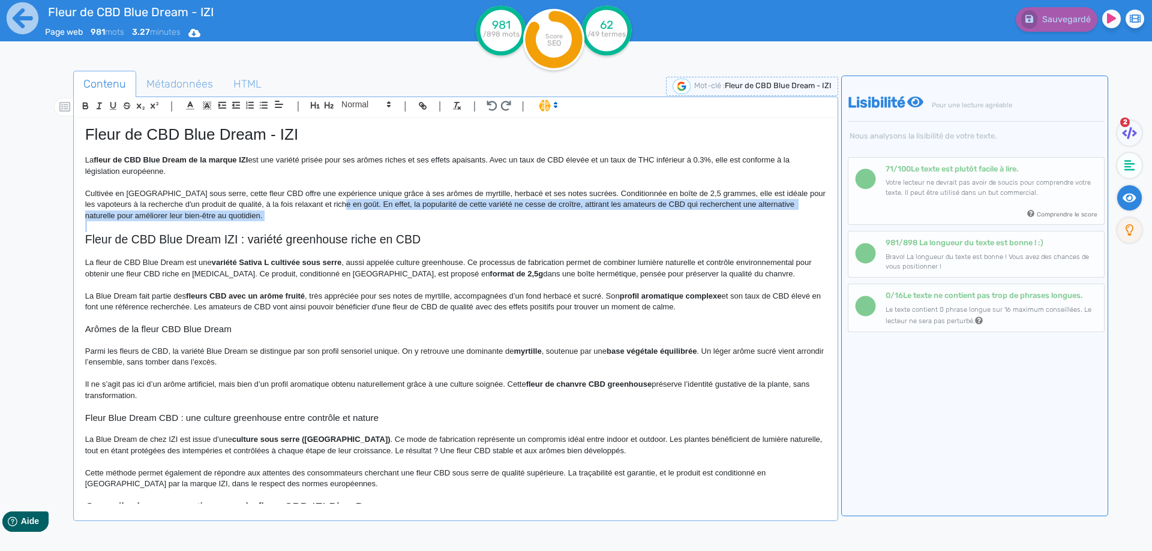
drag, startPoint x: 373, startPoint y: 201, endPoint x: 373, endPoint y: 214, distance: 12.6
click at [373, 214] on p "Cultivée en France sous serre, cette fleur CBD offre une expérience unique grâc…" at bounding box center [455, 204] width 741 height 33
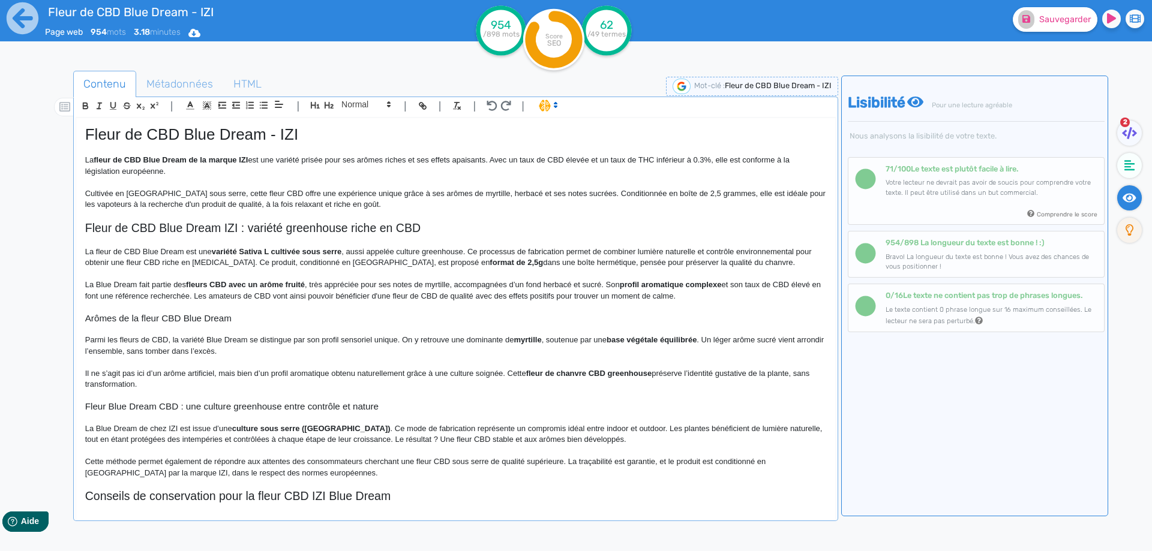
click at [372, 97] on div "| | H3 H4 H5 H6 Normal | | | | Fleur de CBD Blue Dream - IZI La fleur de CBD Bl…" at bounding box center [455, 309] width 765 height 425
click at [371, 101] on span at bounding box center [365, 104] width 59 height 14
click at [365, 211] on span at bounding box center [365, 162] width 59 height 101
click at [365, 205] on span at bounding box center [365, 201] width 48 height 19
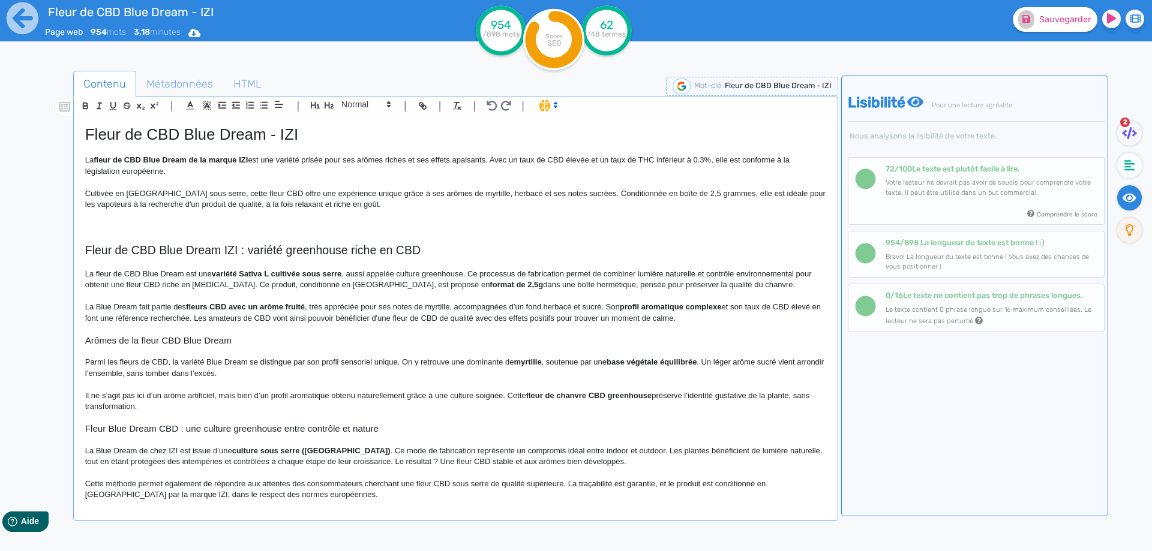
click at [277, 222] on p at bounding box center [455, 226] width 741 height 11
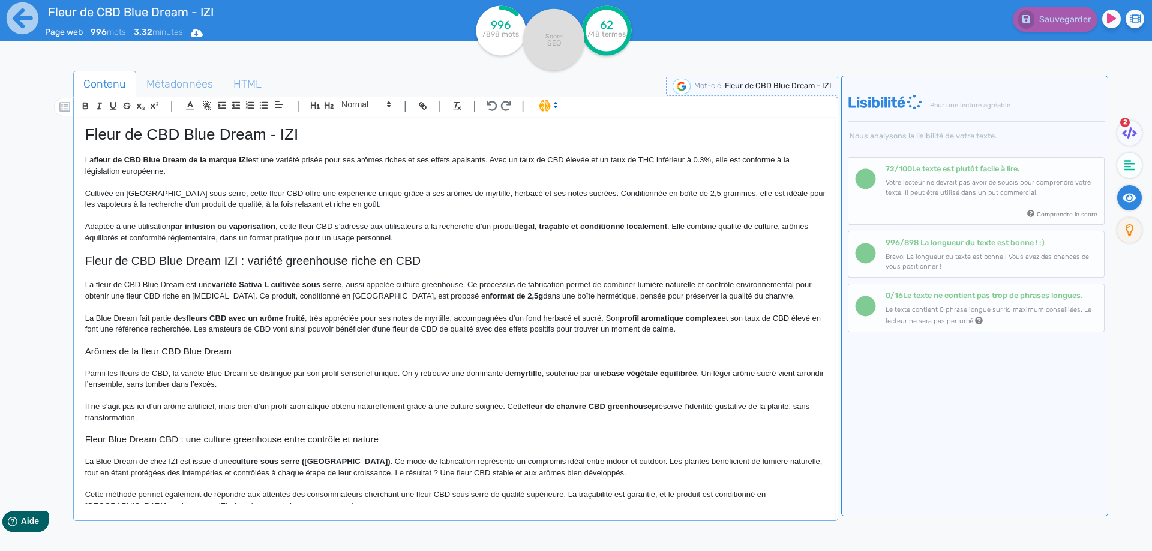
click at [303, 227] on p "Adaptée à une utilisation par infusion ou vaporisation , cette fleur CBD s’adre…" at bounding box center [455, 232] width 741 height 22
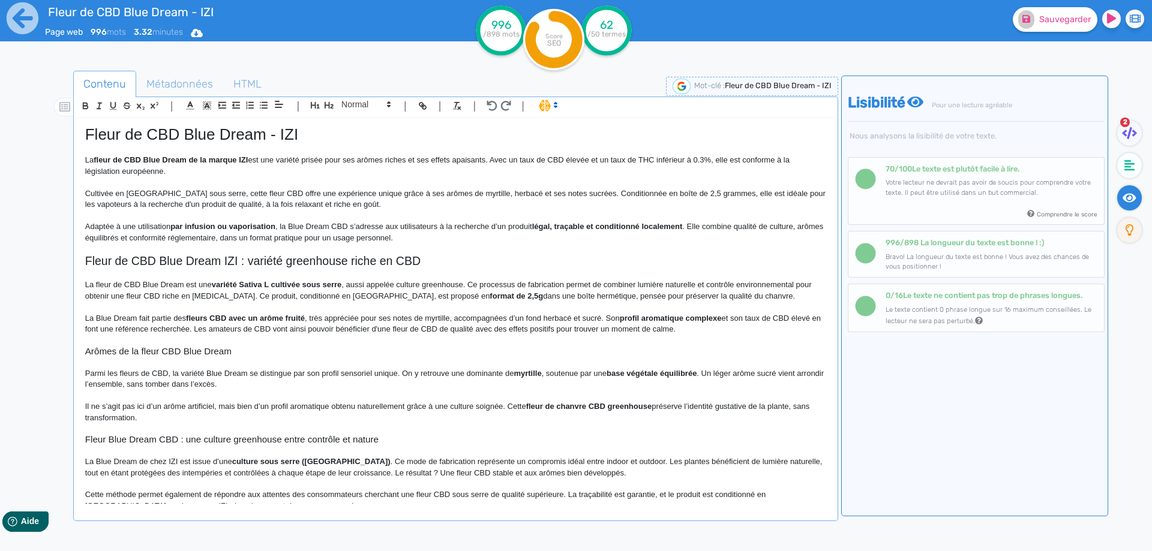
click at [548, 229] on strong "légal, traçable et conditionné localement" at bounding box center [607, 226] width 151 height 9
drag, startPoint x: 548, startPoint y: 229, endPoint x: 652, endPoint y: 225, distance: 104.5
click at [494, 227] on p "Adaptée à une utilisation par infusion ou vaporisation , la Blue Dream CBD s’ad…" at bounding box center [455, 232] width 741 height 22
click at [517, 226] on p "Adaptée à une utilisation par infusion ou vaporisation , la Blue Dream CBD s’ad…" at bounding box center [455, 232] width 741 height 22
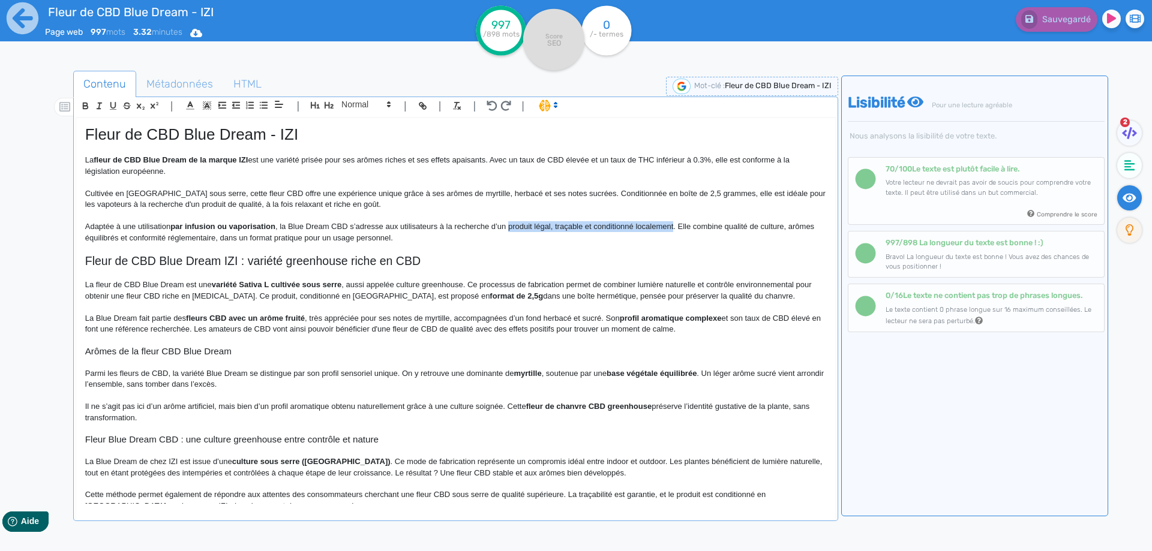
drag, startPoint x: 517, startPoint y: 226, endPoint x: 641, endPoint y: 223, distance: 124.2
click at [641, 223] on p "Adaptée à une utilisation par infusion ou vaporisation , la Blue Dream CBD s’ad…" at bounding box center [455, 232] width 741 height 22
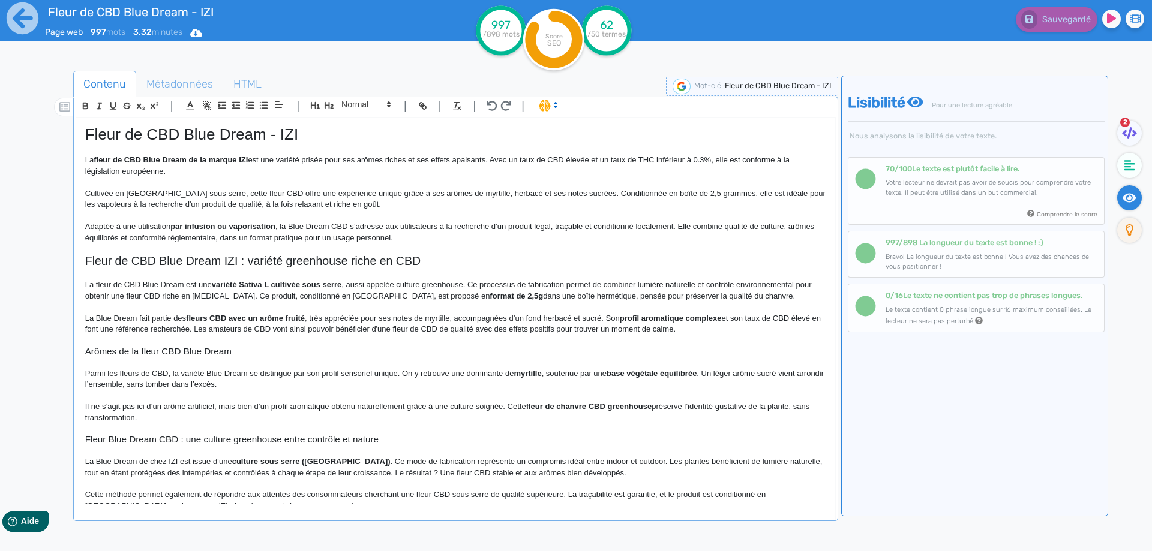
click at [364, 227] on p "Adaptée à une utilisation par infusion ou vaporisation , la Blue Dream CBD s’ad…" at bounding box center [455, 232] width 741 height 22
drag, startPoint x: 364, startPoint y: 227, endPoint x: 681, endPoint y: 226, distance: 316.8
click at [681, 226] on p "Adaptée à une utilisation par infusion ou vaporisation , la Blue Dream CBD s’ad…" at bounding box center [455, 232] width 741 height 22
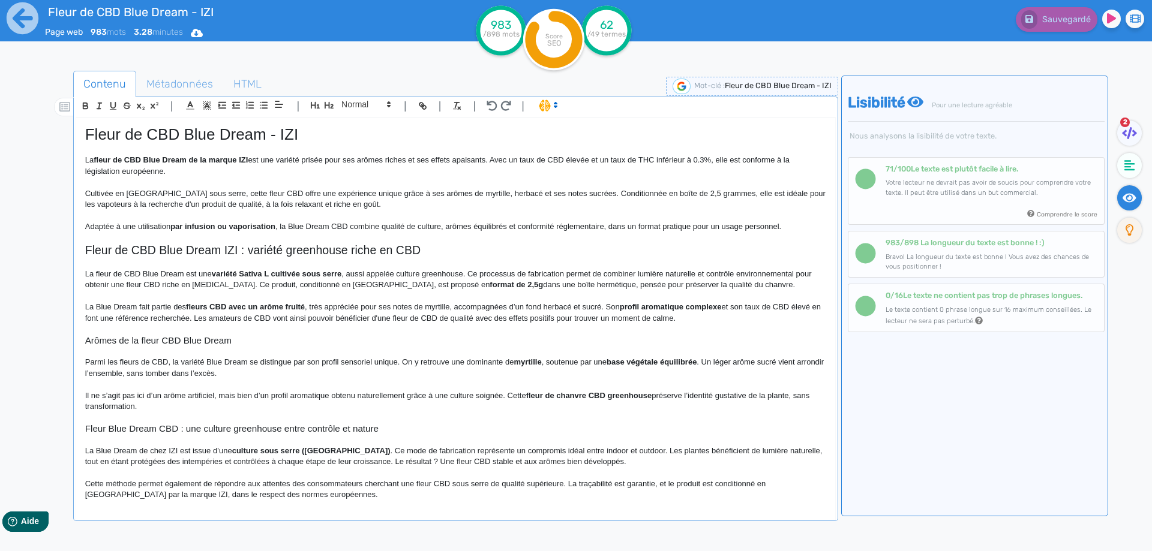
click at [413, 227] on p "Adaptée à une utilisation par infusion ou vaporisation , la Blue Dream CBD comb…" at bounding box center [455, 226] width 741 height 11
click at [394, 227] on p "Adaptée à une utilisation par infusion ou vaporisation , la Blue Dream CBD comb…" at bounding box center [455, 226] width 741 height 11
drag, startPoint x: 394, startPoint y: 227, endPoint x: 433, endPoint y: 227, distance: 38.4
click at [433, 227] on p "Adaptée à une utilisation par infusion ou vaporisation , la Blue Dream CBD comb…" at bounding box center [455, 226] width 741 height 11
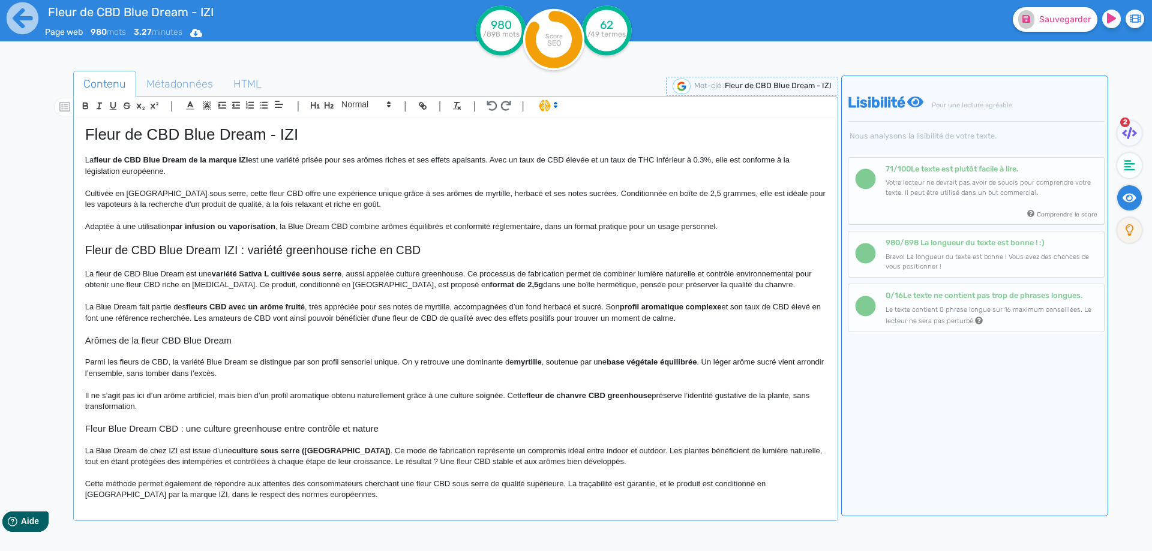
click at [529, 227] on p "Adaptée à une utilisation par infusion ou vaporisation , la Blue Dream CBD comb…" at bounding box center [455, 226] width 741 height 11
click at [542, 227] on p "Adaptée à une utilisation par infusion ou vaporisation , la Blue Dream CBD comb…" at bounding box center [455, 226] width 741 height 11
click at [1133, 124] on fa-icon at bounding box center [1129, 133] width 25 height 25
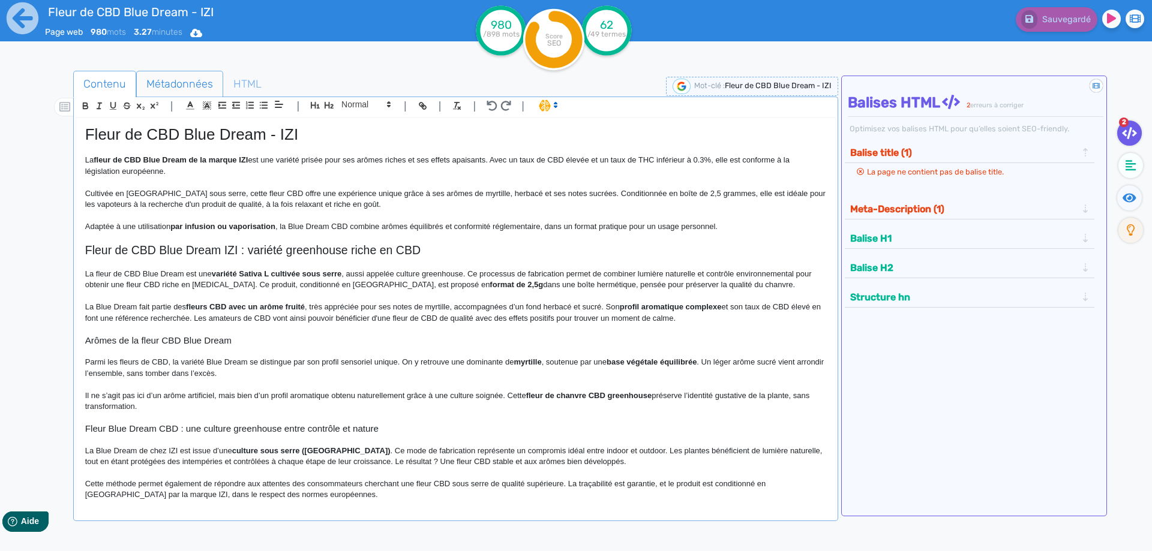
click at [176, 79] on span "Métadonnées" at bounding box center [180, 84] width 86 height 32
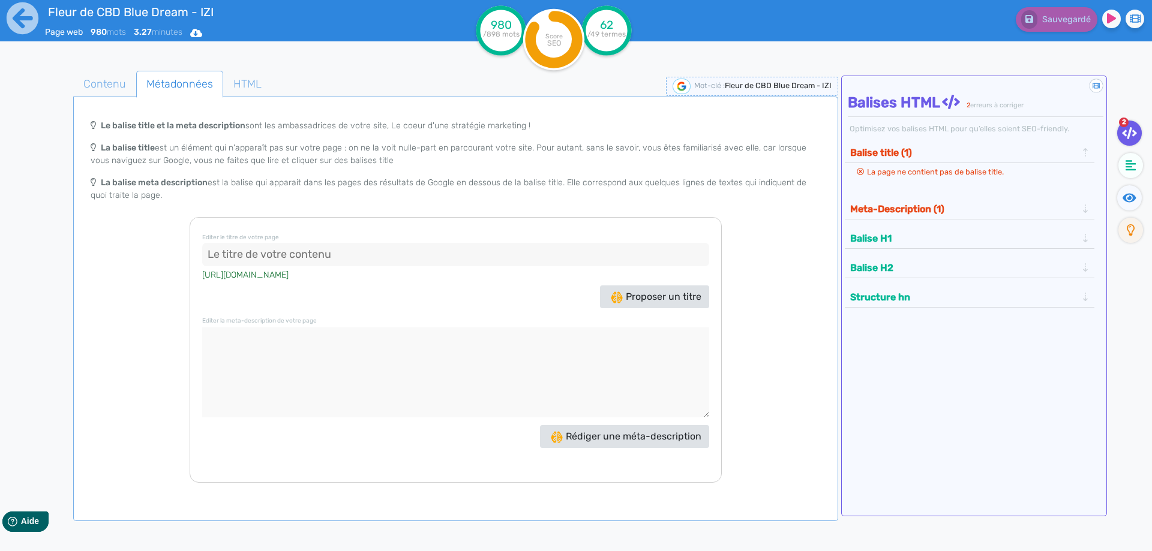
click at [331, 250] on input at bounding box center [455, 255] width 507 height 24
paste input "Fleur CBD Blue Dream IZI – Sativa L greenhouse 2,5g légale"
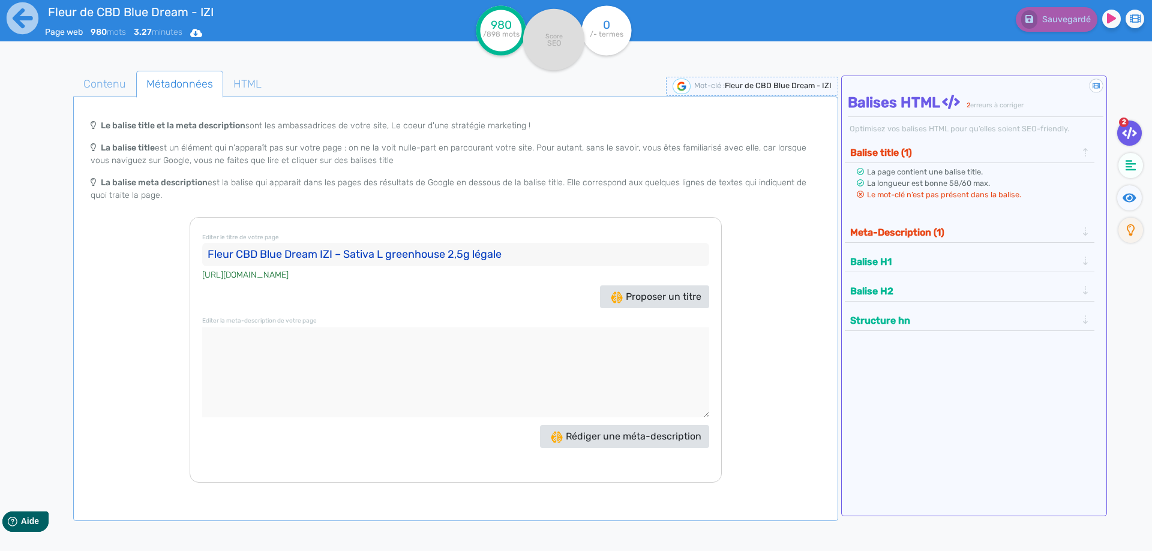
click at [319, 254] on input "Fleur CBD Blue Dream IZI – Sativa L greenhouse 2,5g légale" at bounding box center [455, 255] width 507 height 24
drag, startPoint x: 344, startPoint y: 253, endPoint x: 334, endPoint y: 254, distance: 10.8
click at [334, 254] on input "Fleur CBD Blue Dream IZI – Sativa L greenhouse 2,5g légale" at bounding box center [455, 255] width 507 height 24
click at [424, 251] on input "Fleur CBD Blue Dream IZI, chanvre légal 2,5g légale" at bounding box center [455, 255] width 507 height 24
click at [450, 251] on input "Fleur CBD Blue Dream IZI, chanvre légal 2,5g légale" at bounding box center [455, 255] width 507 height 24
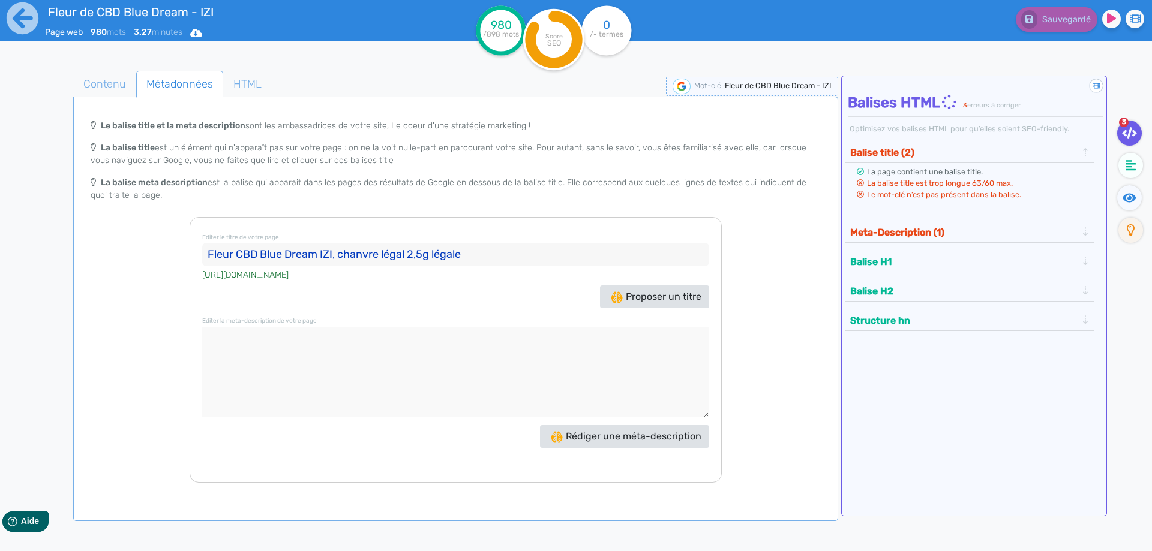
click at [450, 251] on input "Fleur CBD Blue Dream IZI, chanvre légal 2,5g légale" at bounding box center [455, 255] width 507 height 24
click at [408, 254] on input "Fleur CBD Blue Dream IZI, chanvre légal 2,5g" at bounding box center [455, 255] width 507 height 24
click at [424, 351] on textarea at bounding box center [455, 373] width 507 height 90
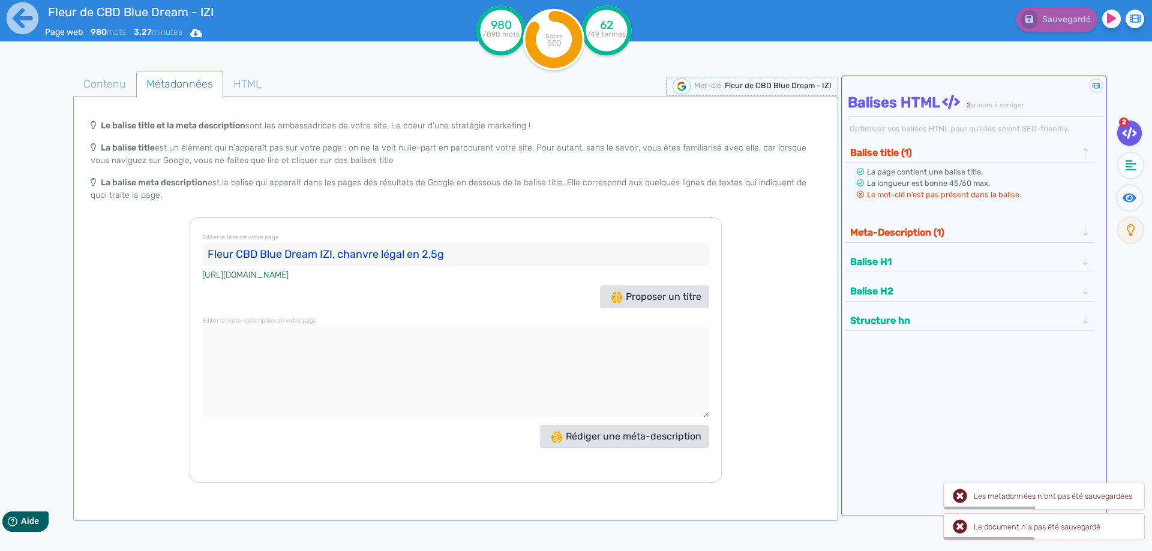
click at [236, 254] on input "Fleur CBD Blue Dream IZI, chanvre légal en 2,5g" at bounding box center [455, 255] width 507 height 24
type input "Fleur de CBD Blue Dream IZI, chanvre légal en 2,5g"
click at [101, 71] on span "Contenu" at bounding box center [105, 84] width 62 height 32
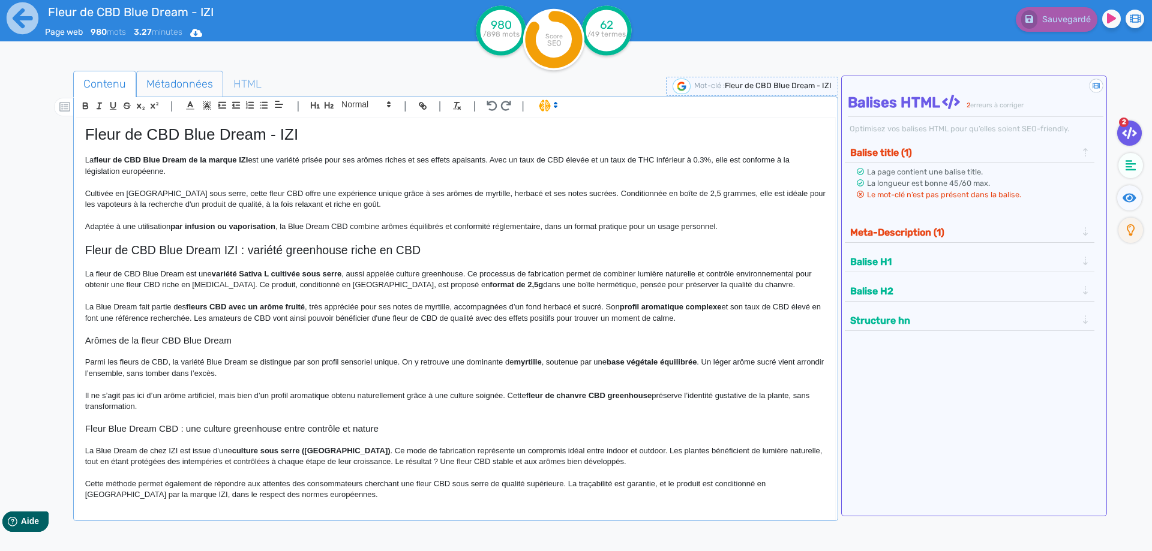
click at [182, 92] on span "Métadonnées" at bounding box center [180, 84] width 86 height 32
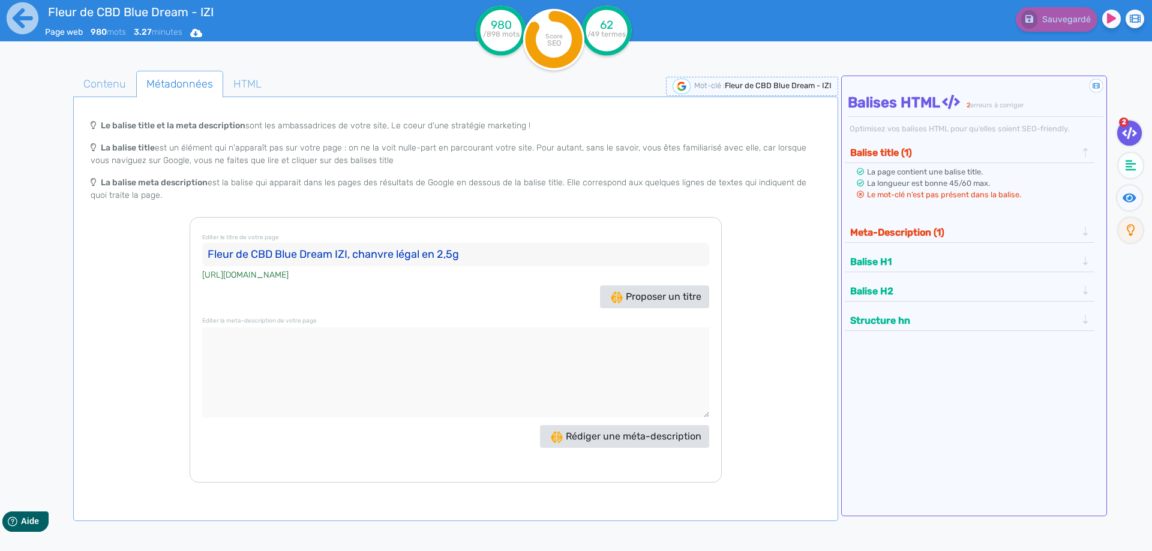
click at [266, 256] on input "Fleur de CBD Blue Dream IZI, chanvre légal en 2,5g" at bounding box center [455, 255] width 507 height 24
click at [347, 362] on textarea at bounding box center [455, 373] width 507 height 90
click at [409, 253] on input "Fleur de CBD Blue Dream IZI, chanvre légal en 2,5g" at bounding box center [455, 255] width 507 height 24
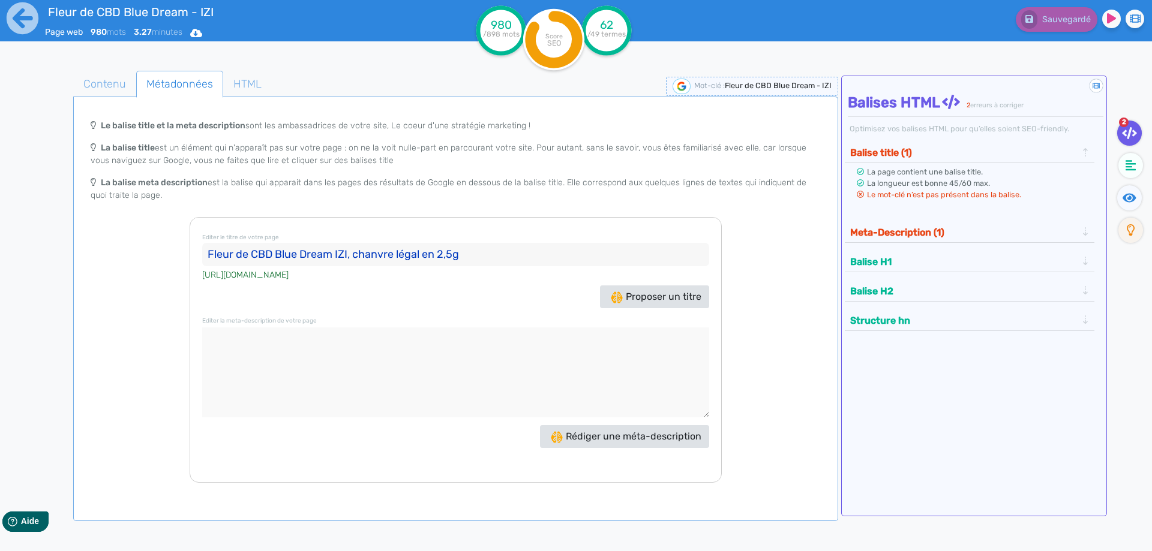
click at [409, 253] on input "Fleur de CBD Blue Dream IZI, chanvre légal en 2,5g" at bounding box center [455, 255] width 507 height 24
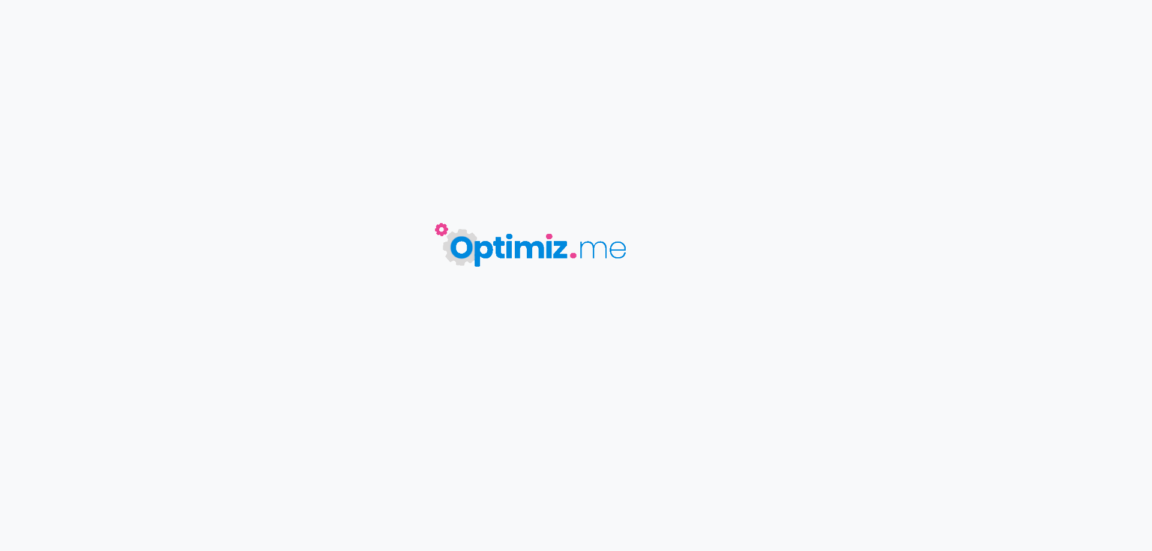
type input "Fleur de CBD Blue Dream - IZI"
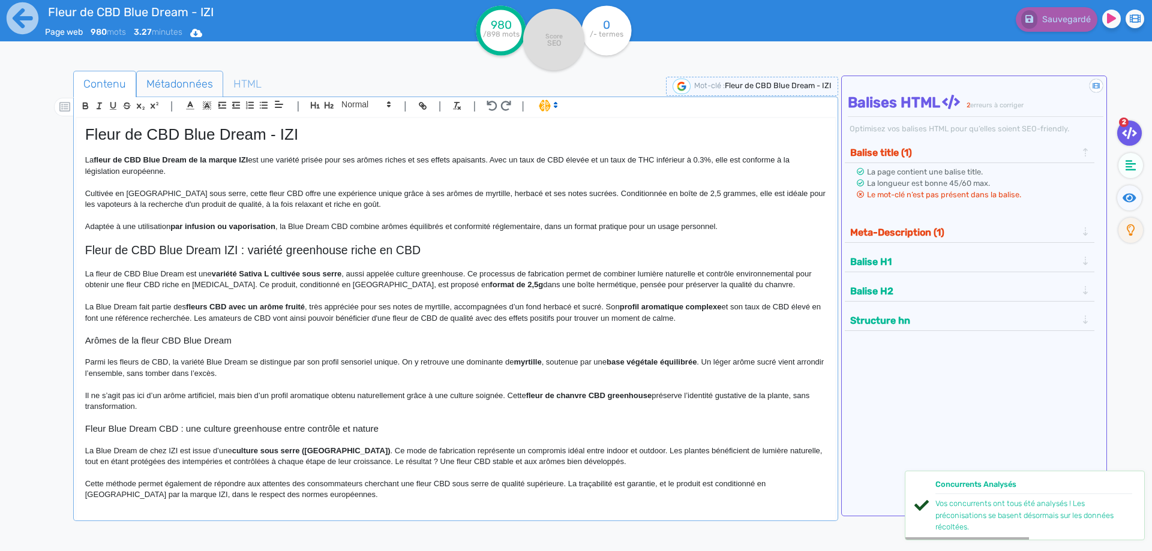
click at [171, 88] on span "Métadonnées" at bounding box center [180, 84] width 86 height 32
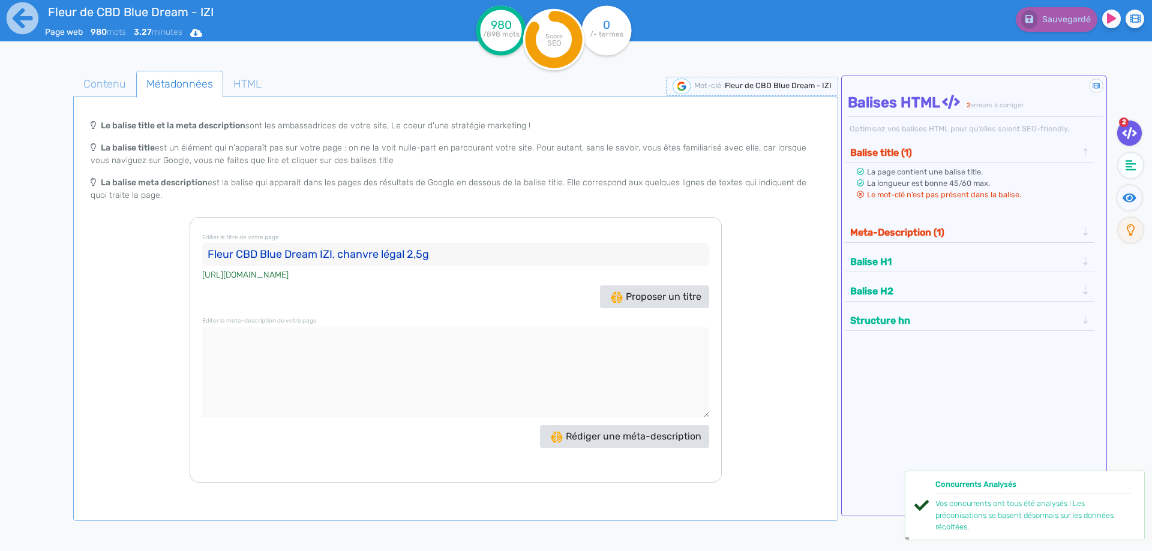
click at [316, 252] on input "Fleur CBD Blue Dream IZI, chanvre légal 2,5g" at bounding box center [455, 255] width 507 height 24
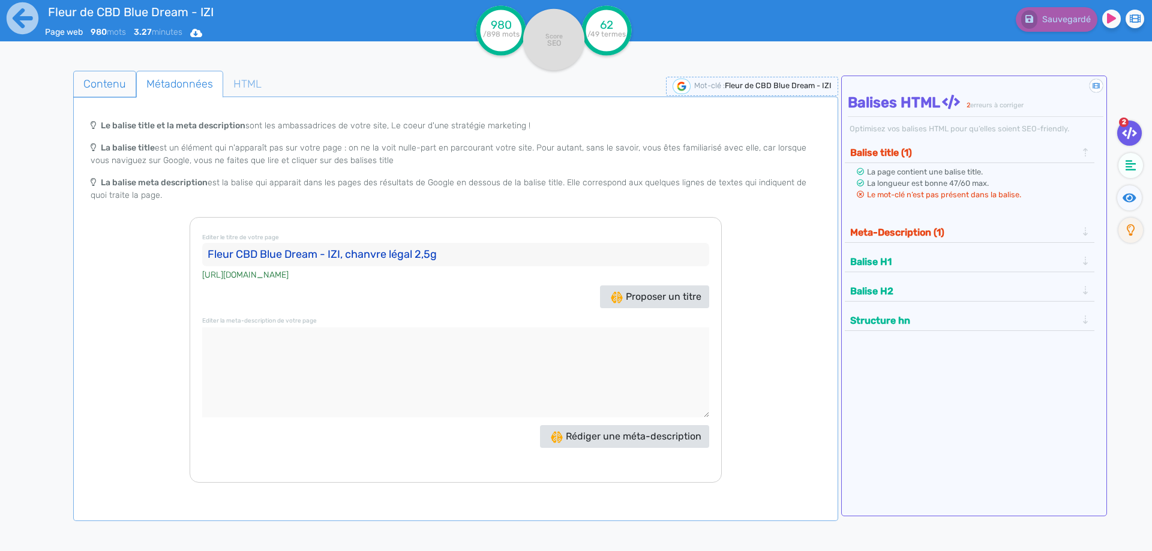
click at [95, 83] on span "Contenu" at bounding box center [105, 84] width 62 height 32
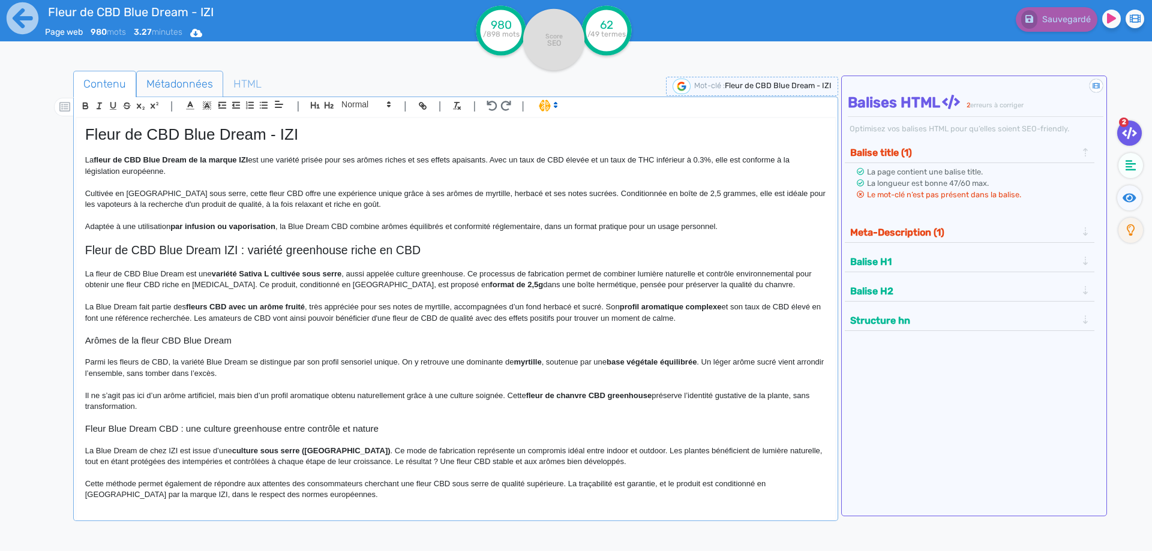
click at [171, 84] on span "Métadonnées" at bounding box center [180, 84] width 86 height 32
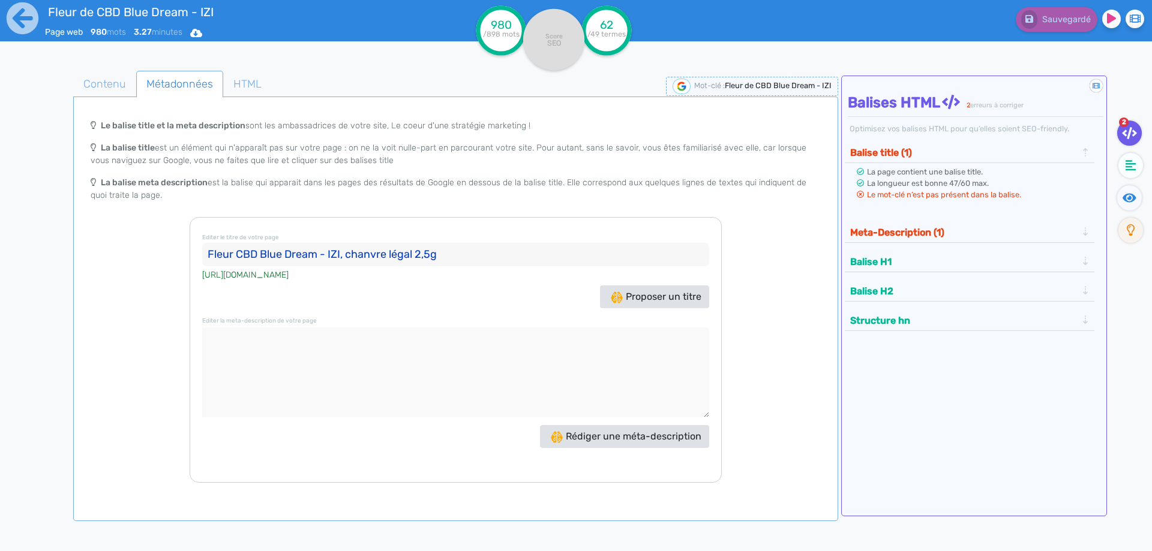
click at [238, 258] on input "Fleur CBD Blue Dream - IZI, chanvre légal 2,5g" at bounding box center [455, 255] width 507 height 24
click at [329, 260] on input "Fleur CBD Blue Dream - IZI, chanvre légal 2,5g" at bounding box center [455, 255] width 507 height 24
click at [234, 261] on input "Fleur CBD Blue Dream IZI, chanvre légal 2,5g" at bounding box center [455, 255] width 507 height 24
click at [107, 82] on span "Contenu" at bounding box center [105, 84] width 62 height 32
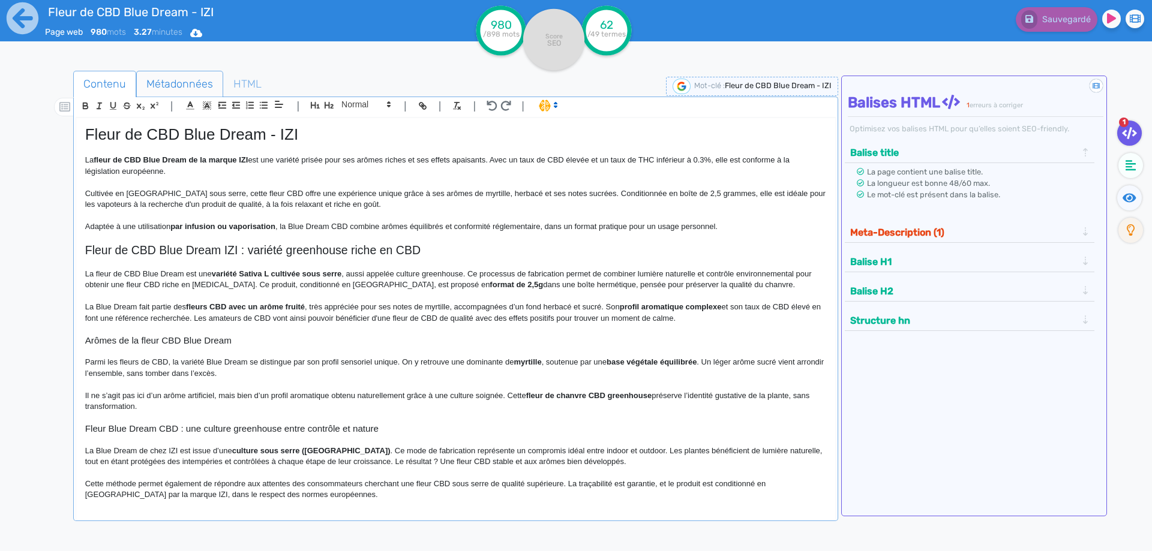
click at [177, 80] on span "Métadonnées" at bounding box center [180, 84] width 86 height 32
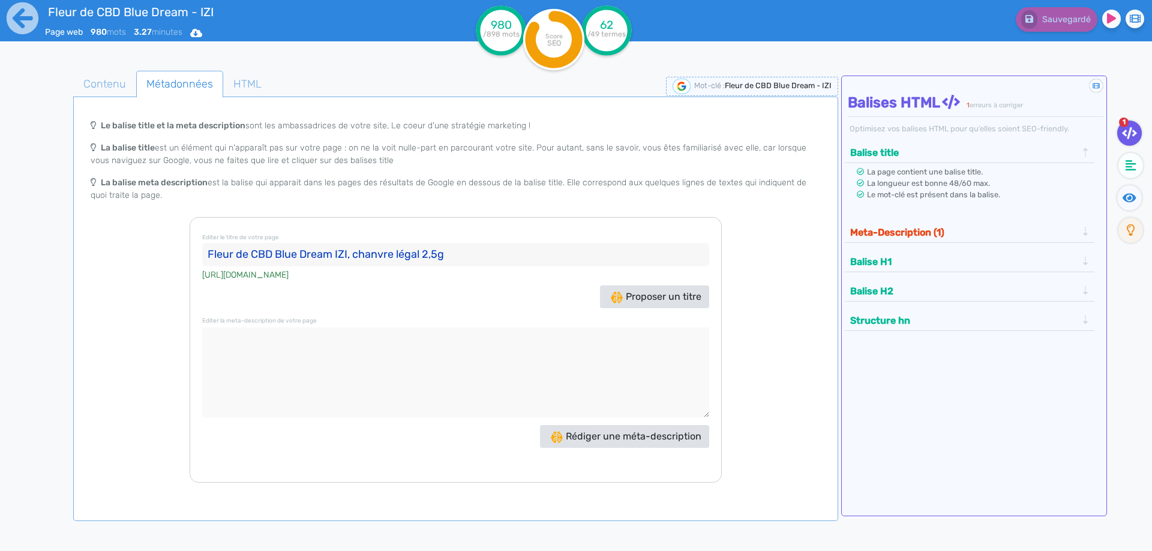
click at [433, 402] on textarea at bounding box center [455, 373] width 507 height 90
click at [423, 255] on input "Fleur de CBD Blue Dream IZI, chanvre légal 2,5g" at bounding box center [455, 255] width 507 height 24
type input "Fleur de CBD Blue Dream IZI, chanvre légal en 2,5g"
click at [451, 377] on textarea at bounding box center [455, 373] width 507 height 90
click at [320, 353] on textarea at bounding box center [455, 373] width 507 height 90
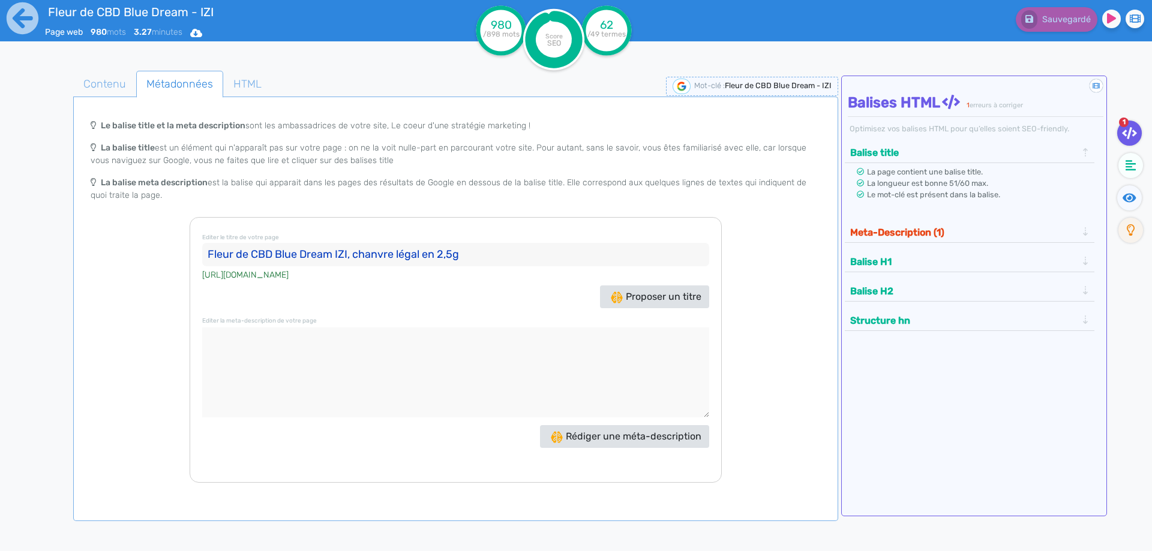
paste textarea "IZI propose Blue Dream 2,5g, une fleur CBD greenhouse au goût myrtille, conditi…"
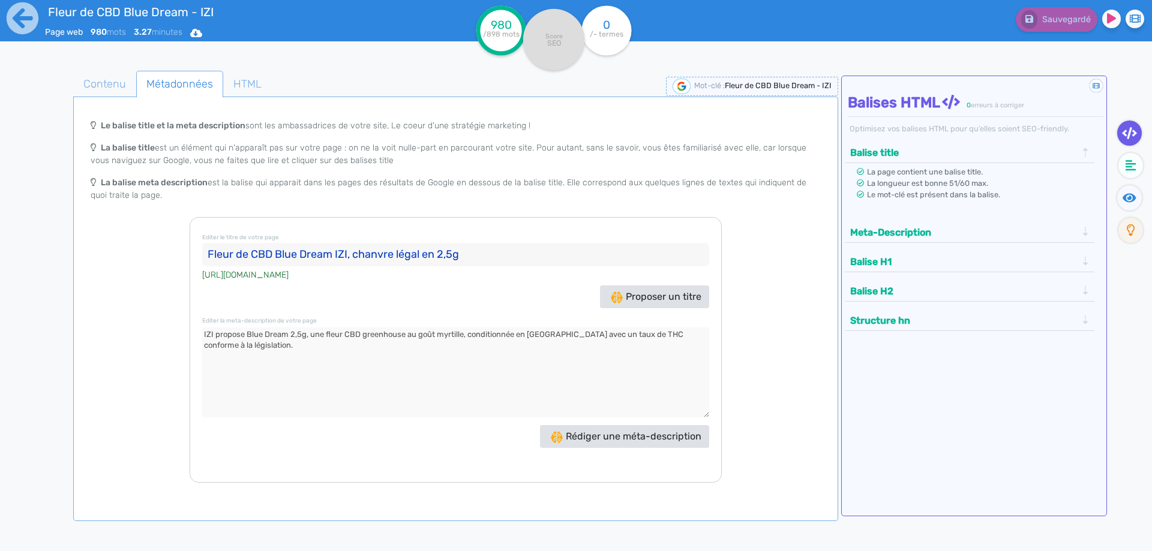
click at [286, 335] on textarea at bounding box center [455, 373] width 507 height 90
click at [298, 332] on textarea at bounding box center [455, 373] width 507 height 90
click at [381, 334] on textarea at bounding box center [455, 373] width 507 height 90
click at [382, 334] on textarea at bounding box center [455, 373] width 507 height 90
click at [489, 334] on textarea at bounding box center [455, 373] width 507 height 90
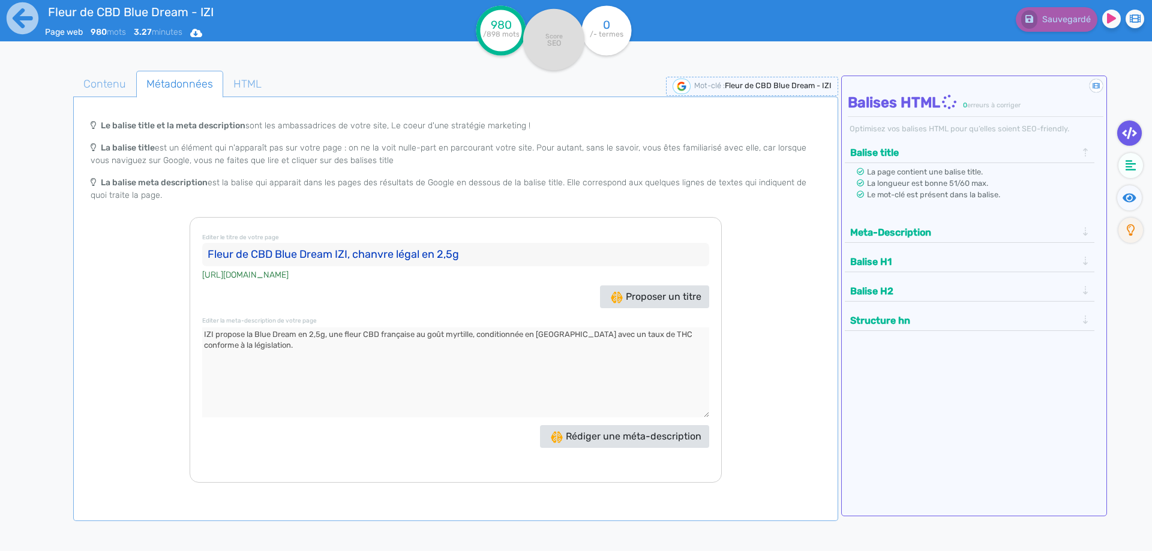
drag, startPoint x: 489, startPoint y: 334, endPoint x: 547, endPoint y: 332, distance: 57.6
click at [547, 332] on textarea at bounding box center [455, 373] width 507 height 90
click at [682, 338] on textarea at bounding box center [455, 373] width 507 height 90
click at [561, 335] on textarea at bounding box center [455, 373] width 507 height 90
drag, startPoint x: 561, startPoint y: 335, endPoint x: 626, endPoint y: 335, distance: 64.8
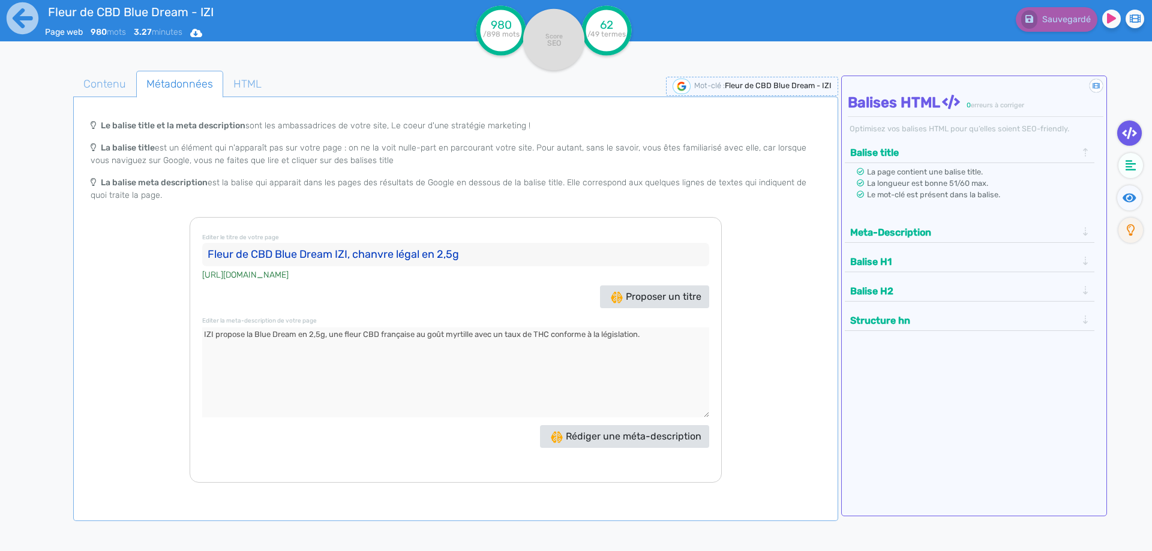
click at [626, 335] on textarea at bounding box center [455, 373] width 507 height 90
paste textarea "idéale pour un moment de calme."
click at [643, 337] on textarea at bounding box center [455, 373] width 507 height 90
click at [627, 337] on textarea at bounding box center [455, 373] width 507 height 90
paste textarea "idéale pour un moment de calme."
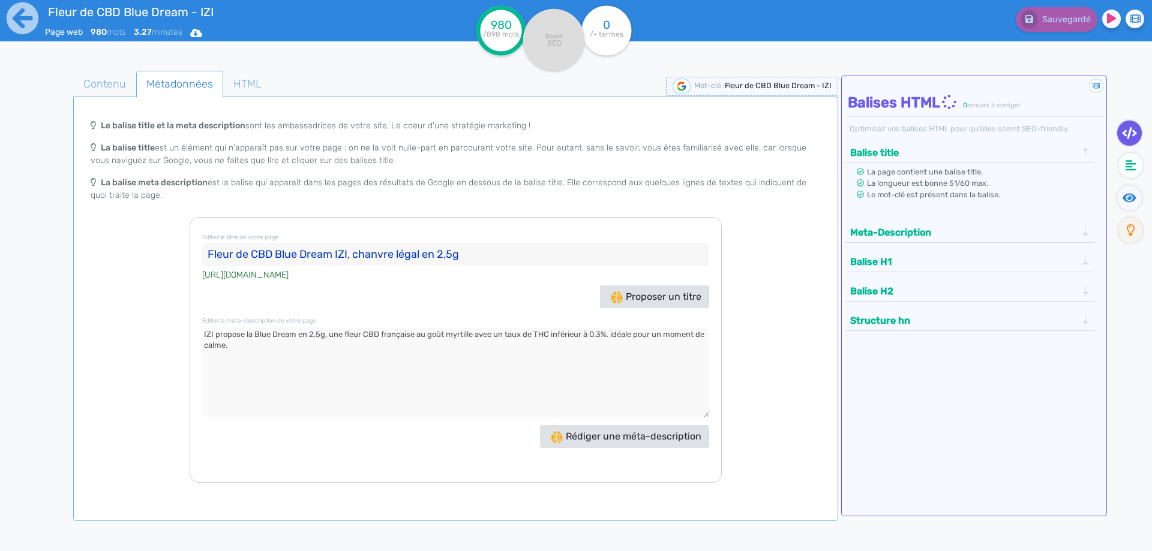
click at [611, 330] on textarea at bounding box center [455, 373] width 507 height 90
click at [615, 362] on textarea at bounding box center [455, 373] width 507 height 90
type textarea "IZI propose la Blue Dream en 2,5g, une fleur CBD française au goût myrtille ave…"
click at [895, 241] on button "Meta-Description" at bounding box center [964, 233] width 234 height 20
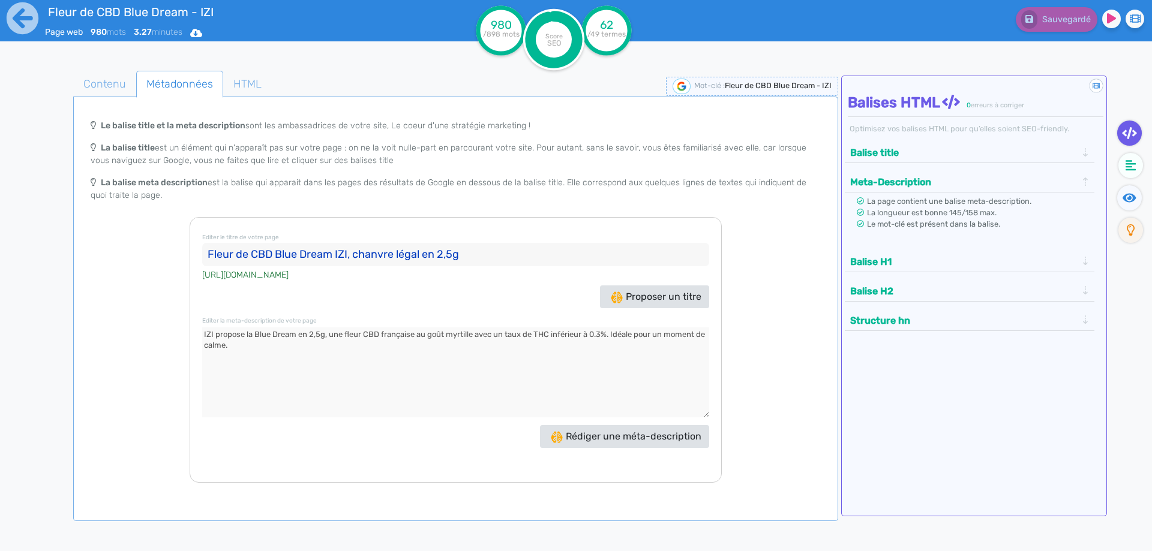
click at [419, 383] on textarea at bounding box center [455, 373] width 507 height 90
click at [124, 90] on span "Contenu" at bounding box center [105, 84] width 62 height 32
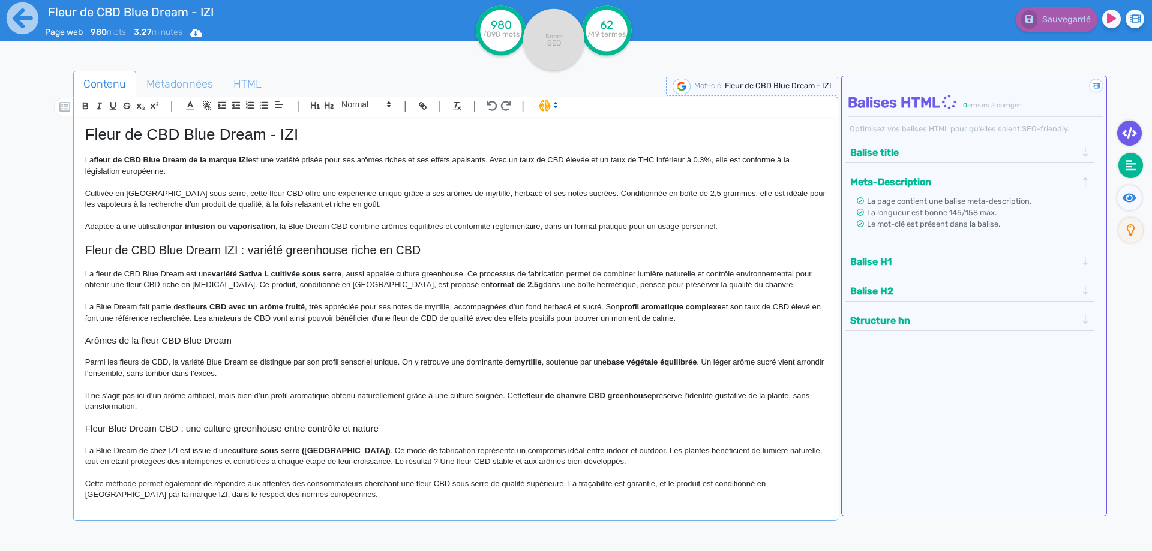
click at [1131, 166] on icon at bounding box center [1131, 165] width 11 height 11
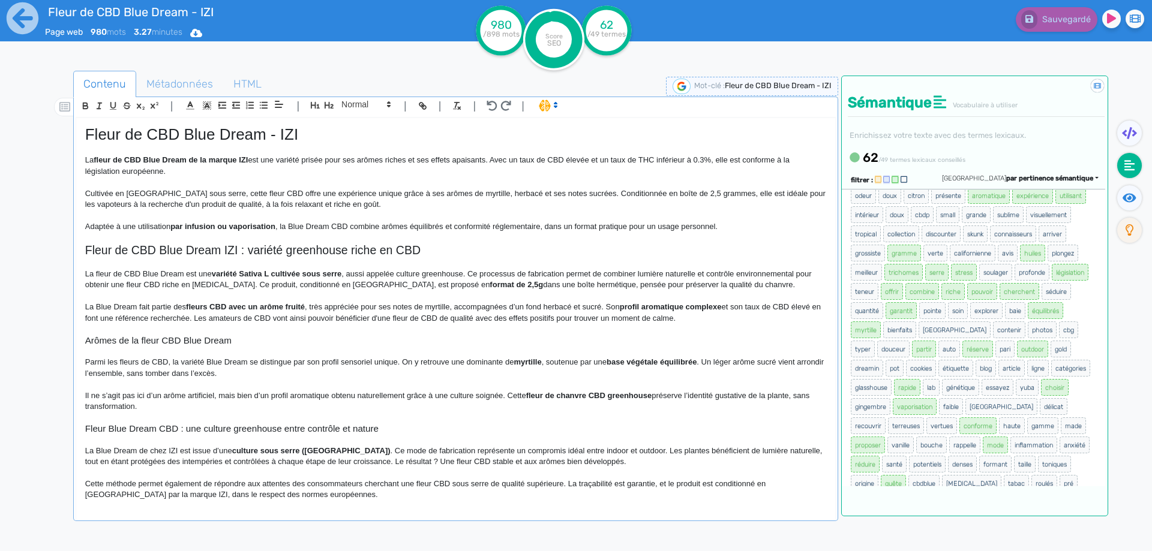
click at [535, 156] on p "La fleur de CBD Blue Dream de la marque IZI est une variété prisée pour ses arô…" at bounding box center [455, 166] width 741 height 22
click at [532, 157] on p "La fleur de CBD Blue Dream de la marque IZI est une variété prisée pour ses arô…" at bounding box center [455, 166] width 741 height 22
click at [1048, 25] on button "Sauvegarder" at bounding box center [1055, 19] width 85 height 25
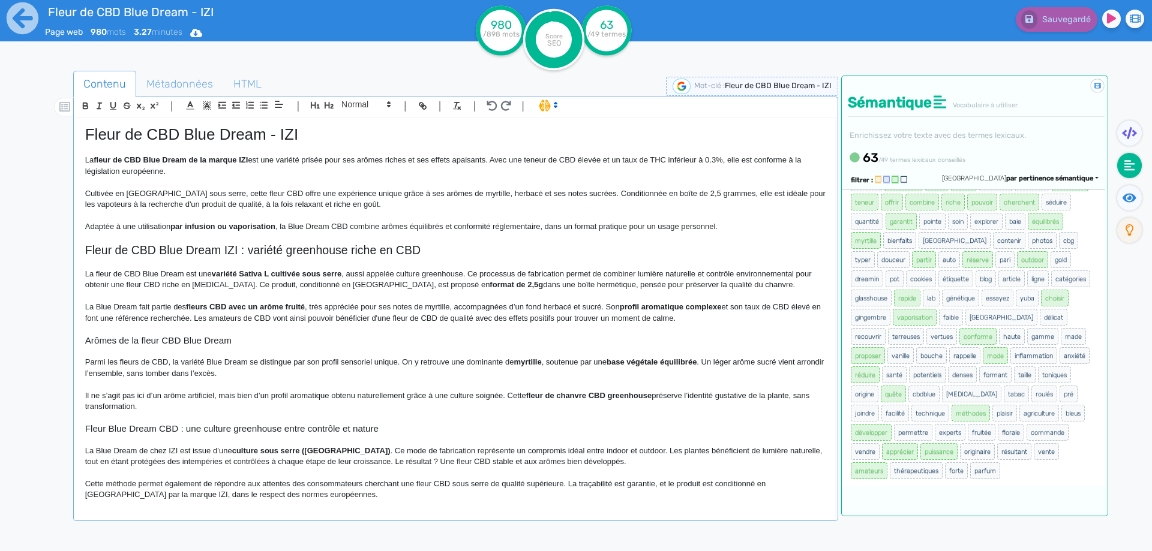
scroll to position [349, 0]
click at [342, 301] on p at bounding box center [455, 296] width 741 height 11
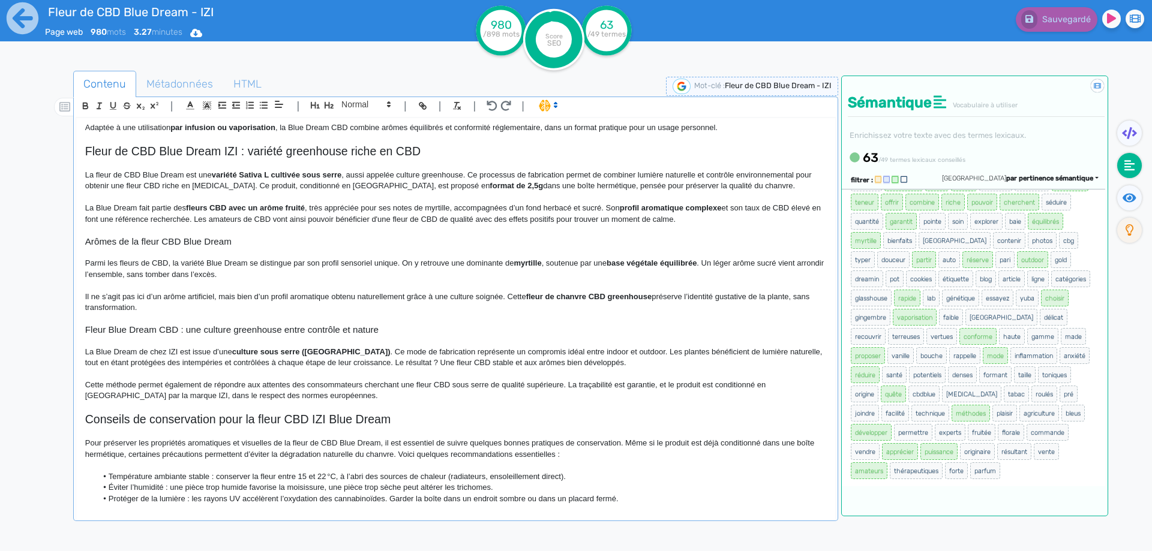
scroll to position [120, 0]
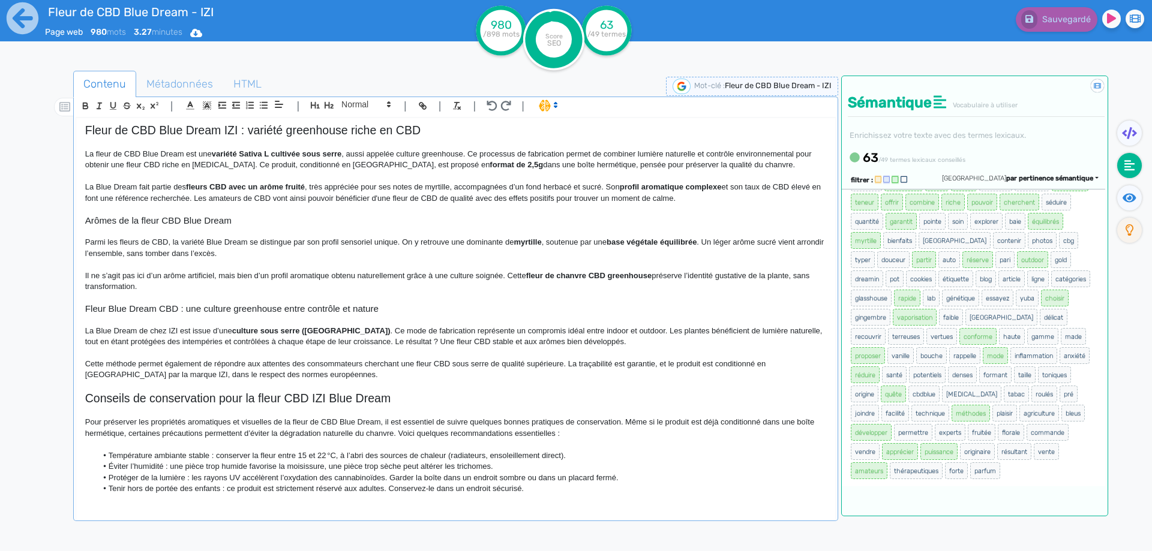
click at [324, 134] on h2 "Fleur de CBD Blue Dream IZI : variété greenhouse riche en CBD" at bounding box center [455, 131] width 741 height 14
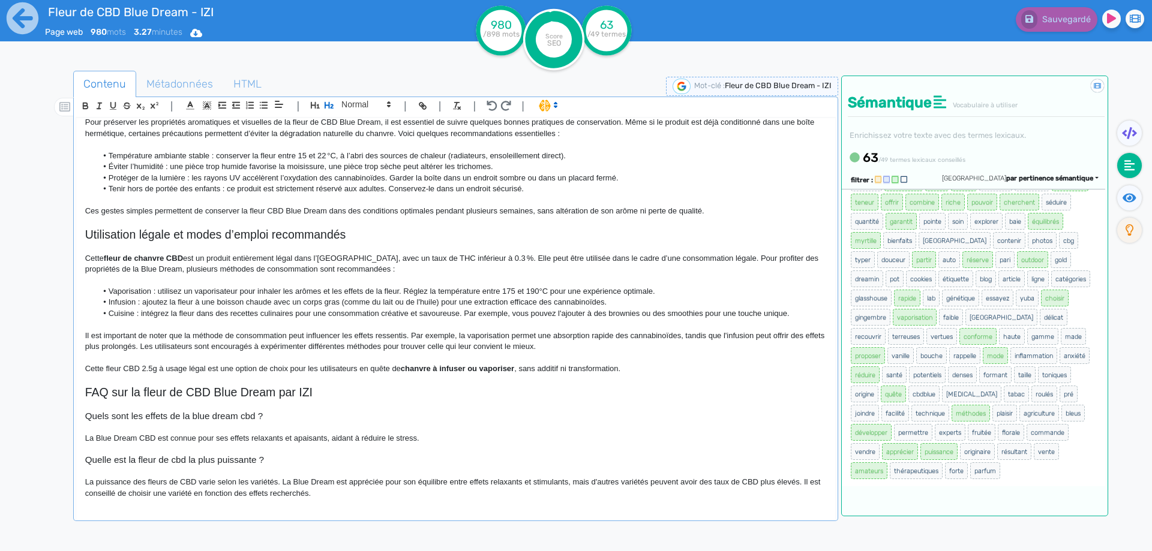
scroll to position [478, 0]
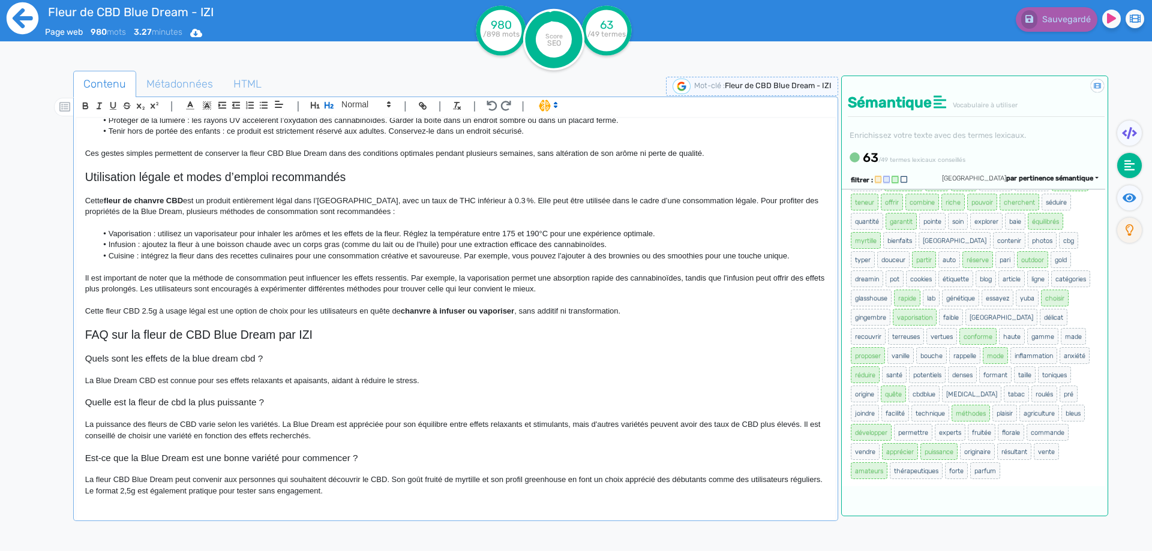
click at [10, 26] on icon at bounding box center [23, 18] width 32 height 32
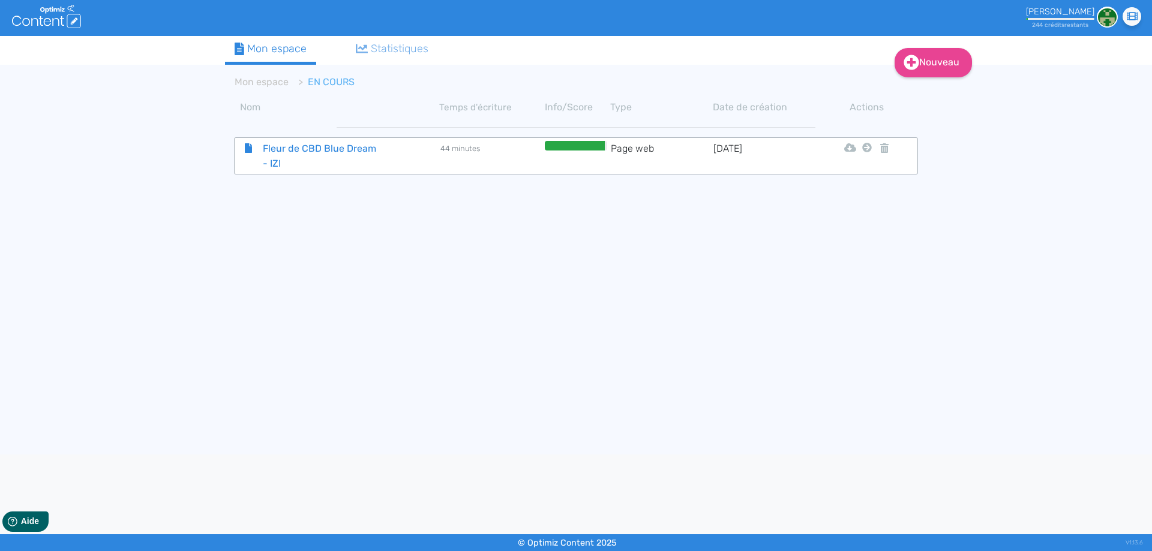
click at [311, 152] on span "Fleur de CBD Blue Dream - IZI" at bounding box center [321, 156] width 135 height 30
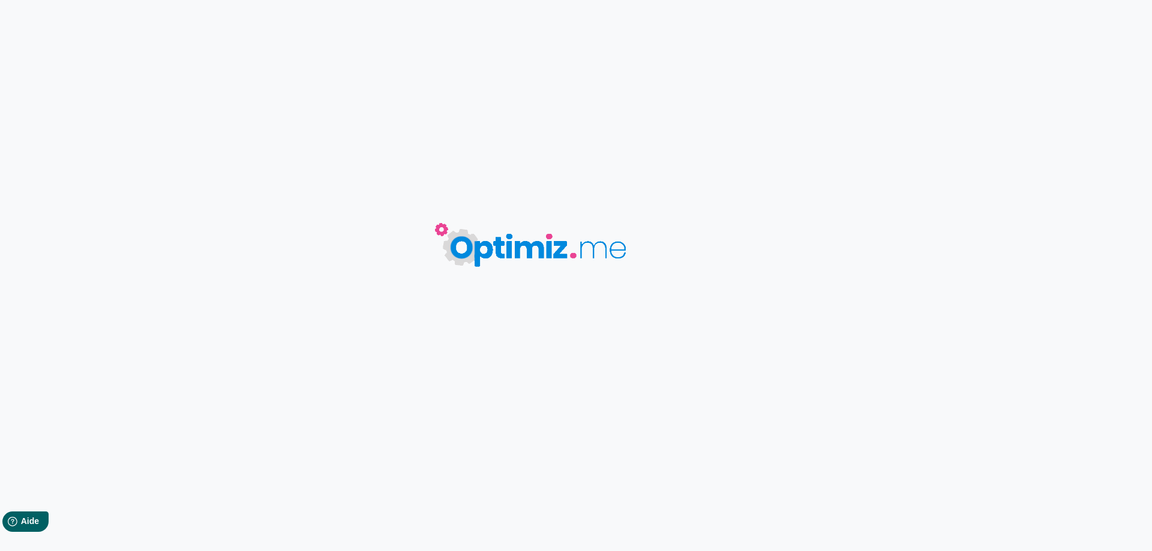
type input "Fleur de CBD Blue Dream - IZI"
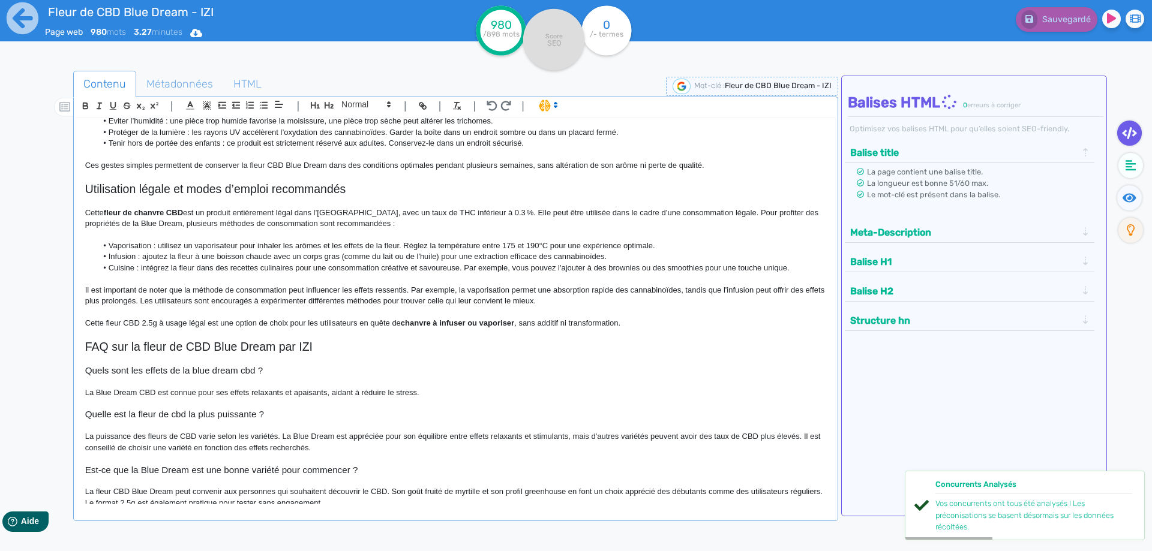
scroll to position [478, 0]
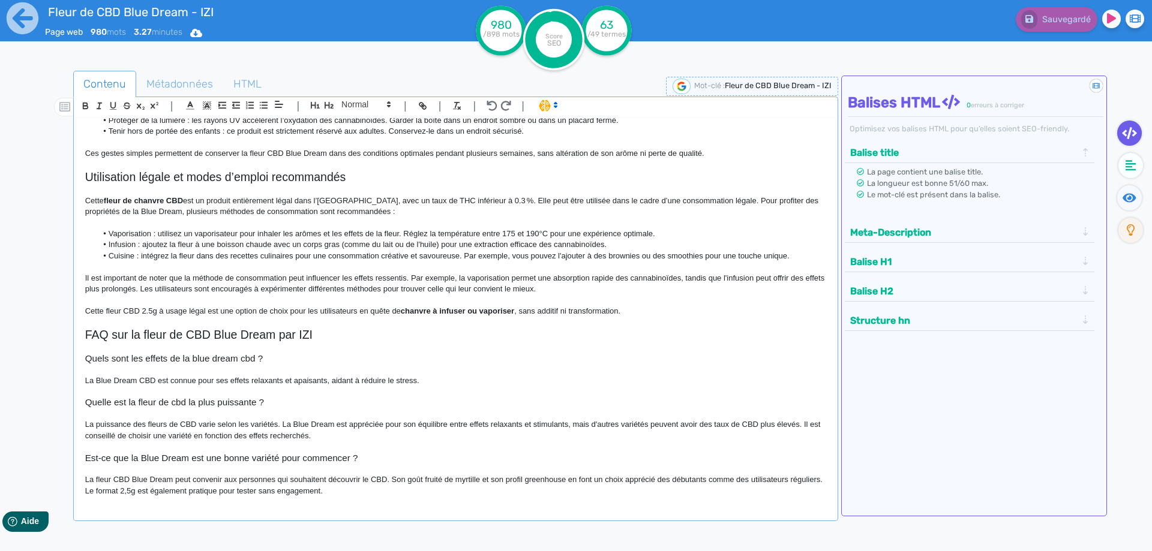
click at [206, 253] on li "Cuisine : intégrez la fleur dans des recettes culinaires pour une consommation …" at bounding box center [461, 256] width 729 height 11
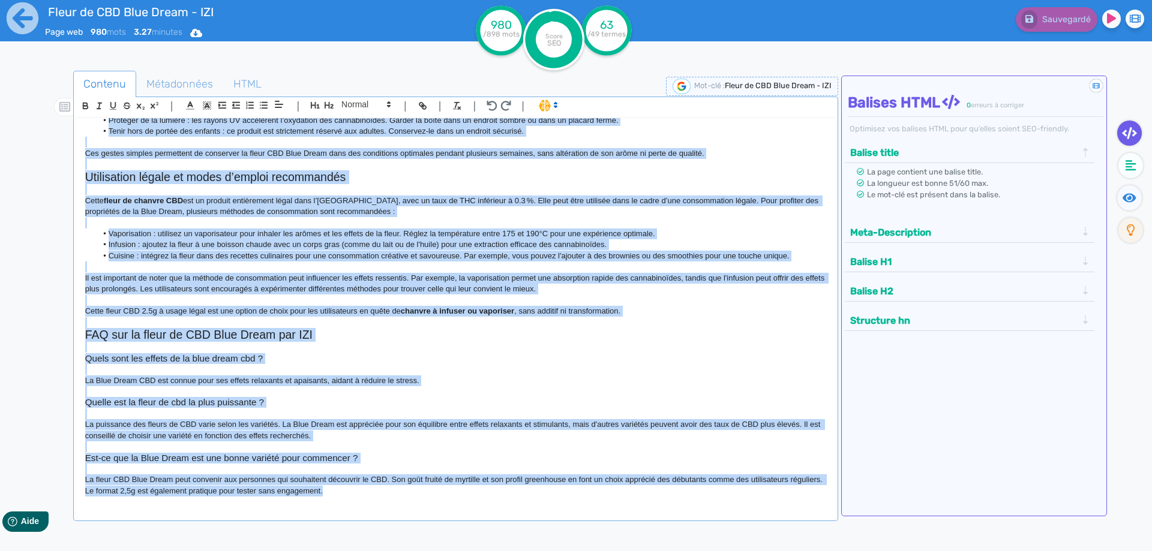
copy div "Fleur de CBD Blue Dream - IZI La fleur de CBD Blue Dream de la marque IZI est u…"
click at [425, 310] on strong "chanvre à infuser ou vaporiser" at bounding box center [457, 311] width 113 height 9
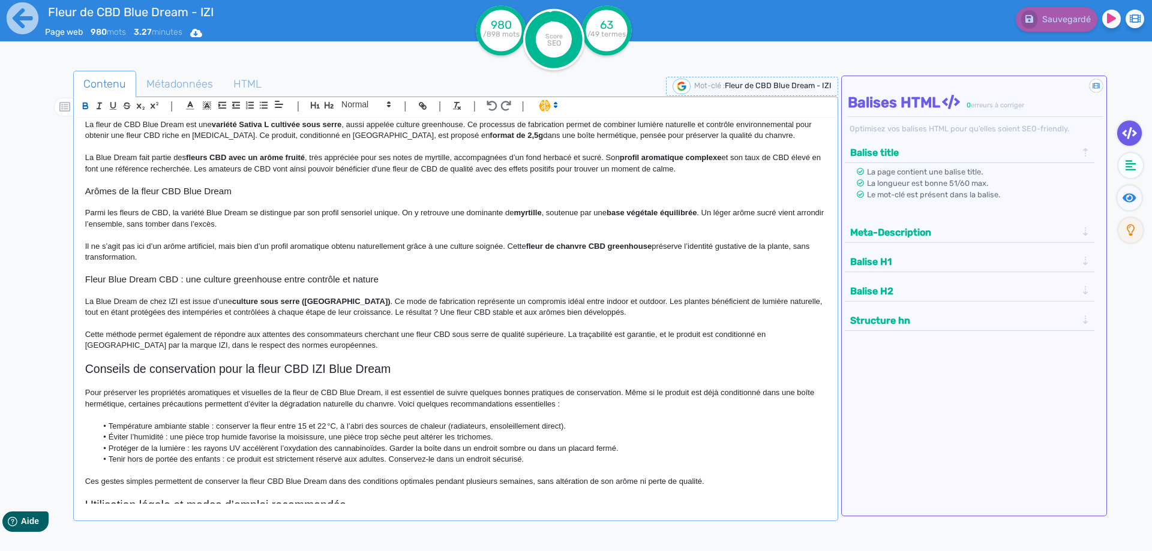
scroll to position [0, 0]
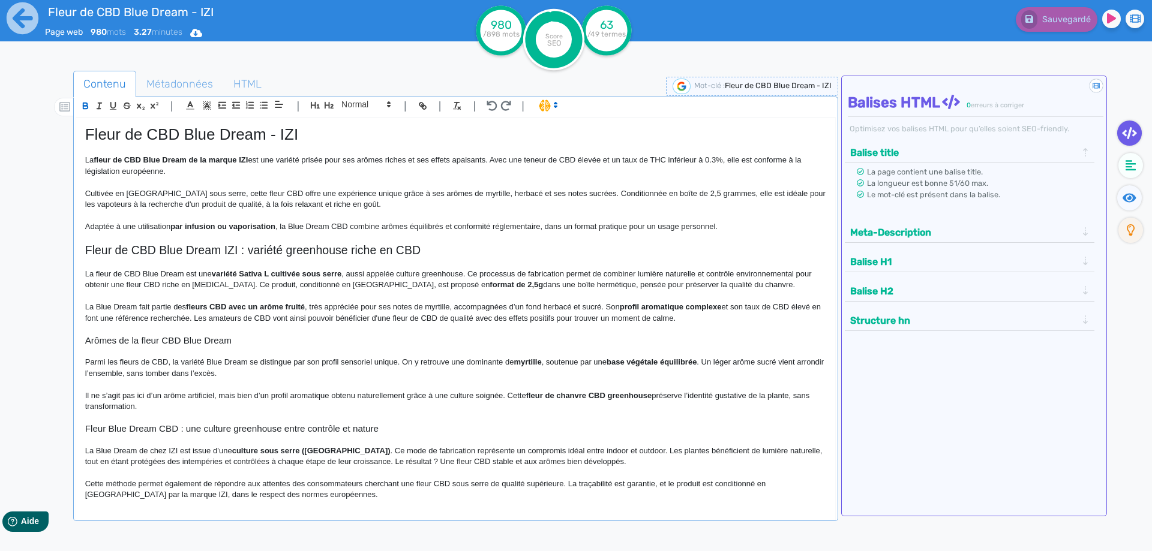
click at [467, 193] on p "Cultivée en France sous serre, cette fleur CBD offre une expérience unique grâc…" at bounding box center [455, 199] width 741 height 22
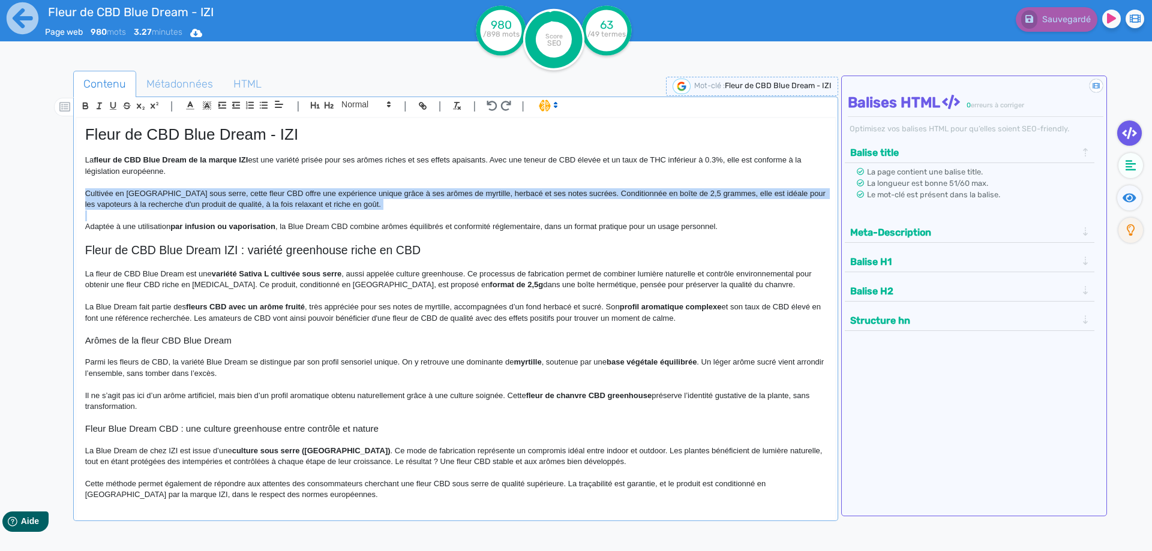
click at [467, 193] on p "Cultivée en France sous serre, cette fleur CBD offre une expérience unique grâc…" at bounding box center [455, 199] width 741 height 22
click at [464, 194] on p "Cultivée en France sous serre, cette fleur CBD offre une expérience unique grâc…" at bounding box center [455, 199] width 741 height 22
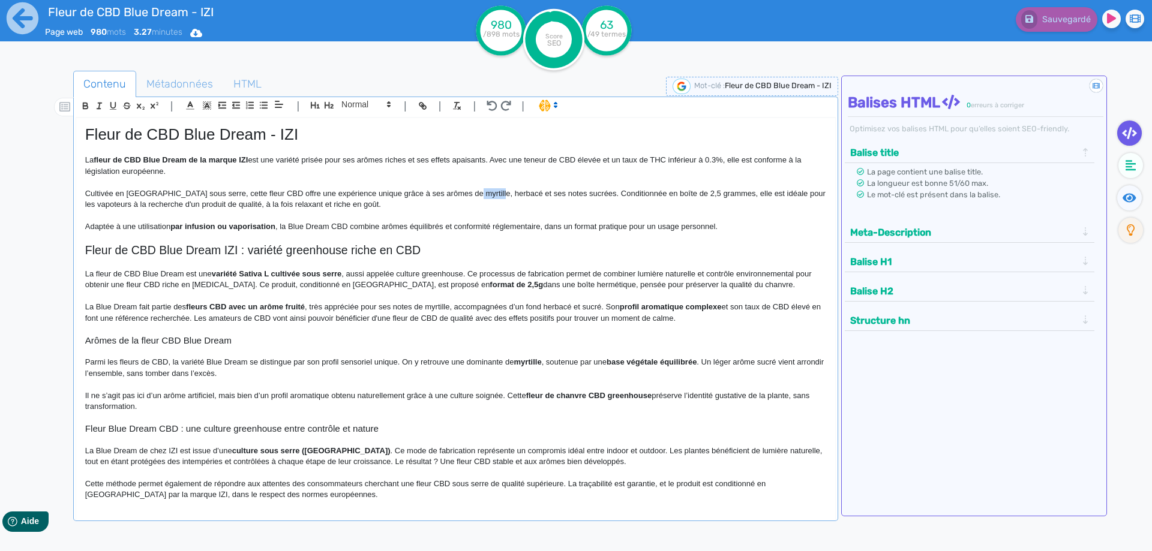
click at [464, 194] on p "Cultivée en France sous serre, cette fleur CBD offre une expérience unique grâc…" at bounding box center [455, 199] width 741 height 22
click at [1045, 23] on span "Sauvegarder" at bounding box center [1065, 19] width 52 height 10
click at [357, 307] on p "La Blue Dream fait partie des fleurs CBD avec un arôme fruité , très appréciée …" at bounding box center [455, 313] width 741 height 22
click at [256, 136] on h1 "Fleur de CBD Blue Dream - IZI" at bounding box center [455, 134] width 741 height 19
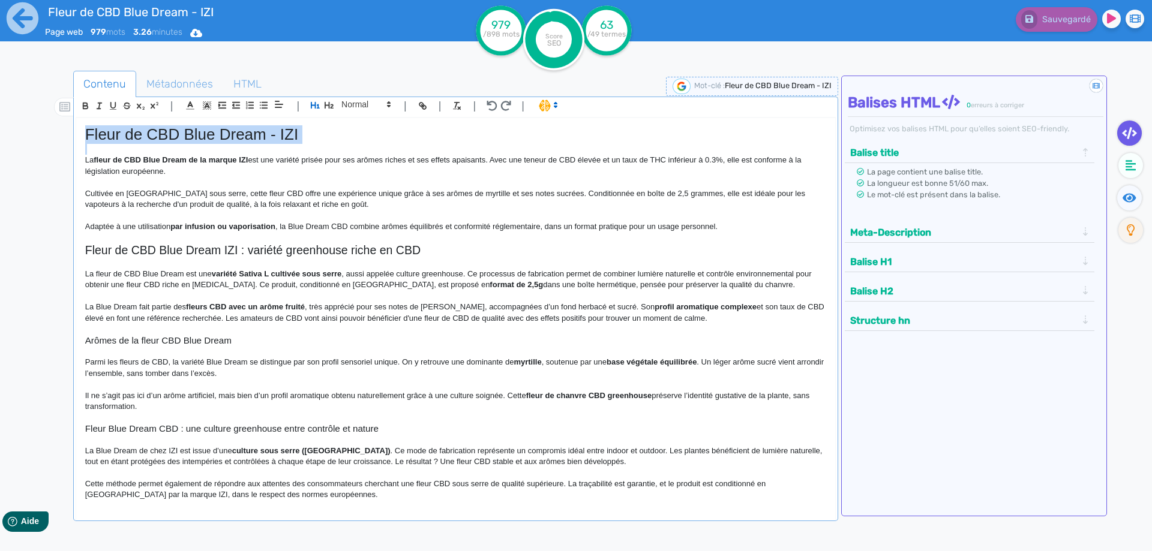
click at [256, 136] on h1 "Fleur de CBD Blue Dream - IZI" at bounding box center [455, 134] width 741 height 19
copy h1 "Fleur de CBD Blue Dream - IZI"
click at [309, 252] on h2 "Fleur de CBD Blue Dream IZI : variété greenhouse riche en CBD" at bounding box center [455, 251] width 741 height 14
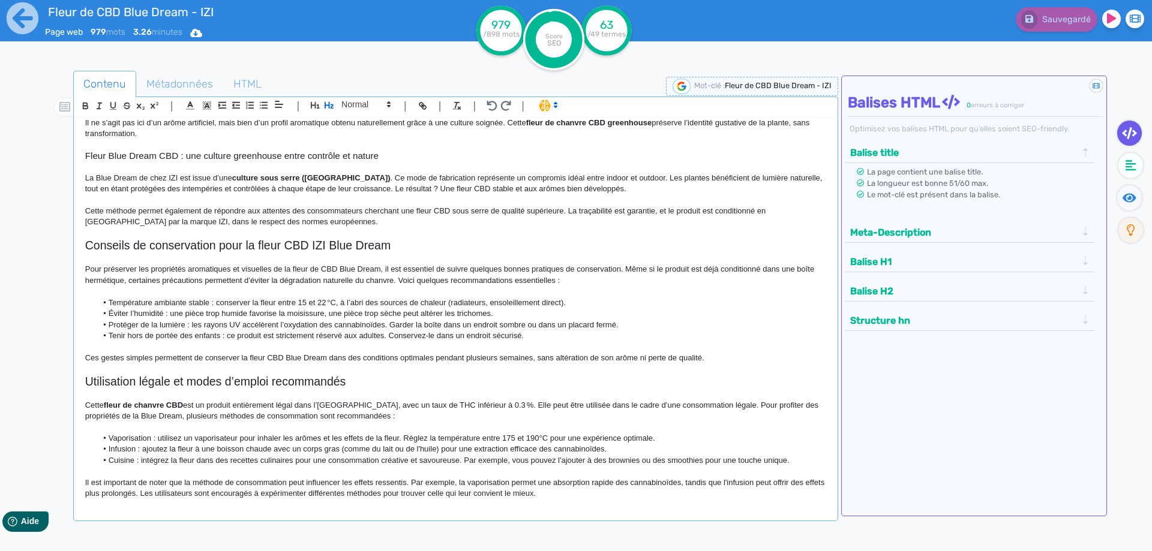
scroll to position [300, 0]
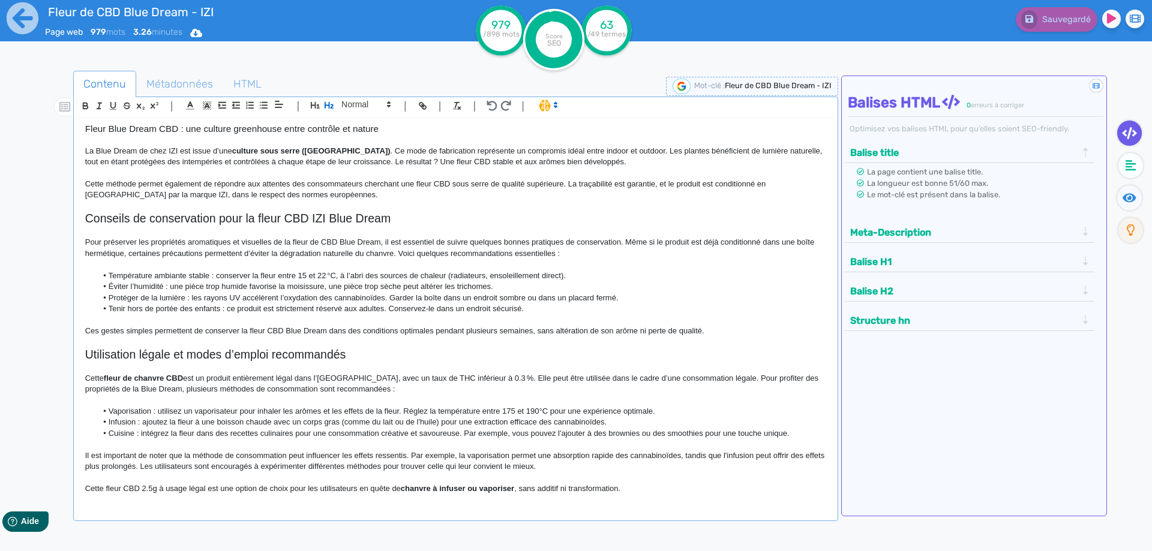
click at [307, 290] on li "Éviter l’humidité : une pièce trop humide favorise la moisissure, une pièce tro…" at bounding box center [461, 286] width 729 height 11
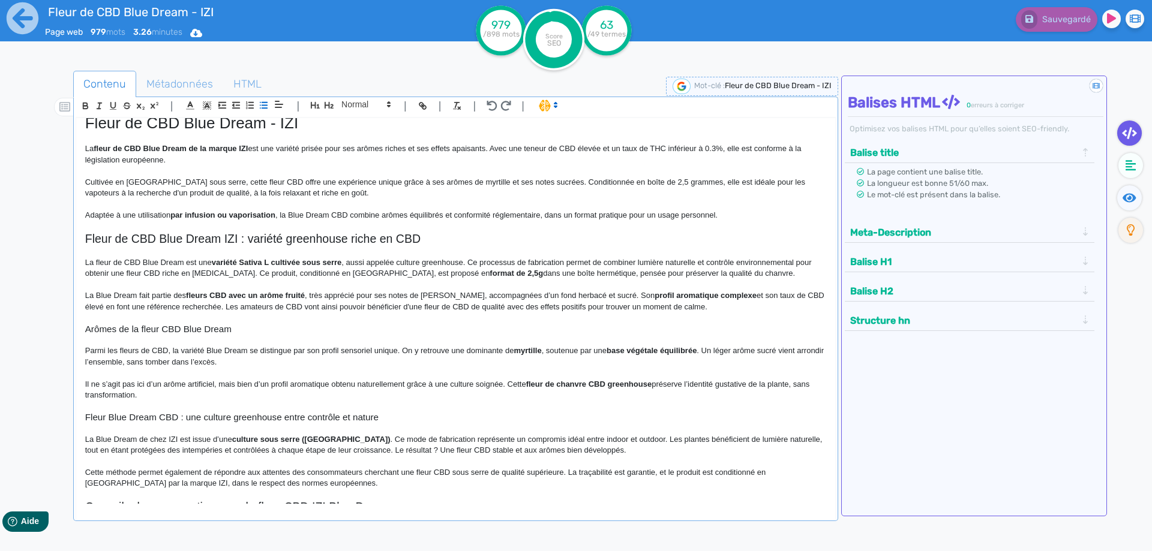
scroll to position [0, 0]
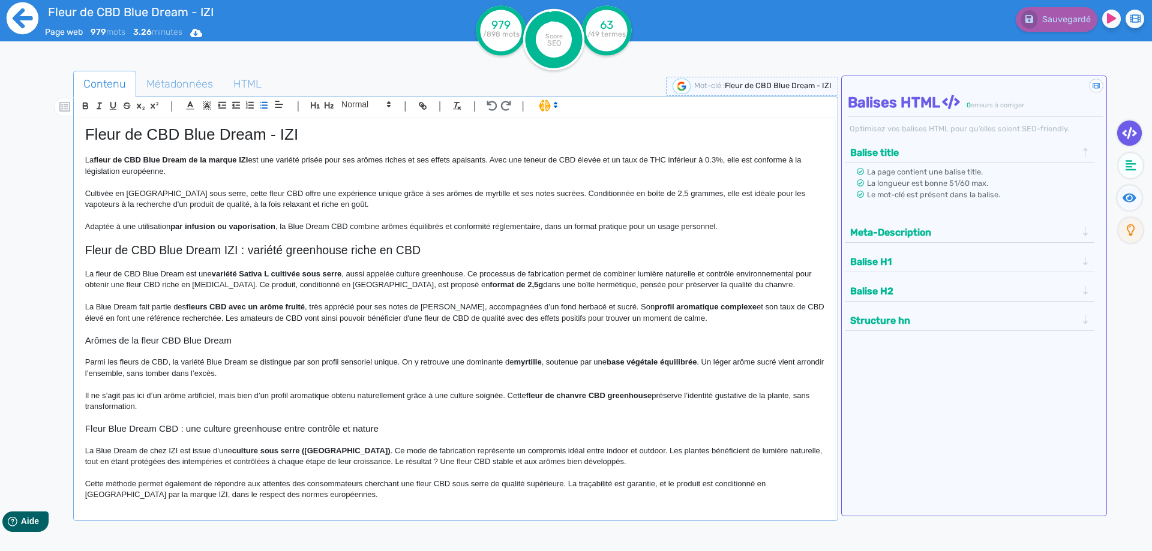
click at [20, 17] on icon at bounding box center [22, 18] width 33 height 33
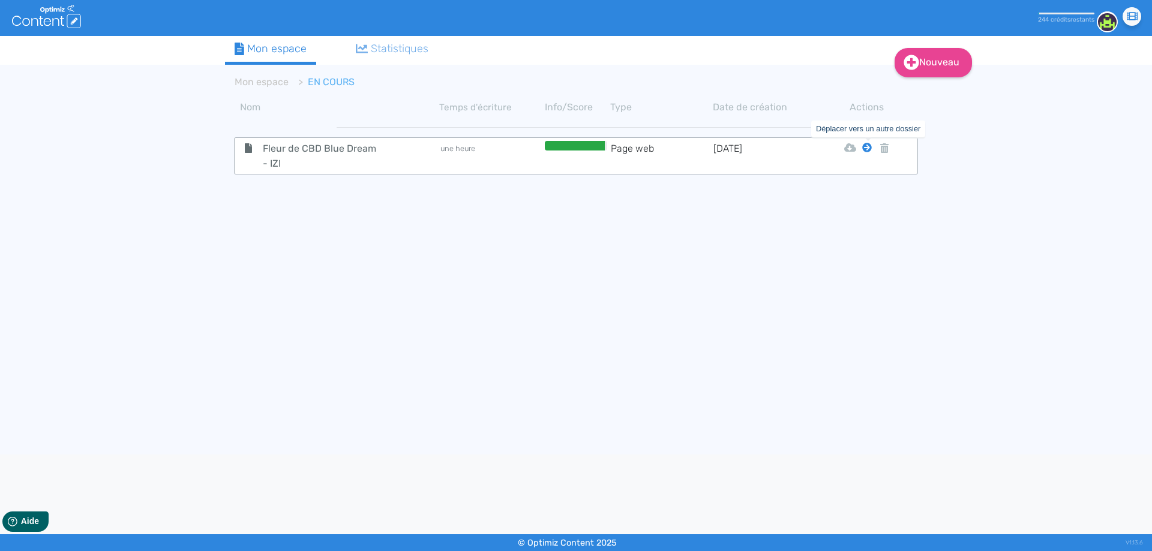
click at [867, 149] on icon at bounding box center [867, 148] width 10 height 10
click at [865, 176] on button "Mon Espace" at bounding box center [861, 177] width 103 height 19
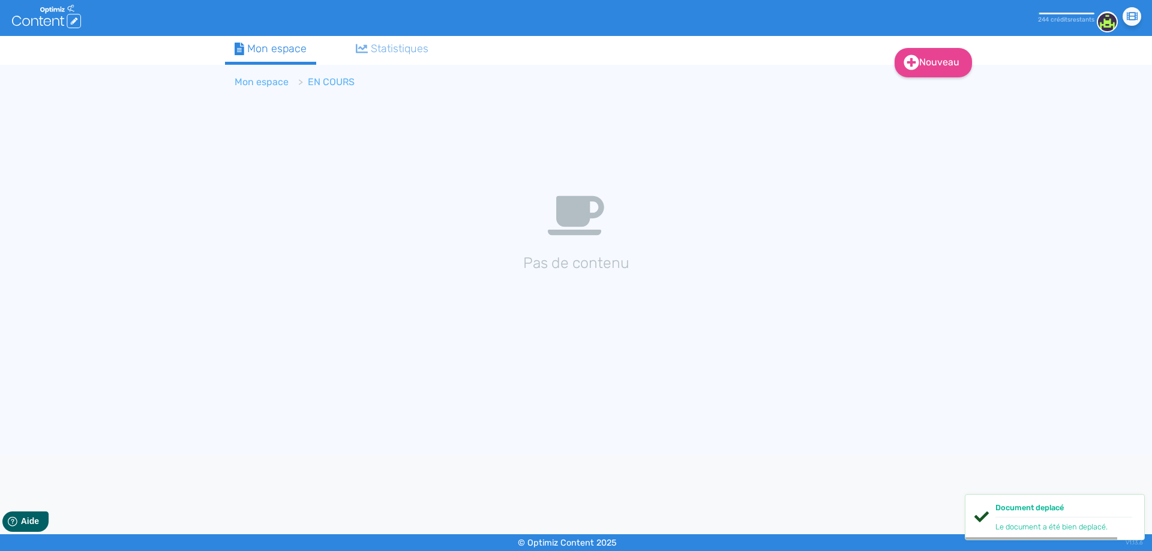
click at [256, 83] on link "Mon espace" at bounding box center [262, 81] width 54 height 11
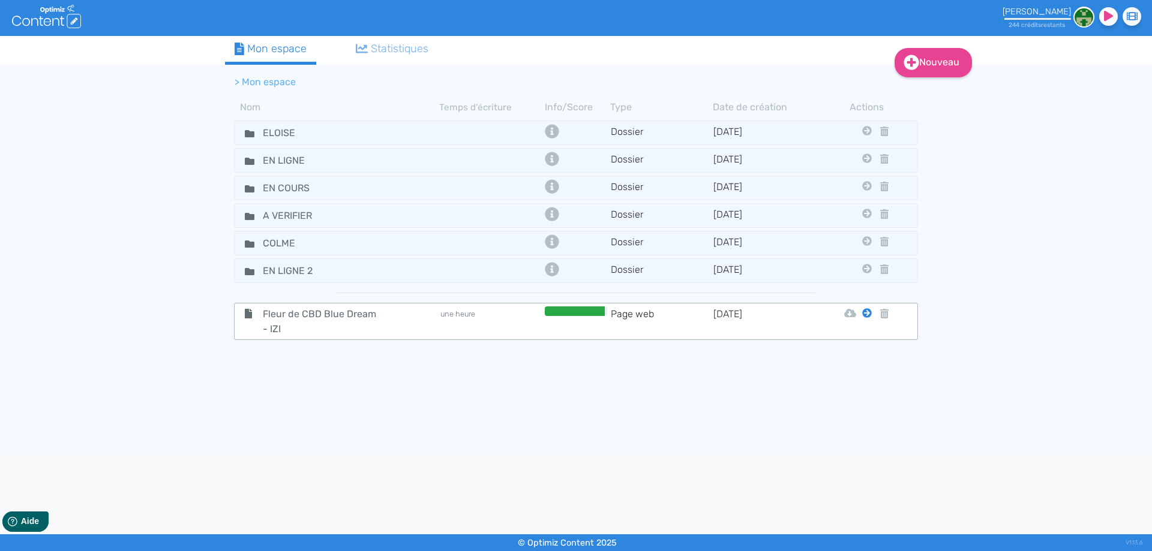
click at [864, 313] on icon at bounding box center [867, 313] width 10 height 10
click at [859, 341] on button "Eloise" at bounding box center [858, 343] width 96 height 19
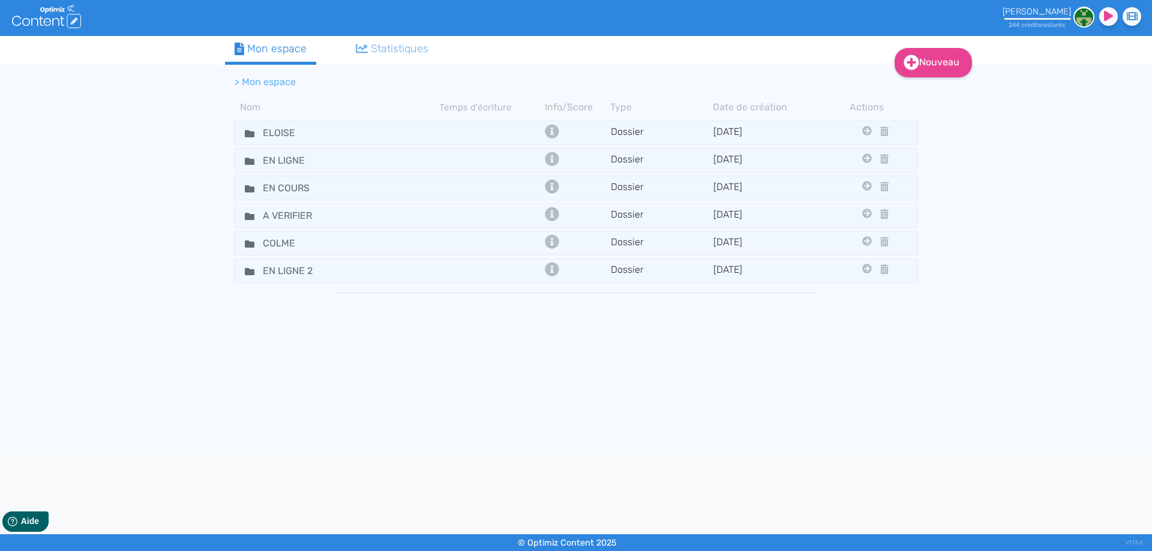
click at [308, 379] on tbody "ELOISE Dossier 16/10/2020 En Ligne En Cours A Verifier Colme En Ligne 2 EN LIGN…" at bounding box center [576, 283] width 702 height 331
click at [239, 191] on fa-icon at bounding box center [245, 187] width 18 height 17
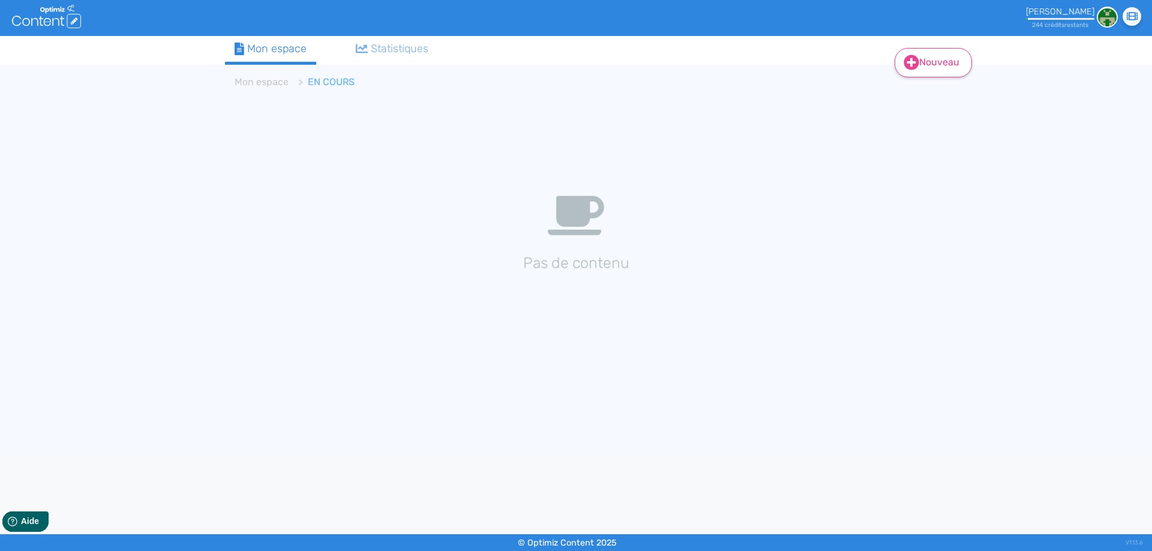
click at [922, 64] on link "Nouveau" at bounding box center [933, 62] width 77 height 29
click at [919, 88] on button "Contenu" at bounding box center [941, 92] width 96 height 19
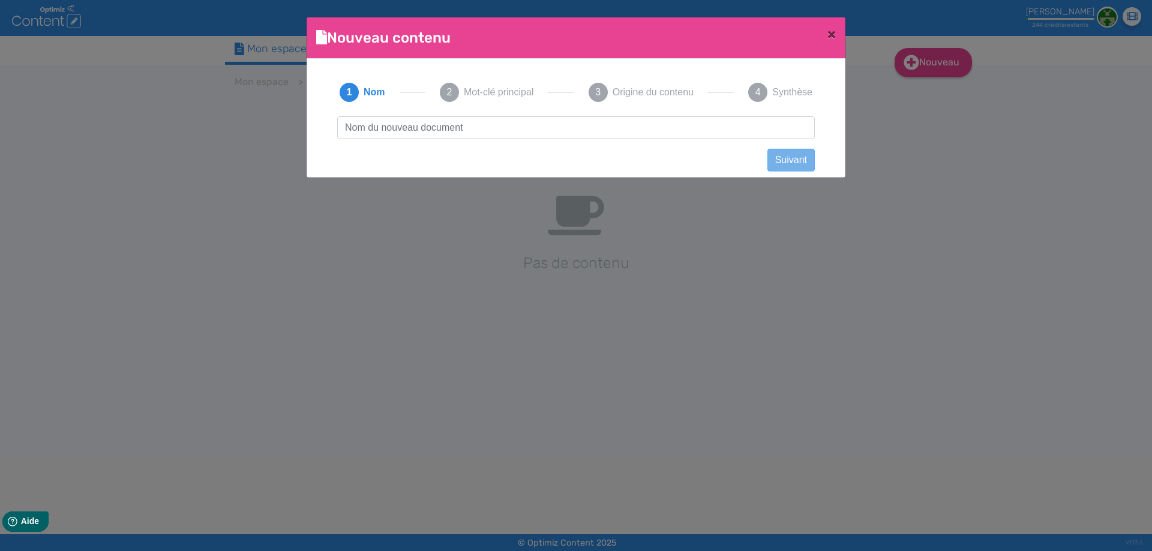
scroll to position [1, 0]
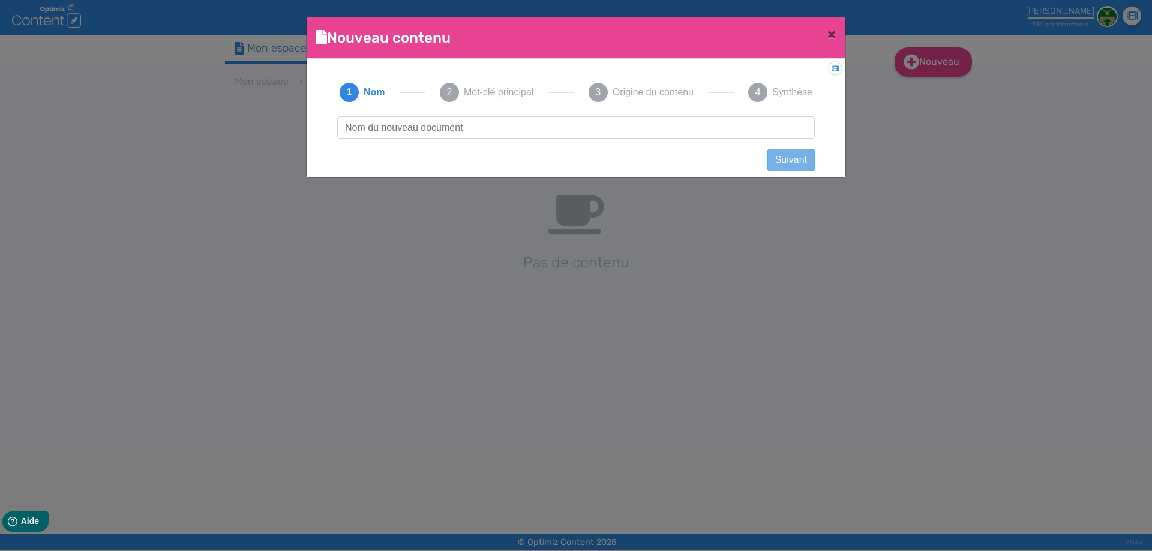
type input "Pollen de CBD Ketama - IZI"
drag, startPoint x: 511, startPoint y: 131, endPoint x: 166, endPoint y: 121, distance: 344.5
click at [166, 121] on ngb-modal-window "Nouveau contenu × Didacticiel: Créer un document 1 Nom 2 Mot-clé principal 3 Or…" at bounding box center [576, 275] width 1152 height 551
click button "Suivant" at bounding box center [790, 160] width 47 height 23
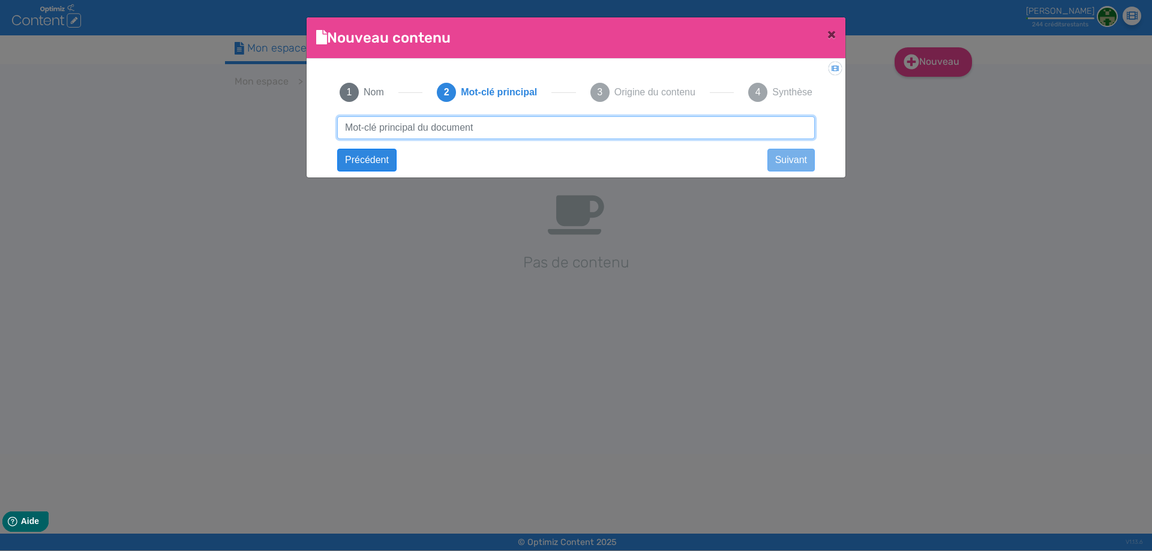
paste input "Pollen de CBD Ketama - IZI"
type input "Pollen de CBD Ketama - IZI"
drag, startPoint x: 473, startPoint y: 124, endPoint x: 690, endPoint y: 125, distance: 216.6
click at [690, 121] on input "Pollen de CBD Ketama - IZI" at bounding box center [576, 127] width 478 height 23
click button "Suivant" at bounding box center [0, 0] width 0 height 0
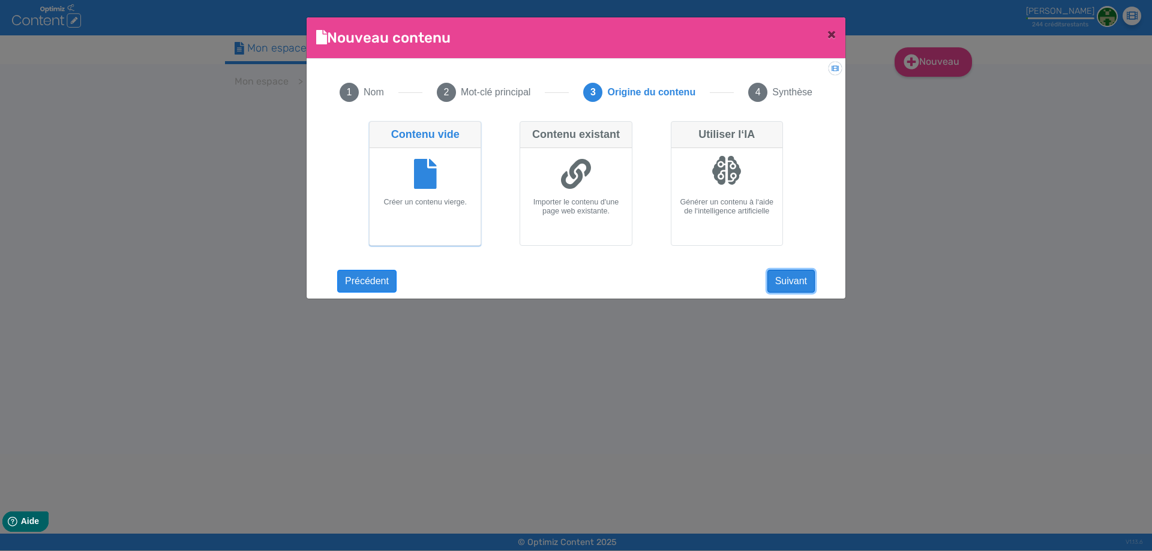
click at [794, 279] on button "Suivant" at bounding box center [790, 281] width 47 height 23
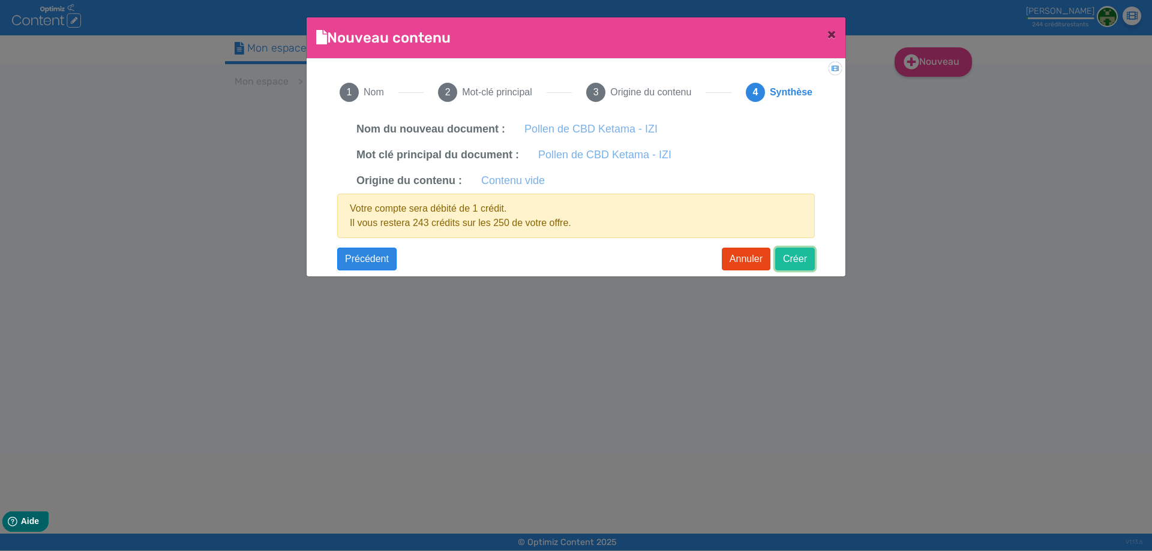
click at [802, 263] on button "Créer" at bounding box center [795, 259] width 40 height 23
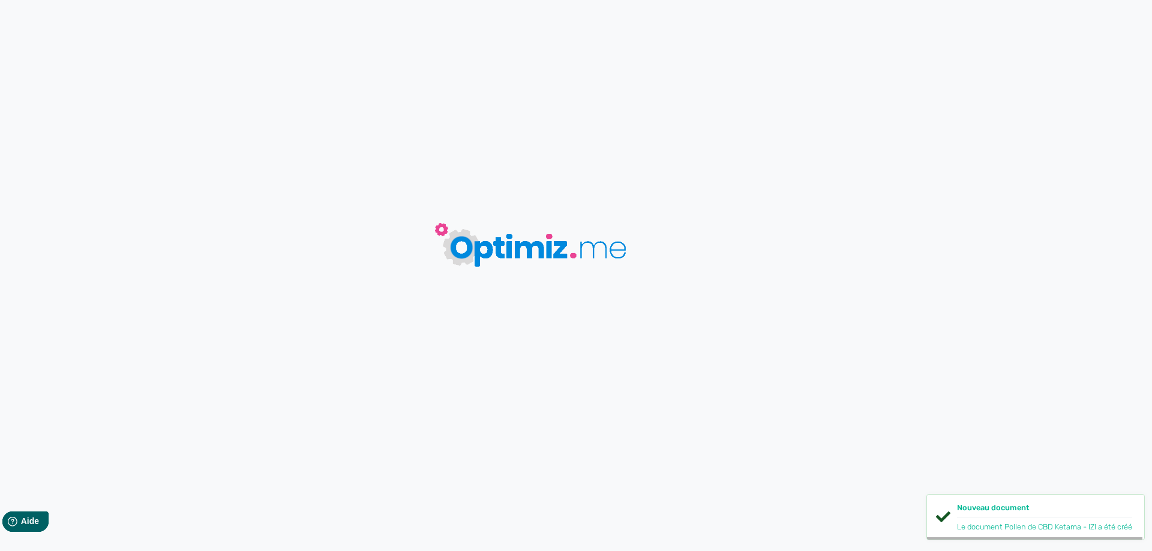
type input "Pollen de CBD Ketama - IZI"
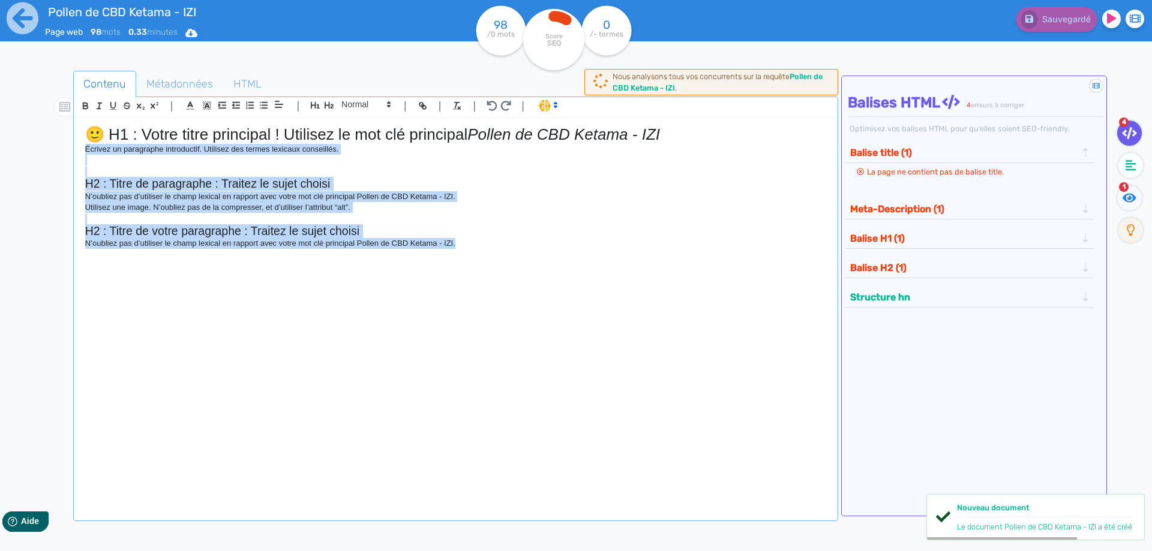
drag, startPoint x: 523, startPoint y: 293, endPoint x: 68, endPoint y: 152, distance: 476.7
click at [68, 152] on div "Contenu Métadonnées HTML | | H3 H4 H5 H6 Normal | | | | 🙂 H1 : Votre titre prin…" at bounding box center [593, 347] width 1117 height 559
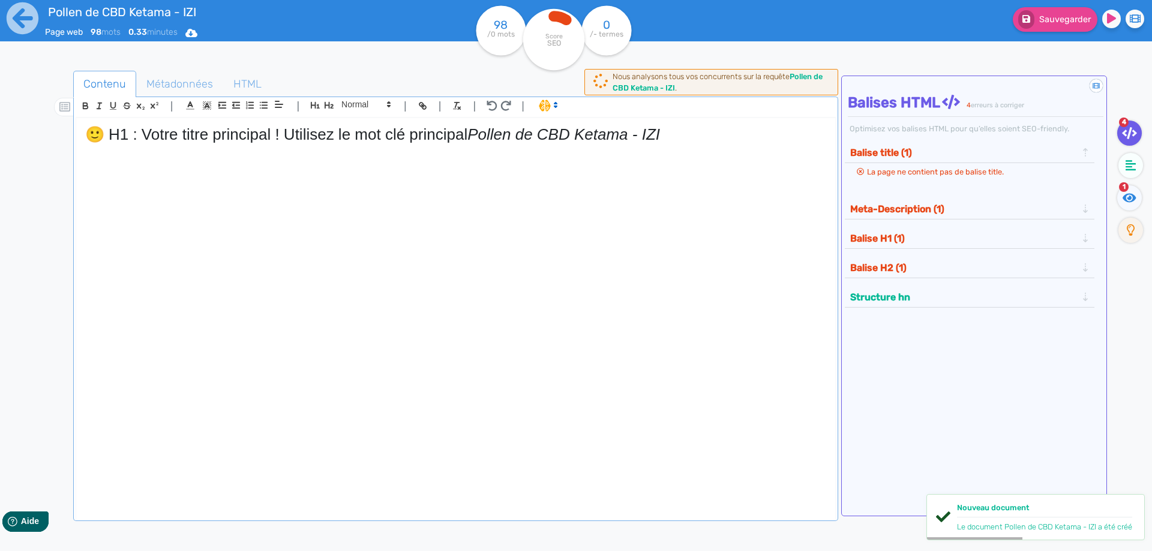
drag, startPoint x: 476, startPoint y: 139, endPoint x: 0, endPoint y: 139, distance: 476.4
click at [0, 139] on div "Pollen de CBD Ketama - IZI Page web 98 mots 0.33 minutes Html Pdf Word 98 /0 mo…" at bounding box center [576, 313] width 1152 height 627
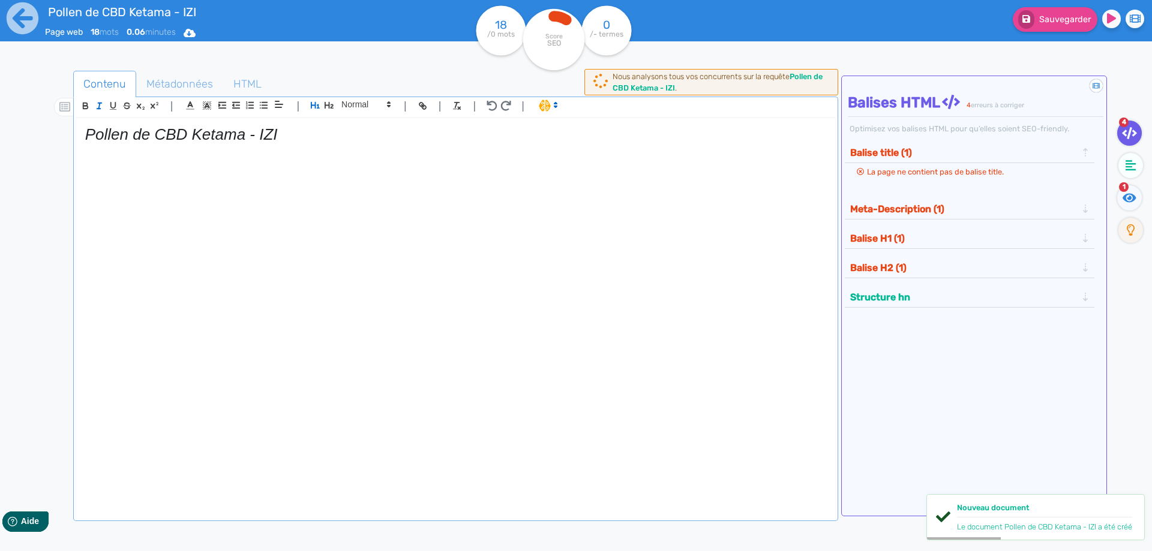
click at [137, 140] on em "Pollen de CBD Ketama - IZI" at bounding box center [181, 134] width 193 height 18
click at [99, 106] on line "button" at bounding box center [98, 105] width 1 height 5
click at [354, 145] on p at bounding box center [455, 149] width 741 height 11
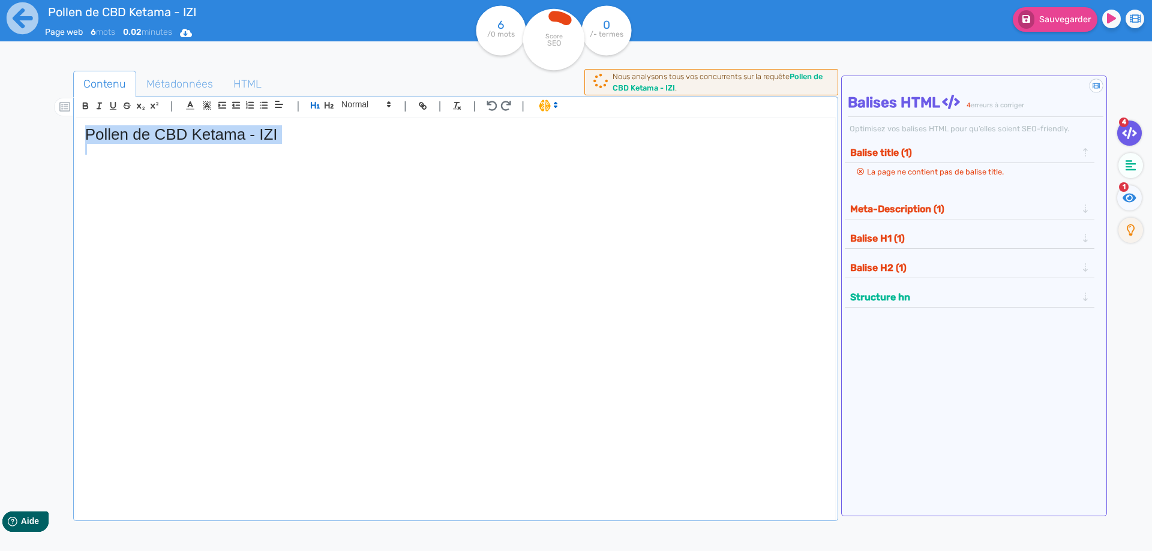
click at [356, 134] on h1 "Pollen de CBD Ketama - IZI" at bounding box center [455, 134] width 741 height 19
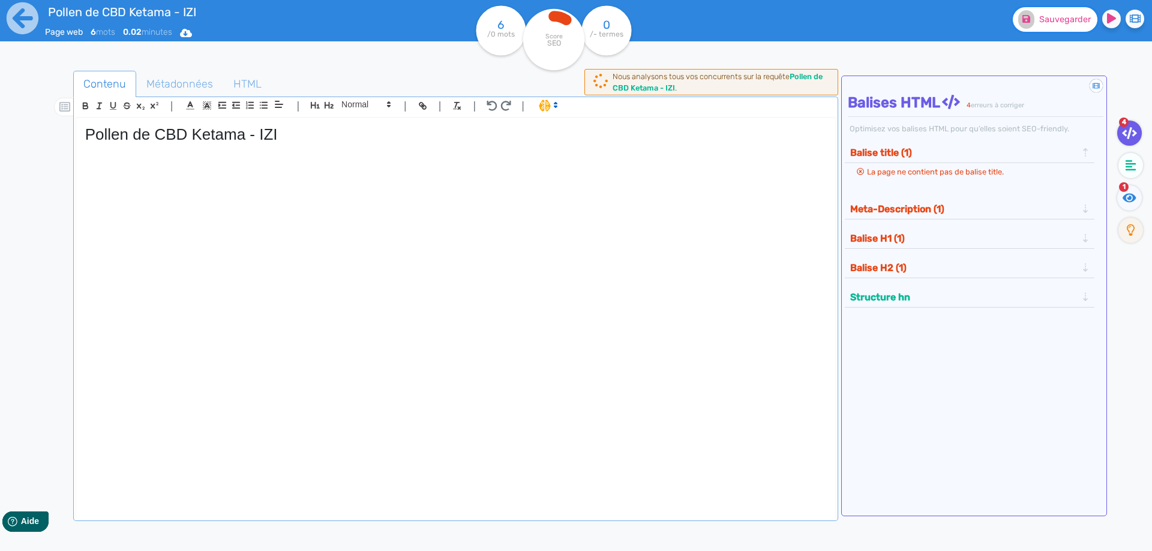
click at [1036, 25] on button "Sauvegarder" at bounding box center [1055, 19] width 85 height 25
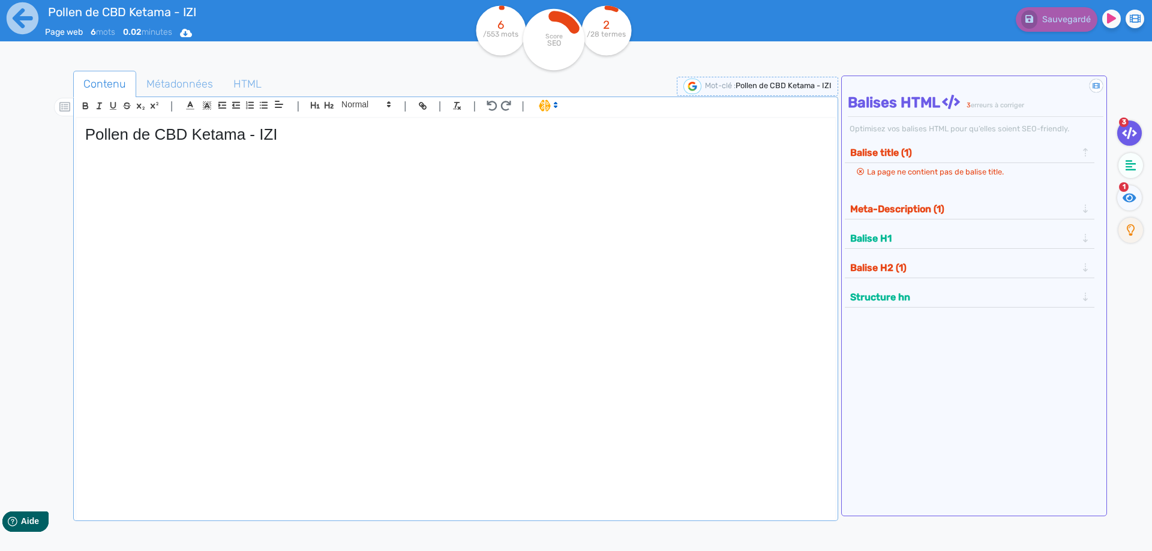
click at [229, 118] on div "Pollen de CBD Ketama - IZI" at bounding box center [455, 311] width 759 height 386
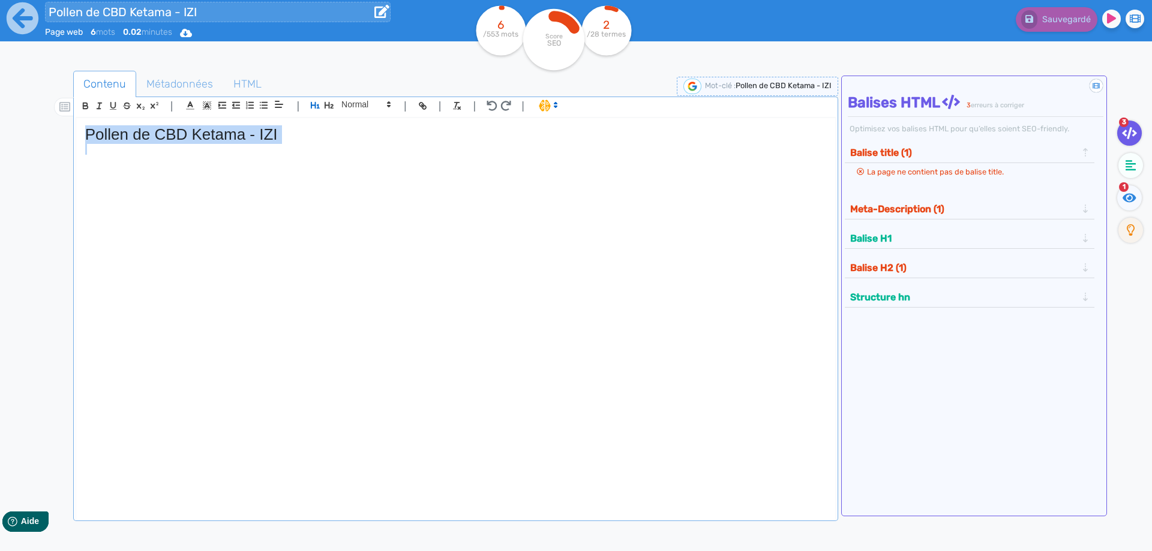
copy h1 "Pollen de CBD Ketama - IZI"
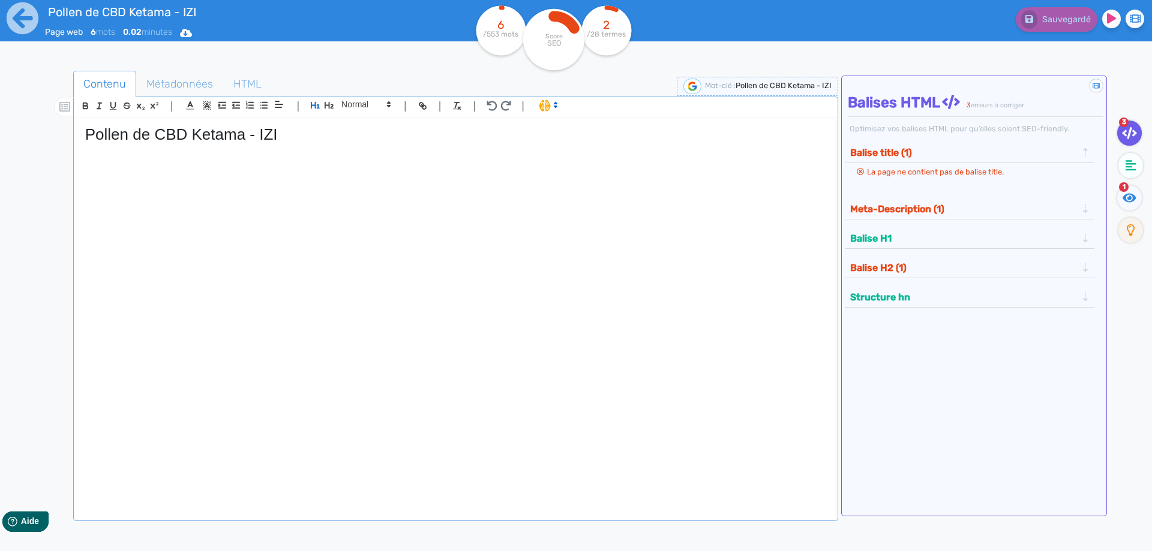
click at [620, 321] on div "Pollen de CBD Ketama - IZI" at bounding box center [455, 311] width 759 height 386
paste div
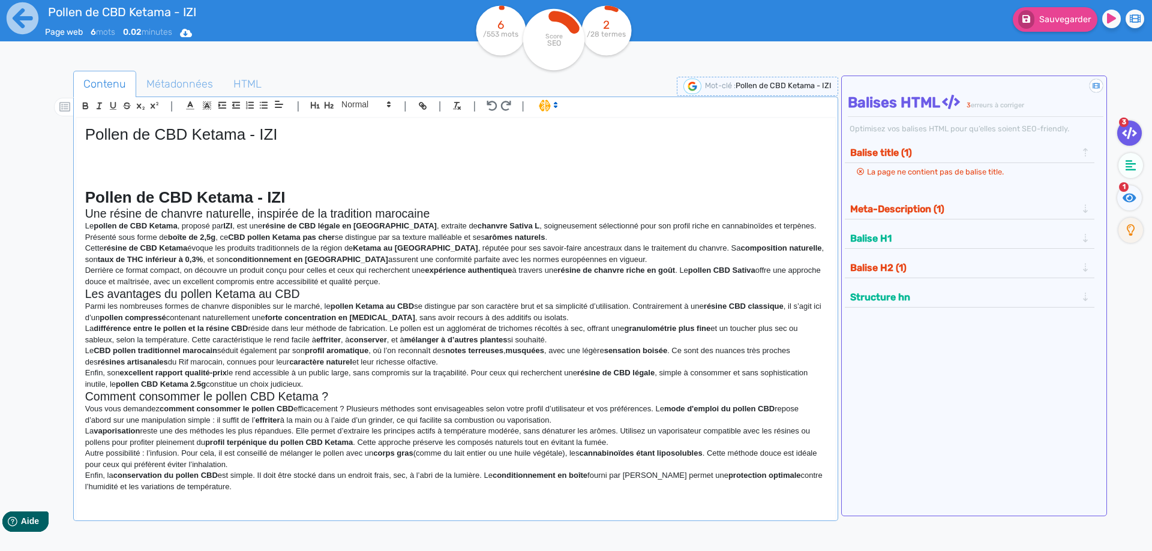
click at [192, 199] on strong "Pollen de CBD Ketama - IZI" at bounding box center [185, 197] width 200 height 18
click at [193, 199] on strong "Pollen de CBD Ketama - IZI" at bounding box center [185, 197] width 200 height 18
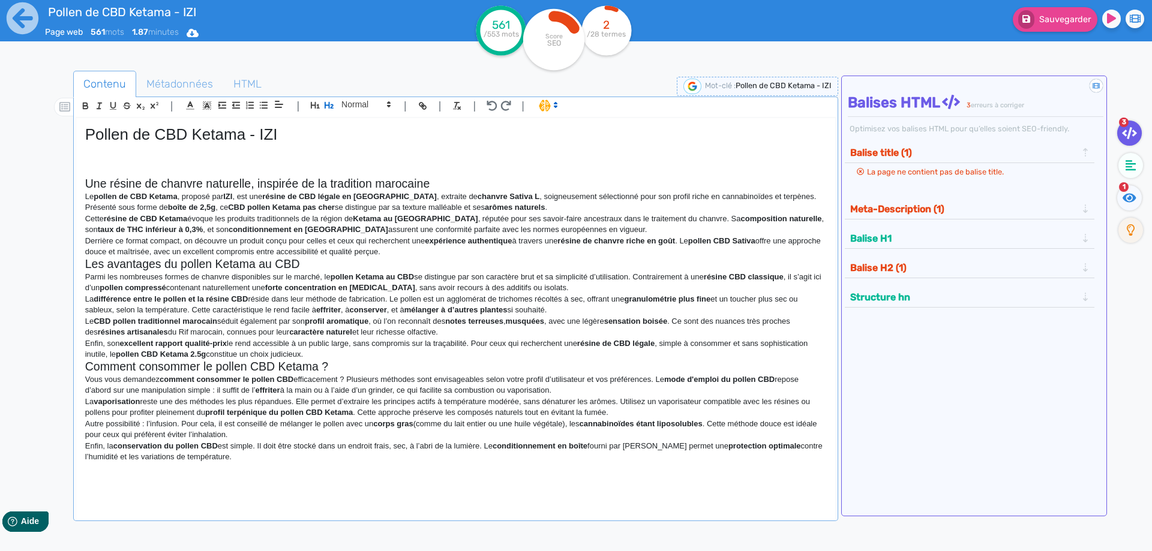
click at [414, 186] on h2 "Une résine de chanvre naturelle, inspirée de la tradition marocaine" at bounding box center [455, 184] width 741 height 14
click at [440, 182] on h2 "Une résine de chanvre naturelle, inspirée de la tradition marocaine" at bounding box center [455, 184] width 741 height 14
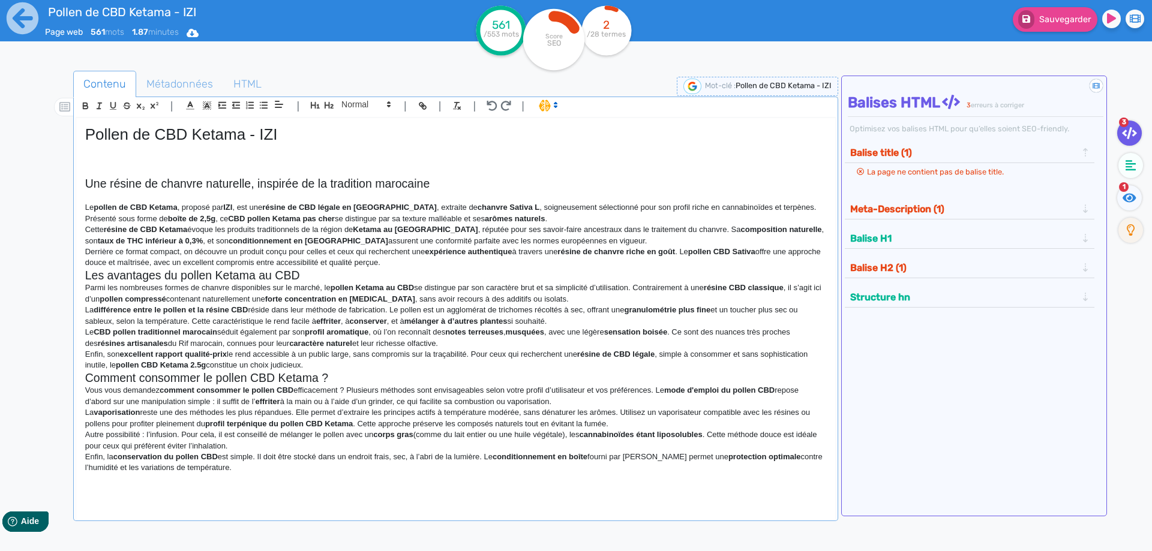
click at [535, 217] on p "Le pollen de CBD Ketama , proposé par IZI , est une résine de CBD légale en Fra…" at bounding box center [455, 213] width 741 height 22
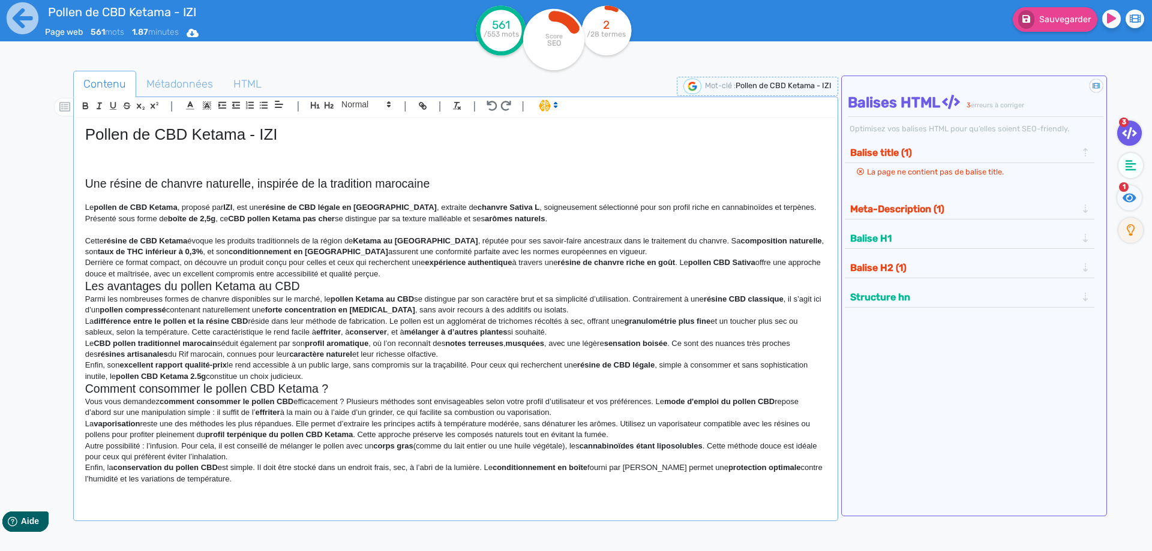
click at [568, 249] on p "Cette résine de CBD Ketama évoque les produits traditionnels de la région de Ke…" at bounding box center [455, 247] width 741 height 22
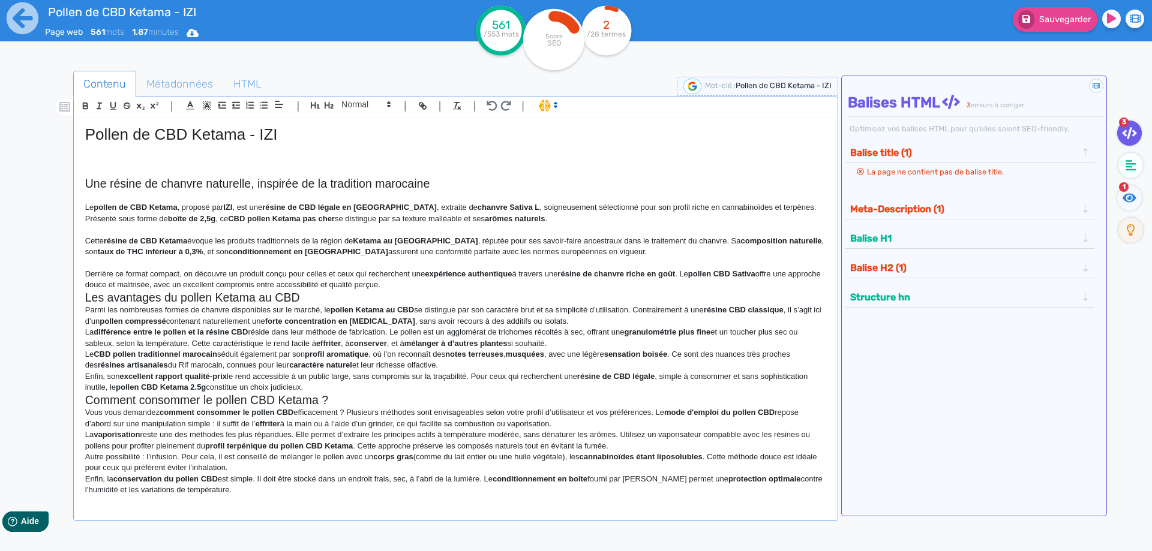
drag, startPoint x: 512, startPoint y: 274, endPoint x: 508, endPoint y: 282, distance: 9.4
click at [512, 274] on strong "expérience authentique" at bounding box center [468, 273] width 87 height 9
click at [494, 293] on h2 "Les avantages du pollen Ketama au CBD" at bounding box center [455, 298] width 741 height 14
click at [484, 289] on p "Derrière ce format compact, on découvre un produit conçu pour celles et ceux qu…" at bounding box center [455, 280] width 741 height 22
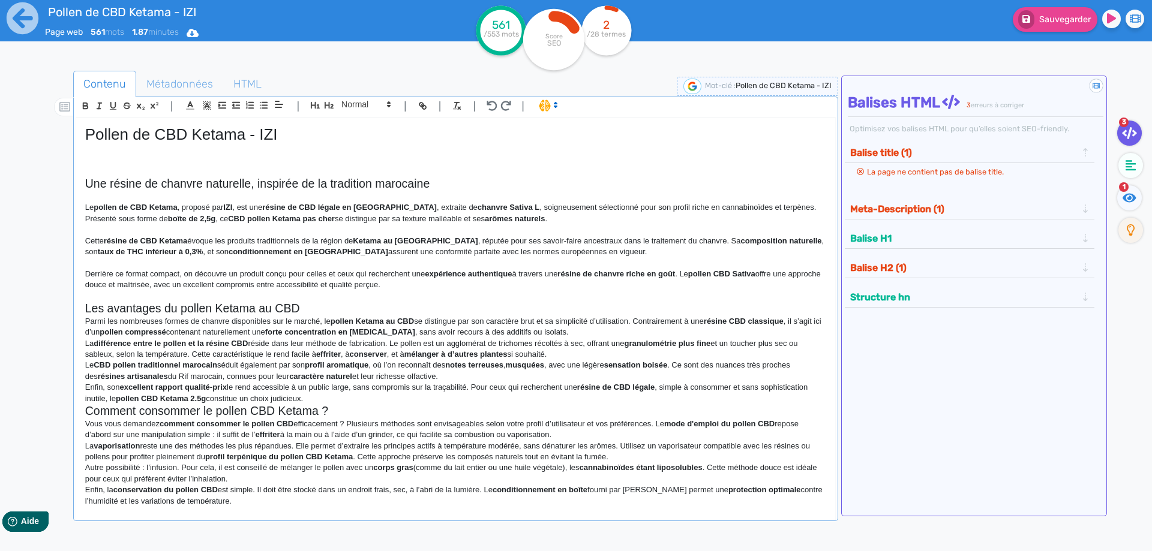
click at [351, 305] on h2 "Les avantages du pollen Ketama au CBD" at bounding box center [455, 309] width 741 height 14
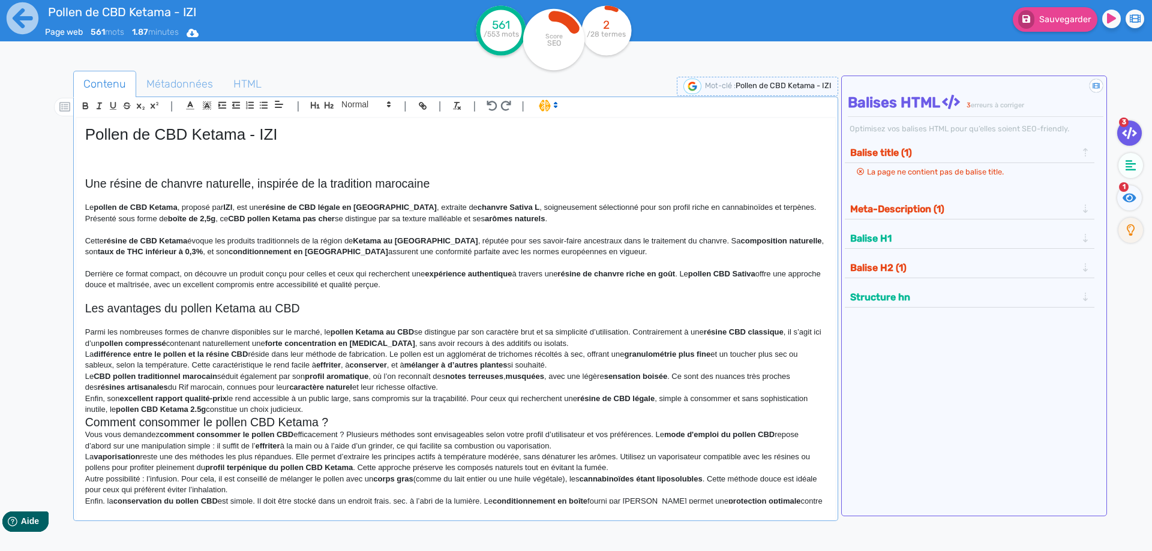
click at [617, 346] on p "Parmi les nombreuses formes de chanvre disponibles sur le marché, le pollen Ket…" at bounding box center [455, 338] width 741 height 22
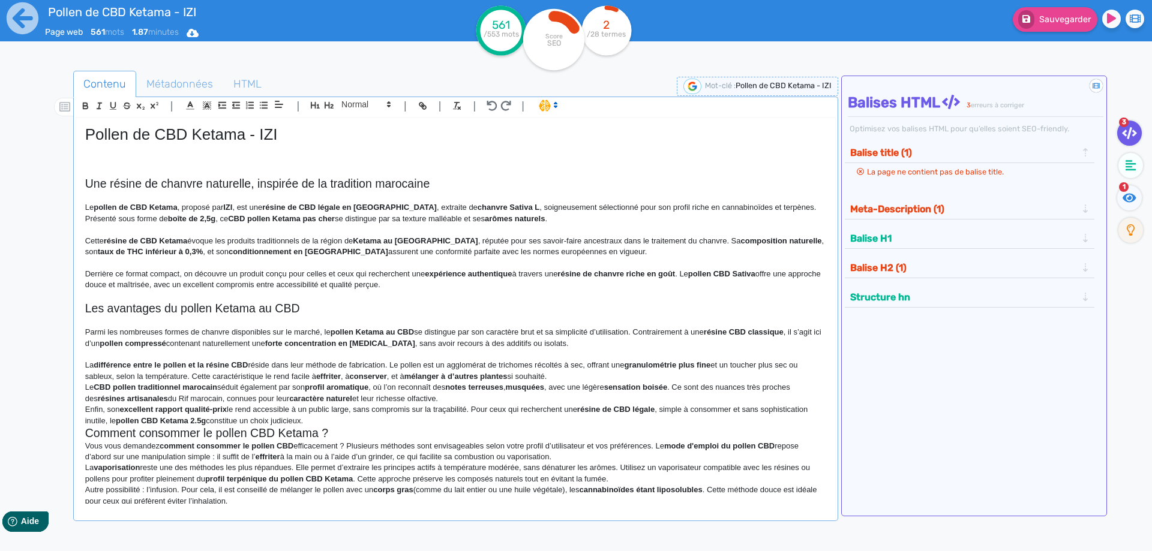
click at [568, 378] on p "La différence entre le pollen et la résine CBD réside dans leur méthode de fabr…" at bounding box center [455, 371] width 741 height 22
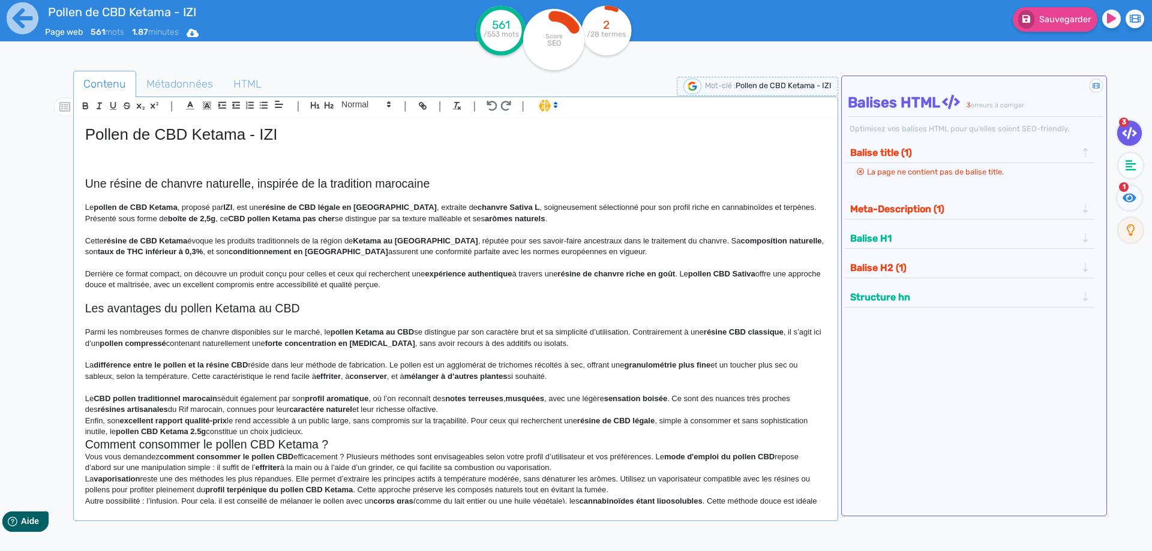
click at [556, 412] on p "Le CBD pollen traditionnel marocain séduit également par son profil aromatique …" at bounding box center [455, 405] width 741 height 22
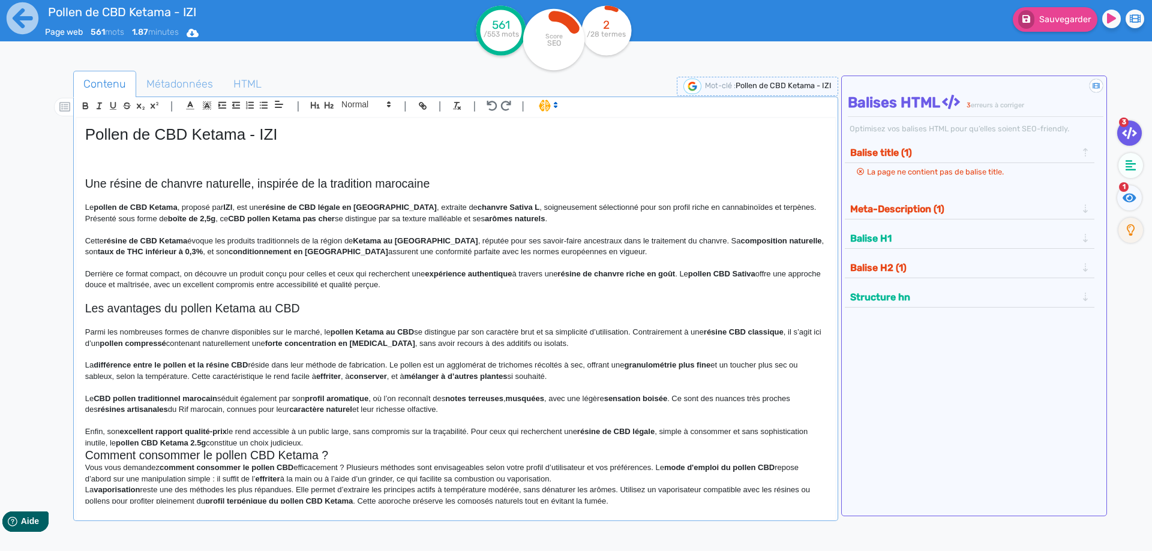
click at [463, 439] on p "Enfin, son excellent rapport qualité-prix le rend accessible à un public large,…" at bounding box center [455, 438] width 741 height 22
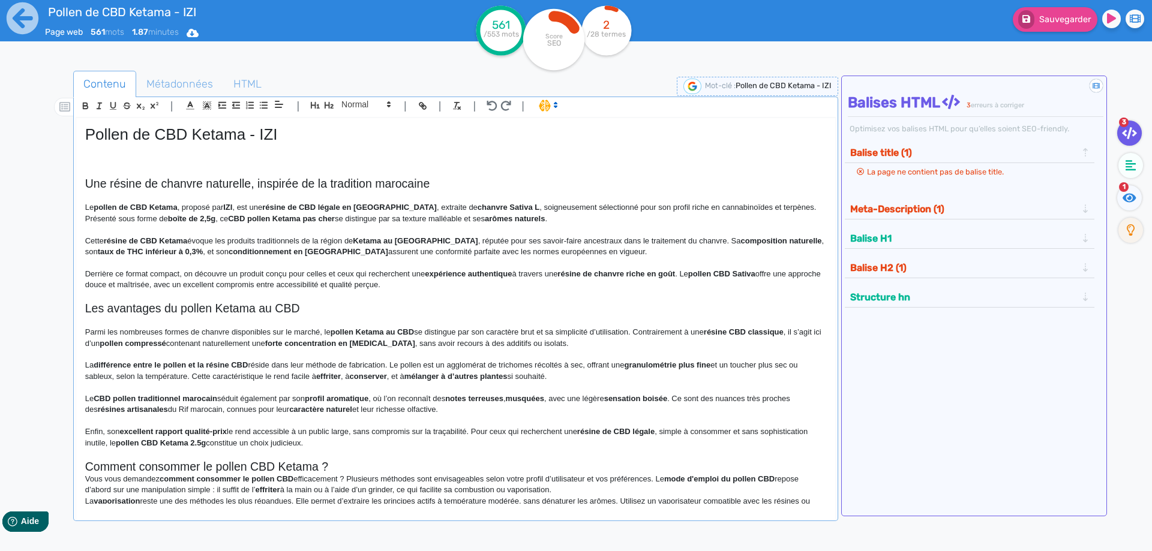
click at [439, 467] on h2 "Comment consommer le pollen CBD Ketama ?" at bounding box center [455, 467] width 741 height 14
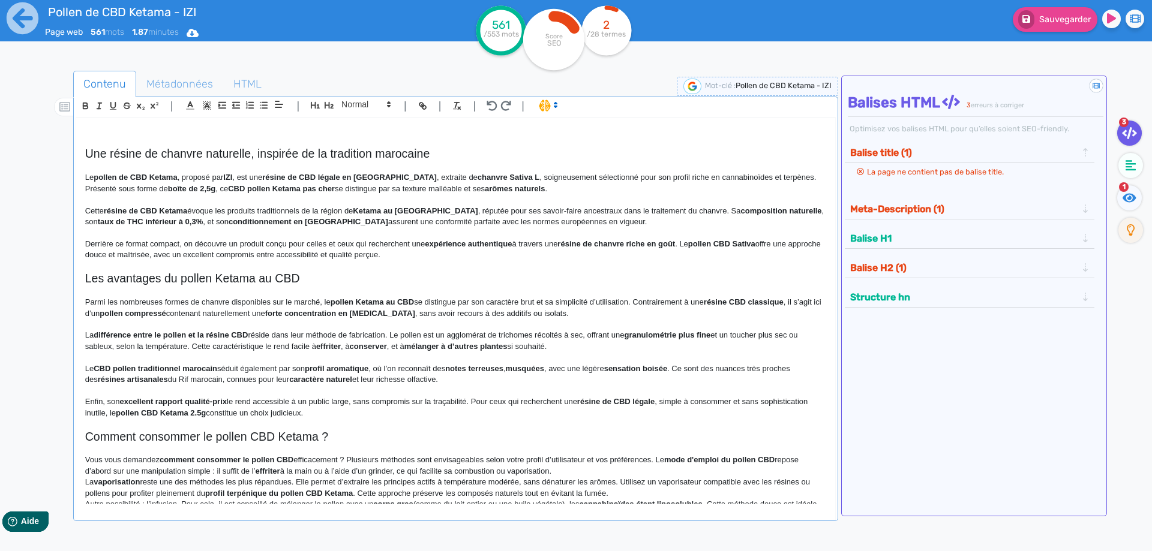
scroll to position [77, 0]
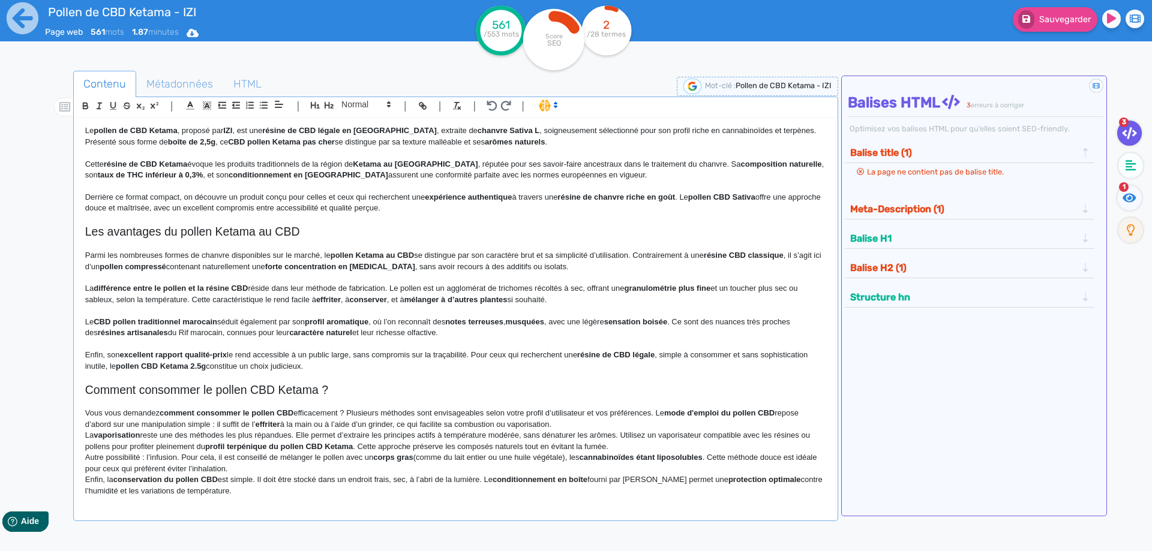
click at [572, 423] on p "Vous vous demandez comment consommer le pollen CBD efficacement ? Plusieurs mét…" at bounding box center [455, 419] width 741 height 22
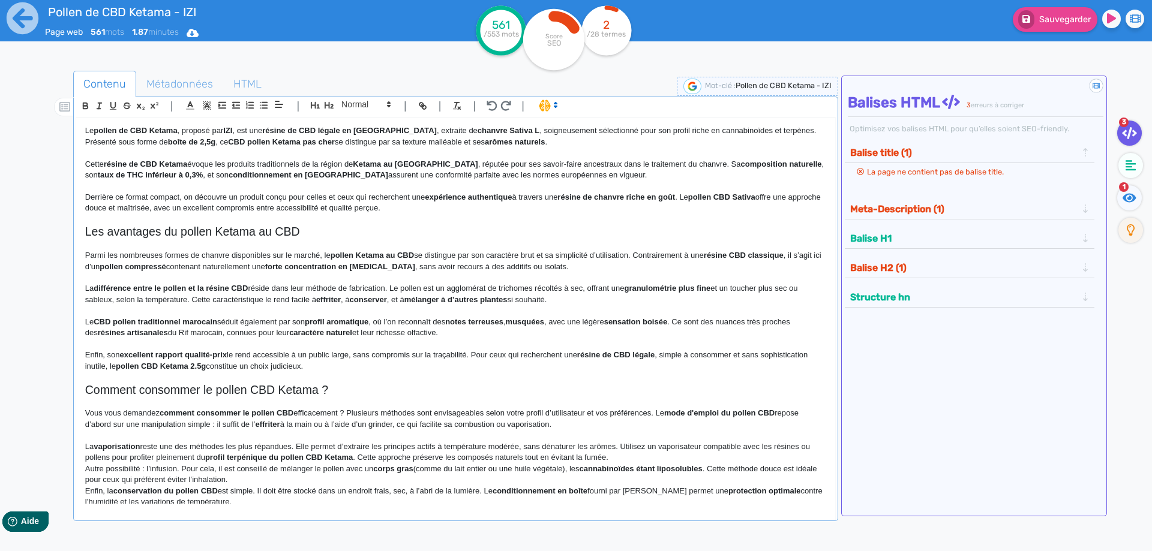
click at [652, 468] on strong "cannabinoïdes étant liposolubles" at bounding box center [641, 468] width 123 height 9
click at [649, 461] on p "La vaporisation reste une des méthodes les plus répandues. Elle permet d’extrai…" at bounding box center [455, 453] width 741 height 22
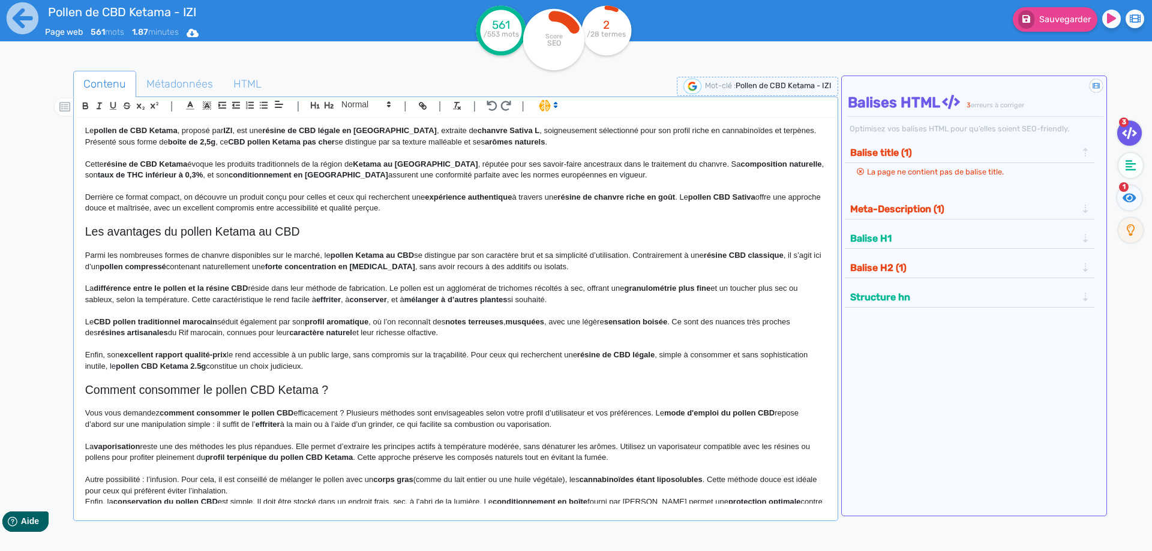
click at [389, 490] on p "Autre possibilité : l’infusion. Pour cela, il est conseillé de mélanger le poll…" at bounding box center [455, 486] width 741 height 22
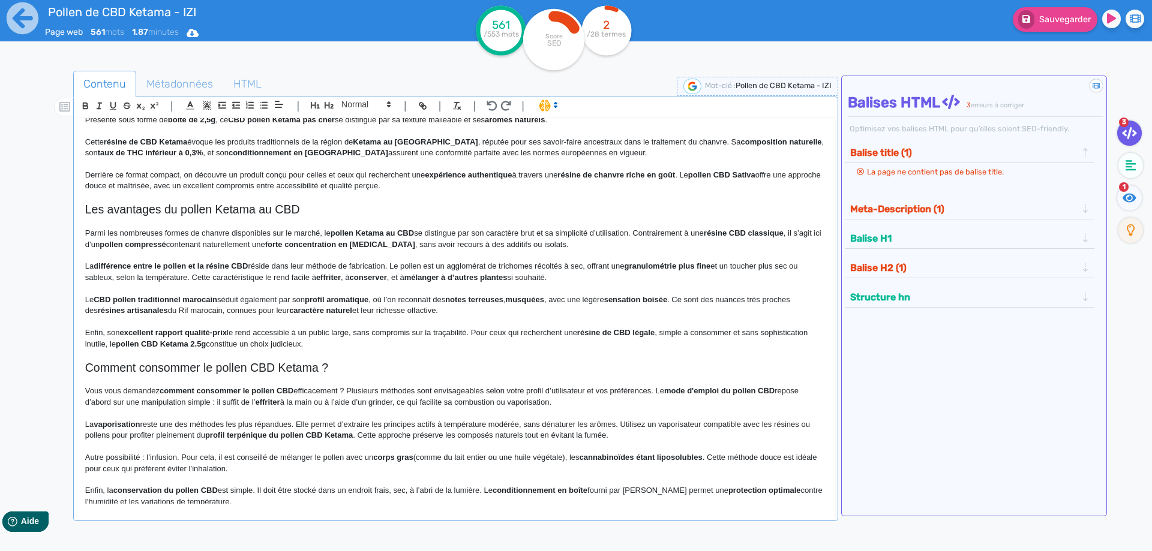
scroll to position [110, 0]
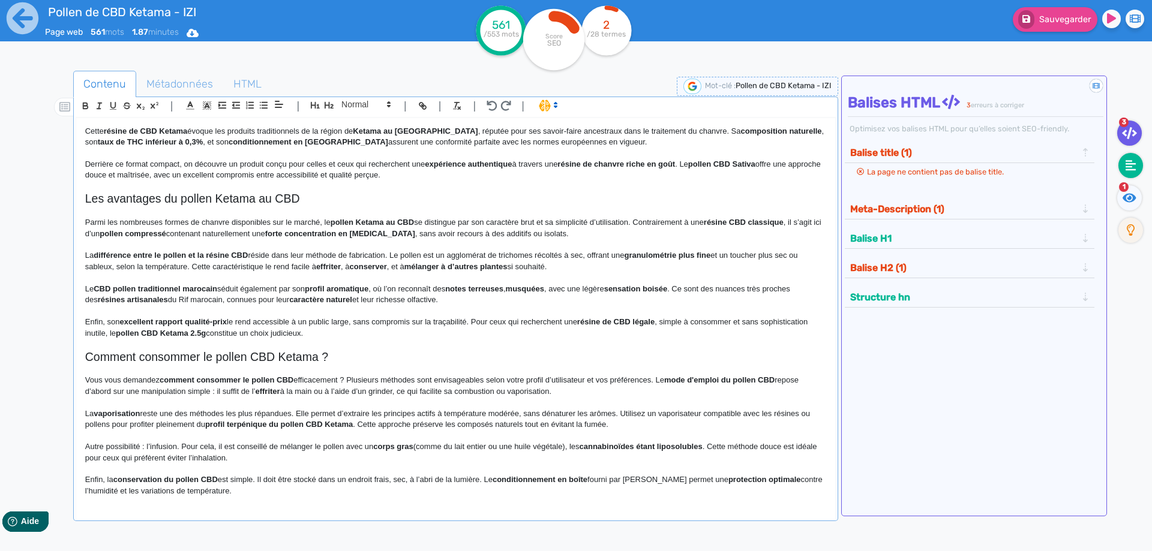
drag, startPoint x: 1122, startPoint y: 196, endPoint x: 1127, endPoint y: 164, distance: 31.7
click at [1122, 194] on fa-icon at bounding box center [1129, 197] width 25 height 25
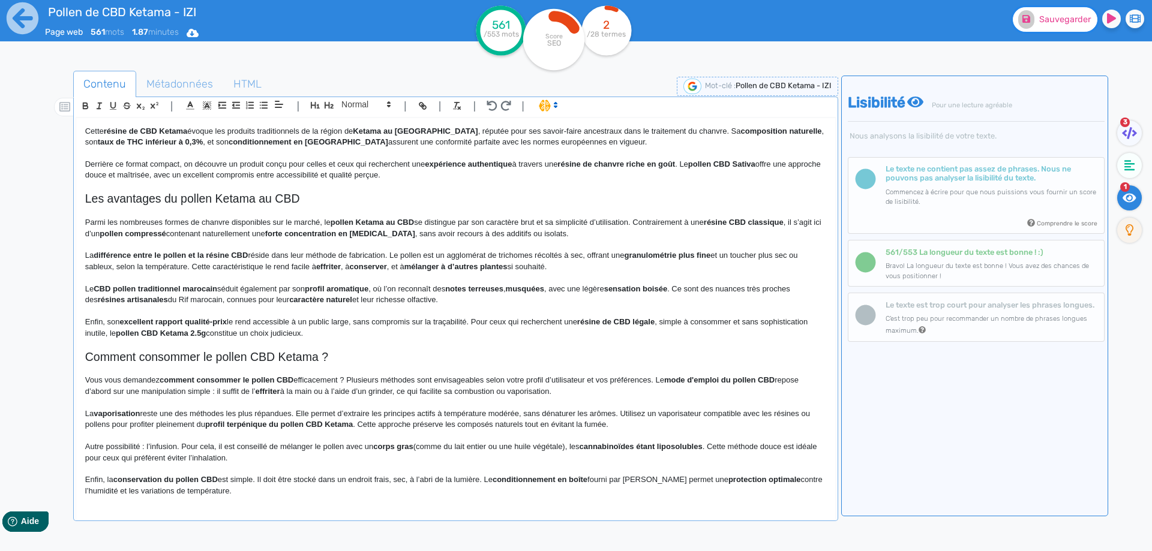
click at [1058, 22] on span "Sauvegarder" at bounding box center [1065, 19] width 52 height 10
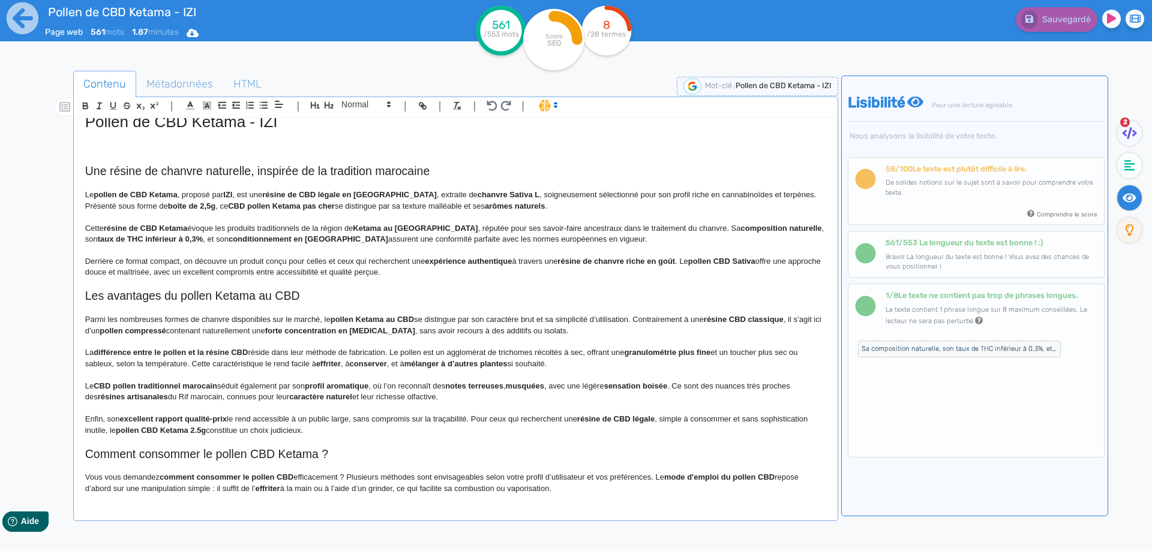
scroll to position [0, 0]
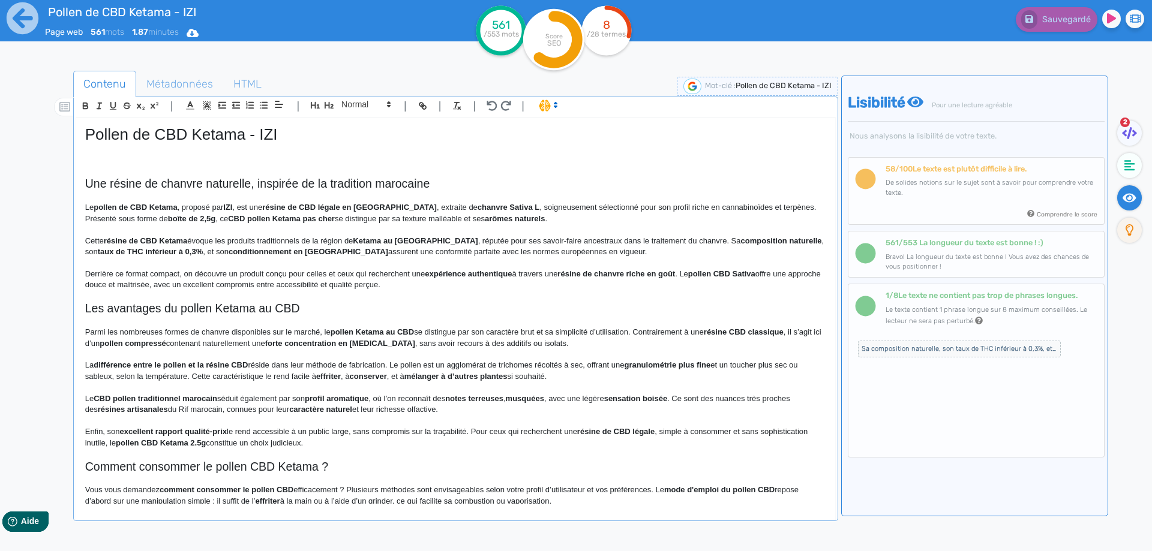
click at [110, 183] on h2 "Une résine de chanvre naturelle, inspirée de la tradition marocaine" at bounding box center [455, 184] width 741 height 14
click at [97, 184] on h2 "Une résine de chanvre naturelle, inspirée de la tradition marocaine" at bounding box center [455, 184] width 741 height 14
drag, startPoint x: 97, startPoint y: 184, endPoint x: 134, endPoint y: 179, distance: 37.0
click at [134, 179] on h2 "Une résine de chanvre naturelle, inspirée de la tradition marocaine" at bounding box center [455, 184] width 741 height 14
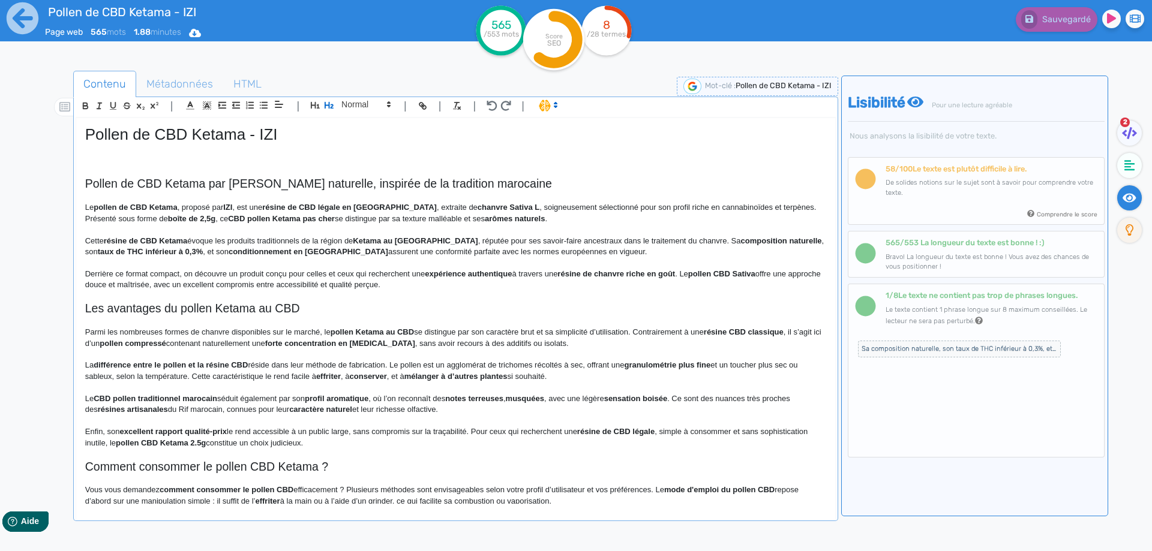
click at [247, 181] on h2 "Pollen de CBD Ketama par IZI de chanvre naturelle, inspirée de la tradition mar…" at bounding box center [455, 184] width 741 height 14
drag, startPoint x: 247, startPoint y: 181, endPoint x: 500, endPoint y: 182, distance: 253.2
click at [500, 182] on h2 "Pollen de CBD Ketama par IZI de chanvre naturelle, inspirée de la tradition mar…" at bounding box center [455, 184] width 741 height 14
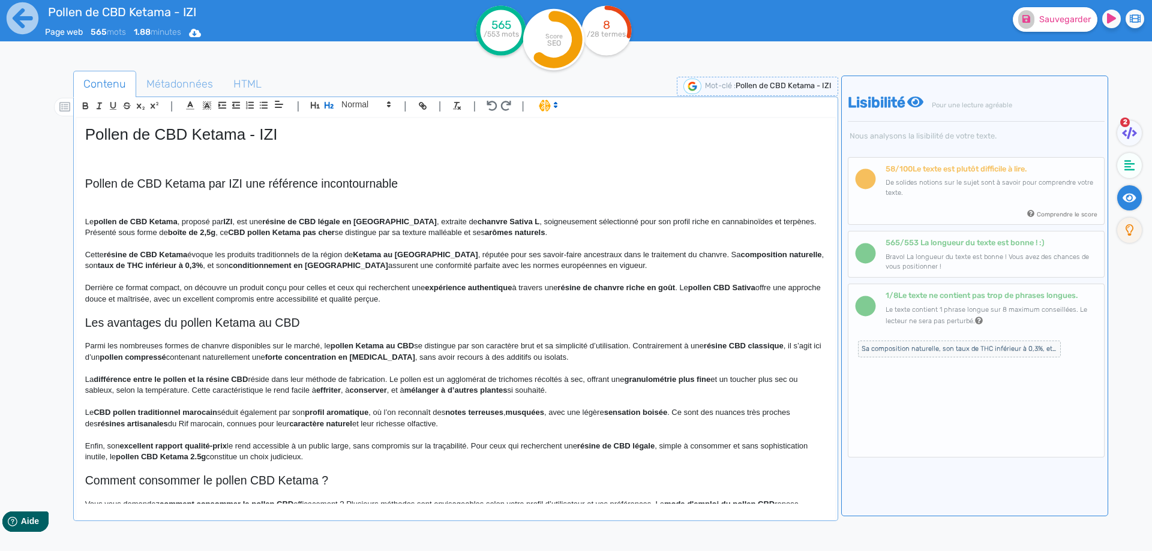
click at [247, 184] on h2 "Pollen de CBD Ketama par IZI une référence incontournable" at bounding box center [455, 184] width 741 height 14
click at [254, 188] on h2 "Pollen de CBD Ketama par IZI : une référence incontournable" at bounding box center [455, 184] width 741 height 14
click at [255, 187] on h2 "Pollen de CBD Ketama par IZI : une référence incontournable" at bounding box center [455, 184] width 741 height 14
copy h2 "Pollen de CBD Ketama par IZI : une référence incontournable"
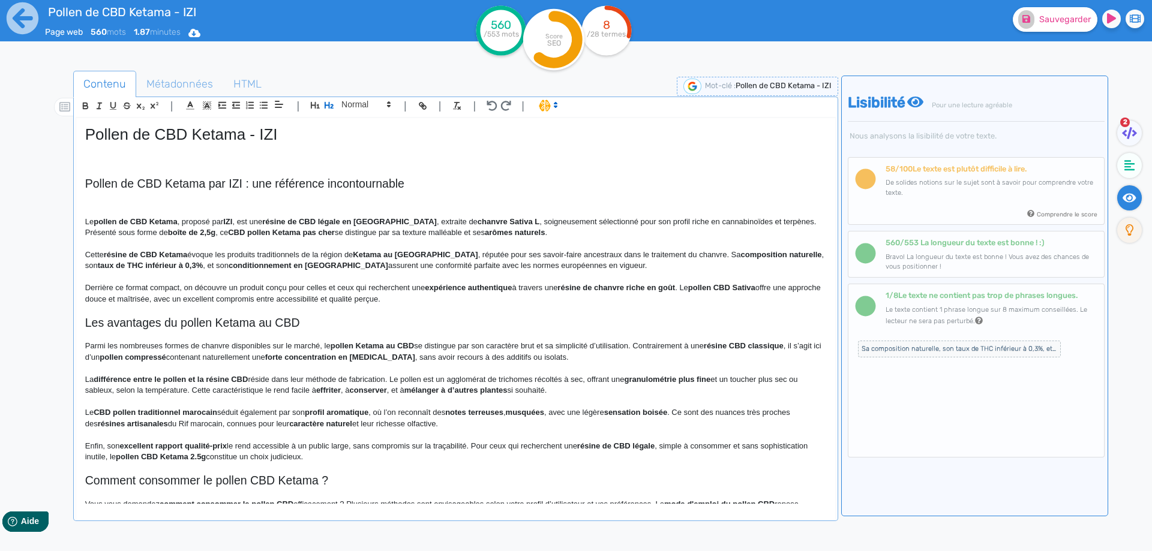
click at [328, 206] on p at bounding box center [455, 210] width 741 height 11
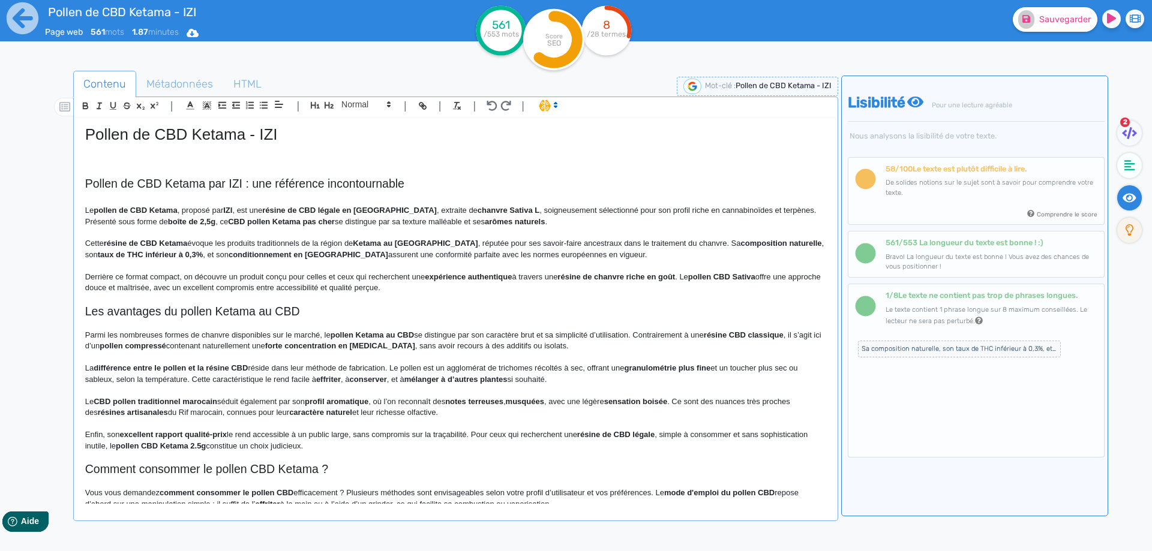
click at [115, 193] on h2 at bounding box center [455, 198] width 741 height 14
click at [401, 100] on div "| | H3 H4 H5 H6 Normal | | | |" at bounding box center [456, 107] width 760 height 20
click at [368, 100] on span at bounding box center [365, 104] width 59 height 14
click at [359, 202] on span at bounding box center [365, 201] width 48 height 19
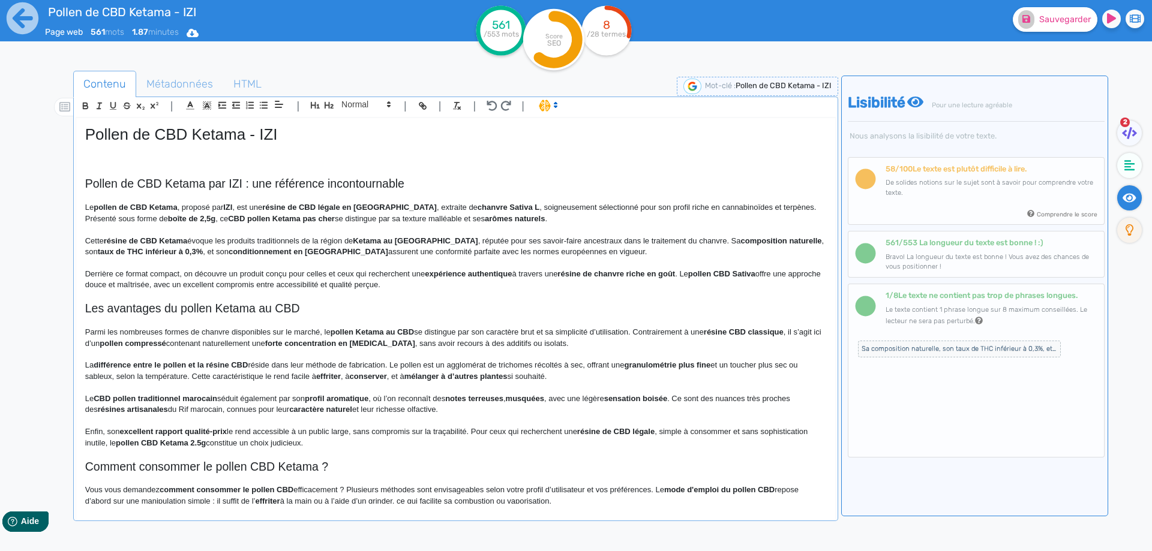
click at [107, 209] on strong "pollen de CBD Ketama" at bounding box center [135, 207] width 83 height 9
drag, startPoint x: 107, startPoint y: 209, endPoint x: 164, endPoint y: 208, distance: 56.4
click at [164, 208] on strong "pollen de CBD Ketama" at bounding box center [135, 207] width 83 height 9
click at [224, 207] on strong "IZI" at bounding box center [225, 207] width 9 height 9
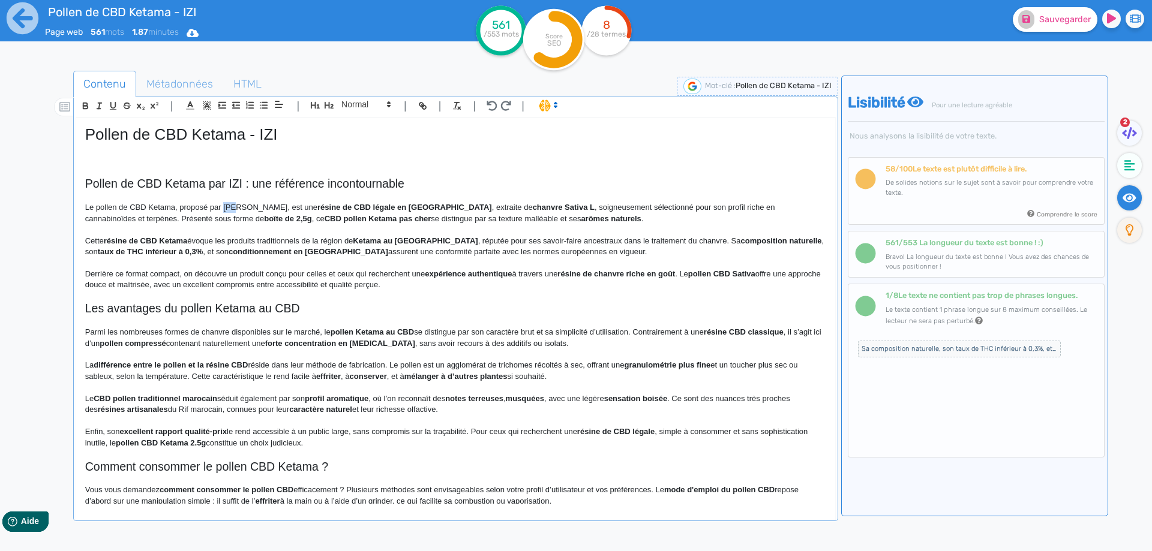
drag, startPoint x: 232, startPoint y: 206, endPoint x: 262, endPoint y: 206, distance: 30.0
click at [233, 206] on p "Le pollen de CBD Ketama, proposé par IZI, est une résine de CBD légale en Franc…" at bounding box center [455, 213] width 741 height 22
click at [317, 206] on strong "résine de CBD légale en France" at bounding box center [404, 207] width 175 height 9
click at [365, 209] on strong "de CBD légale en France" at bounding box center [439, 207] width 149 height 9
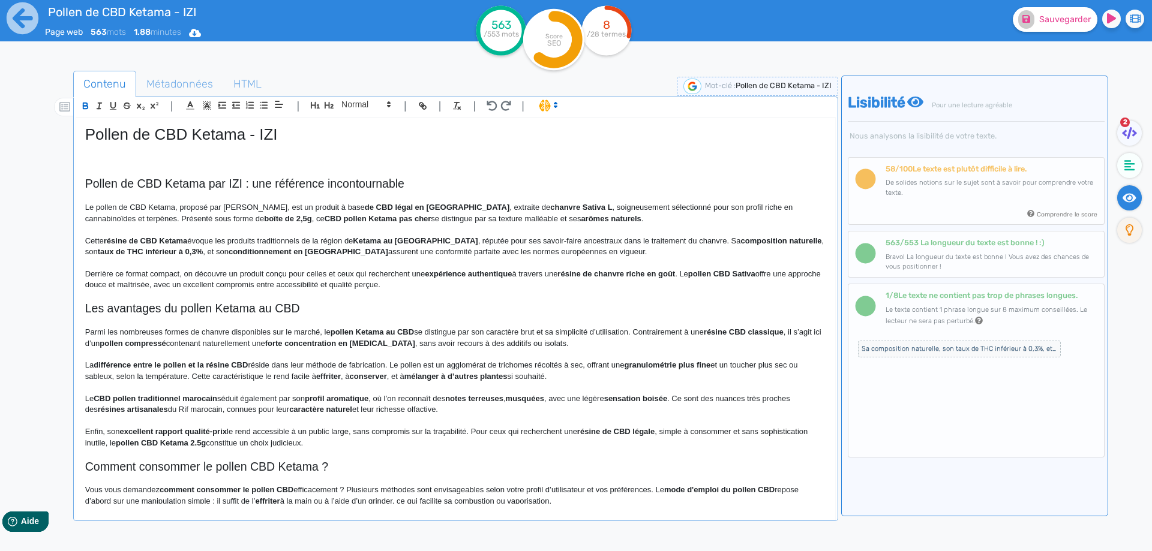
click at [251, 201] on p at bounding box center [455, 196] width 741 height 11
click at [273, 208] on p "Le pollen de CBD Ketama, proposé par IZI, est un produit à base de CBD légal en…" at bounding box center [455, 213] width 741 height 22
click at [382, 205] on p "Le pollen de CBD Ketama, proposé par IZI, est un produit à base de CBD légal en…" at bounding box center [455, 213] width 741 height 22
click at [440, 214] on p "Le pollen de CBD Ketama, proposé par IZI, est un produit à base de CBD légal en…" at bounding box center [455, 213] width 741 height 22
click at [404, 209] on p "Le pollen de CBD Ketama, proposé par IZI, est un produit à base de CBD légal en…" at bounding box center [455, 213] width 741 height 22
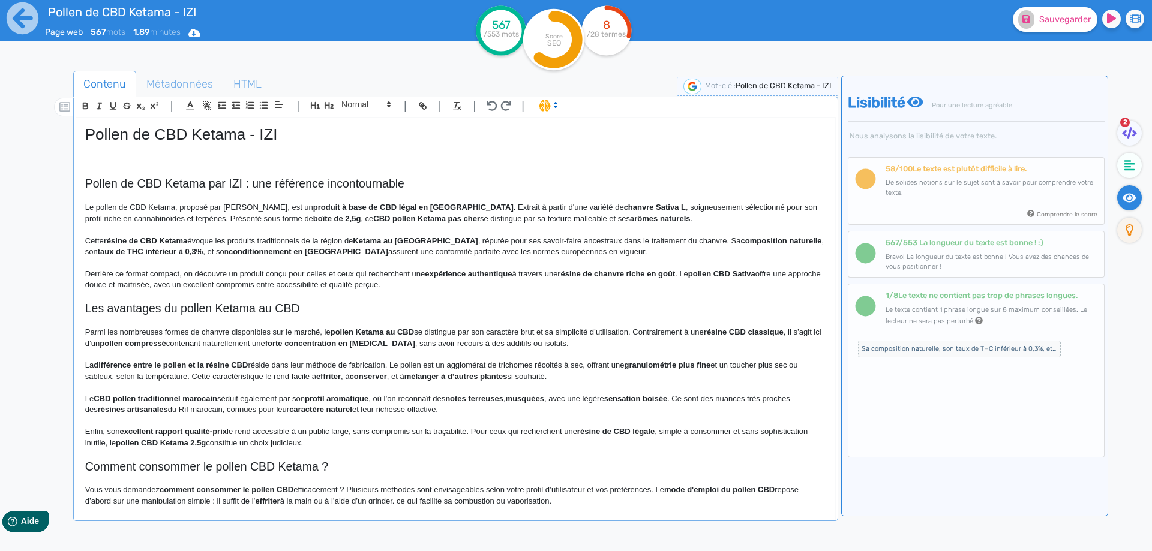
click at [487, 203] on p "Le pollen de CBD Ketama, proposé par IZI, est un produit à base de CBD légal en…" at bounding box center [455, 213] width 741 height 22
click at [574, 204] on p "Le pollen de CBD Ketama, proposé par IZI, est un produit à base de CBD légal en…" at bounding box center [455, 213] width 741 height 22
click at [677, 207] on strong "L" at bounding box center [679, 207] width 5 height 9
click at [512, 211] on p "Le pollen de CBD Ketama, proposé par IZI, est un produit à base de CBD légal en…" at bounding box center [455, 213] width 741 height 22
click at [599, 208] on p "Le pollen de CBD Ketama, proposé par IZI, est un produit à base de CBD légal en…" at bounding box center [455, 213] width 741 height 22
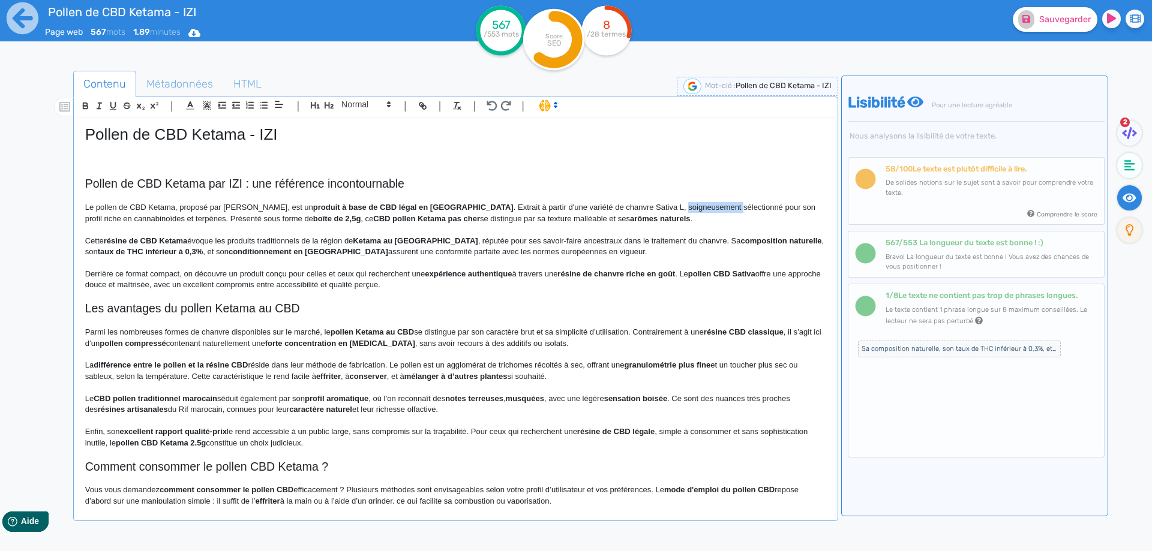
click at [599, 208] on p "Le pollen de CBD Ketama, proposé par IZI, est un produit à base de CBD légal en…" at bounding box center [455, 213] width 741 height 22
click at [275, 218] on strong "boîte de 2,5g" at bounding box center [298, 218] width 47 height 9
click at [367, 217] on strong "CBD pollen Ketama pas cher" at bounding box center [420, 218] width 107 height 9
click at [367, 218] on strong "CBD pollen Ketama pas cher" at bounding box center [420, 218] width 107 height 9
click at [386, 220] on strong "CBD pollen Ketama pas cher" at bounding box center [420, 218] width 107 height 9
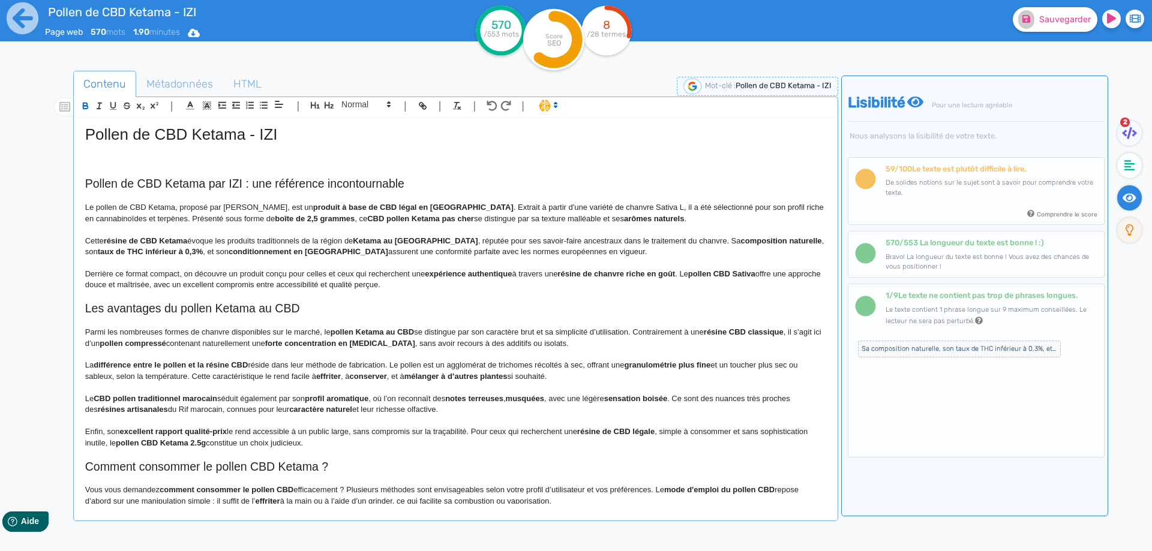
click at [382, 220] on strong "CBD pollen Ketama pas cher" at bounding box center [420, 218] width 107 height 9
drag, startPoint x: 382, startPoint y: 220, endPoint x: 401, endPoint y: 219, distance: 19.8
click at [401, 219] on strong "CBD pollen Ketama pas cher" at bounding box center [420, 218] width 107 height 9
click at [367, 217] on strong "CBD pollen Ketama" at bounding box center [403, 218] width 73 height 9
drag, startPoint x: 302, startPoint y: 217, endPoint x: 360, endPoint y: 220, distance: 58.2
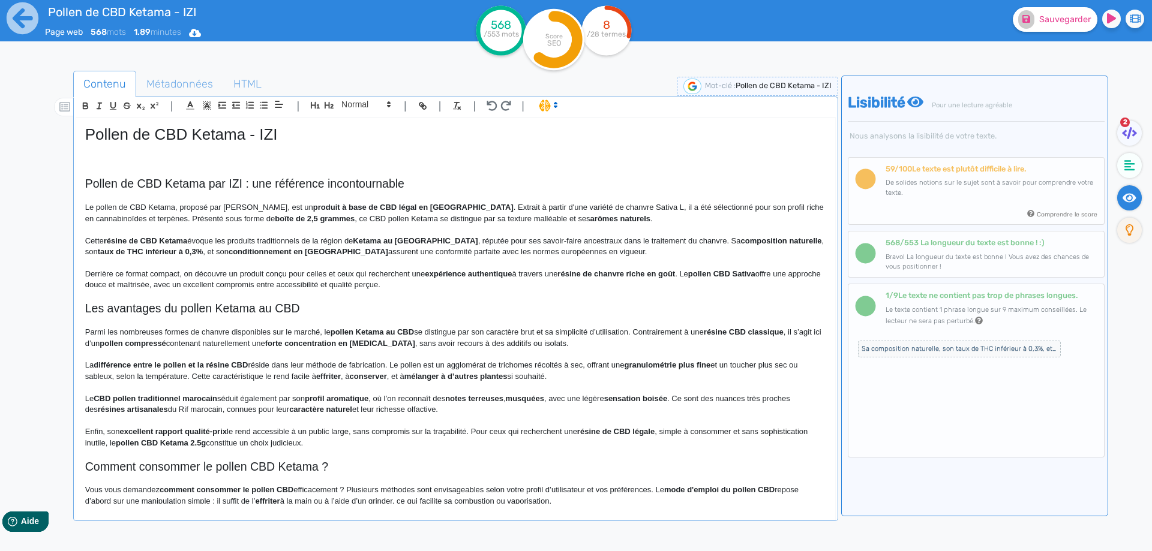
drag, startPoint x: 394, startPoint y: 219, endPoint x: 400, endPoint y: 221, distance: 6.5
click at [395, 219] on p "Le pollen de CBD Ketama, proposé par IZI, est un produit à base de CBD légal en…" at bounding box center [455, 213] width 741 height 22
click at [590, 216] on strong "arômes naturels" at bounding box center [620, 218] width 60 height 9
drag, startPoint x: 527, startPoint y: 216, endPoint x: 565, endPoint y: 214, distance: 37.9
click at [500, 244] on p "Cette résine de CBD Ketama évoque les produits traditionnels de la région de Ke…" at bounding box center [455, 247] width 741 height 22
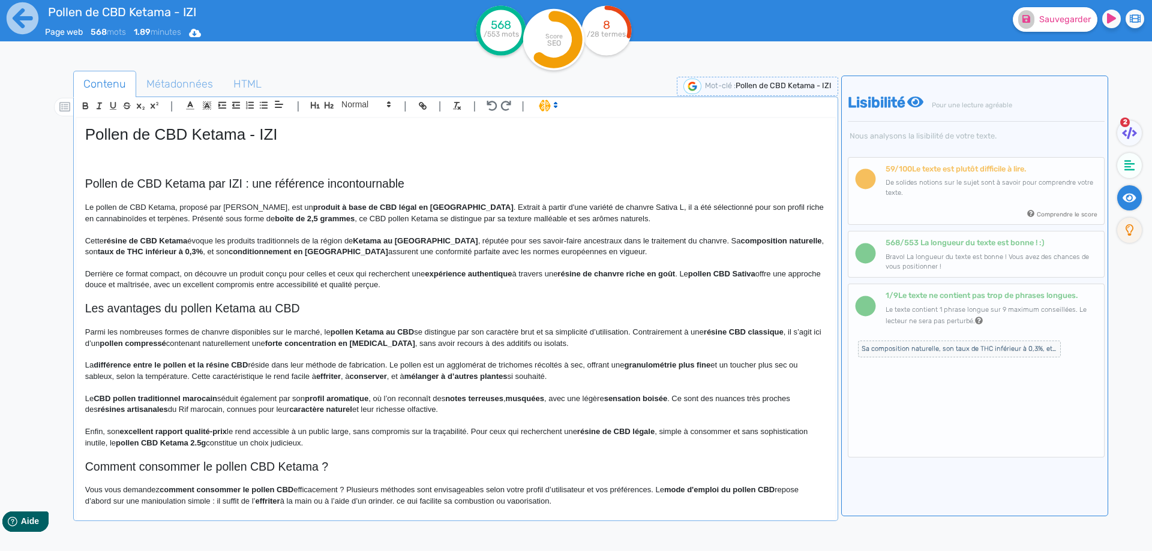
click at [182, 242] on strong "résine de CBD Ketama" at bounding box center [145, 240] width 83 height 9
drag, startPoint x: 182, startPoint y: 242, endPoint x: 82, endPoint y: 242, distance: 99.6
click at [37, 241] on div "Contenu Métadonnées HTML | | H3 H4 H5 H6 Normal | | | | Pollen de CBD Ketama - …" at bounding box center [593, 347] width 1117 height 559
click at [184, 240] on strong "résine de CBD Ketama" at bounding box center [145, 240] width 83 height 9
drag, startPoint x: 182, startPoint y: 240, endPoint x: 85, endPoint y: 242, distance: 97.2
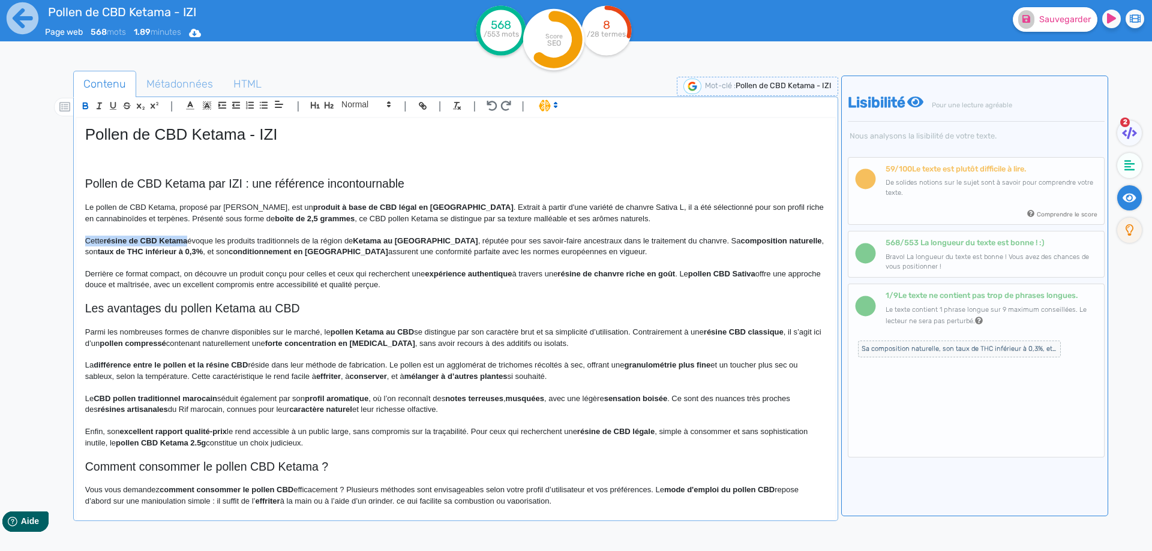
click at [85, 242] on p "Cette résine de CBD Ketama évoque les produits traditionnels de la région de Ke…" at bounding box center [455, 247] width 741 height 22
click at [184, 242] on p "Ces saveurs variées évoque les produits traditionnels de la région de Ketama au…" at bounding box center [455, 247] width 741 height 22
drag, startPoint x: 89, startPoint y: 236, endPoint x: 79, endPoint y: 236, distance: 10.2
click at [79, 236] on div "Pollen de CBD Ketama - IZI Pollen de CBD Ketama par IZI : une référence inconto…" at bounding box center [455, 311] width 759 height 386
click at [342, 240] on strong "Ketama au Maroc" at bounding box center [391, 240] width 125 height 9
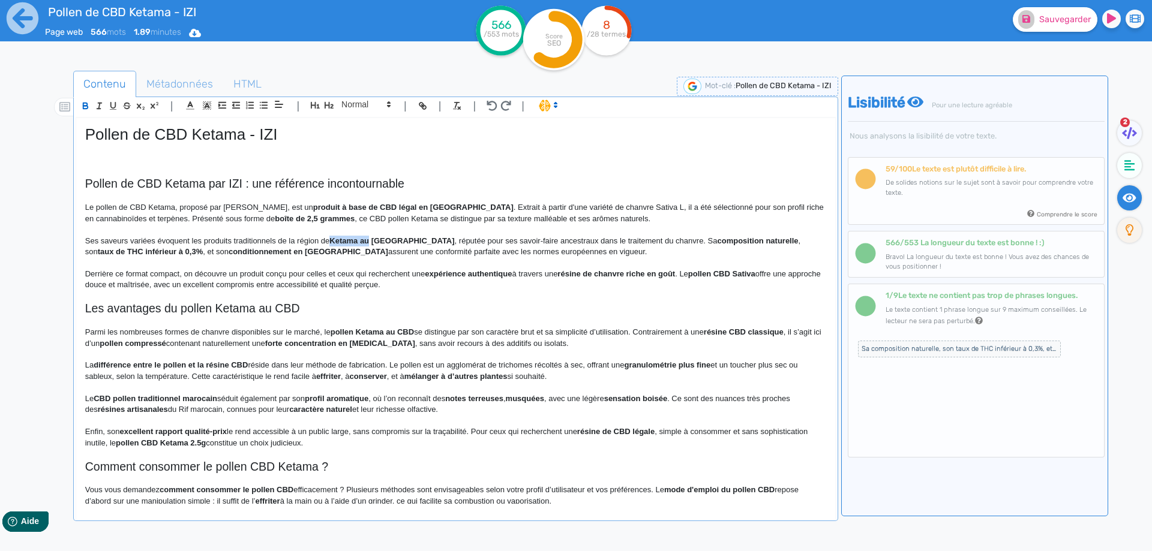
drag, startPoint x: 342, startPoint y: 240, endPoint x: 365, endPoint y: 242, distance: 22.9
click at [365, 242] on strong "Ketama au Maroc" at bounding box center [391, 240] width 125 height 9
click at [341, 242] on strong "Maroc" at bounding box center [370, 240] width 83 height 9
click at [394, 238] on p "Ses saveurs variées évoquent les produits traditionnels de la région du Maroc, …" at bounding box center [455, 247] width 741 height 22
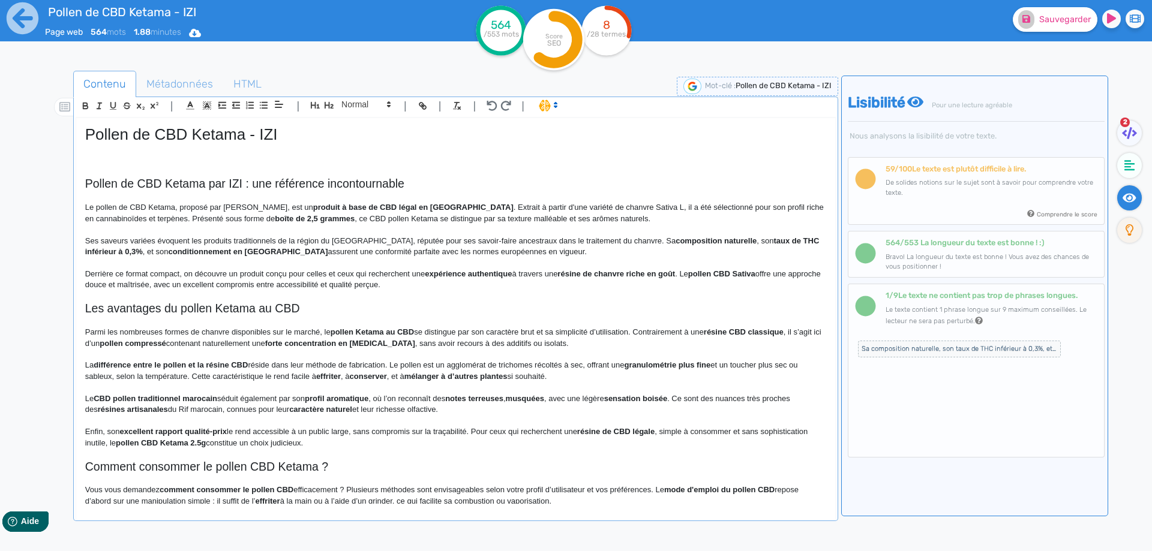
click at [425, 236] on p "Ses saveurs variées évoquent les produits traditionnels de la région du Maroc, …" at bounding box center [455, 247] width 741 height 22
click at [367, 238] on p "Ses saveurs variées évoquent les produits traditionnels de la région du Maroc, …" at bounding box center [455, 247] width 741 height 22
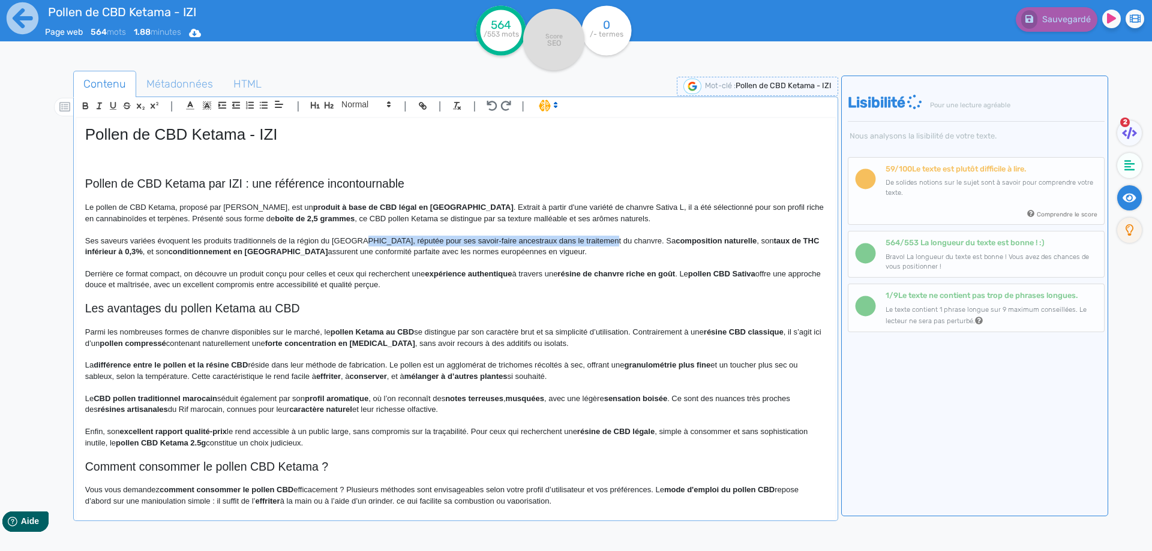
drag, startPoint x: 367, startPoint y: 238, endPoint x: 616, endPoint y: 242, distance: 249.0
click at [592, 241] on p "Ses saveurs variées évoquent les produits traditionnels de la région du Maroc, …" at bounding box center [455, 247] width 741 height 22
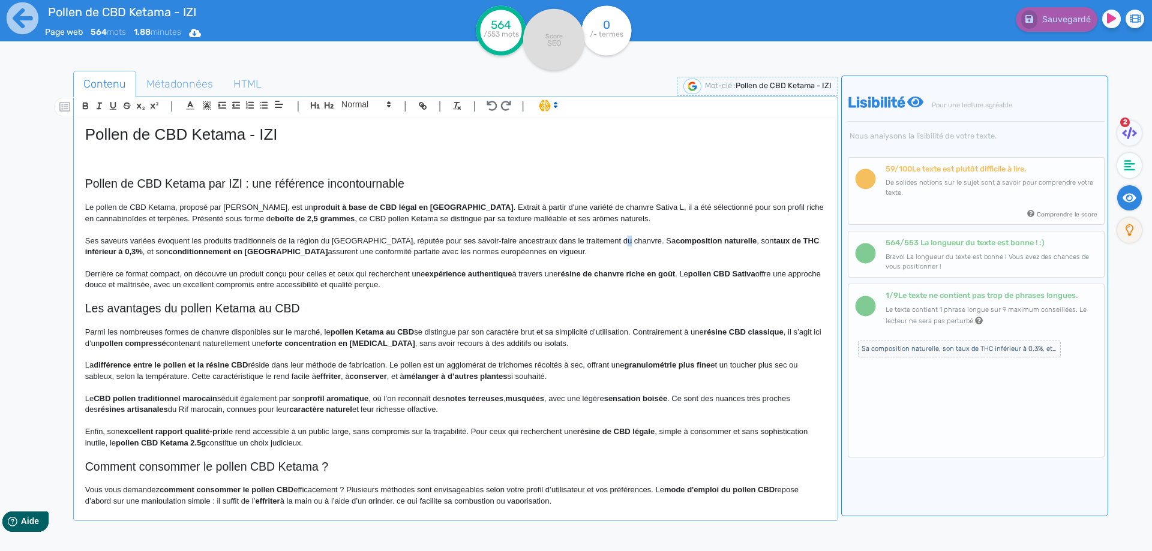
drag, startPoint x: 616, startPoint y: 242, endPoint x: 568, endPoint y: 234, distance: 49.2
click at [604, 239] on p "Ses saveurs variées évoquent les produits traditionnels de la région du Maroc, …" at bounding box center [455, 247] width 741 height 22
click at [580, 238] on p "Ses saveurs variées évoquent les produits traditionnels de la région du Maroc, …" at bounding box center [455, 247] width 741 height 22
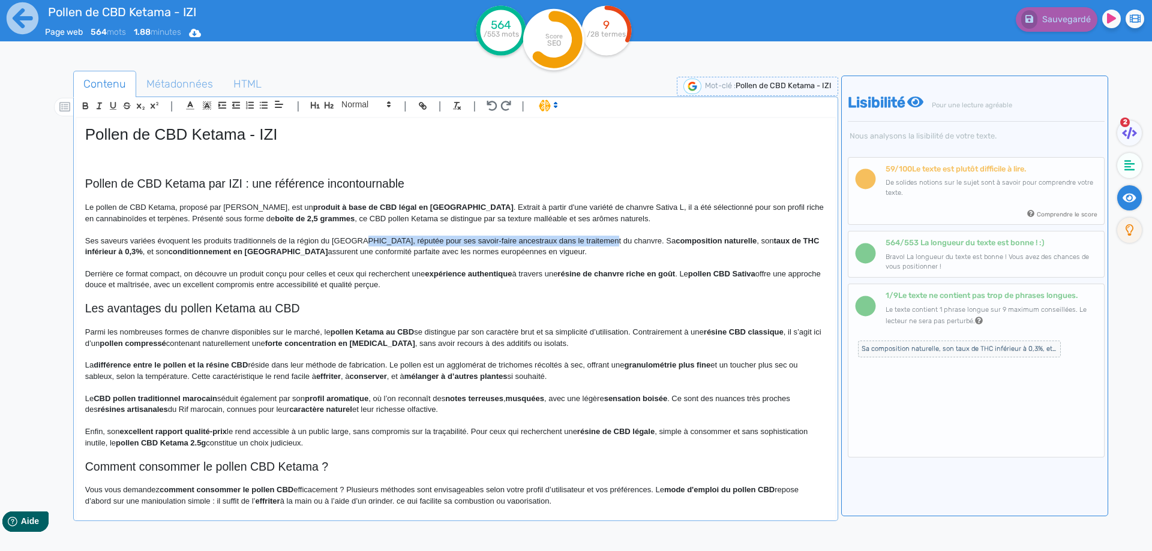
drag, startPoint x: 580, startPoint y: 238, endPoint x: 370, endPoint y: 241, distance: 210.0
click at [370, 241] on p "Ses saveurs variées évoquent les produits traditionnels de la région du Maroc, …" at bounding box center [455, 247] width 741 height 22
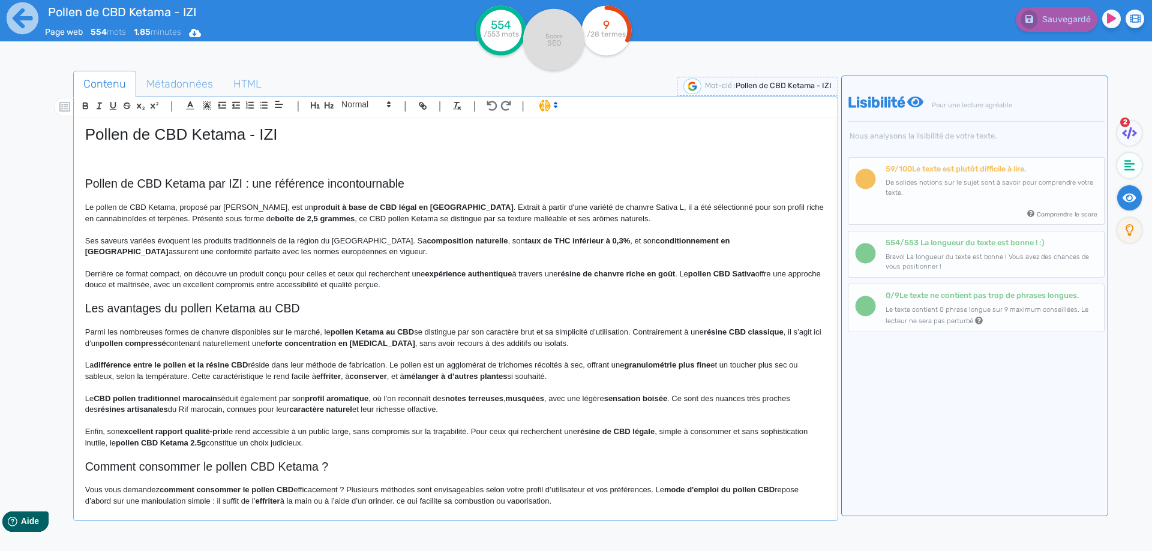
click at [285, 176] on p at bounding box center [455, 171] width 741 height 11
click at [287, 182] on h2 "Pollen de CBD Ketama par IZI : une référence incontournable" at bounding box center [455, 184] width 741 height 14
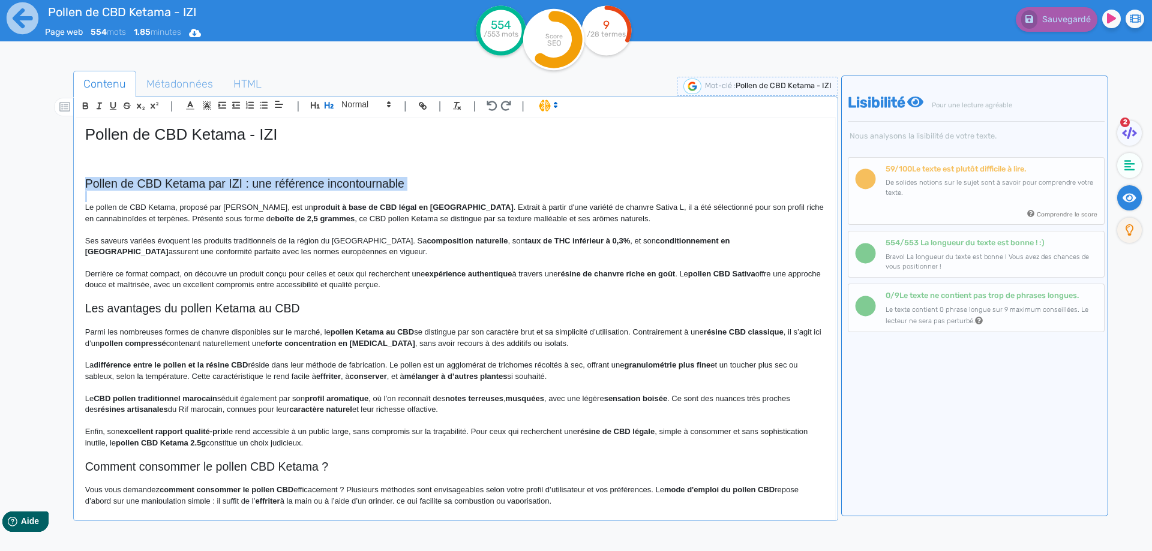
click at [287, 182] on h2 "Pollen de CBD Ketama par IZI : une référence incontournable" at bounding box center [455, 184] width 741 height 14
copy h2 "Pollen de CBD Ketama par IZI : une référence incontournable"
click at [190, 308] on h2 "Les avantages du pollen Ketama au CBD" at bounding box center [455, 309] width 741 height 14
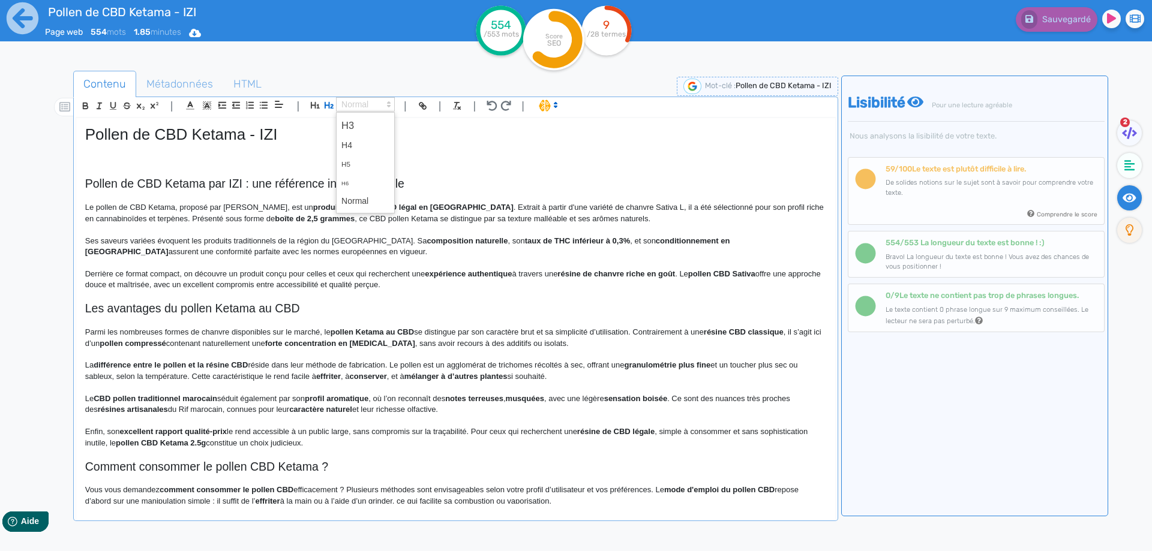
click at [371, 102] on span at bounding box center [365, 104] width 59 height 14
click at [364, 118] on span at bounding box center [365, 125] width 48 height 21
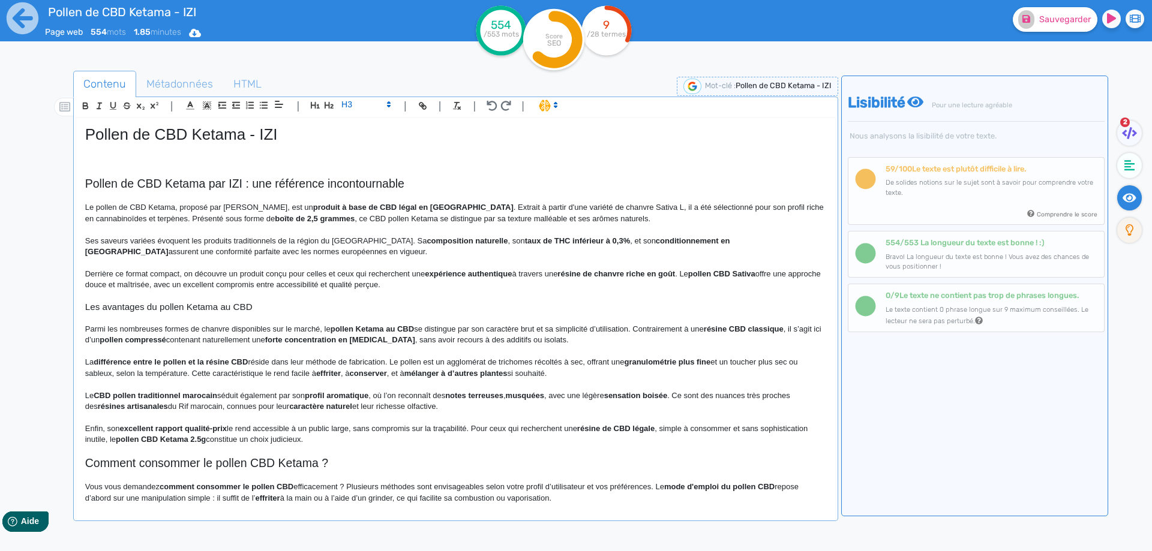
scroll to position [60, 0]
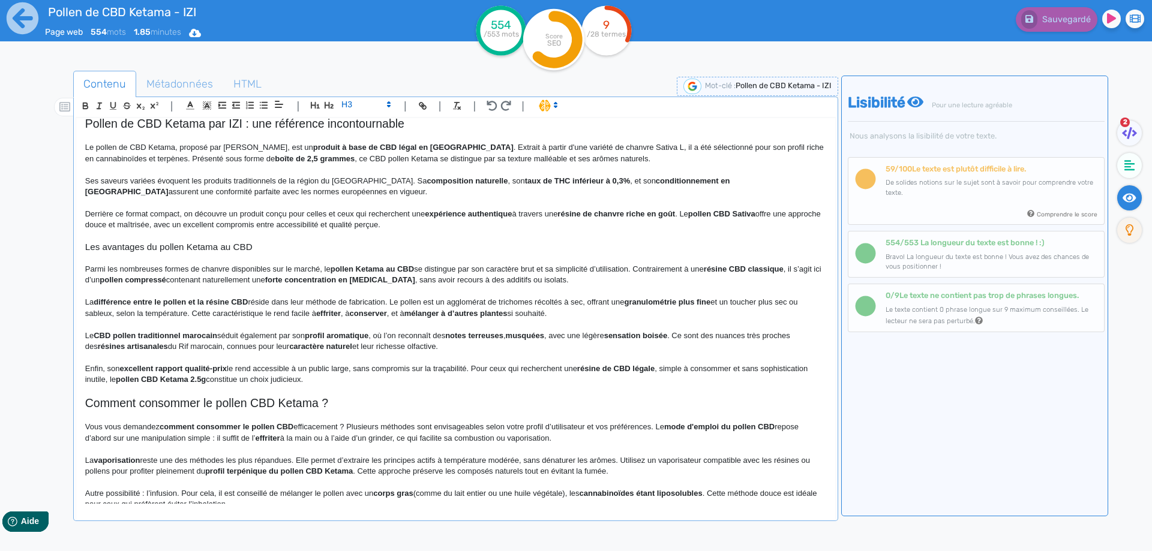
click at [775, 270] on strong "résine CBD classique" at bounding box center [744, 269] width 80 height 9
drag, startPoint x: 775, startPoint y: 270, endPoint x: 700, endPoint y: 268, distance: 74.4
click at [691, 268] on p "Parmi les nombreuses formes de chanvre disponibles sur le marché, le pollen Ket…" at bounding box center [455, 275] width 741 height 22
click at [767, 269] on p "Parmi les nombreuses formes de chanvre disponibles sur le marché, le pollen Ket…" at bounding box center [455, 275] width 741 height 22
click at [751, 282] on p "Parmi les nombreuses formes de chanvre disponibles sur le marché, le pollen Ket…" at bounding box center [455, 275] width 741 height 22
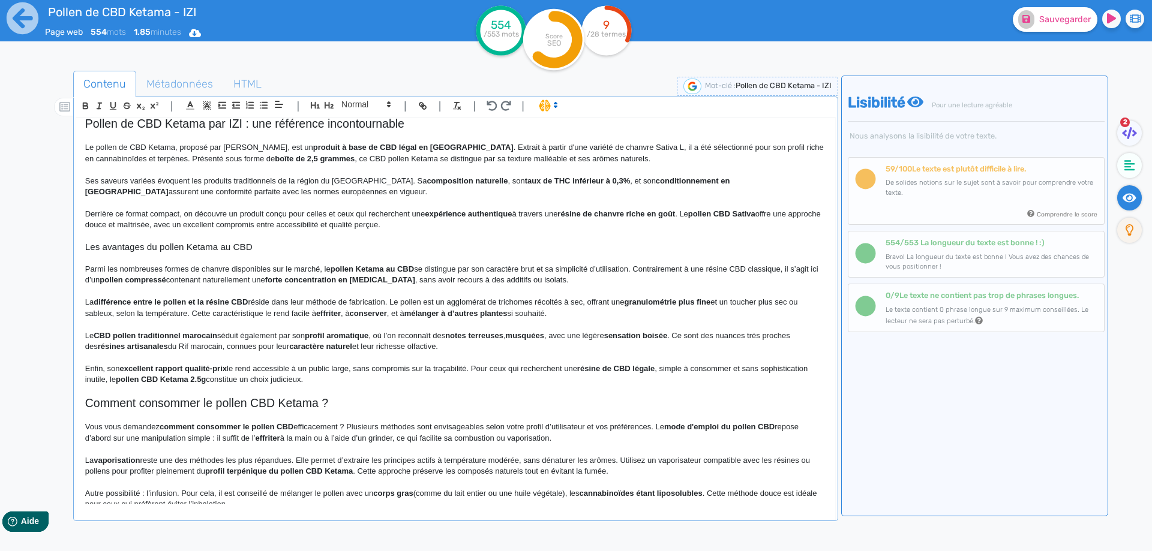
click at [233, 277] on p "Parmi les nombreuses formes de chanvre disponibles sur le marché, le pollen Ket…" at bounding box center [455, 275] width 741 height 22
click at [166, 278] on strong "pollen compressé" at bounding box center [133, 279] width 67 height 9
drag, startPoint x: 166, startPoint y: 278, endPoint x: 127, endPoint y: 278, distance: 39.6
click at [277, 285] on p "Parmi les nombreuses formes de chanvre disponibles sur le marché, le pollen Ket…" at bounding box center [455, 275] width 741 height 22
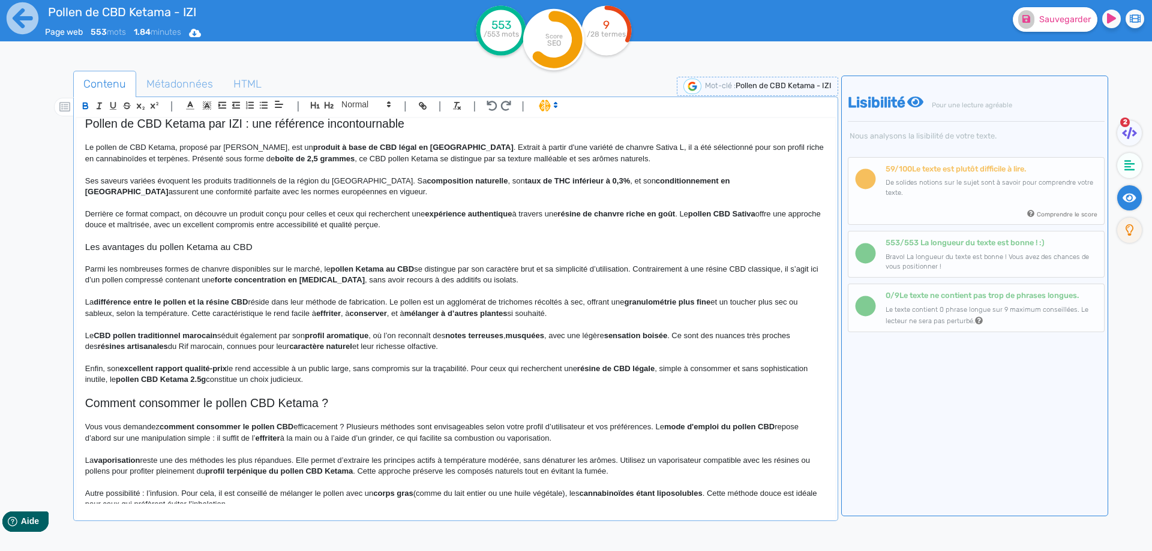
click at [355, 280] on p "Parmi les nombreuses formes de chanvre disponibles sur le marché, le pollen Ket…" at bounding box center [455, 275] width 741 height 22
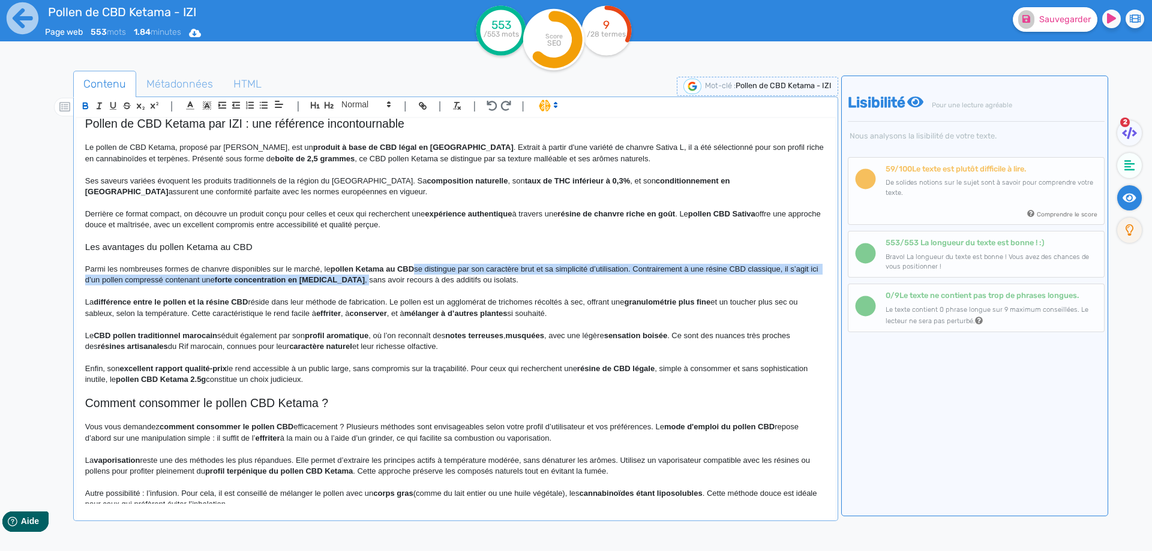
drag, startPoint x: 358, startPoint y: 282, endPoint x: 416, endPoint y: 275, distance: 58.6
click at [416, 275] on p "Parmi les nombreuses formes de chanvre disponibles sur le marché, le pollen Ket…" at bounding box center [455, 275] width 741 height 22
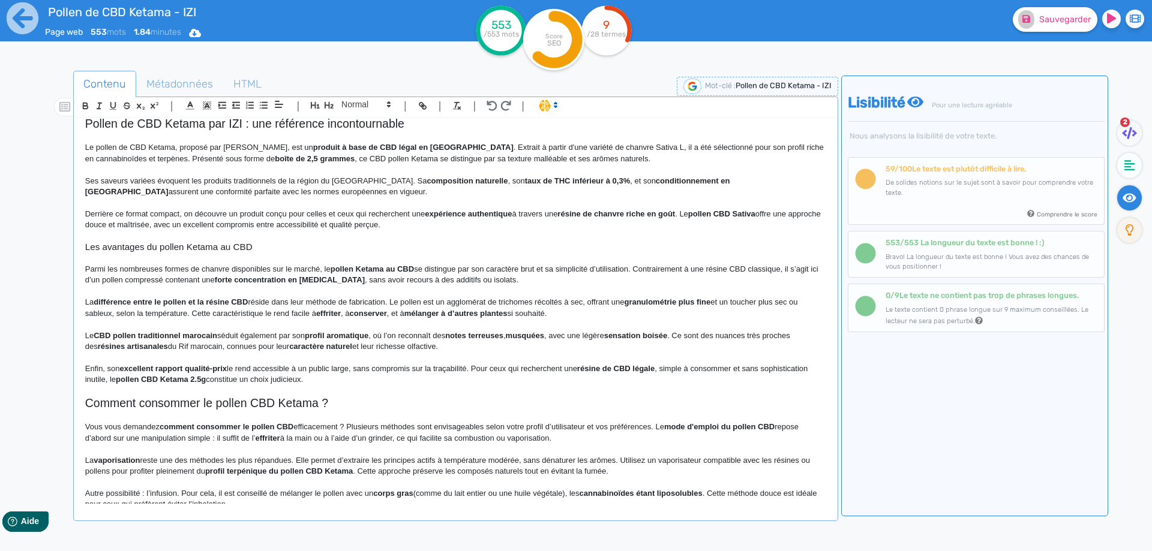
click at [381, 277] on p "Parmi les nombreuses formes de chanvre disponibles sur le marché, le pollen Ket…" at bounding box center [455, 275] width 741 height 22
click at [364, 277] on p "Parmi les nombreuses formes de chanvre disponibles sur le marché, le pollen Ket…" at bounding box center [455, 275] width 741 height 22
drag, startPoint x: 364, startPoint y: 277, endPoint x: 485, endPoint y: 277, distance: 121.8
click at [485, 277] on p "Parmi les nombreuses formes de chanvre disponibles sur le marché, le pollen Ket…" at bounding box center [455, 275] width 741 height 22
click at [1046, 20] on span "Sauvegarder" at bounding box center [1065, 19] width 52 height 10
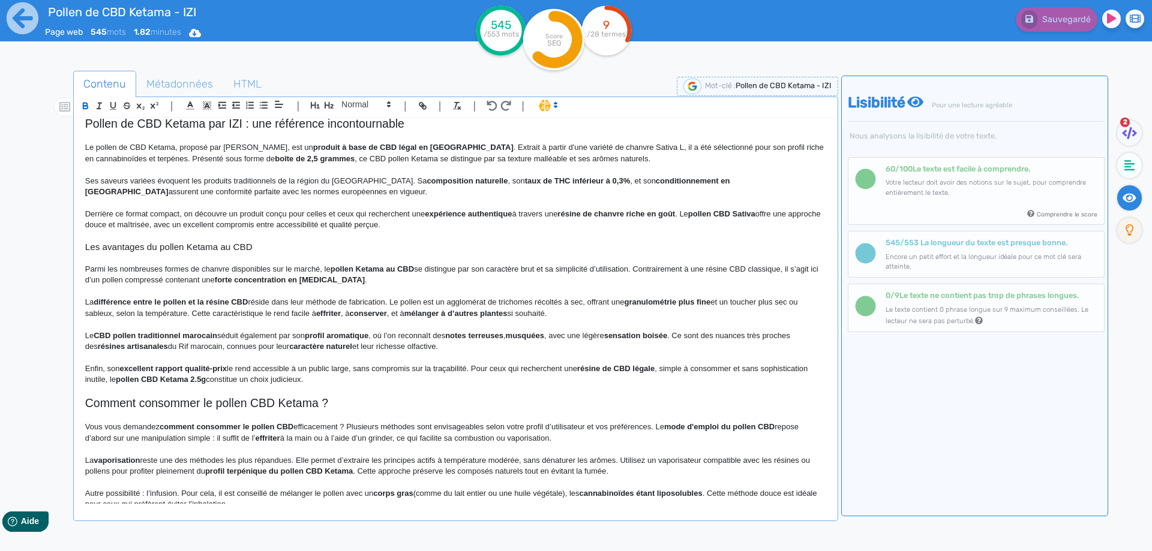
click at [106, 301] on strong "différence entre le pollen et la résine CBD" at bounding box center [171, 302] width 154 height 9
drag, startPoint x: 106, startPoint y: 301, endPoint x: 240, endPoint y: 302, distance: 134.4
click at [241, 307] on p "La différence entre le pollen et la résine CBD réside dans leur méthode de fabr…" at bounding box center [455, 308] width 741 height 22
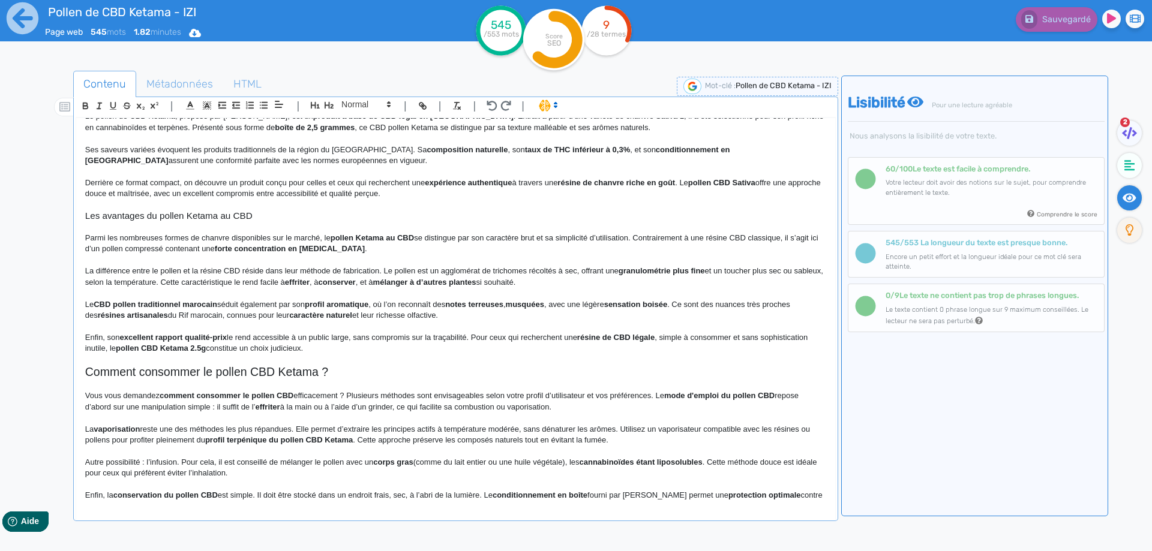
scroll to position [107, 0]
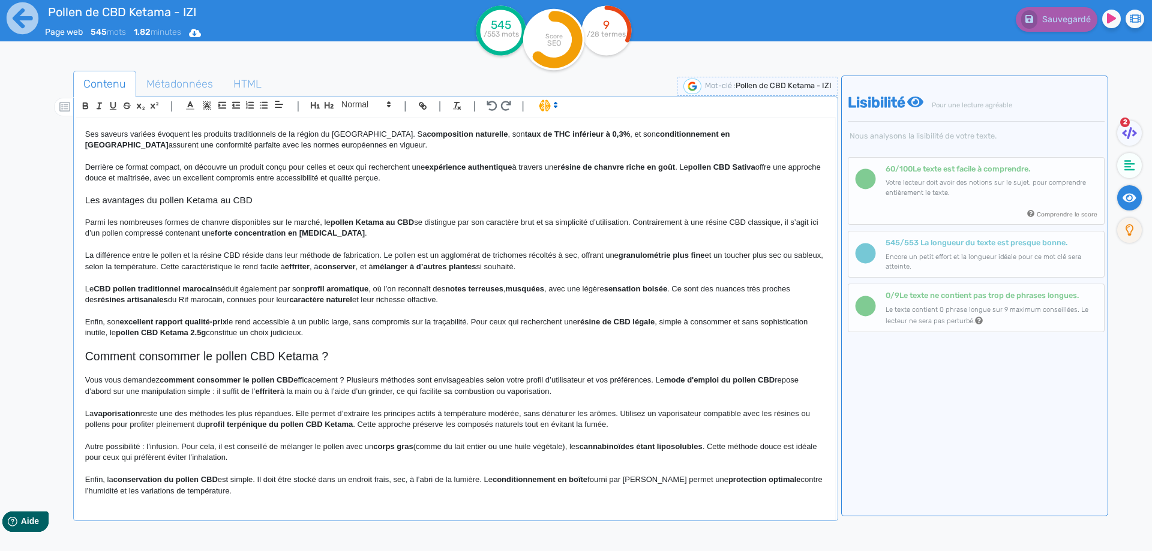
click at [611, 255] on p "La différence entre le pollen et la résine CBD réside dans leur méthode de fabr…" at bounding box center [455, 261] width 741 height 22
drag, startPoint x: 611, startPoint y: 255, endPoint x: 697, endPoint y: 259, distance: 85.9
click at [697, 259] on p "La différence entre le pollen et la résine CBD réside dans leur méthode de fabr…" at bounding box center [455, 261] width 741 height 22
click at [728, 253] on p "La différence entre le pollen et la résine CBD réside dans leur méthode de fabr…" at bounding box center [455, 261] width 741 height 22
drag, startPoint x: 728, startPoint y: 253, endPoint x: 760, endPoint y: 256, distance: 31.3
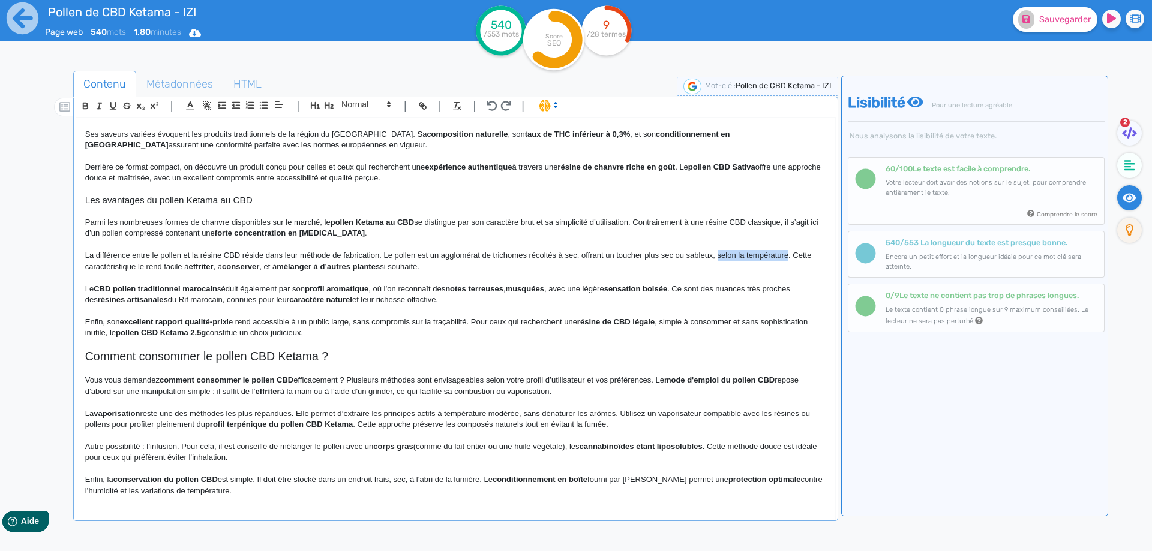
click at [760, 256] on p "La différence entre le pollen et la résine CBD réside dans leur méthode de fabr…" at bounding box center [455, 261] width 741 height 22
click at [109, 263] on p "La différence entre le pollen et la résine CBD réside dans leur méthode de fabr…" at bounding box center [455, 261] width 741 height 22
drag, startPoint x: 109, startPoint y: 263, endPoint x: 283, endPoint y: 263, distance: 173.4
click at [283, 263] on p "La différence entre le pollen et la résine CBD réside dans leur méthode de fabr…" at bounding box center [455, 261] width 741 height 22
click at [274, 271] on p "La différence entre le pollen et la résine CBD réside dans leur méthode de fabr…" at bounding box center [455, 261] width 741 height 22
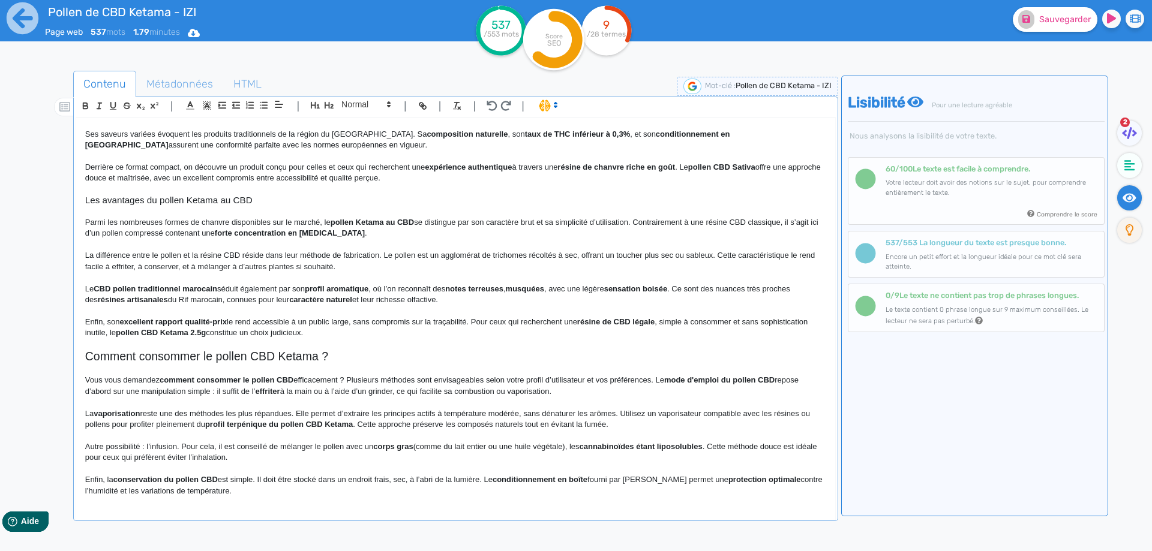
click at [86, 291] on p "Le CBD pollen traditionnel marocain séduit également par son profil aromatique …" at bounding box center [455, 295] width 741 height 22
click at [213, 295] on strong "résines artisanales" at bounding box center [178, 299] width 70 height 9
click at [229, 285] on strong "CBD en format pollen traditionnel marocain" at bounding box center [205, 288] width 161 height 9
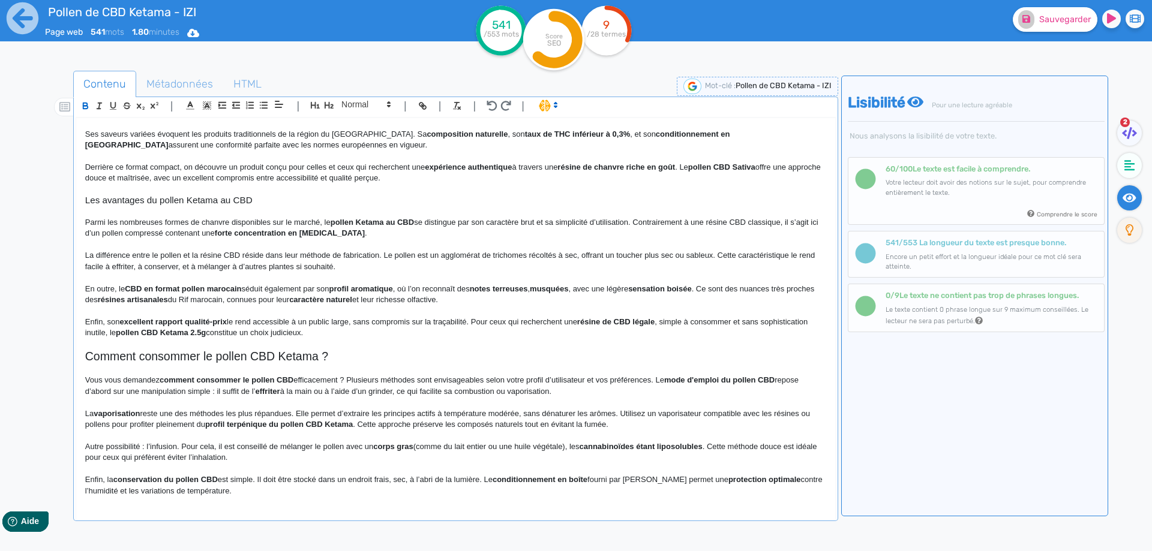
click at [230, 287] on strong "CBD en format pollen marocain" at bounding box center [183, 288] width 116 height 9
click at [310, 291] on strong "profil aromatique" at bounding box center [324, 288] width 64 height 9
drag, startPoint x: 310, startPoint y: 291, endPoint x: 342, endPoint y: 291, distance: 32.4
click at [440, 282] on p at bounding box center [455, 277] width 741 height 11
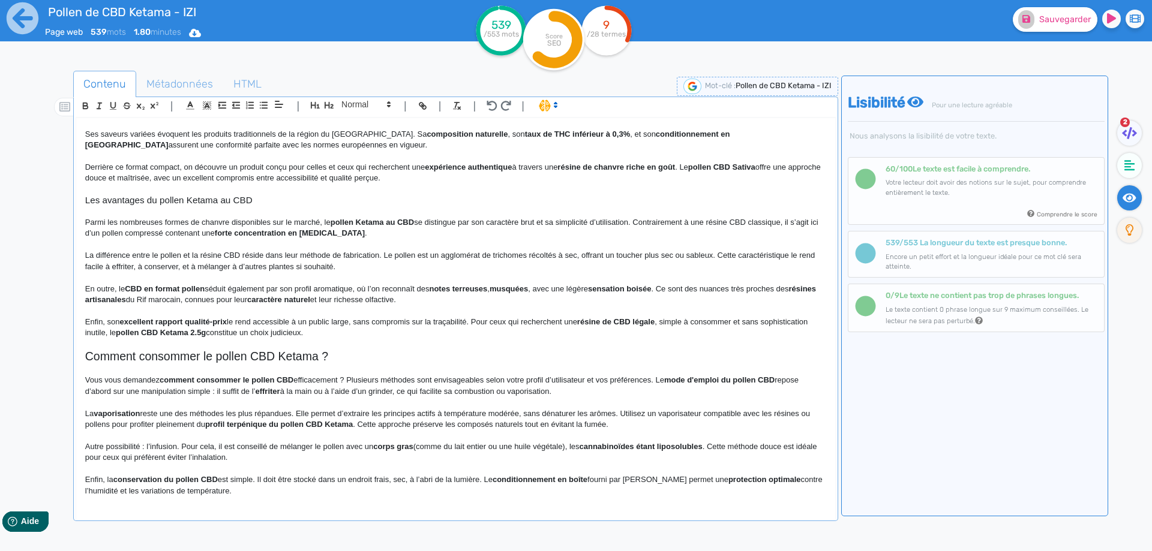
click at [443, 289] on strong "notes terreuses" at bounding box center [458, 288] width 58 height 9
drag, startPoint x: 442, startPoint y: 289, endPoint x: 520, endPoint y: 290, distance: 77.4
click at [520, 290] on p "En outre, le CBD en format pollen séduit également par son profil aromatique, o…" at bounding box center [455, 295] width 741 height 22
click at [571, 286] on p "En outre, le CBD en format pollen séduit également par son profil aromatique, o…" at bounding box center [455, 295] width 741 height 22
click at [581, 287] on p "En outre, le CBD en format pollen séduit également par son profil aromatique, o…" at bounding box center [455, 295] width 741 height 22
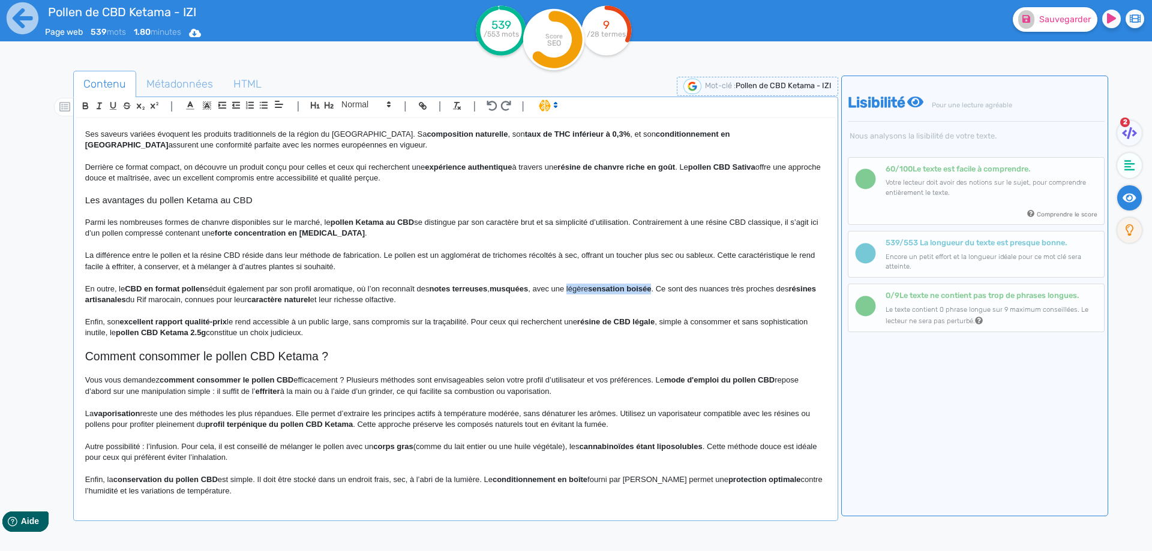
drag, startPoint x: 581, startPoint y: 287, endPoint x: 652, endPoint y: 287, distance: 70.8
click at [652, 287] on p "En outre, le CBD en format pollen séduit également par son profil aromatique, o…" at bounding box center [455, 295] width 741 height 22
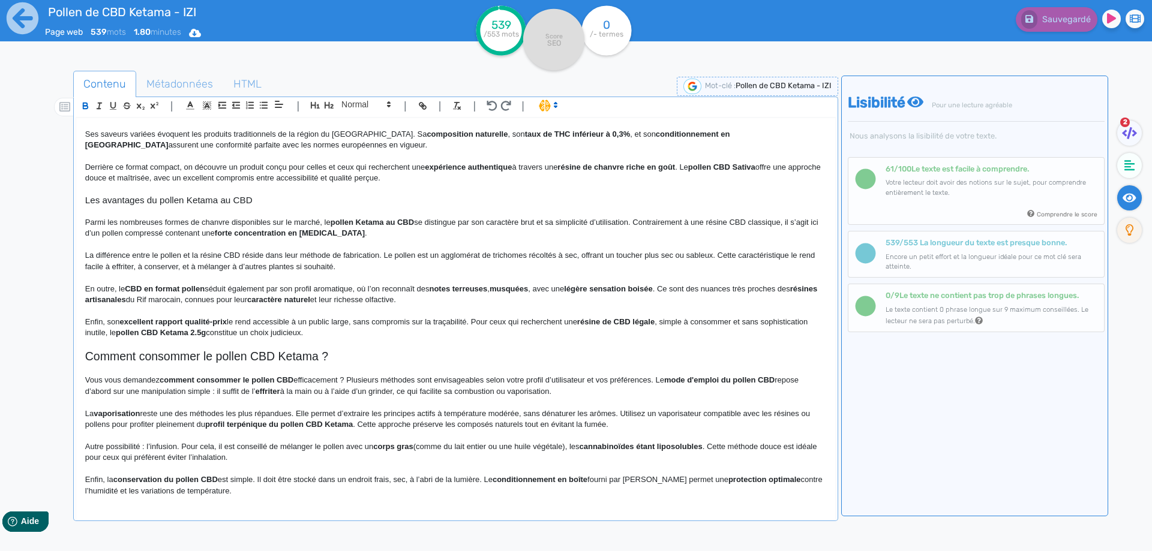
click at [657, 260] on p "La différence entre le pollen et la résine CBD réside dans leur méthode de fabr…" at bounding box center [455, 261] width 741 height 22
click at [82, 300] on div "Pollen de CBD Ketama - IZI Pollen de CBD Ketama par IZI : une référence inconto…" at bounding box center [455, 311] width 759 height 386
drag, startPoint x: 82, startPoint y: 300, endPoint x: 124, endPoint y: 298, distance: 41.5
click at [124, 298] on div "Pollen de CBD Ketama - IZI Pollen de CBD Ketama par IZI : une référence inconto…" at bounding box center [455, 311] width 759 height 386
drag, startPoint x: 217, startPoint y: 310, endPoint x: 226, endPoint y: 313, distance: 9.3
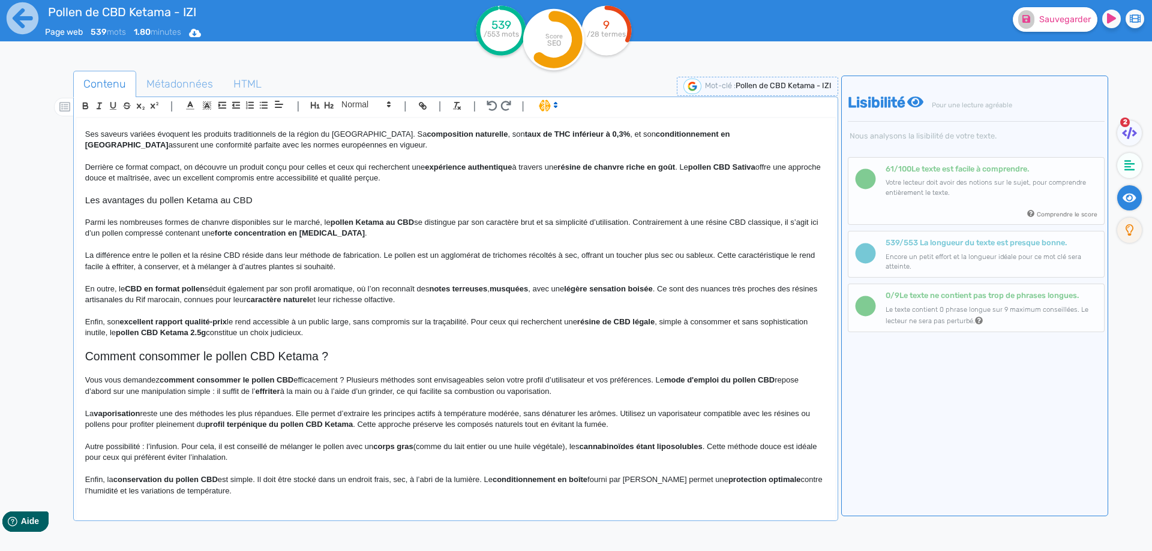
click at [219, 312] on p at bounding box center [455, 311] width 741 height 11
click at [293, 299] on strong "caractère naturel" at bounding box center [278, 299] width 63 height 9
drag, startPoint x: 293, startPoint y: 299, endPoint x: 321, endPoint y: 296, distance: 28.3
click at [311, 319] on p "Enfin, son excellent rapport qualité-prix le rend accessible à un public large,…" at bounding box center [455, 328] width 741 height 22
click at [136, 320] on strong "excellent rapport qualité-prix" at bounding box center [173, 321] width 107 height 9
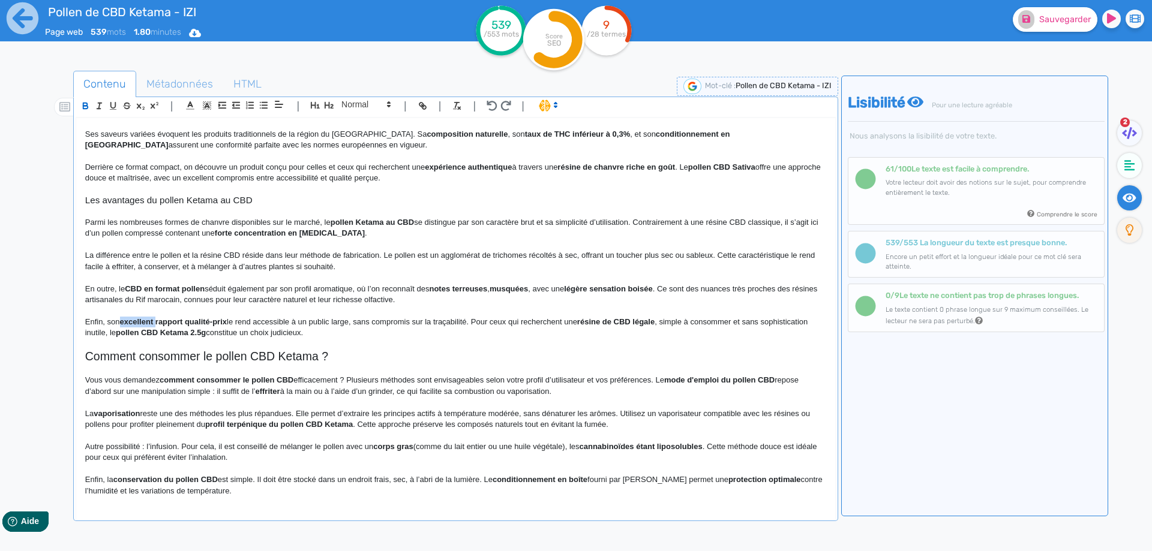
click at [136, 320] on strong "excellent rapport qualité-prix" at bounding box center [173, 321] width 107 height 9
click at [332, 323] on p "Enfin, son rapport qualité-prix le rend accessible à un public large, sans comp…" at bounding box center [455, 328] width 741 height 22
drag, startPoint x: 332, startPoint y: 323, endPoint x: 422, endPoint y: 325, distance: 90.6
click at [422, 325] on p "Enfin, son rapport qualité-prix le rend accessible à un public large, sans comp…" at bounding box center [455, 328] width 741 height 22
click at [444, 322] on strong "résine de CBD légale" at bounding box center [462, 321] width 77 height 9
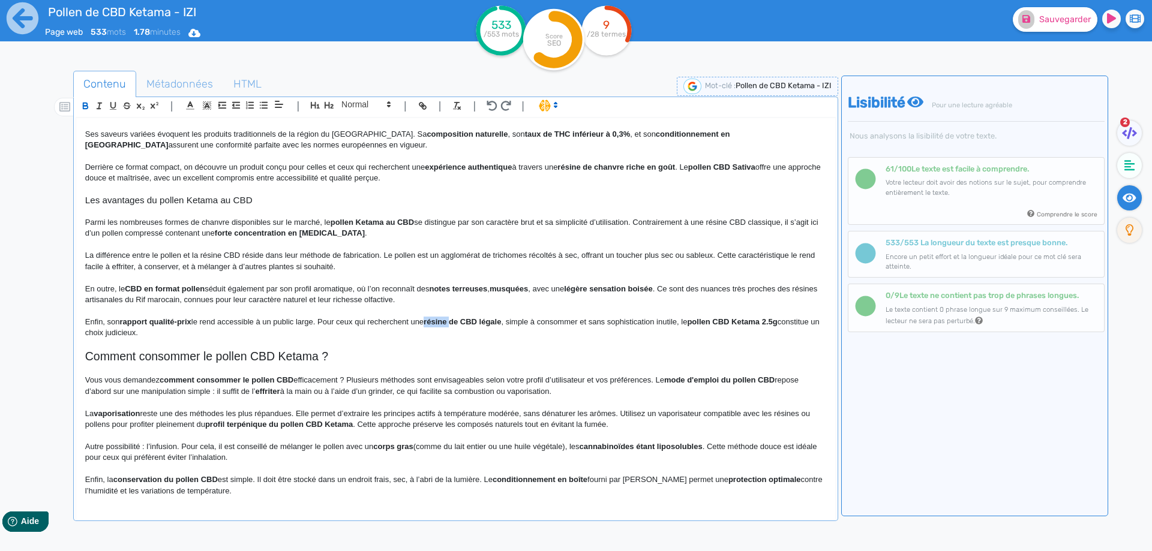
click at [444, 322] on strong "résine de CBD légale" at bounding box center [462, 321] width 77 height 9
click at [494, 319] on strong "de CBD légale" at bounding box center [468, 321] width 52 height 9
click at [429, 324] on p "Enfin, son rapport qualité-prix le rend accessible à un public large. Pour ceux…" at bounding box center [455, 328] width 741 height 22
click at [485, 322] on p "Enfin, son rapport qualité-prix le rend accessible à un public large. Pour ceux…" at bounding box center [455, 328] width 741 height 22
click at [485, 326] on strong "pollen de CBD légal" at bounding box center [455, 321] width 73 height 9
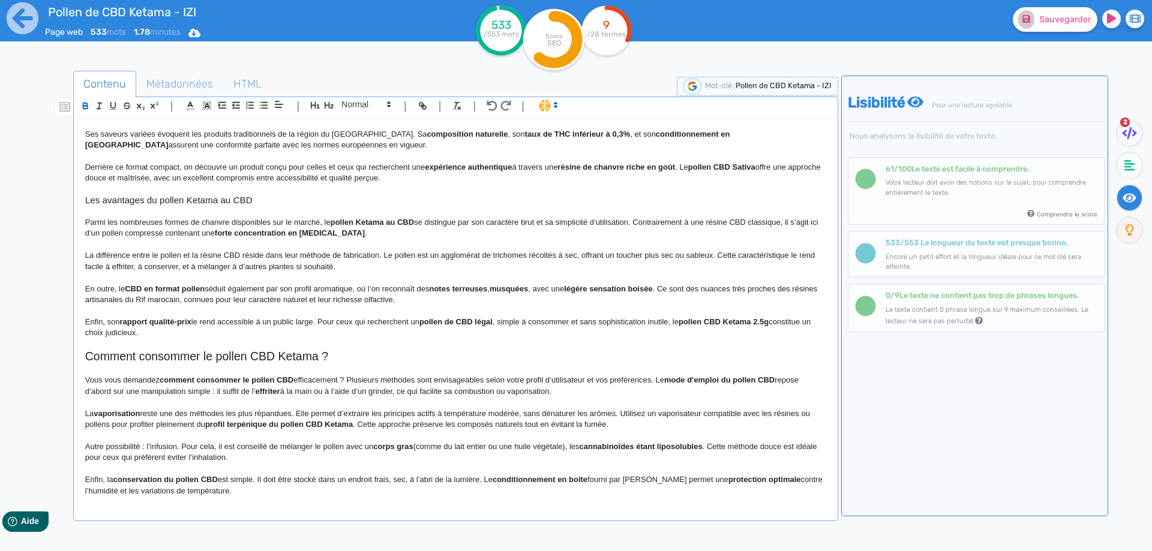
click at [578, 323] on p "Enfin, son rapport qualité-prix le rend accessible à un public large. Pour ceux…" at bounding box center [455, 328] width 741 height 22
drag, startPoint x: 578, startPoint y: 323, endPoint x: 664, endPoint y: 319, distance: 85.9
click at [664, 319] on p "Enfin, son rapport qualité-prix le rend accessible à un public large. Pour ceux…" at bounding box center [455, 328] width 741 height 22
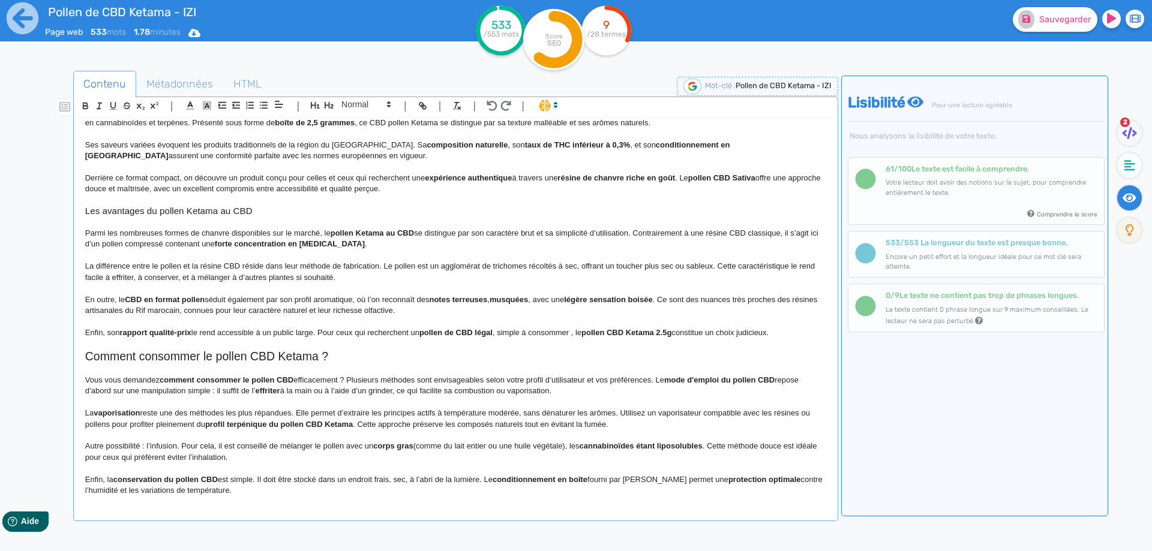
scroll to position [96, 0]
click at [611, 335] on strong "pollen CBD Ketama 2.5g" at bounding box center [624, 332] width 90 height 9
click at [600, 334] on strong "pollen CBD Ketama 2.5g" at bounding box center [624, 332] width 90 height 9
click at [203, 353] on h2 "Comment consommer le pollen CBD Ketama ?" at bounding box center [455, 357] width 741 height 14
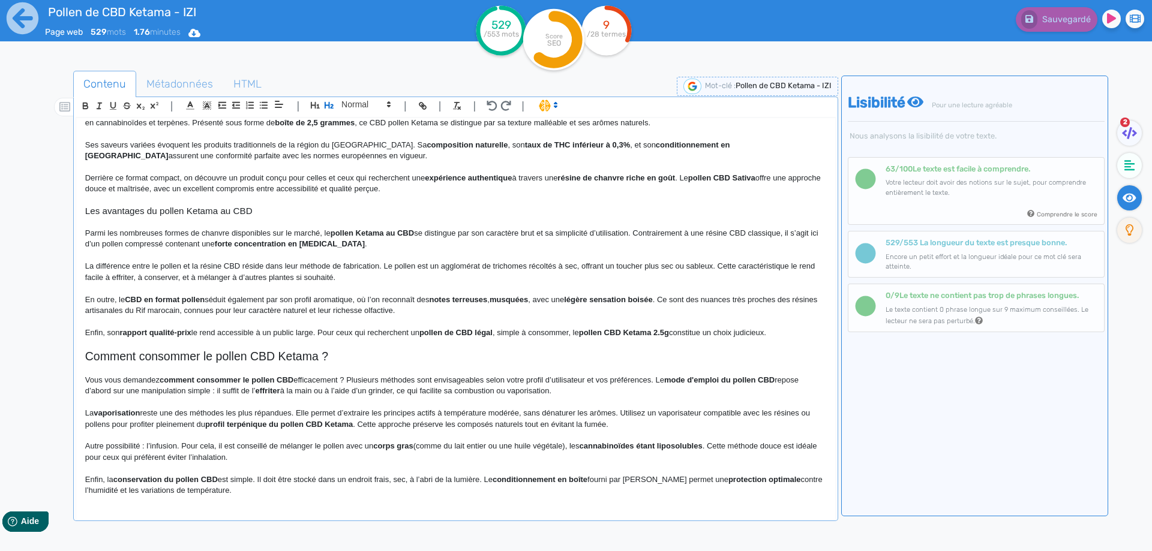
click at [353, 358] on h2 "Comment consommer le pollen CBD Ketama ?" at bounding box center [455, 357] width 741 height 14
click at [343, 356] on h2 "Comment consommer le pollen CBD Ketama ?" at bounding box center [455, 357] width 741 height 14
click at [314, 365] on p at bounding box center [455, 369] width 741 height 11
click at [319, 354] on h2 "Comment consommer le pollen CBD Ketama conçu par IZI" at bounding box center [455, 357] width 741 height 14
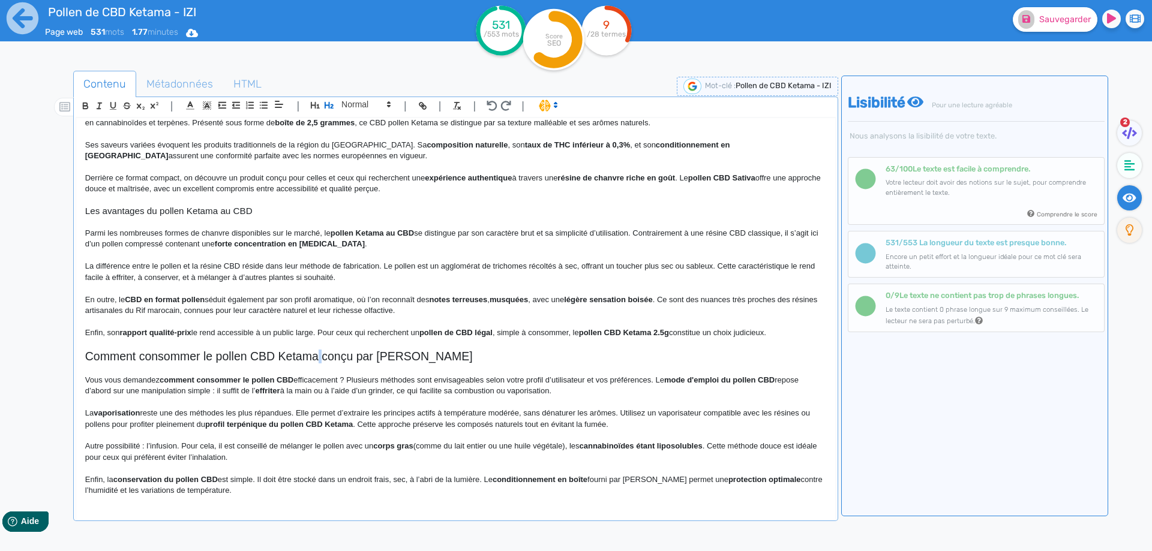
click at [319, 354] on h2 "Comment consommer le pollen CBD Ketama conçu par IZI" at bounding box center [455, 357] width 741 height 14
copy h2 "Comment consommer le pollen CBD Ketama conçu par IZI"
click at [430, 208] on h3 "Les avantages du pollen Ketama au CBD" at bounding box center [455, 211] width 741 height 11
click at [326, 381] on p "Vous vous demandez comment consommer le pollen CBD efficacement ? Plusieurs mét…" at bounding box center [455, 386] width 741 height 22
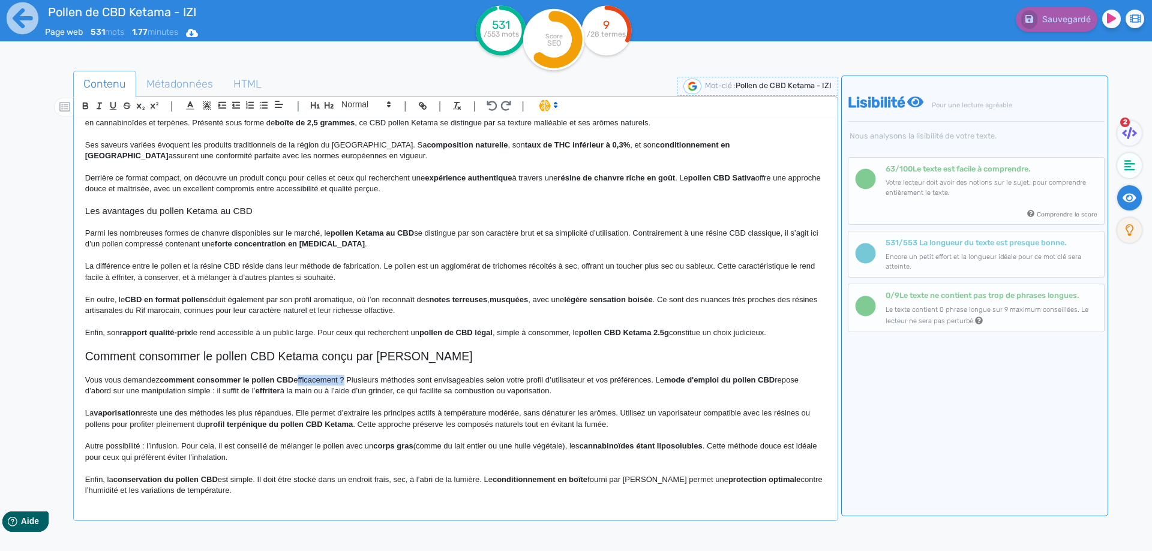
click at [326, 381] on p "Vous vous demandez comment consommer le pollen CBD efficacement ? Plusieurs mét…" at bounding box center [455, 386] width 741 height 22
click at [620, 382] on p "Vous vous demandez comment consommer le pollen CBD ? Plusieurs méthodes sont en…" at bounding box center [455, 386] width 741 height 22
click at [722, 380] on p "Vous vous demandez comment consommer le pollen CBD ? Plusieurs méthodes sont en…" at bounding box center [455, 386] width 741 height 22
click at [722, 391] on p "Vous vous demandez comment consommer le pollen CBD ? Plusieurs méthodes sont en…" at bounding box center [455, 386] width 741 height 22
click at [728, 380] on strong "Le mode d'emploi du pollen CBD" at bounding box center [668, 380] width 122 height 9
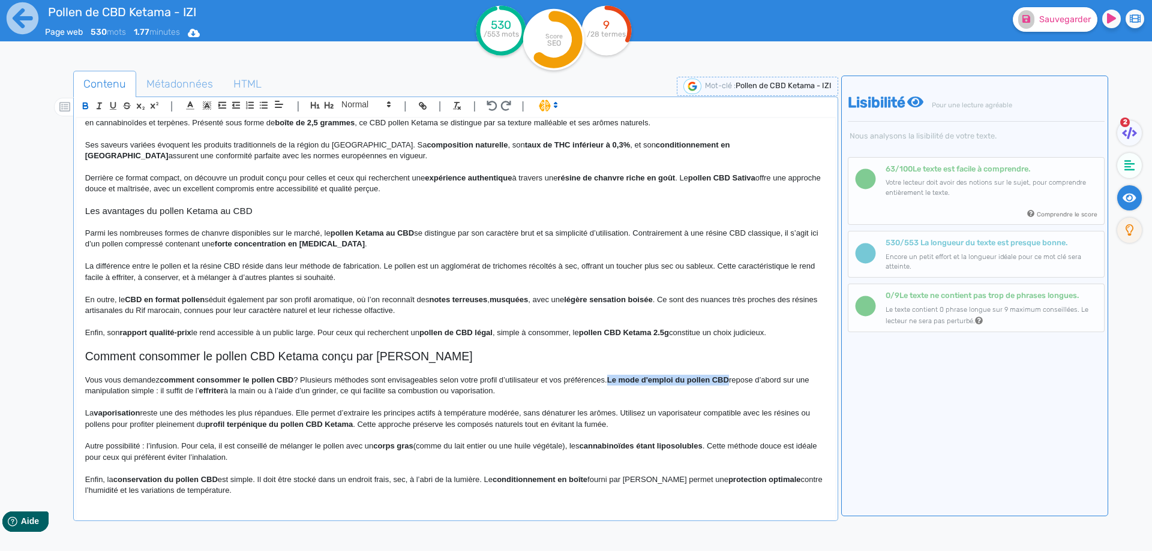
drag, startPoint x: 728, startPoint y: 380, endPoint x: 614, endPoint y: 381, distance: 114.6
click at [614, 381] on strong "Le mode d'emploi du pollen CBD" at bounding box center [668, 380] width 122 height 9
click at [611, 385] on p "Vous vous demandez comment consommer le pollen CBD ? Plusieurs méthodes sont en…" at bounding box center [455, 386] width 741 height 22
click at [202, 391] on strong "effriter" at bounding box center [211, 390] width 25 height 9
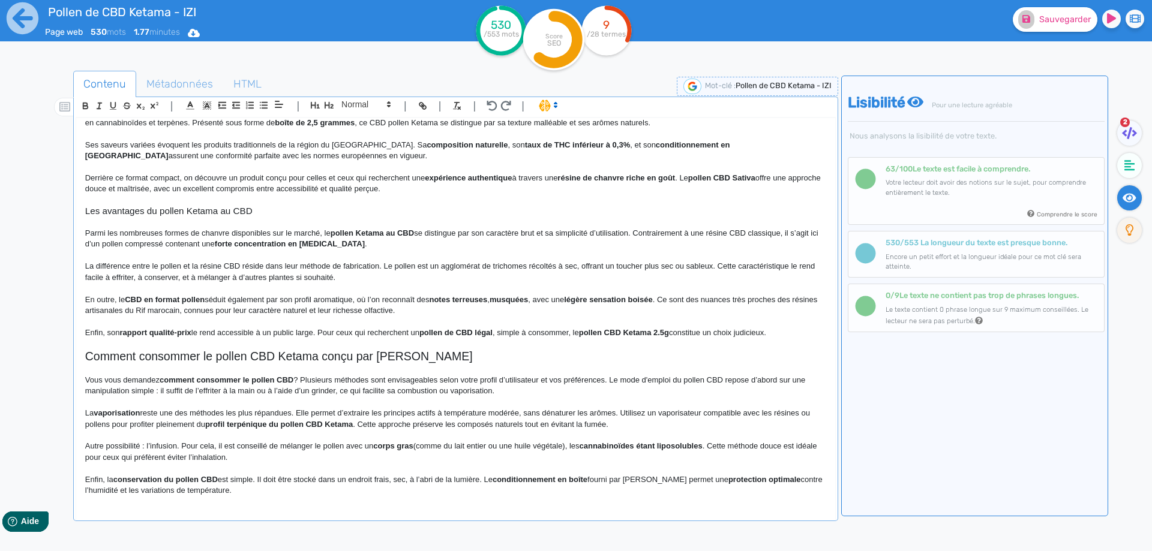
click at [283, 396] on p "Vous vous demandez comment consommer le pollen CBD ? Plusieurs méthodes sont en…" at bounding box center [455, 386] width 741 height 22
click at [509, 393] on p "Vous vous demandez comment consommer le pollen CBD ? Plusieurs méthodes sont en…" at bounding box center [455, 386] width 741 height 22
click at [1071, 23] on span "Sauvegarder" at bounding box center [1065, 19] width 52 height 10
